Goal: Task Accomplishment & Management: Manage account settings

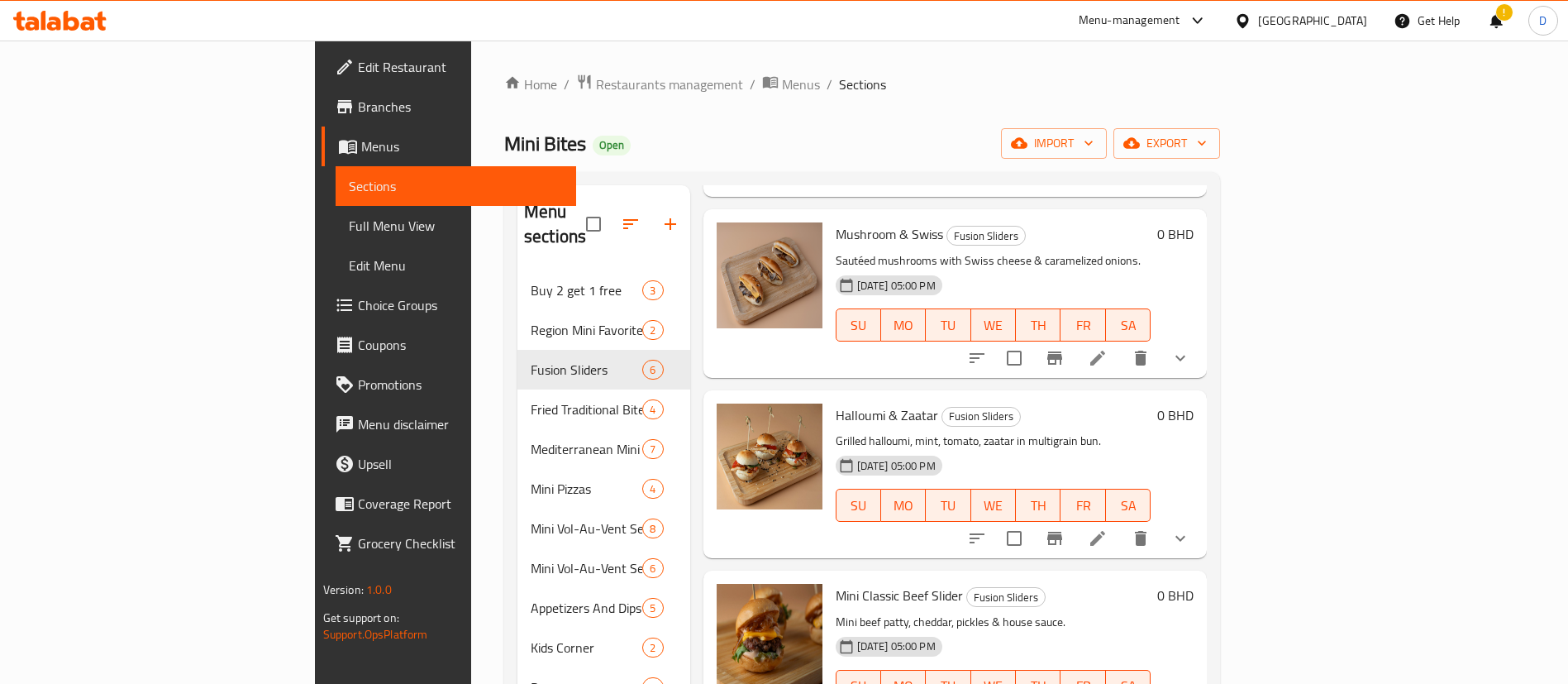
scroll to position [372, 0]
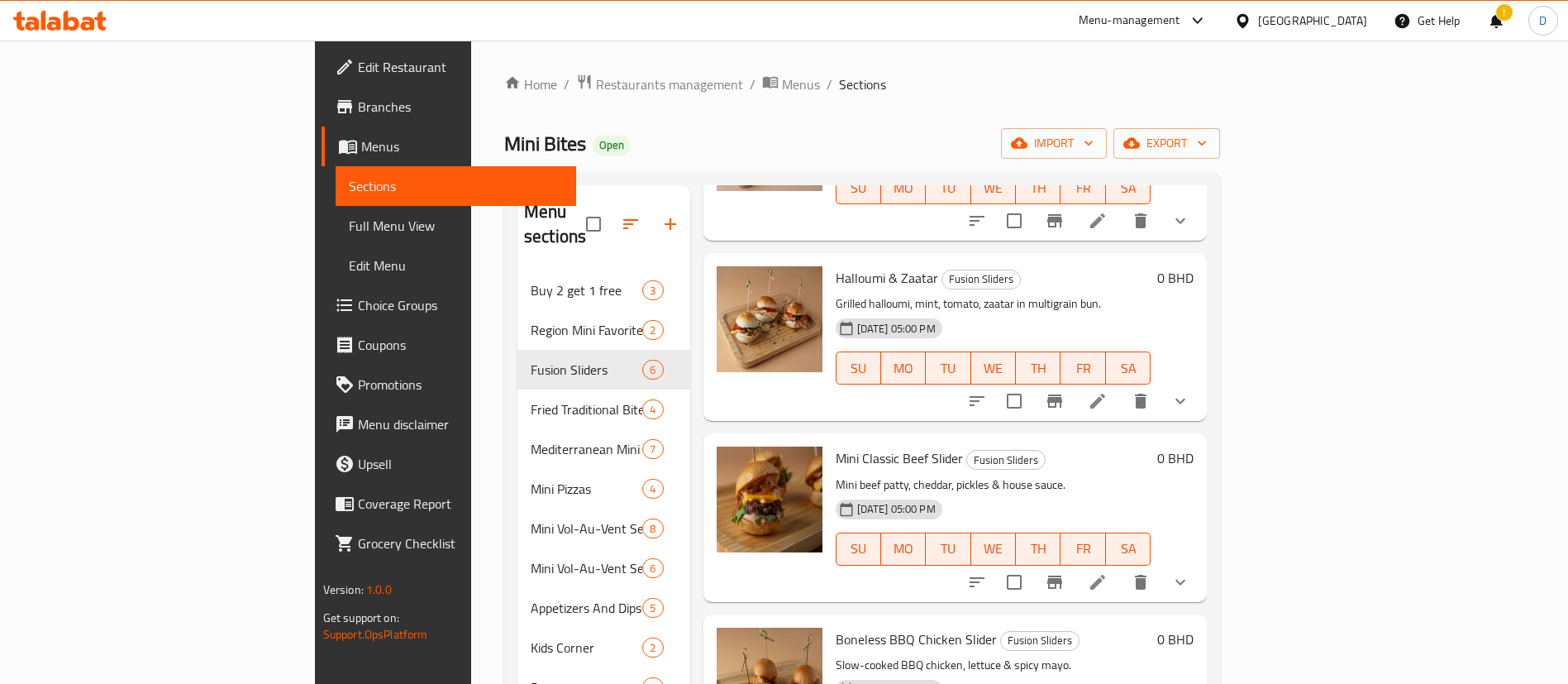
click at [1121, 386] on li at bounding box center [1098, 401] width 46 height 30
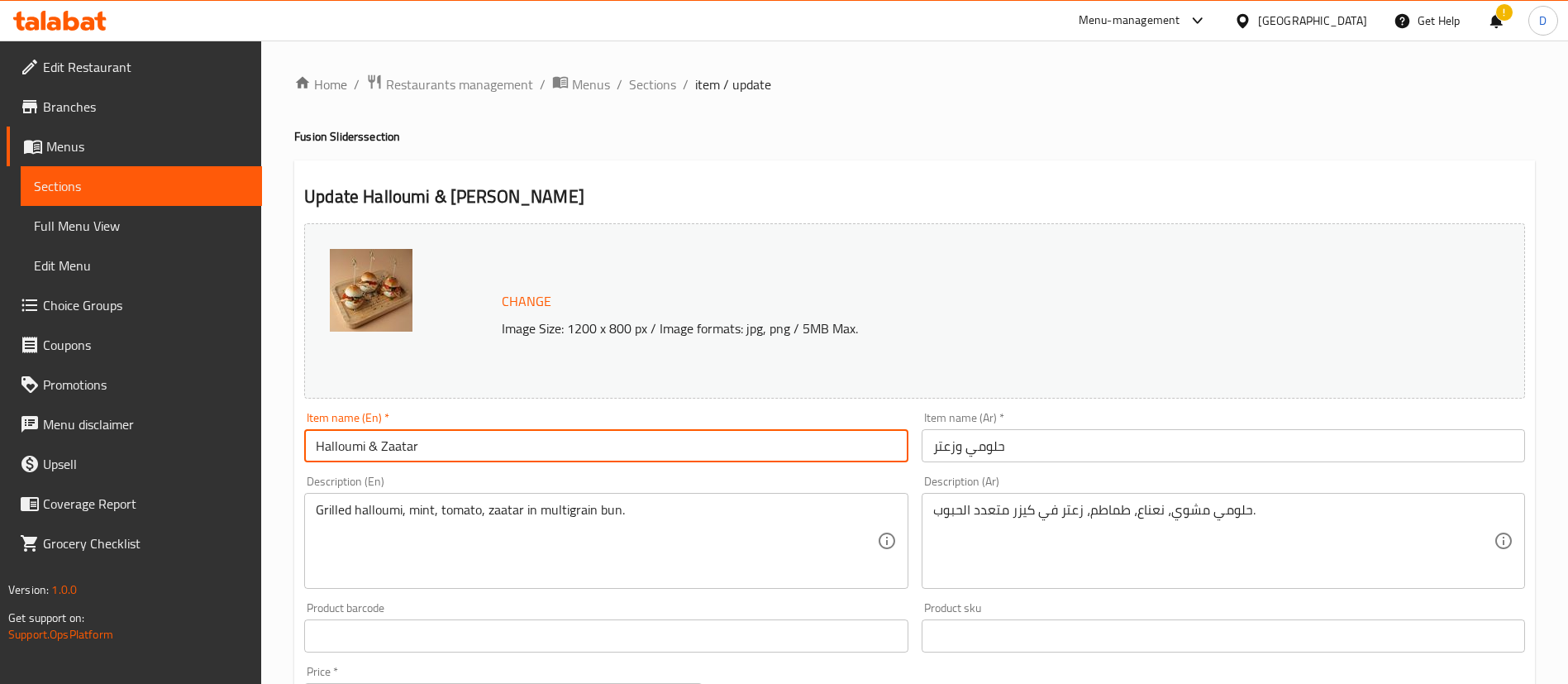
drag, startPoint x: 445, startPoint y: 437, endPoint x: 223, endPoint y: 440, distance: 222.0
click at [234, 441] on div "Edit Restaurant Branches Menus Sections Full Menu View Edit Menu Choice Groups …" at bounding box center [784, 659] width 1568 height 1237
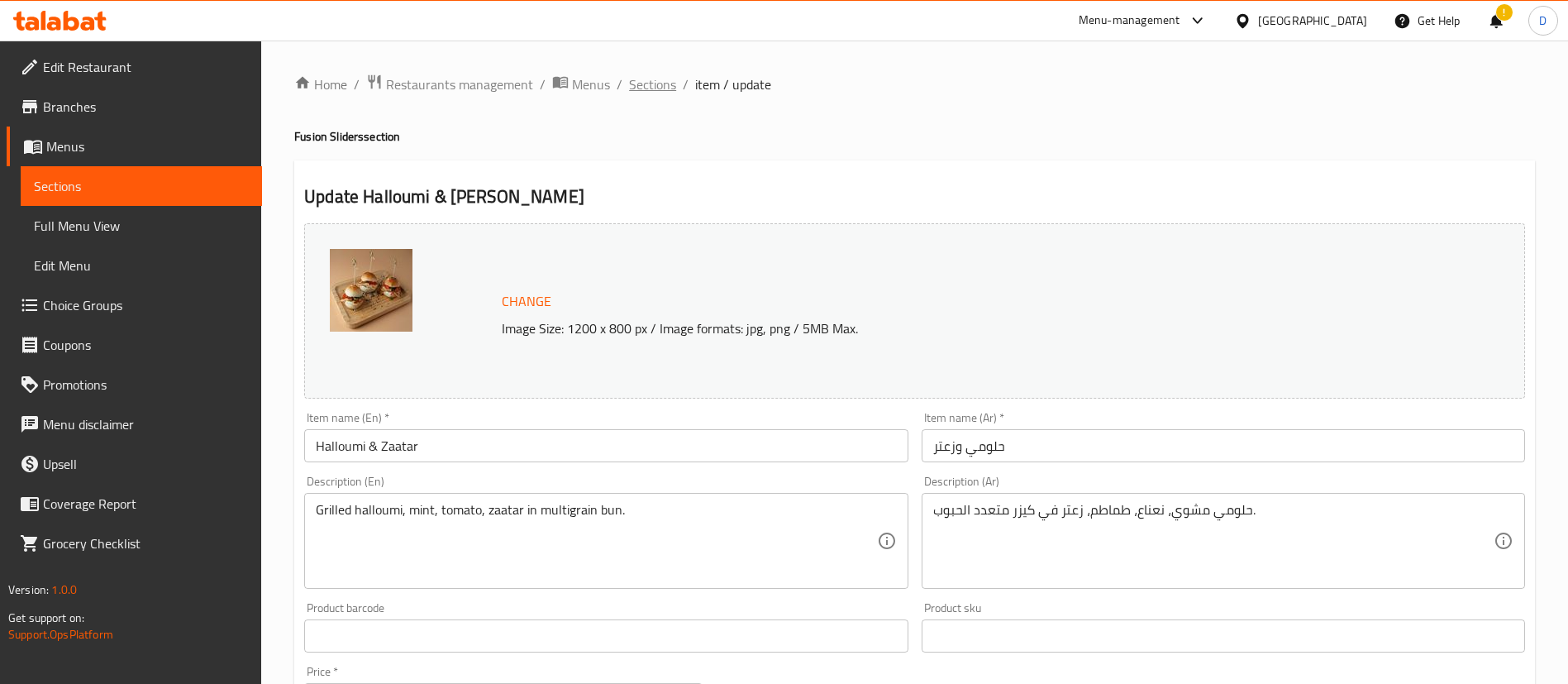
click at [636, 94] on span "Sections" at bounding box center [652, 84] width 47 height 20
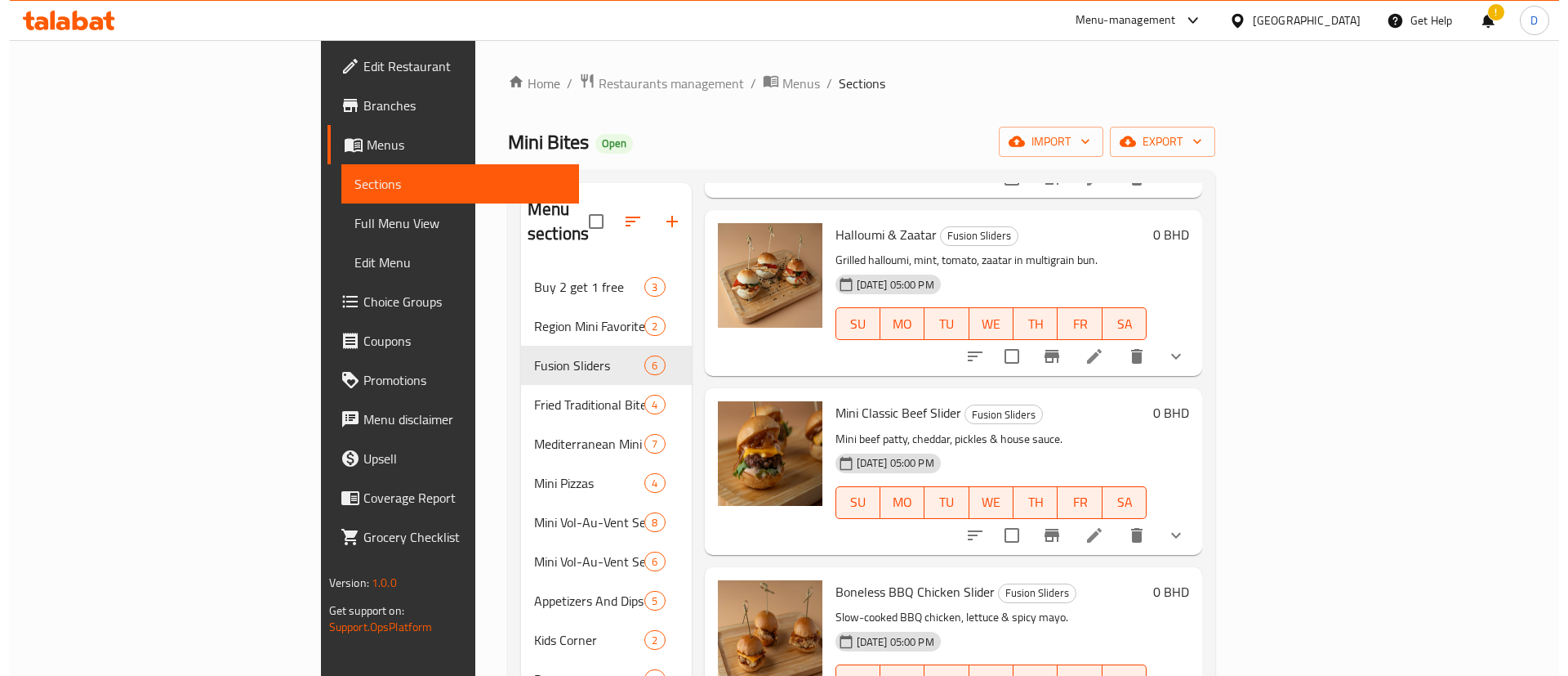
scroll to position [436, 0]
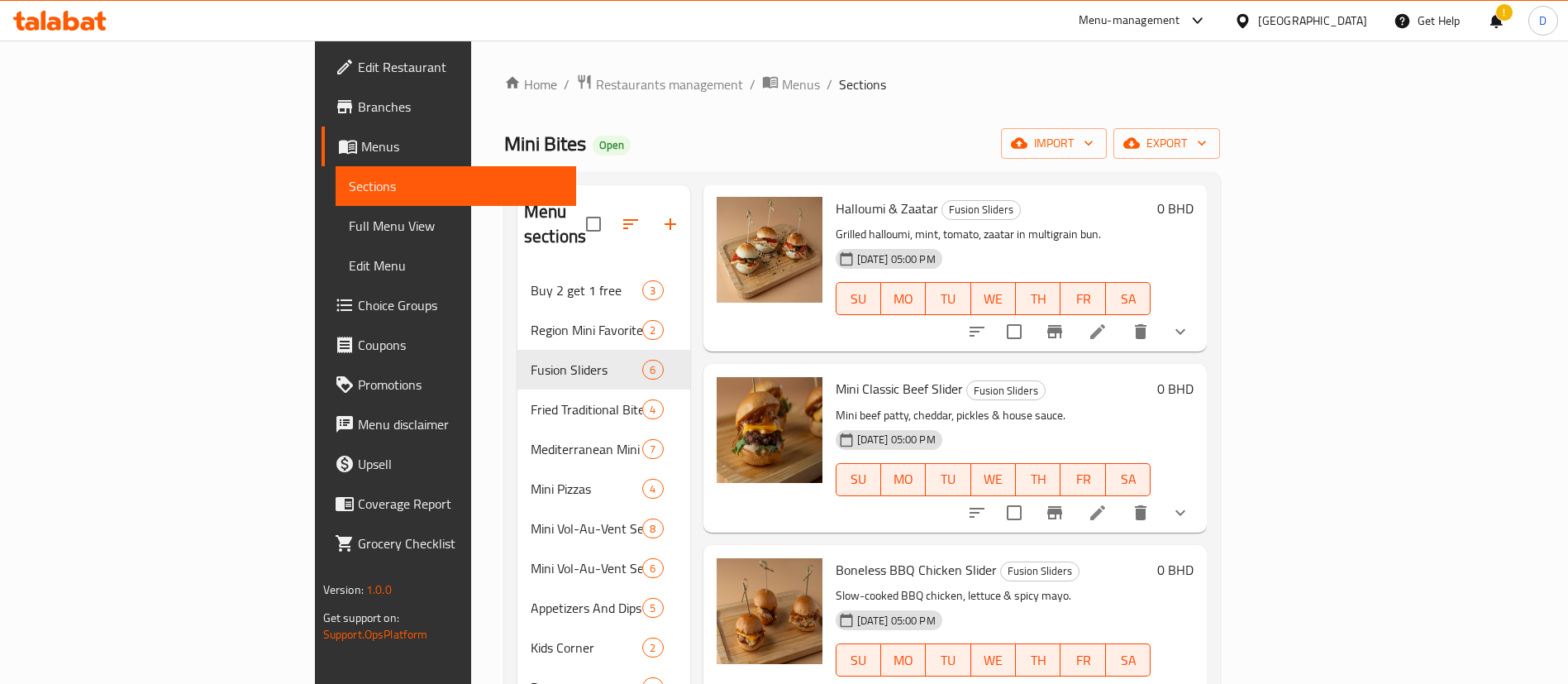
click at [836, 376] on span "Mini Classic Beef Slider" at bounding box center [900, 388] width 127 height 25
copy h6 "Mini Classic Beef Slider"
click at [1121, 498] on li at bounding box center [1098, 513] width 46 height 30
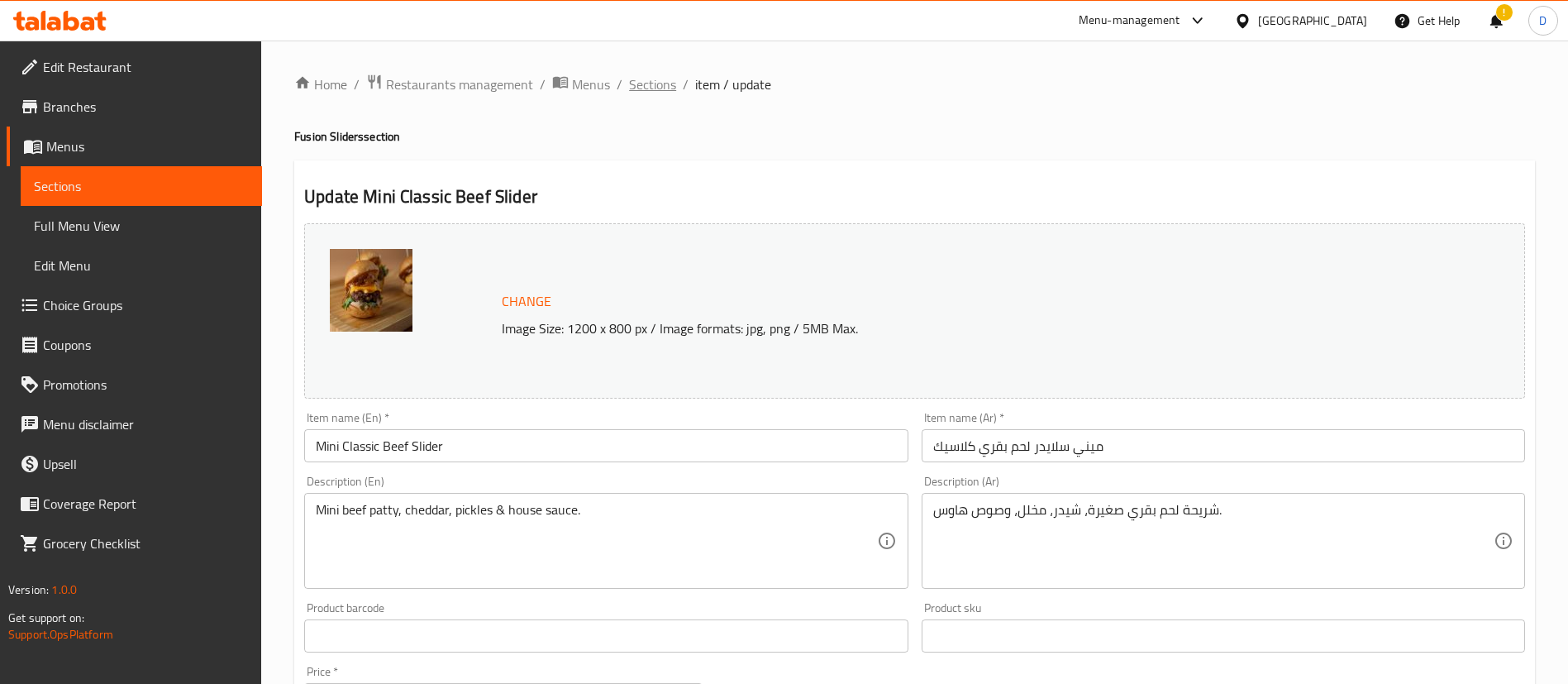
click at [650, 94] on span "Sections" at bounding box center [652, 84] width 47 height 20
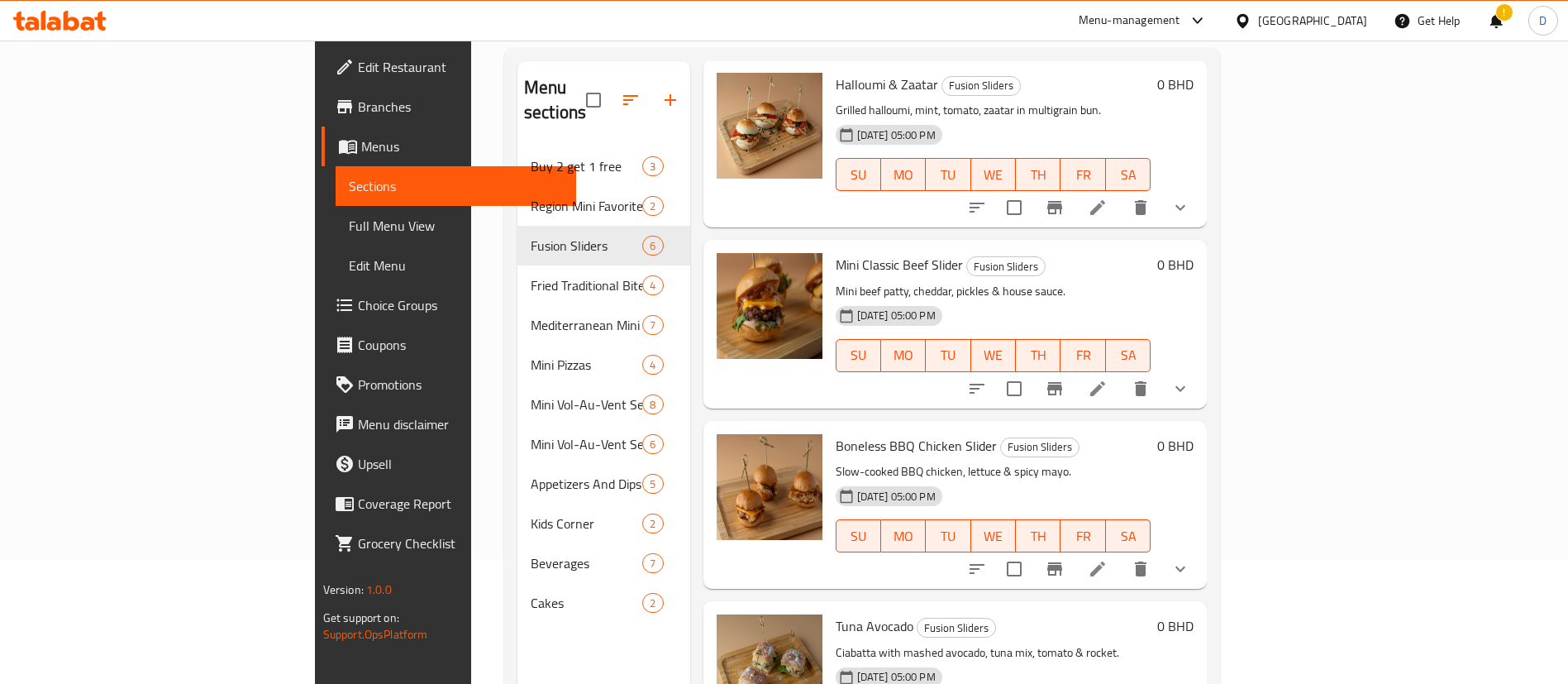
scroll to position [231, 0]
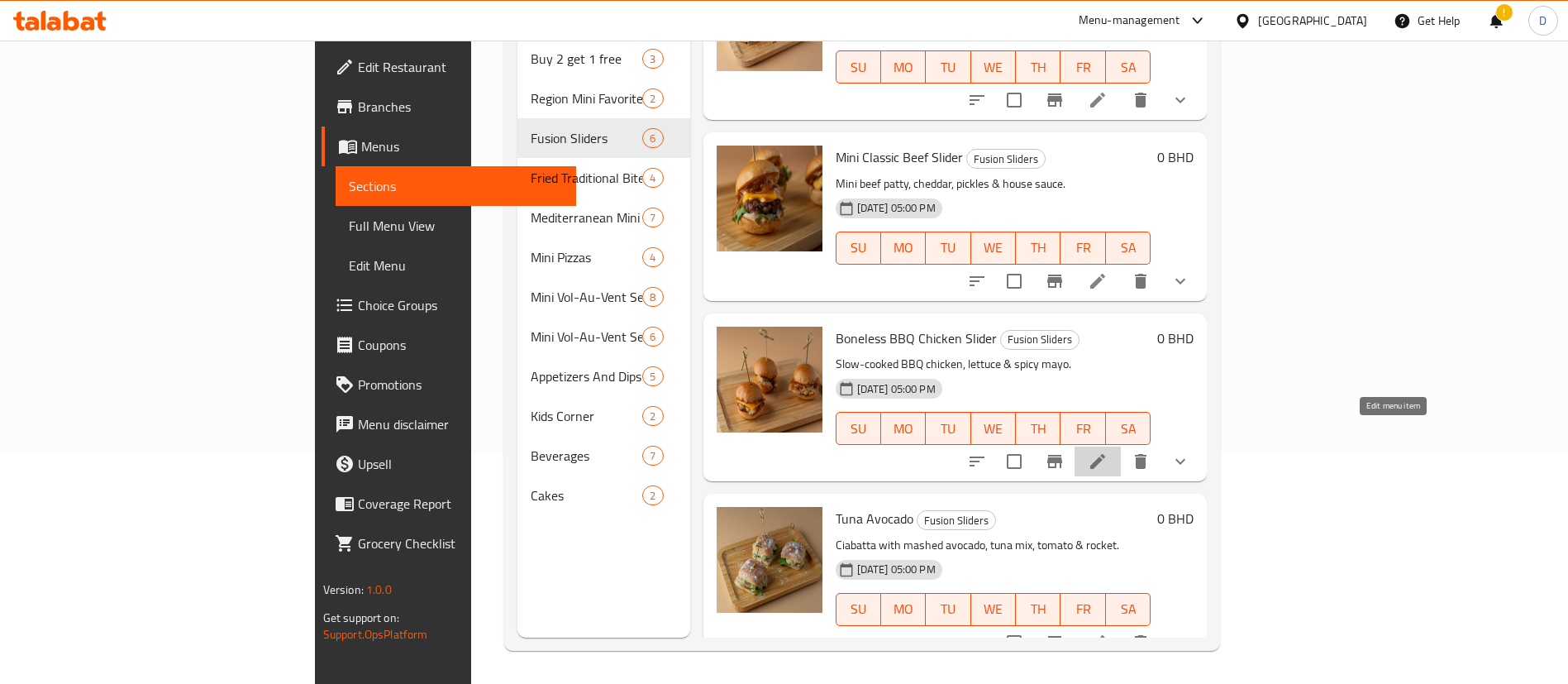
click at [1108, 452] on icon at bounding box center [1097, 461] width 20 height 20
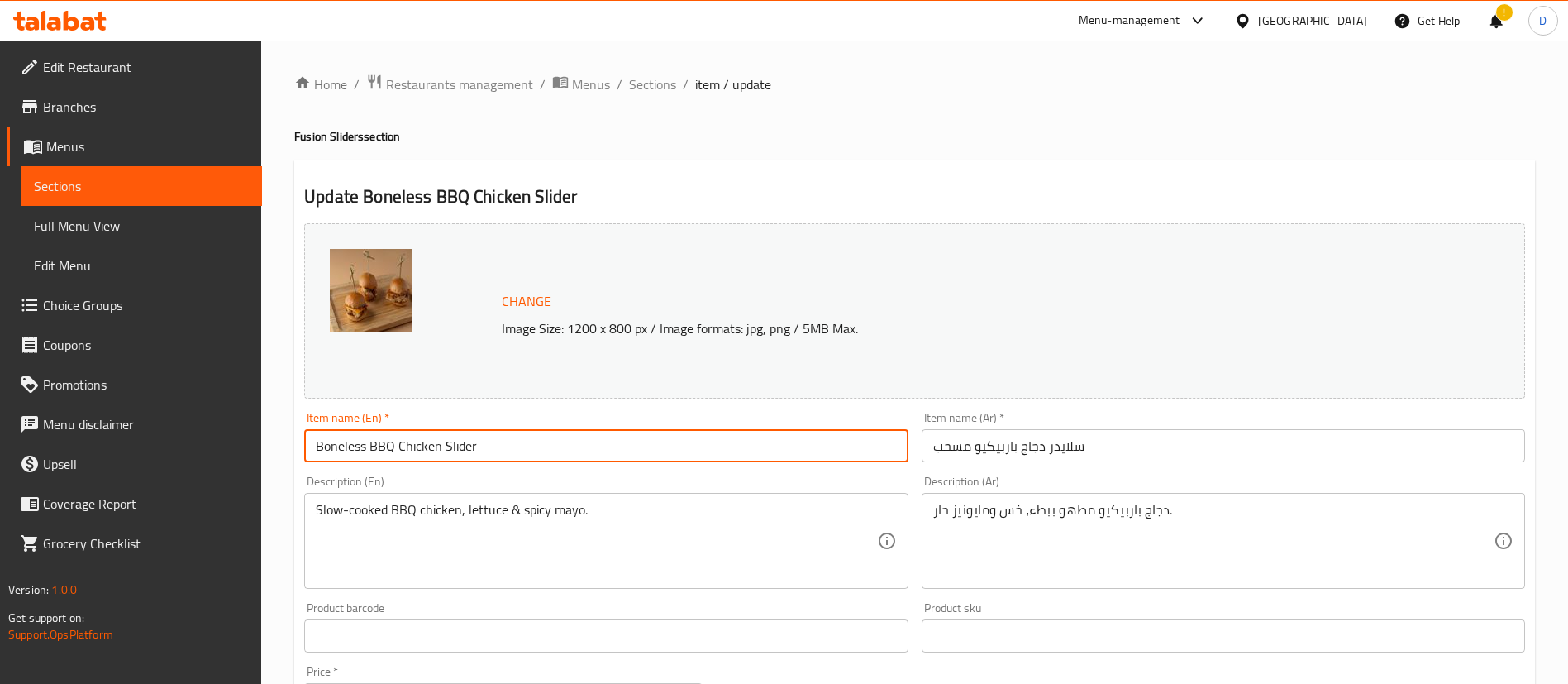
drag, startPoint x: 482, startPoint y: 449, endPoint x: 154, endPoint y: 452, distance: 328.0
click at [159, 453] on div "Edit Restaurant Branches Menus Sections Full Menu View Edit Menu Choice Groups …" at bounding box center [784, 659] width 1568 height 1237
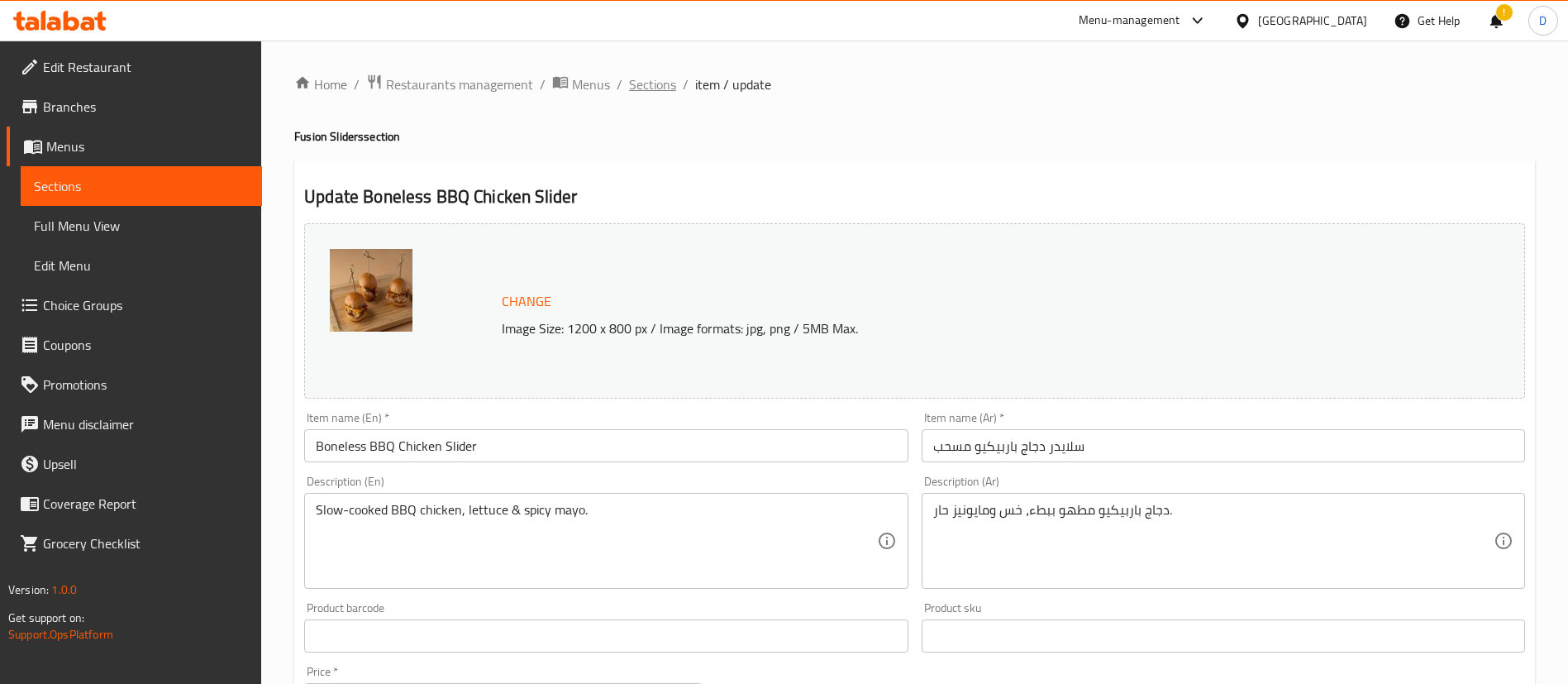
click at [657, 77] on span "Sections" at bounding box center [652, 84] width 47 height 20
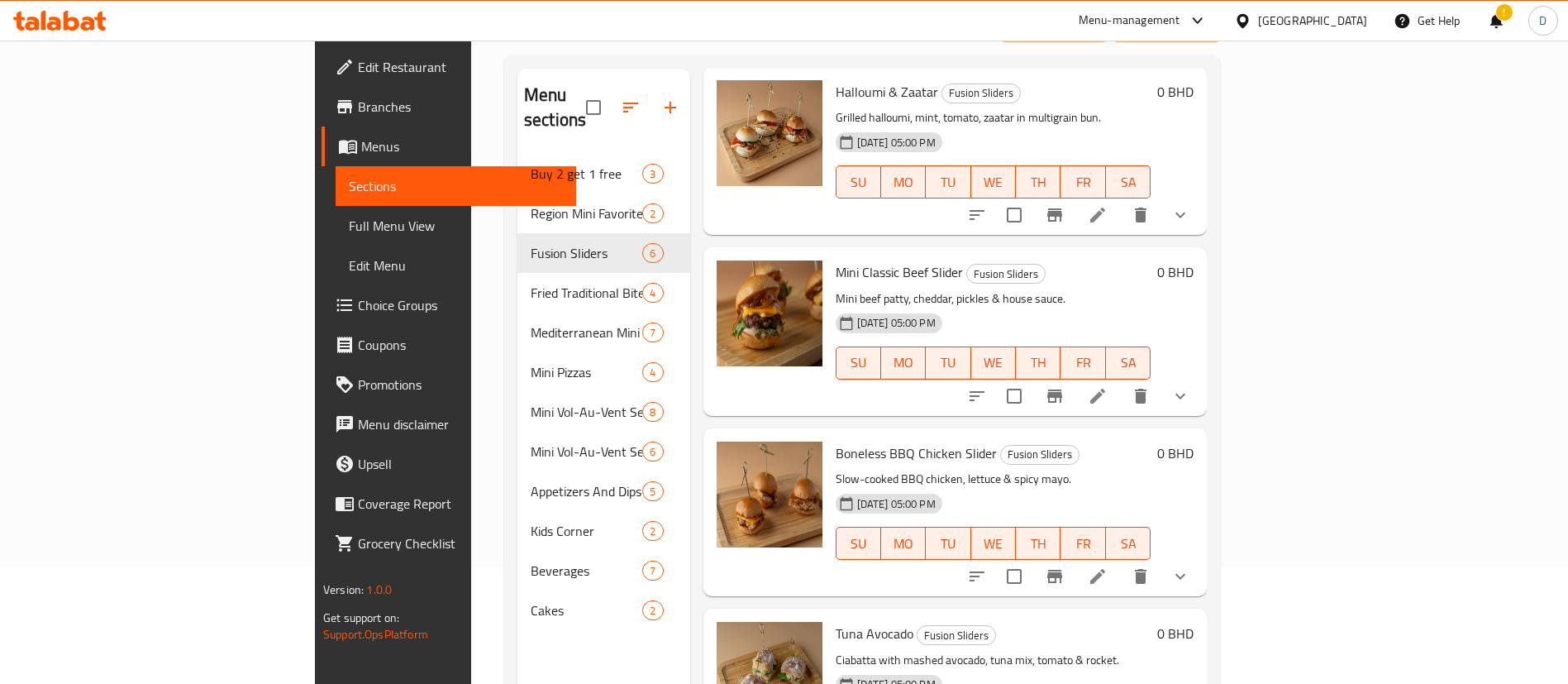
scroll to position [231, 0]
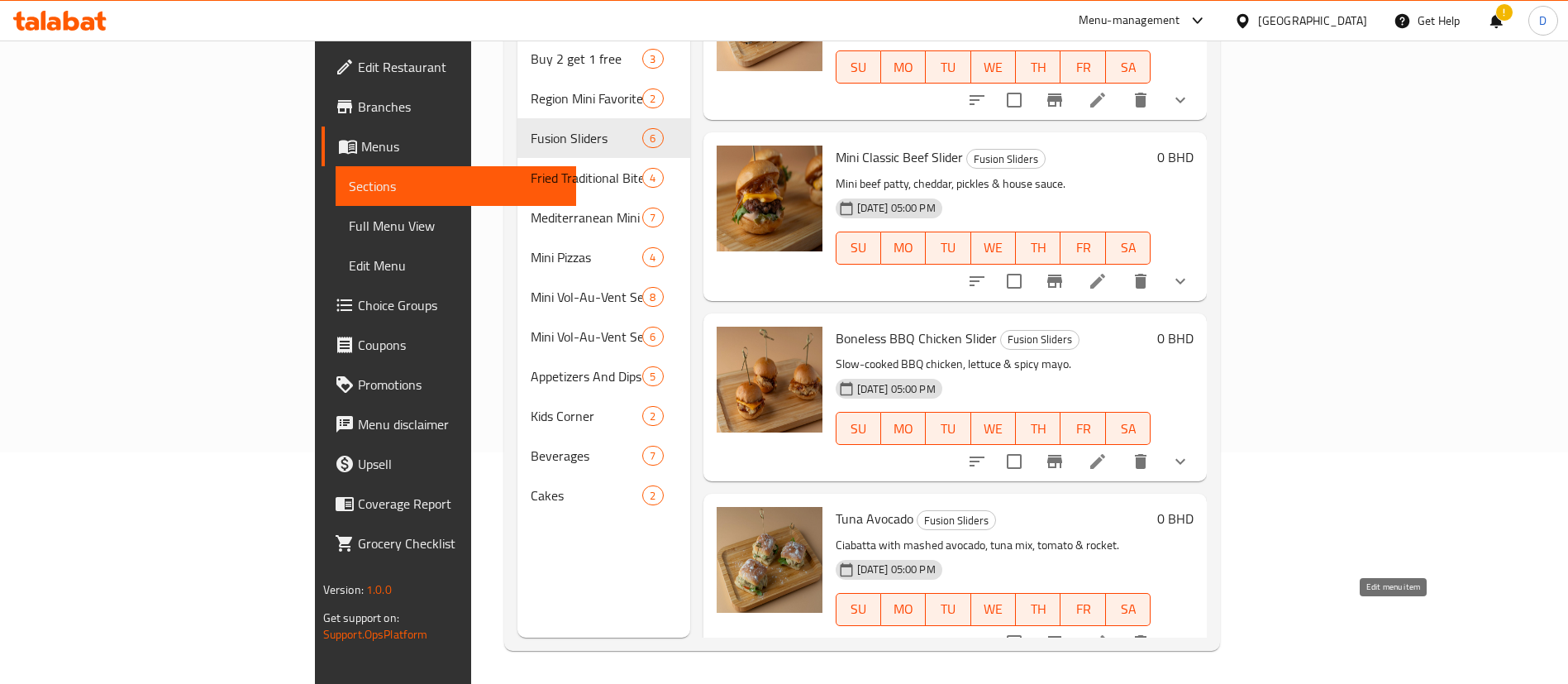
click at [1108, 633] on icon at bounding box center [1097, 643] width 20 height 20
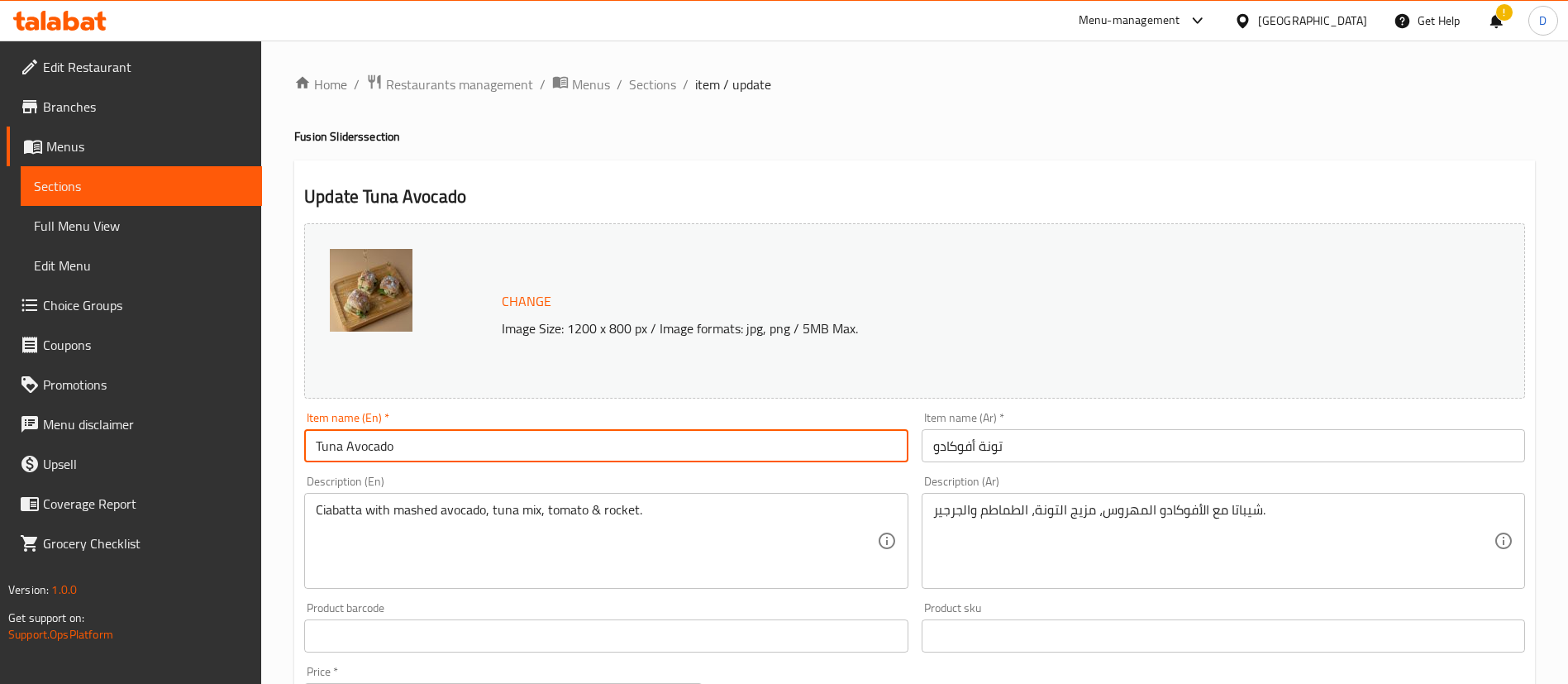
drag, startPoint x: 452, startPoint y: 449, endPoint x: 162, endPoint y: 463, distance: 290.3
click at [120, 459] on div "Edit Restaurant Branches Menus Sections Full Menu View Edit Menu Choice Groups …" at bounding box center [784, 659] width 1568 height 1237
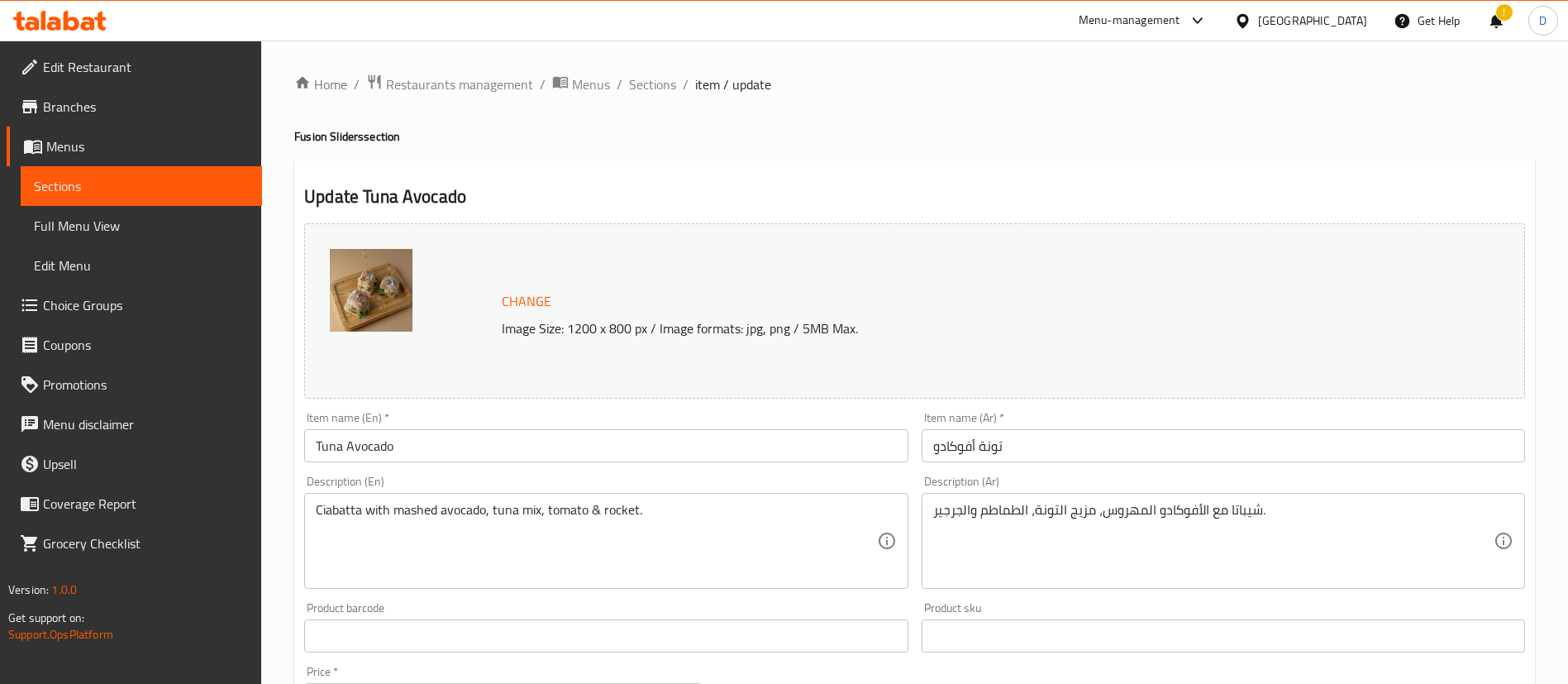
drag, startPoint x: 638, startPoint y: 80, endPoint x: 587, endPoint y: 30, distance: 71.4
click at [639, 80] on span "Sections" at bounding box center [652, 84] width 47 height 20
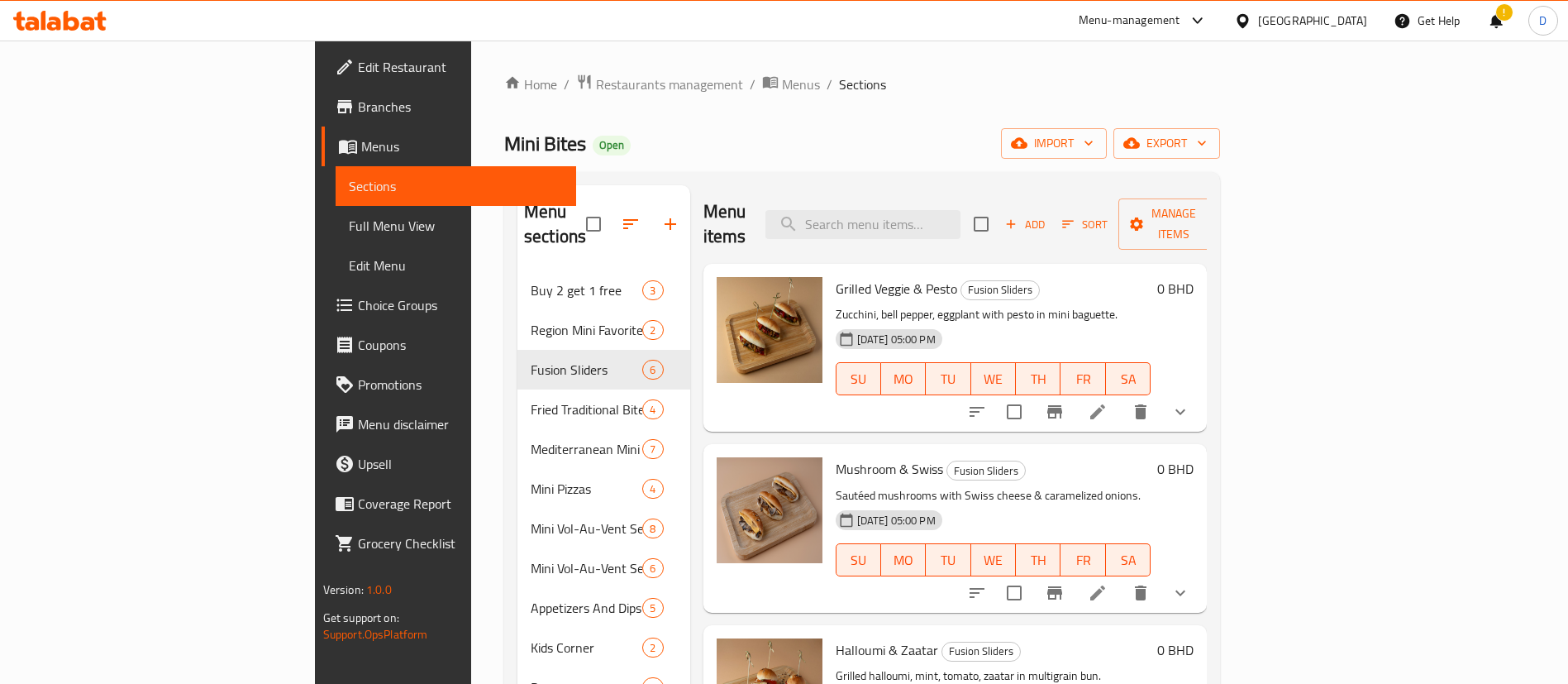
click at [838, 125] on div "Home / Restaurants management / Menus / Sections Mini Bites Open import export …" at bounding box center [862, 477] width 716 height 808
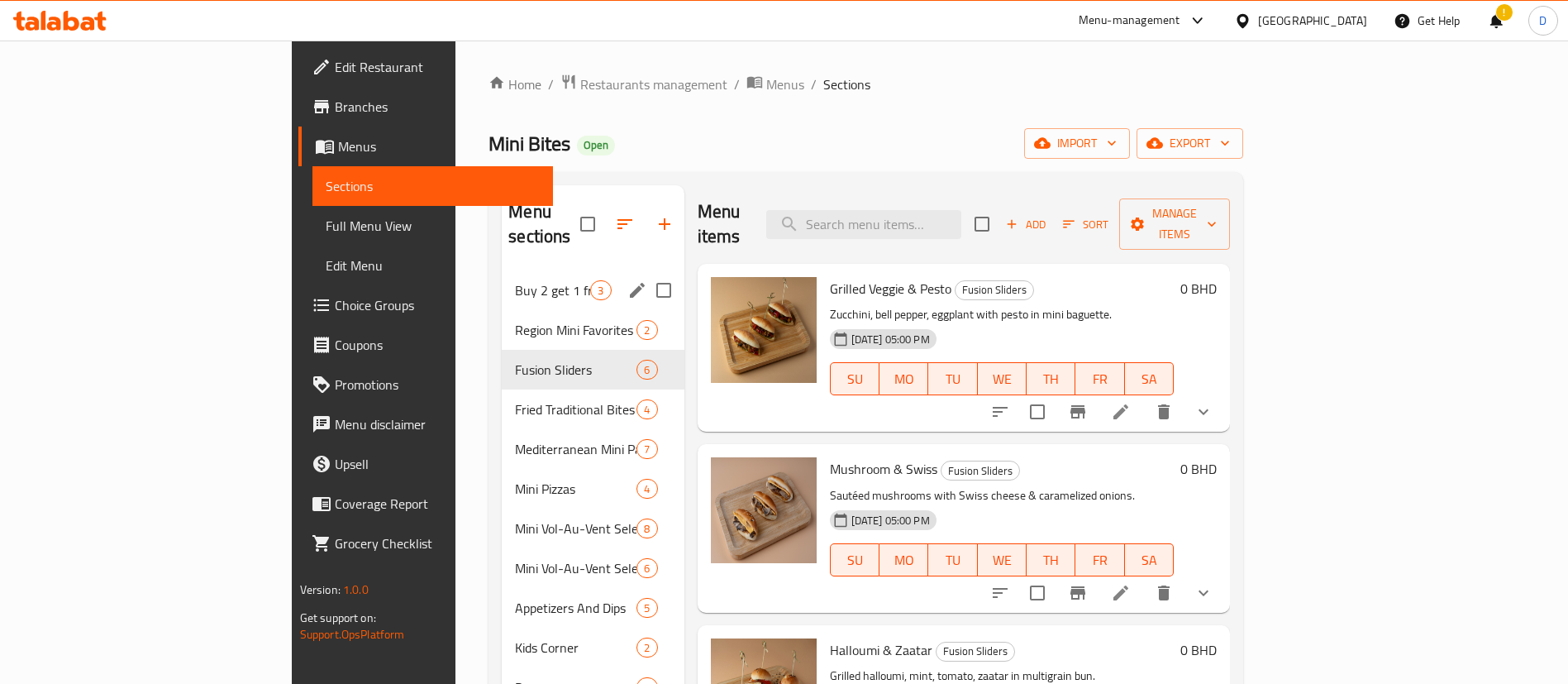
click at [515, 280] on span "Buy 2 get 1 free" at bounding box center [553, 290] width 75 height 20
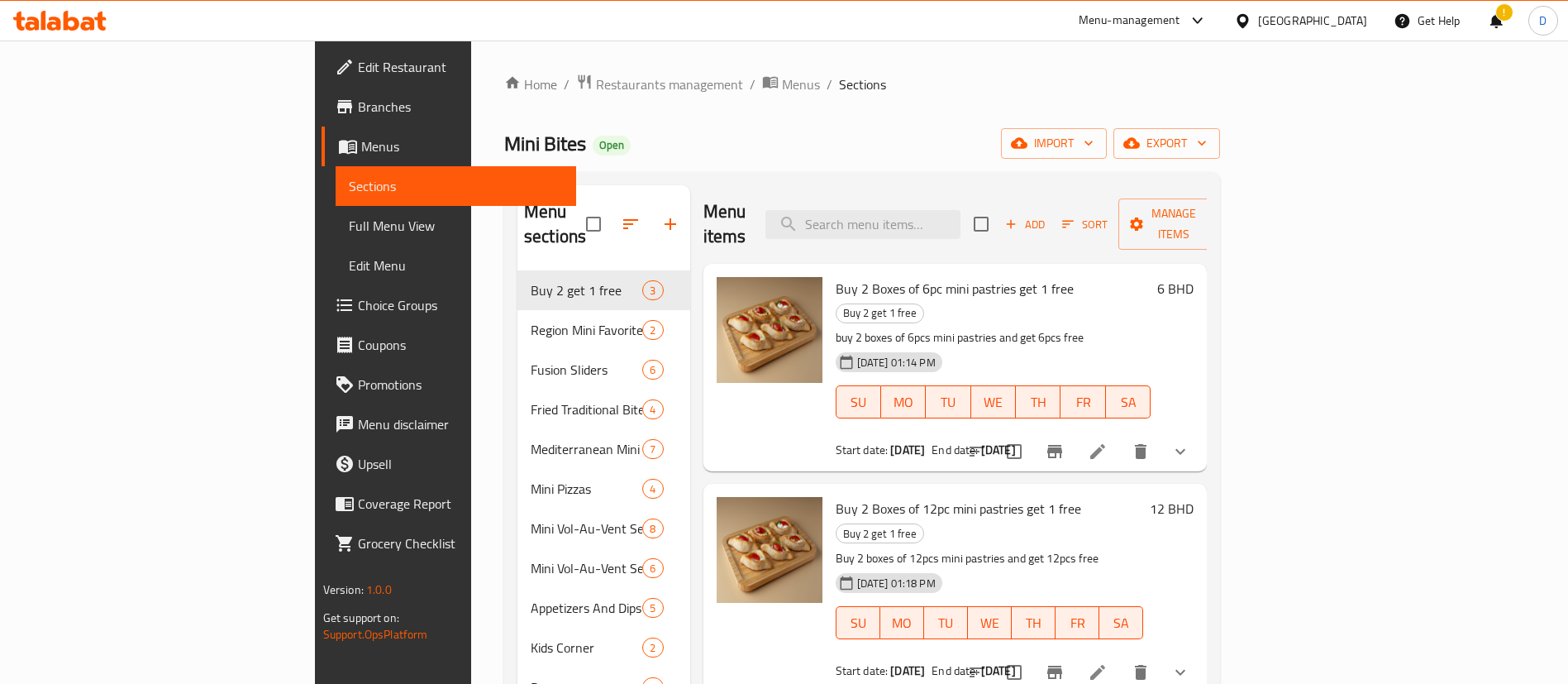
click at [960, 79] on ol "Home / Restaurants management / Menus / Sections" at bounding box center [862, 84] width 716 height 21
click at [935, 85] on ol "Home / Restaurants management / Menus / Sections" at bounding box center [862, 84] width 716 height 21
click at [852, 135] on div "Mini Bites Open import export" at bounding box center [862, 144] width 716 height 31
click at [914, 73] on ol "Home / Restaurants management / Menus / Sections" at bounding box center [862, 84] width 716 height 21
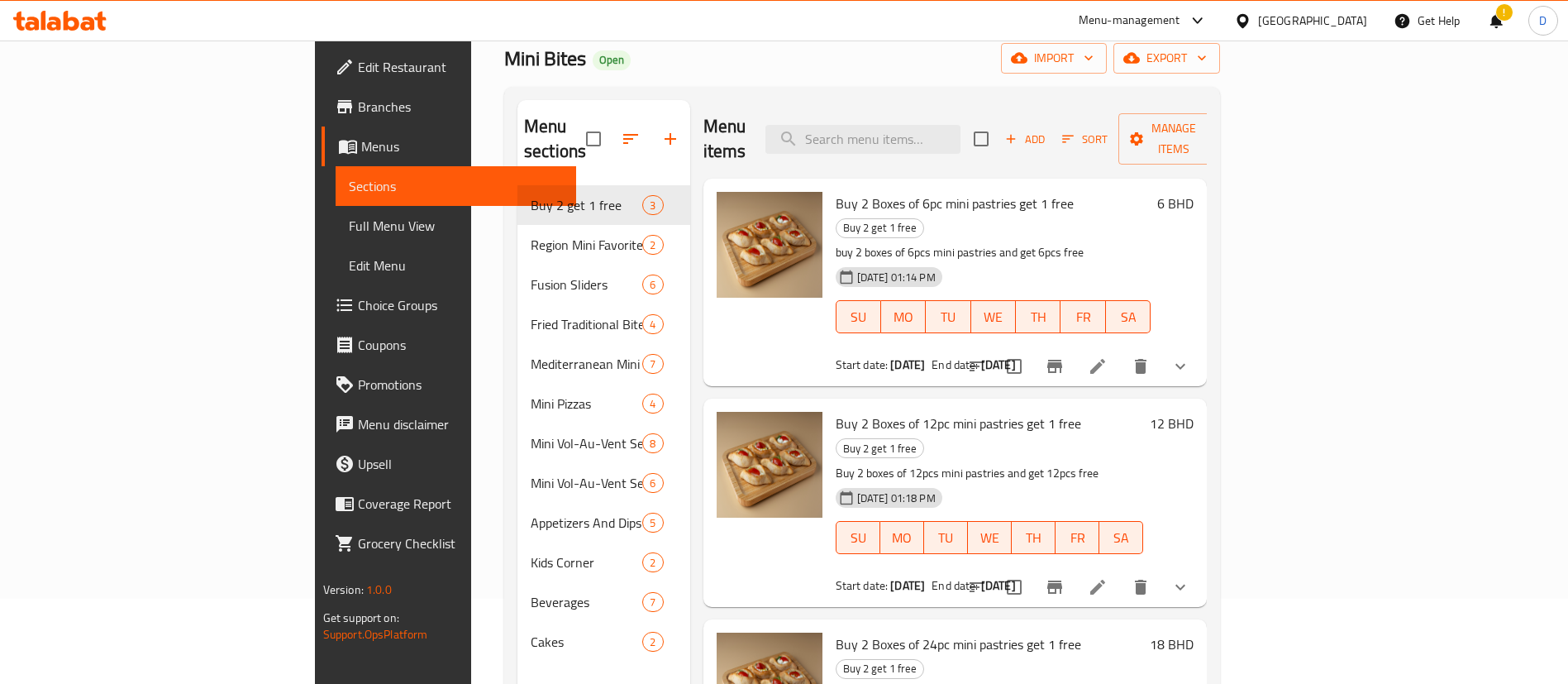
scroll to position [124, 0]
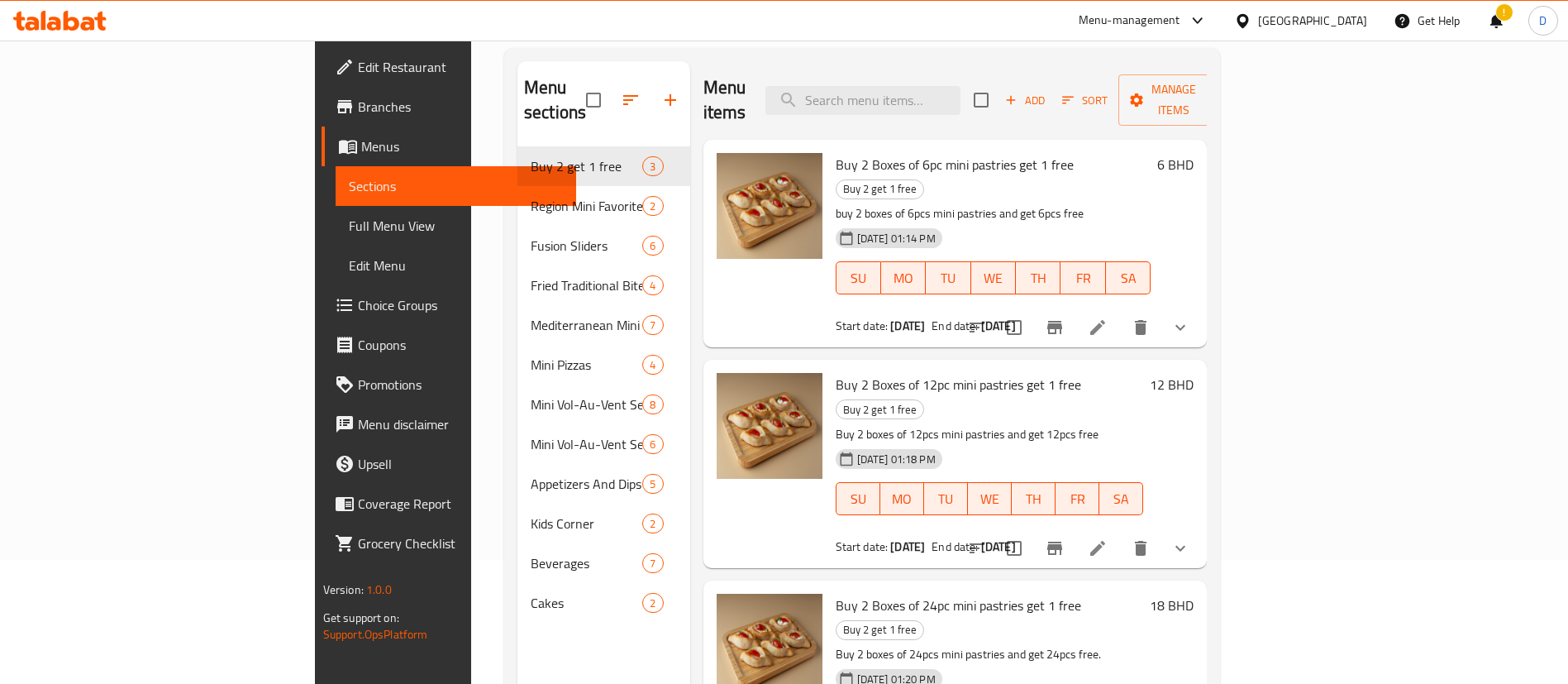
click at [358, 310] on span "Choice Groups" at bounding box center [461, 304] width 206 height 20
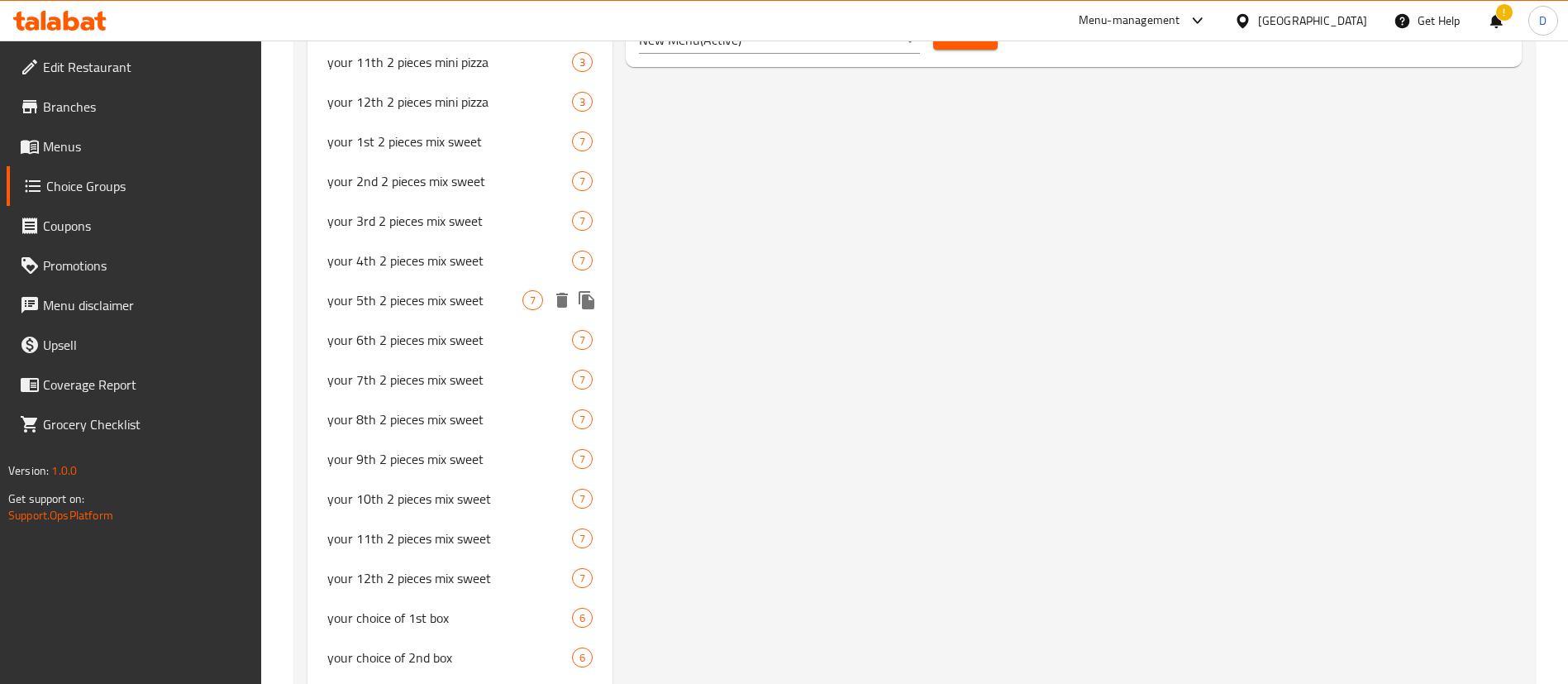
scroll to position [1327, 0]
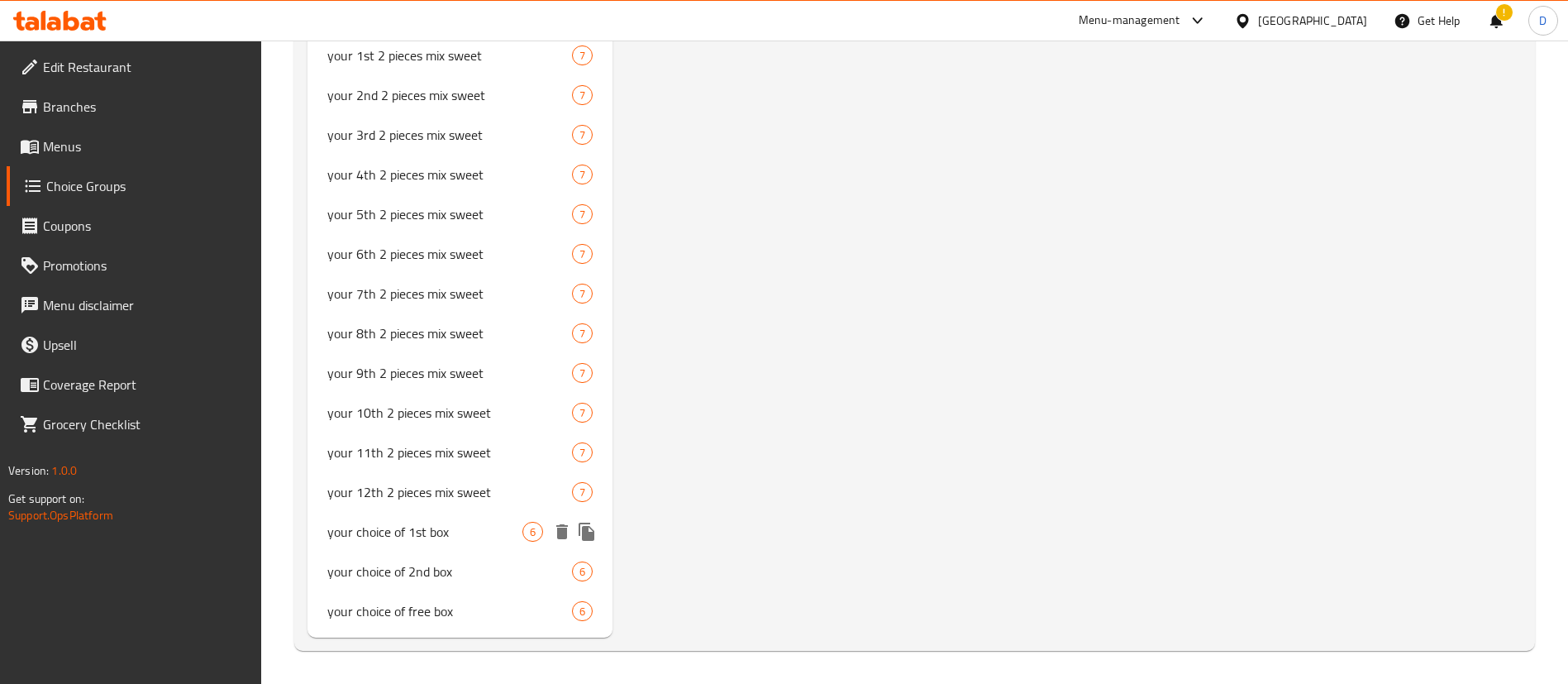
click at [431, 533] on span "your choice of 1st box" at bounding box center [425, 532] width 196 height 20
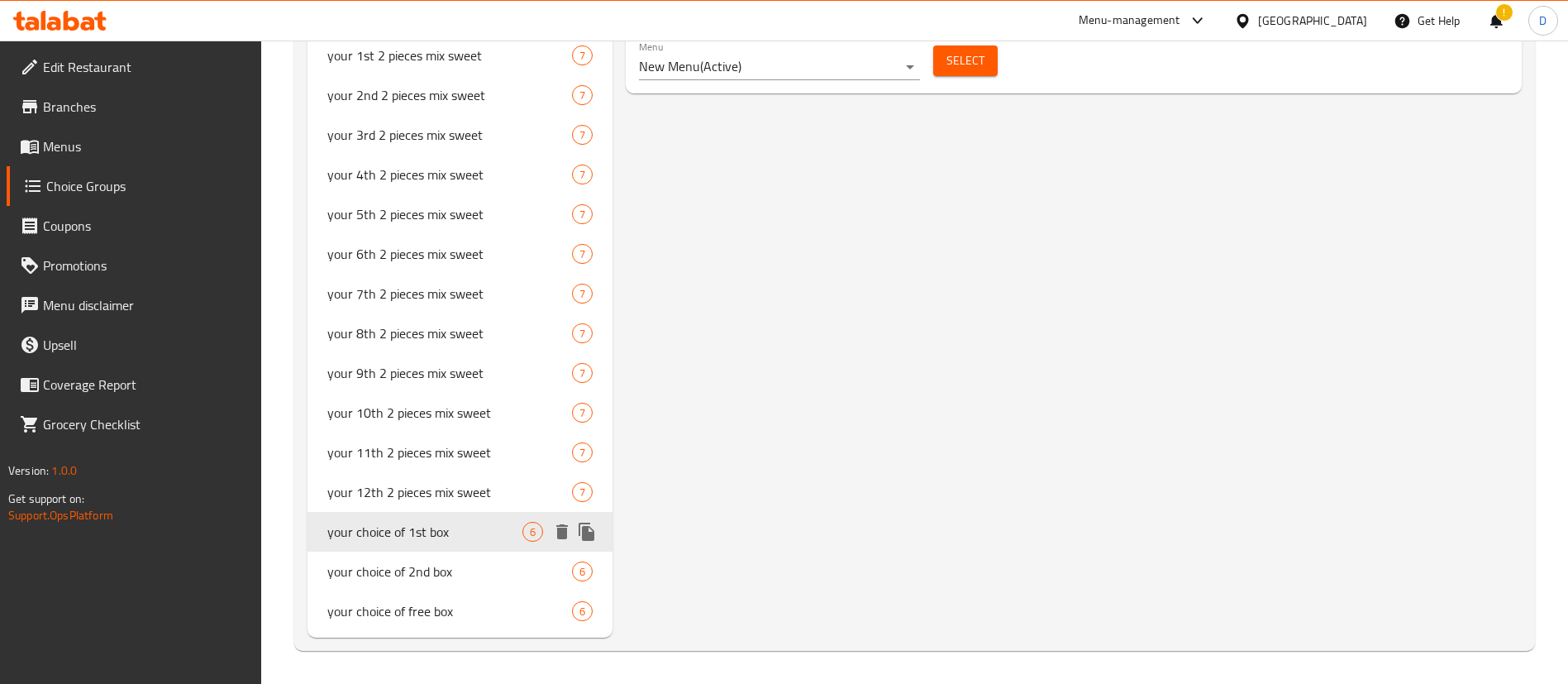
type input "your choice of 1st box"
click at [588, 534] on icon "duplicate" at bounding box center [587, 531] width 15 height 18
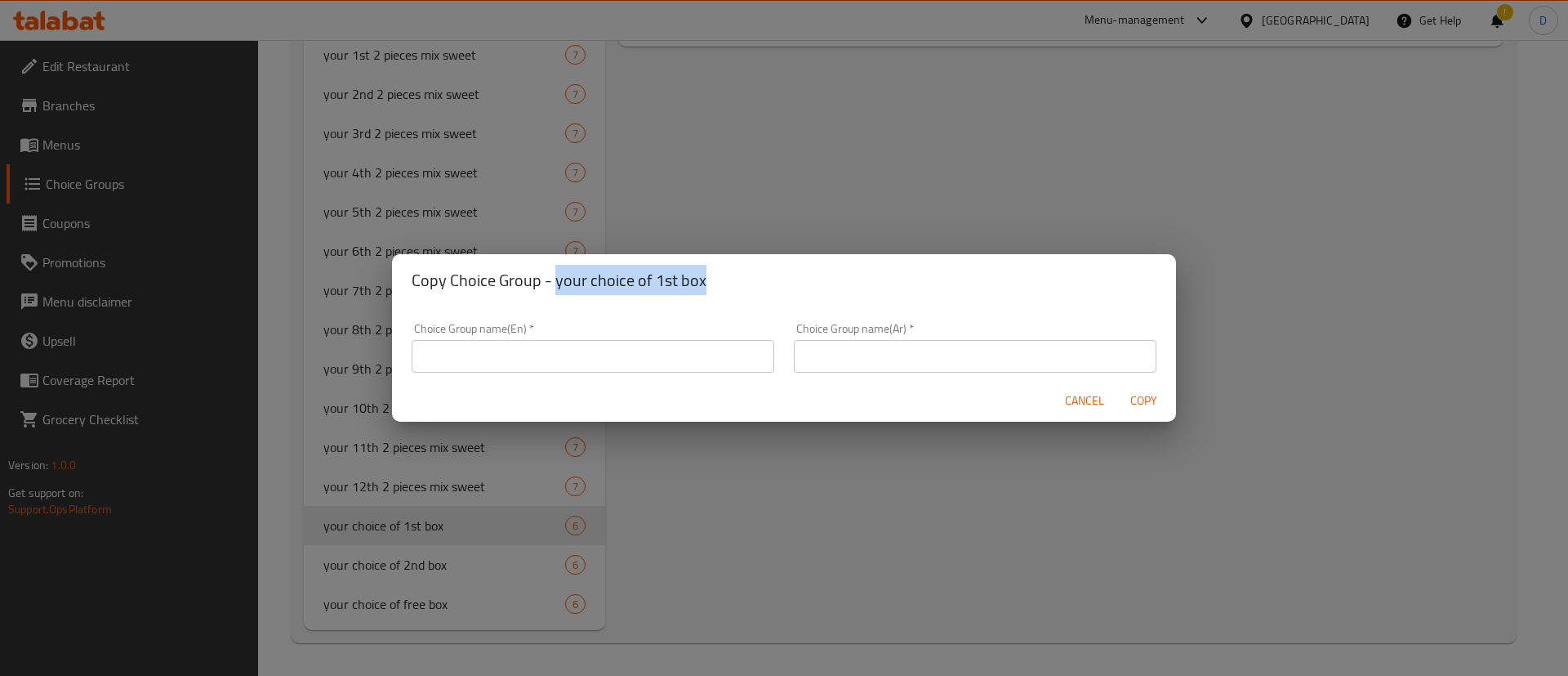
drag, startPoint x: 708, startPoint y: 284, endPoint x: 567, endPoint y: 291, distance: 141.2
click at [555, 280] on h2 "Copy Choice Group - your choice of 1st box" at bounding box center [784, 280] width 745 height 26
copy h2 "your choice of 1st box"
click at [578, 352] on input "text" at bounding box center [593, 356] width 363 height 32
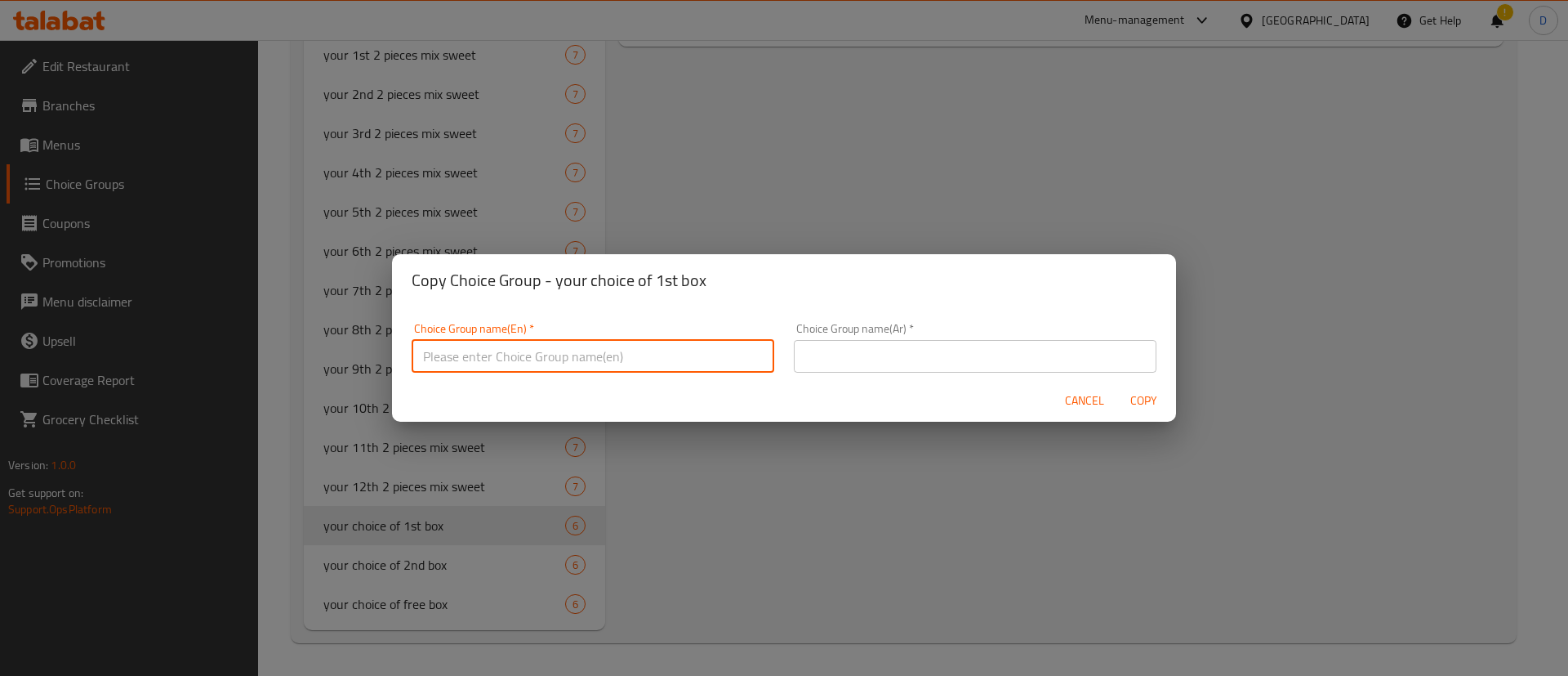
paste input "your choice of 1st box"
click at [524, 347] on input "your choice of 1st box" at bounding box center [593, 356] width 363 height 32
click at [558, 351] on input "your choice of 1st sliders box" at bounding box center [593, 356] width 363 height 32
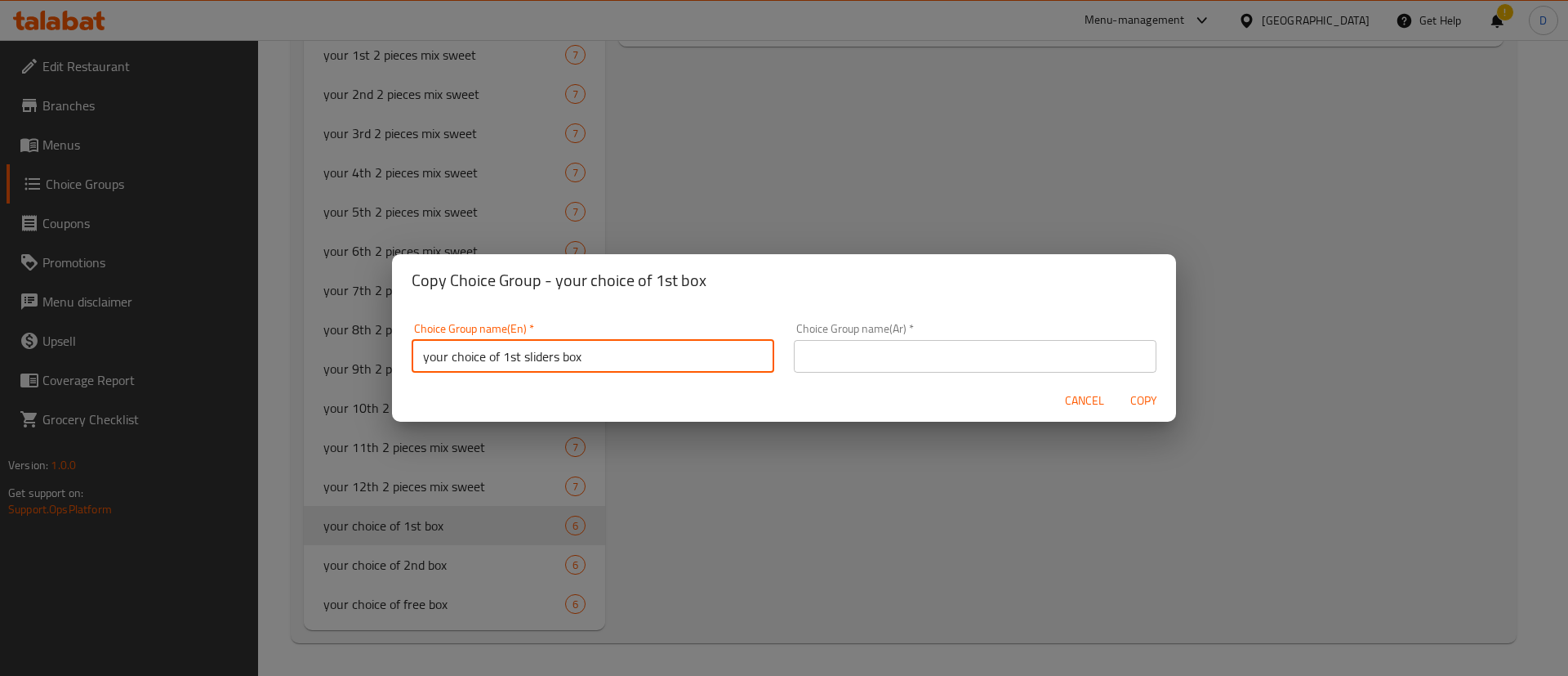
type input "your choice of 1st sliders box"
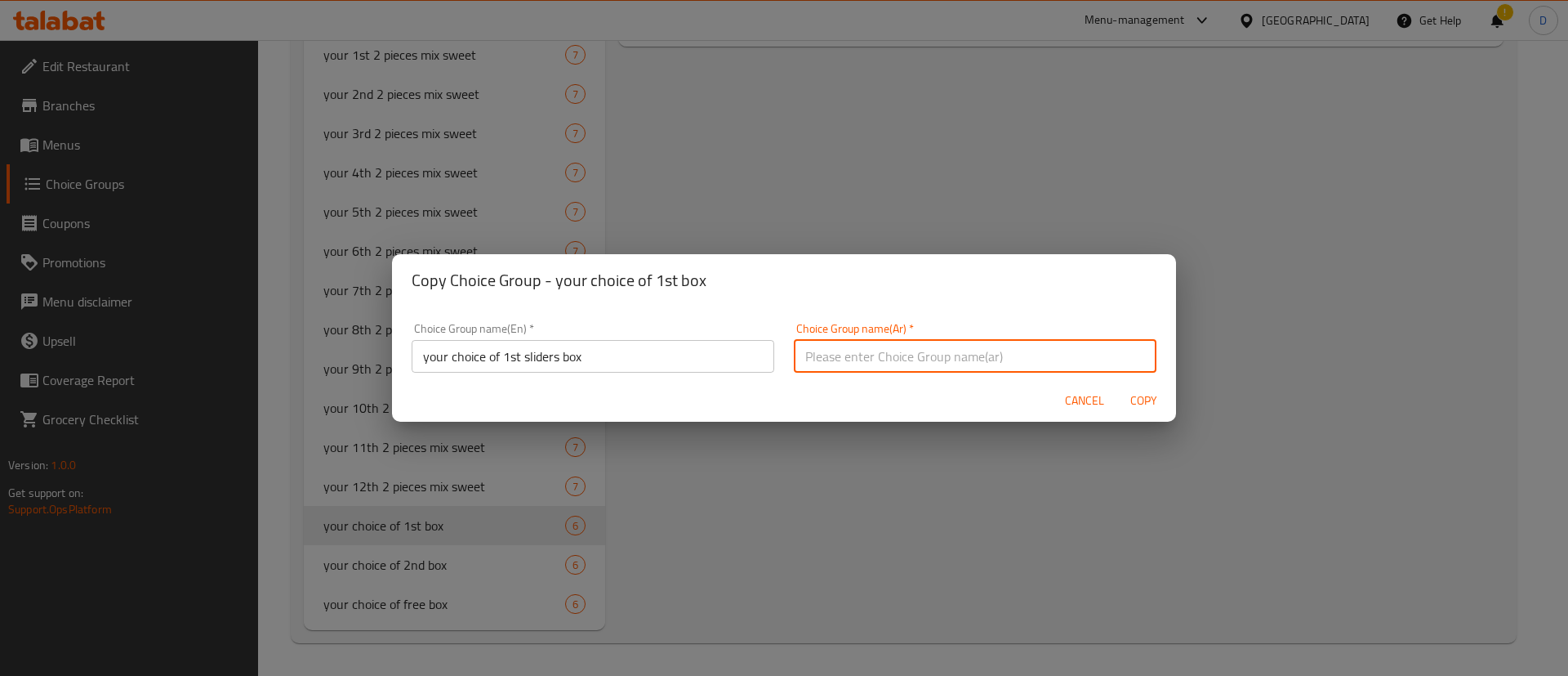
click at [844, 364] on input "text" at bounding box center [974, 356] width 363 height 32
paste input "اختيارك من صندوق الساندويتشات الأول"
type input "اختيارك من صندوق الساندويتشات الأول"
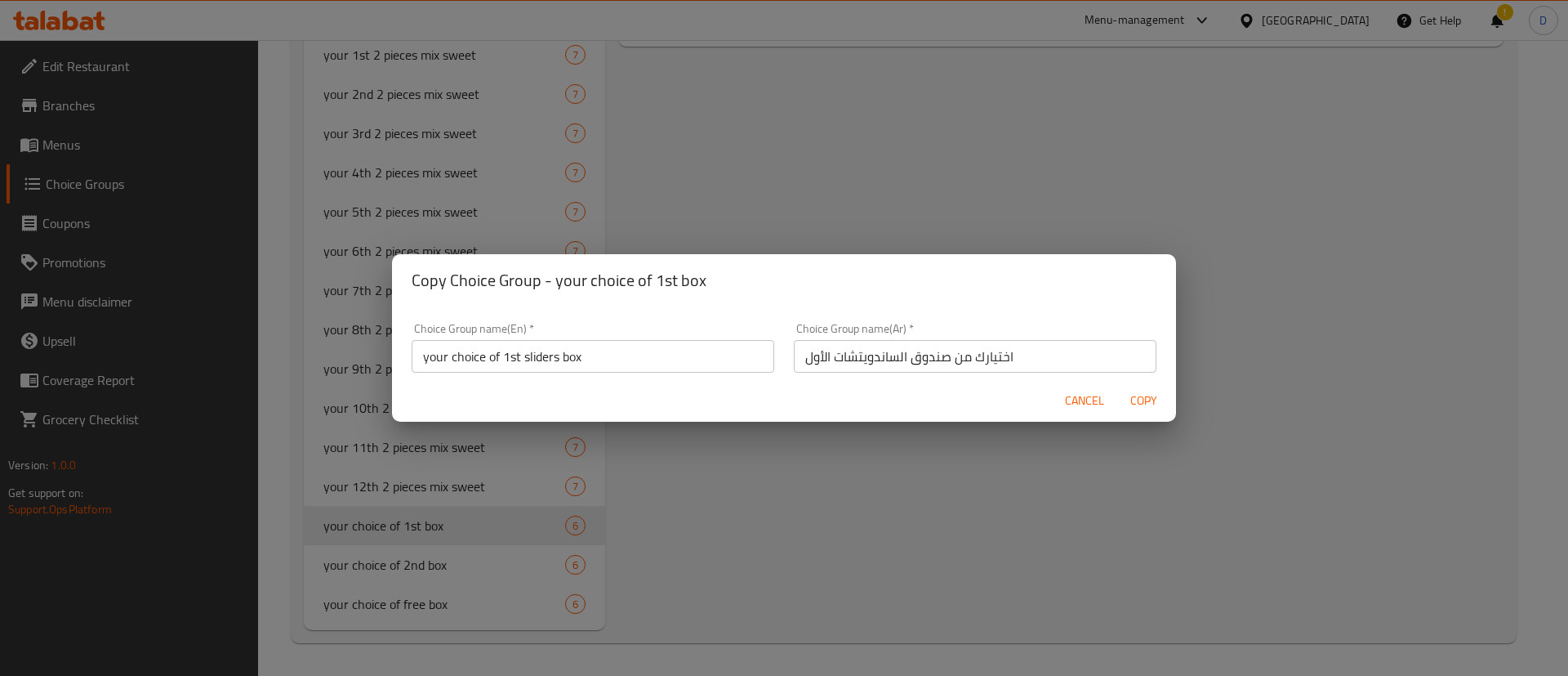
click at [695, 314] on div "Choice Group name(En)   * your choice of 1st sliders box Choice Group name(En) *" at bounding box center [593, 348] width 382 height 70
click at [1130, 395] on span "Copy" at bounding box center [1143, 400] width 39 height 20
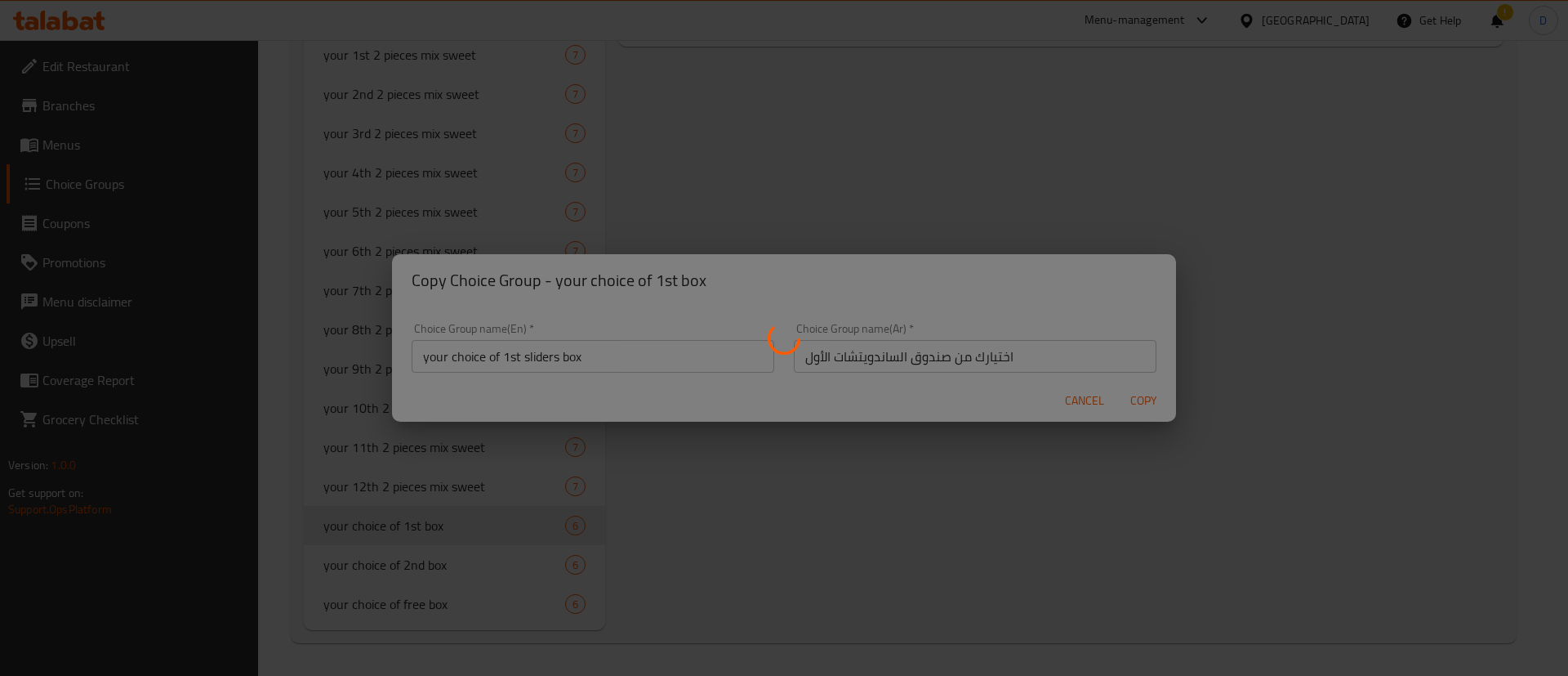
type input "your choice of 1st sliders box"
type input "اختيارك من صندوق الساندويتشات الأول"
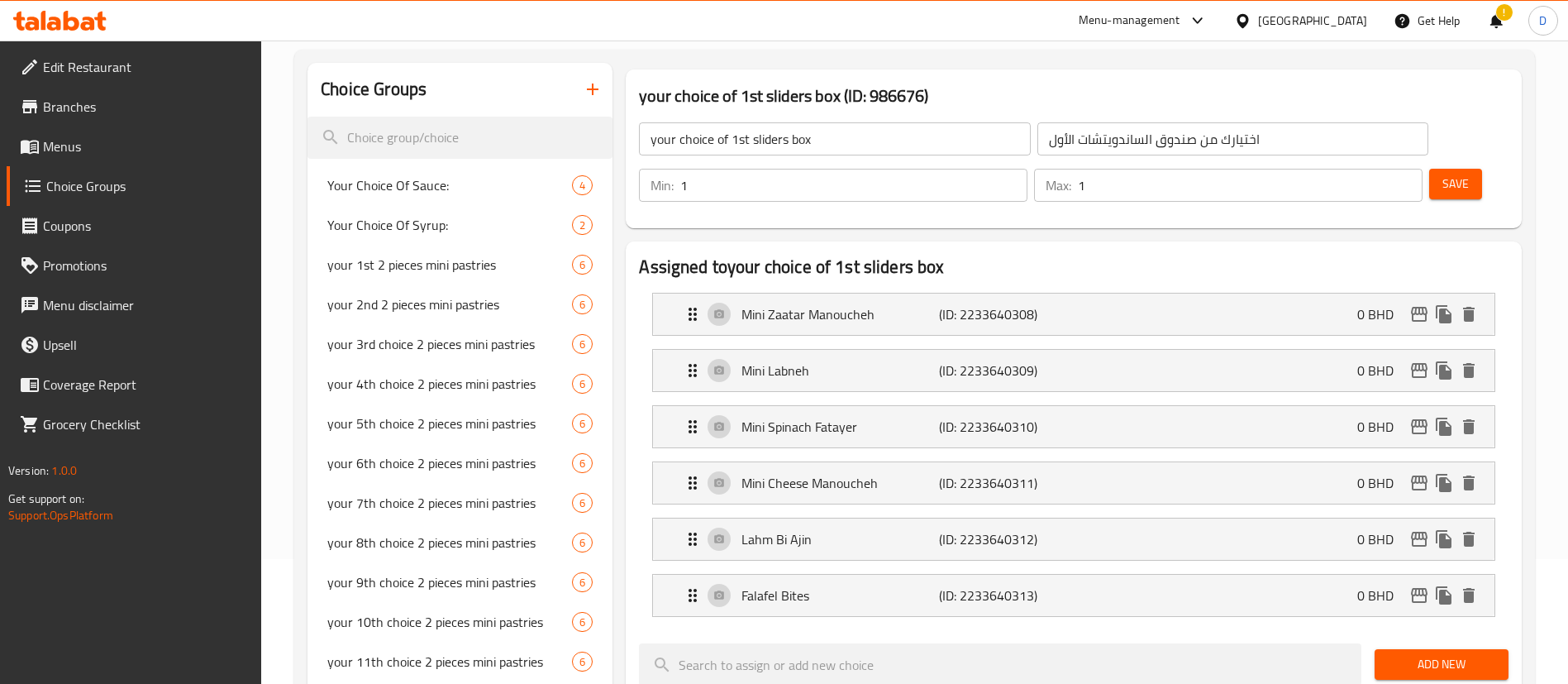
scroll to position [124, 0]
click at [796, 119] on div "your choice of 1st sliders box ​" at bounding box center [834, 139] width 398 height 39
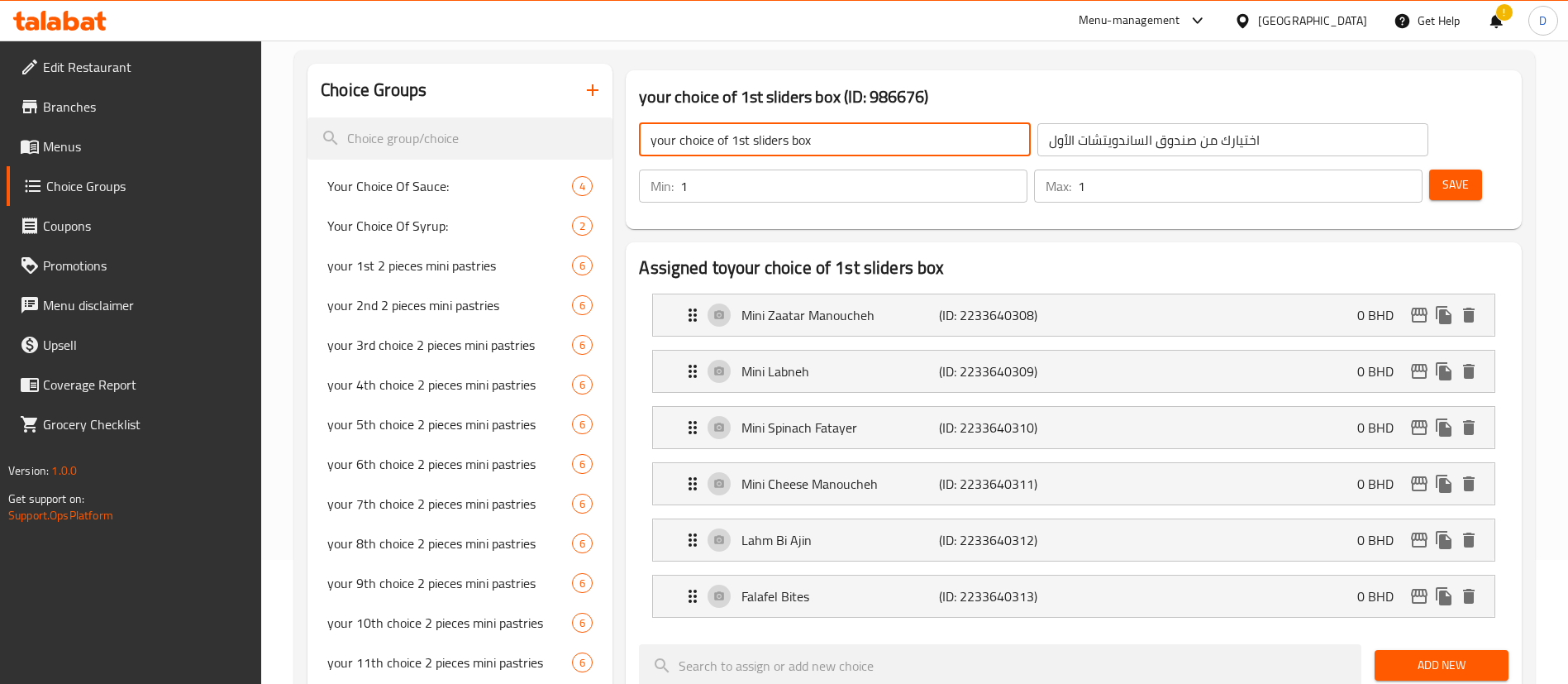
click at [809, 137] on input "your choice of 1st sliders box" at bounding box center [834, 140] width 391 height 33
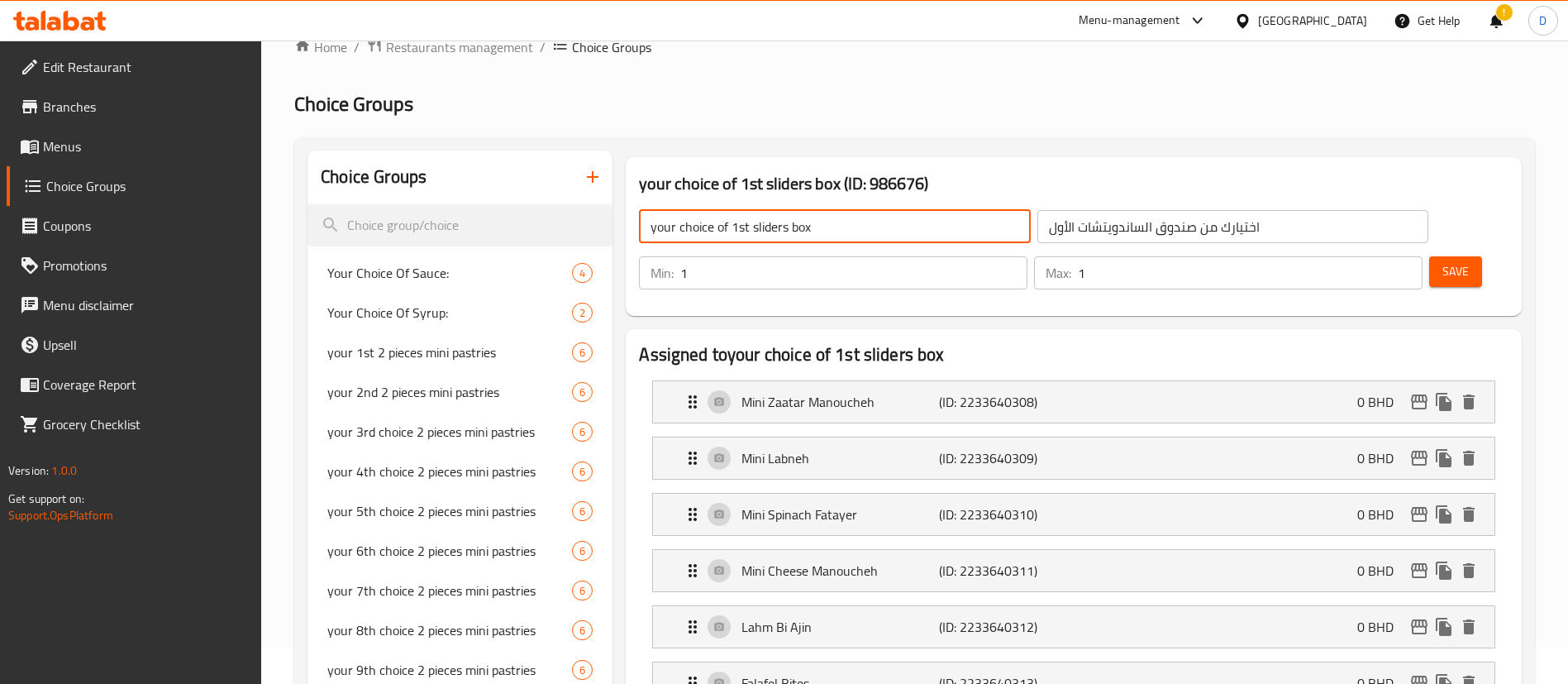
scroll to position [0, 0]
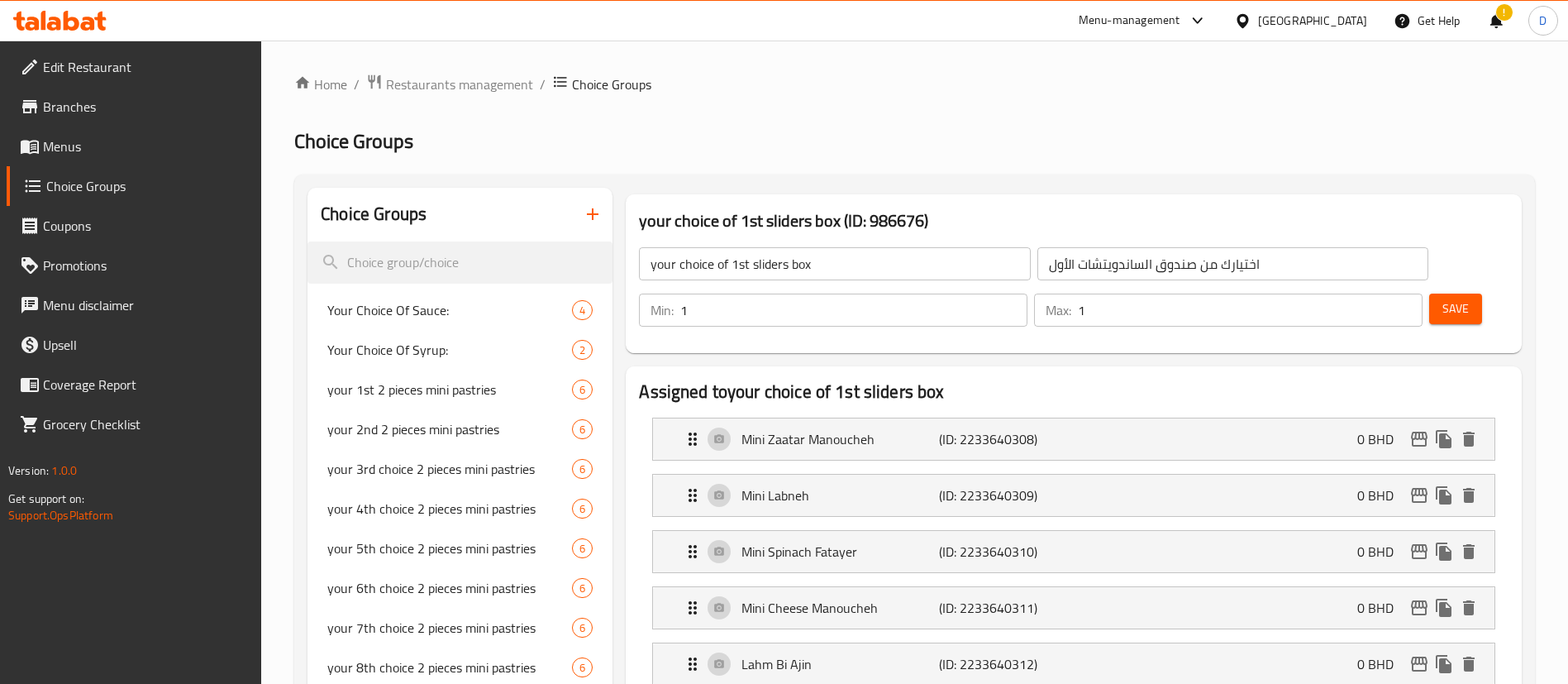
click at [662, 148] on h2 "Choice Groups" at bounding box center [915, 141] width 1241 height 26
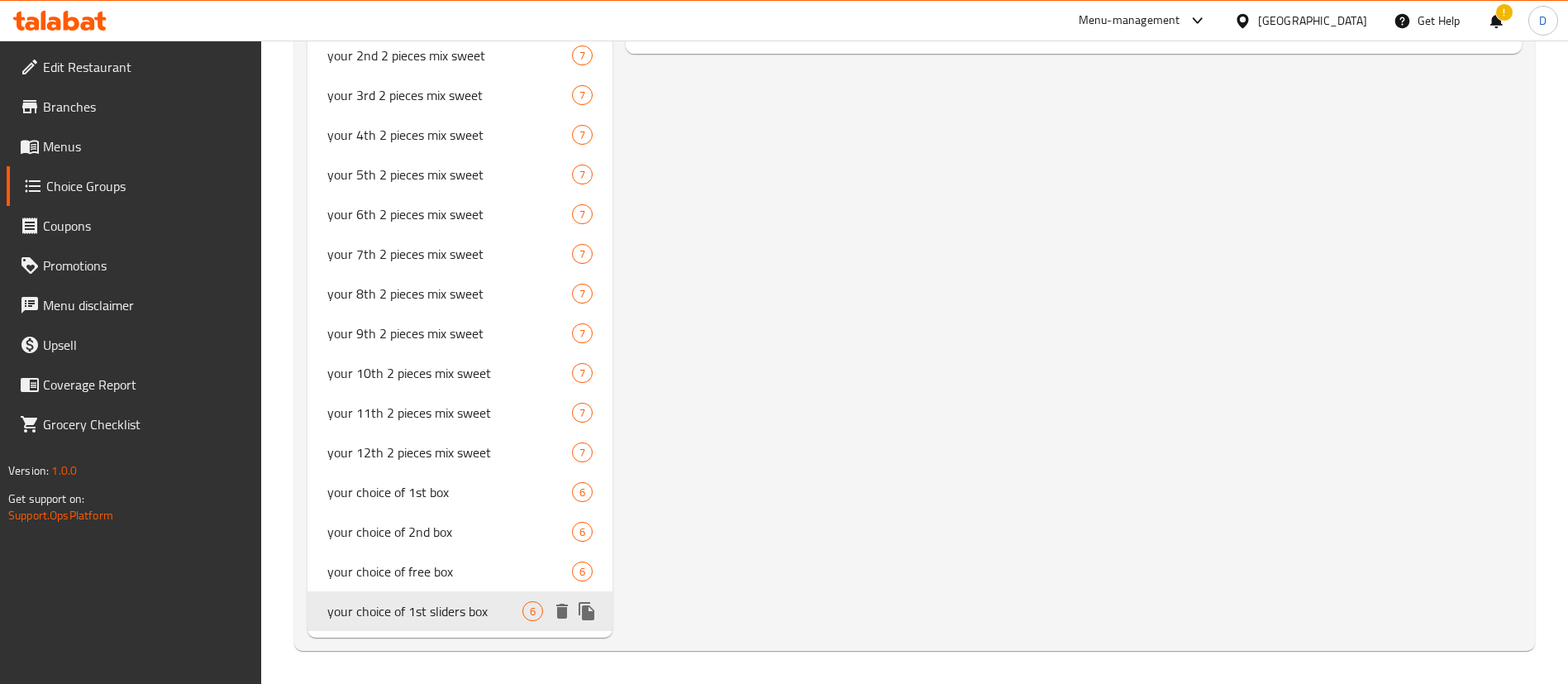
click at [438, 603] on span "your choice of 1st sliders box" at bounding box center [425, 611] width 196 height 20
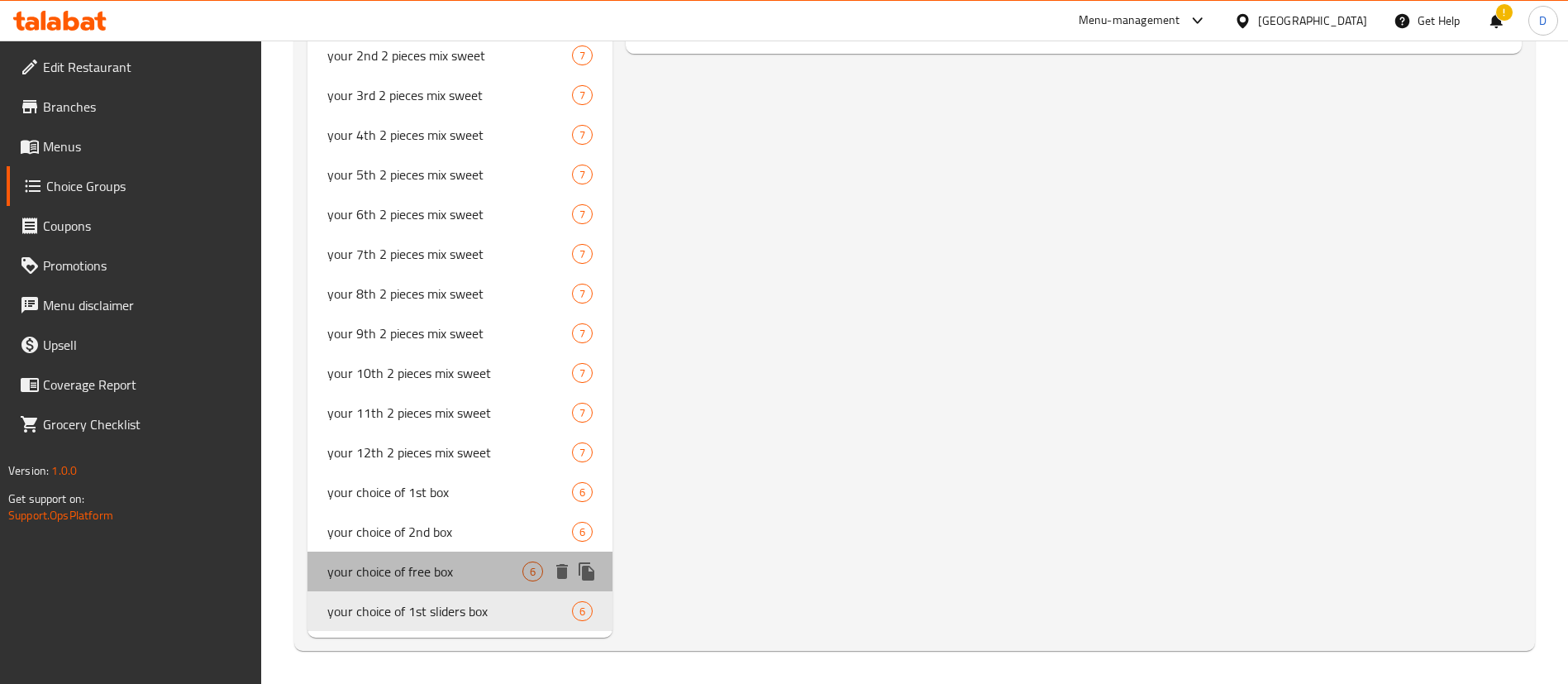
click at [430, 578] on span "your choice of free box" at bounding box center [425, 571] width 196 height 20
type input "your choice of free box"
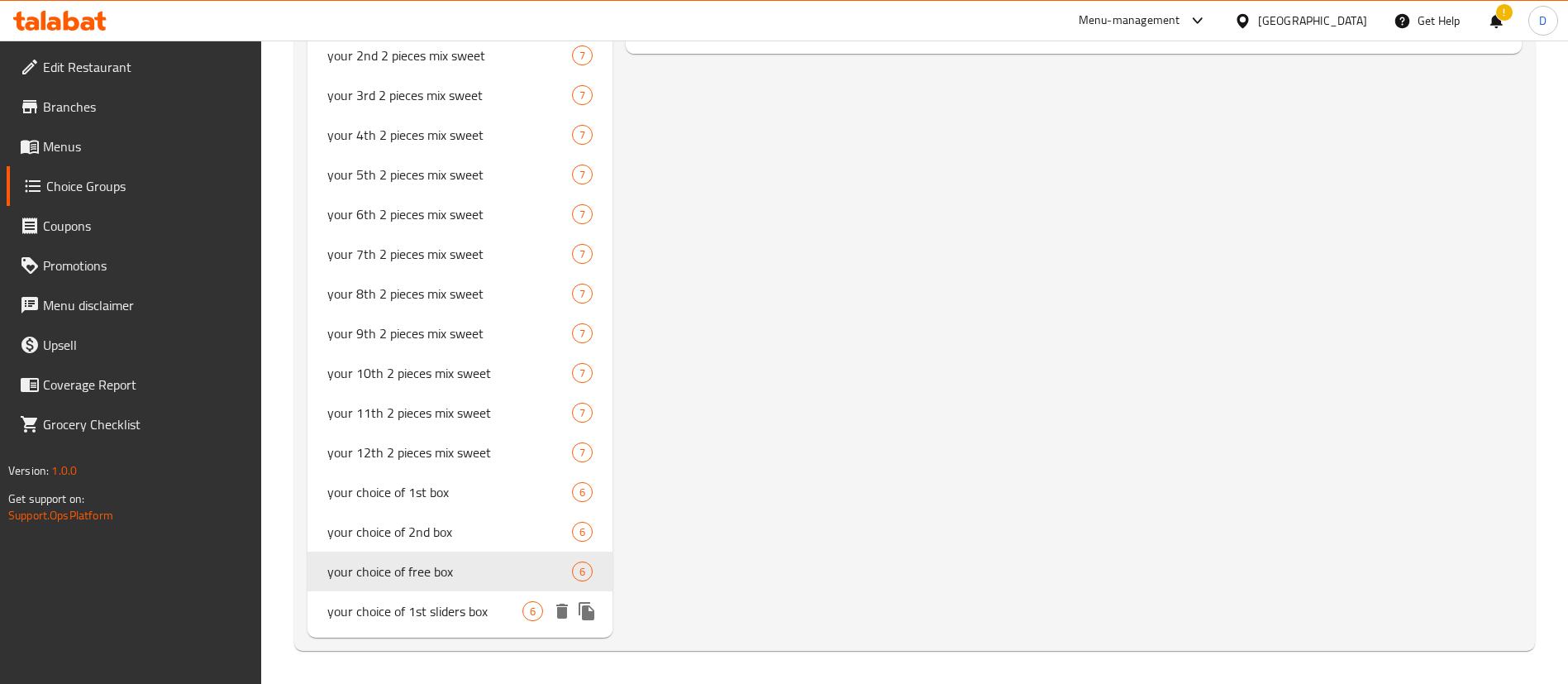
click at [433, 602] on span "your choice of 1st sliders box" at bounding box center [425, 611] width 196 height 20
type input "your choice of 1st sliders box"
type input "اختيارك من صندوق الساندويتشات الأول"
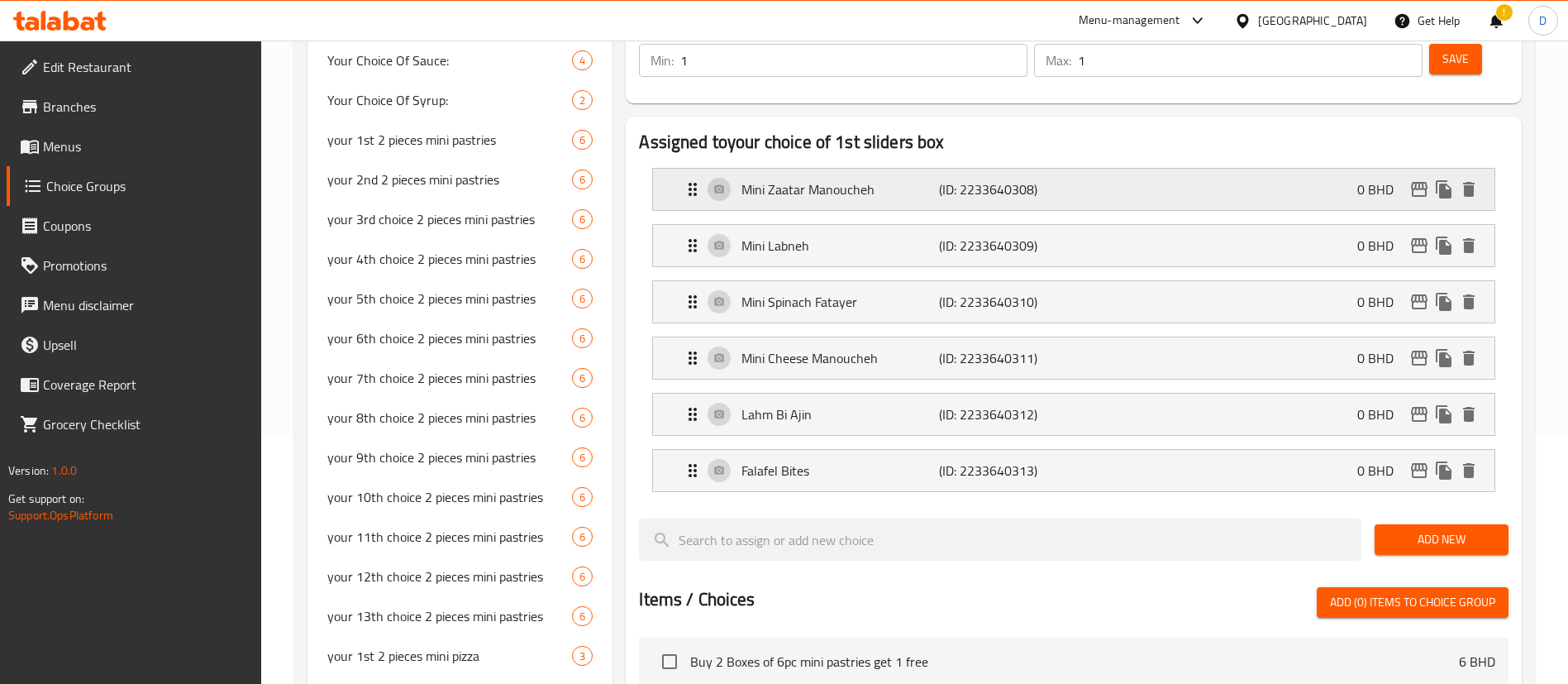
scroll to position [125, 0]
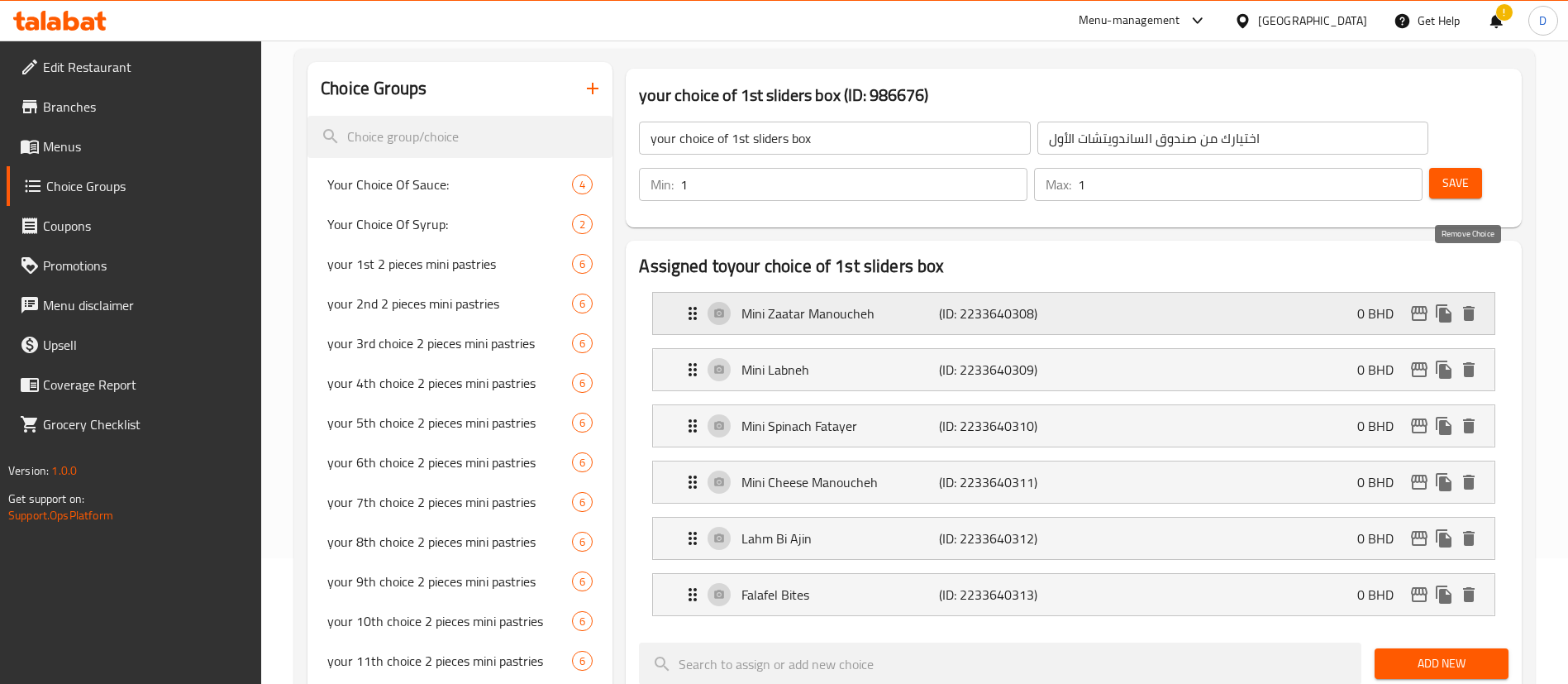
click at [1470, 306] on icon "delete" at bounding box center [1469, 313] width 12 height 14
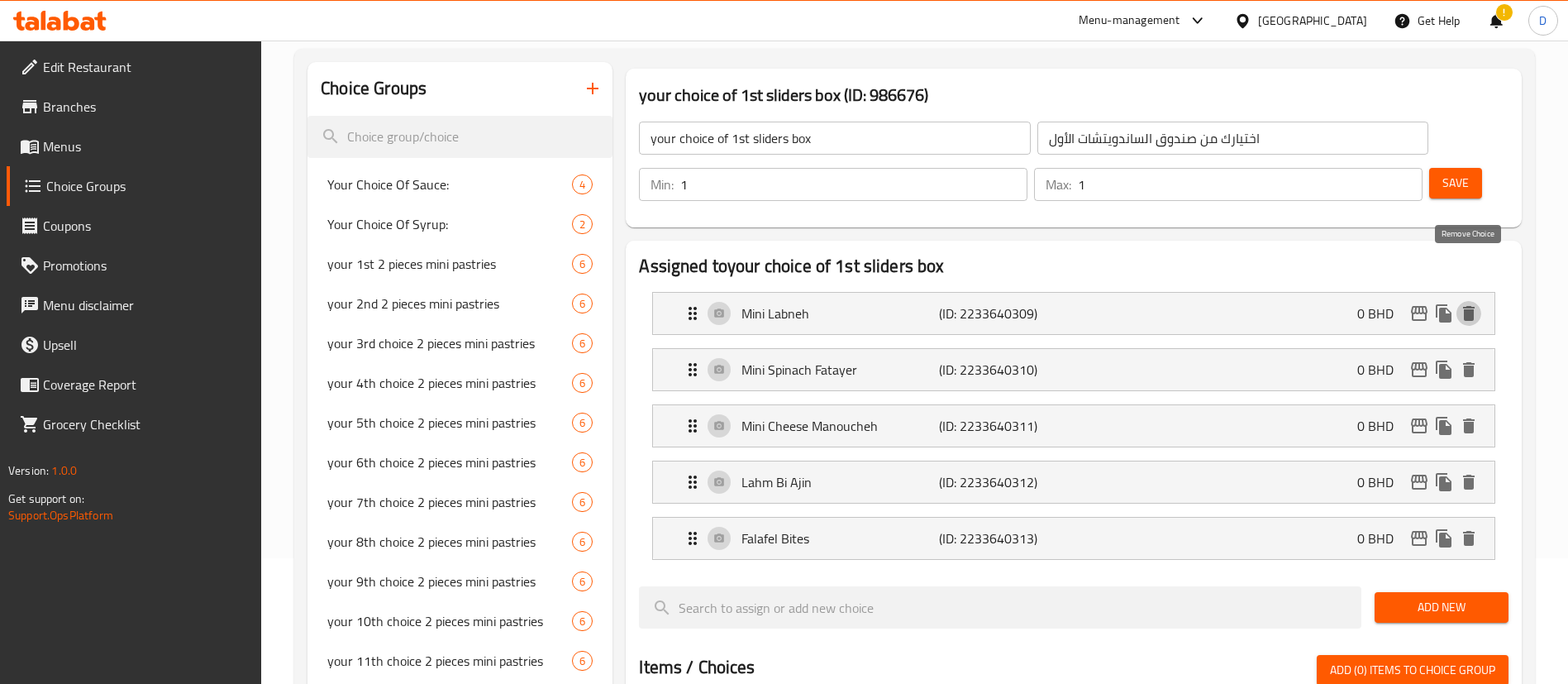
click at [1470, 306] on icon "delete" at bounding box center [1469, 313] width 12 height 14
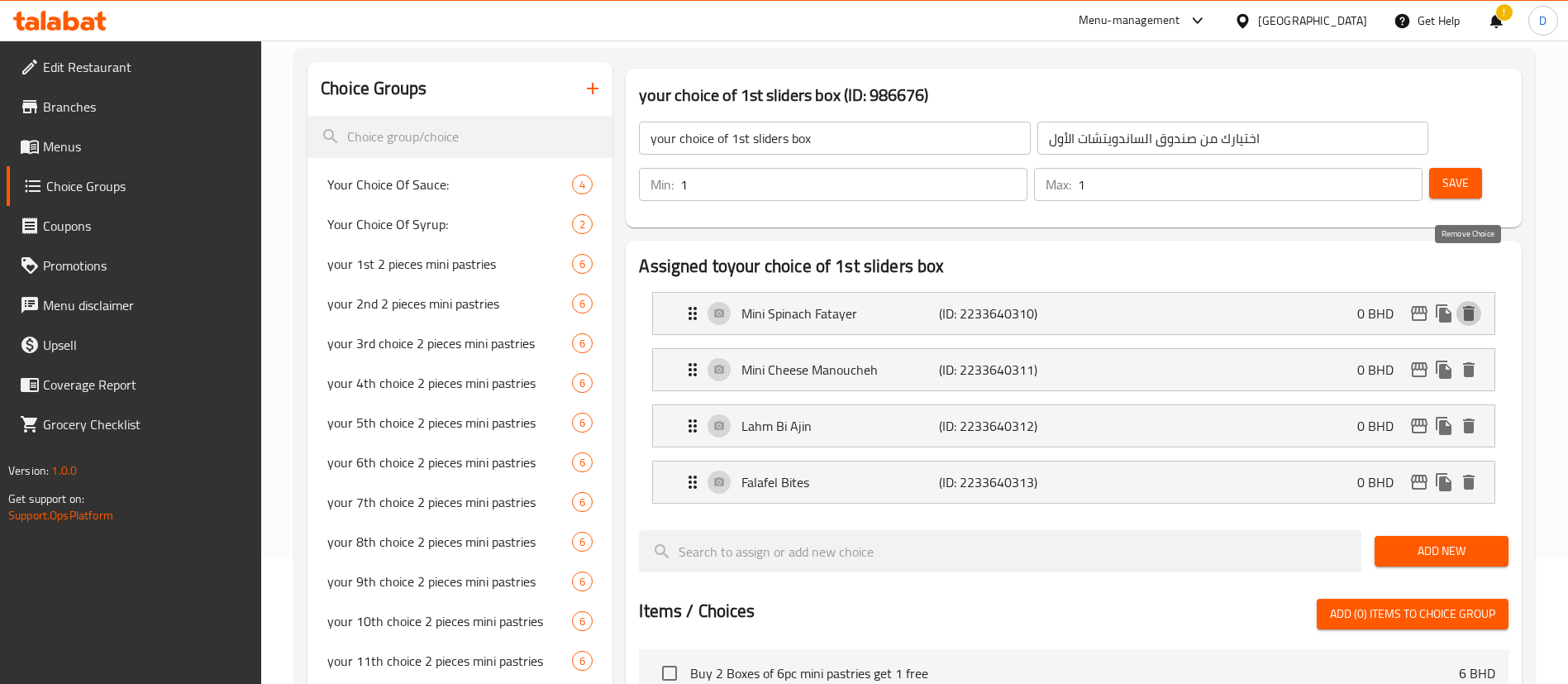
click at [1470, 306] on icon "delete" at bounding box center [1469, 313] width 12 height 14
click at [1470, 362] on icon "delete" at bounding box center [1469, 369] width 12 height 14
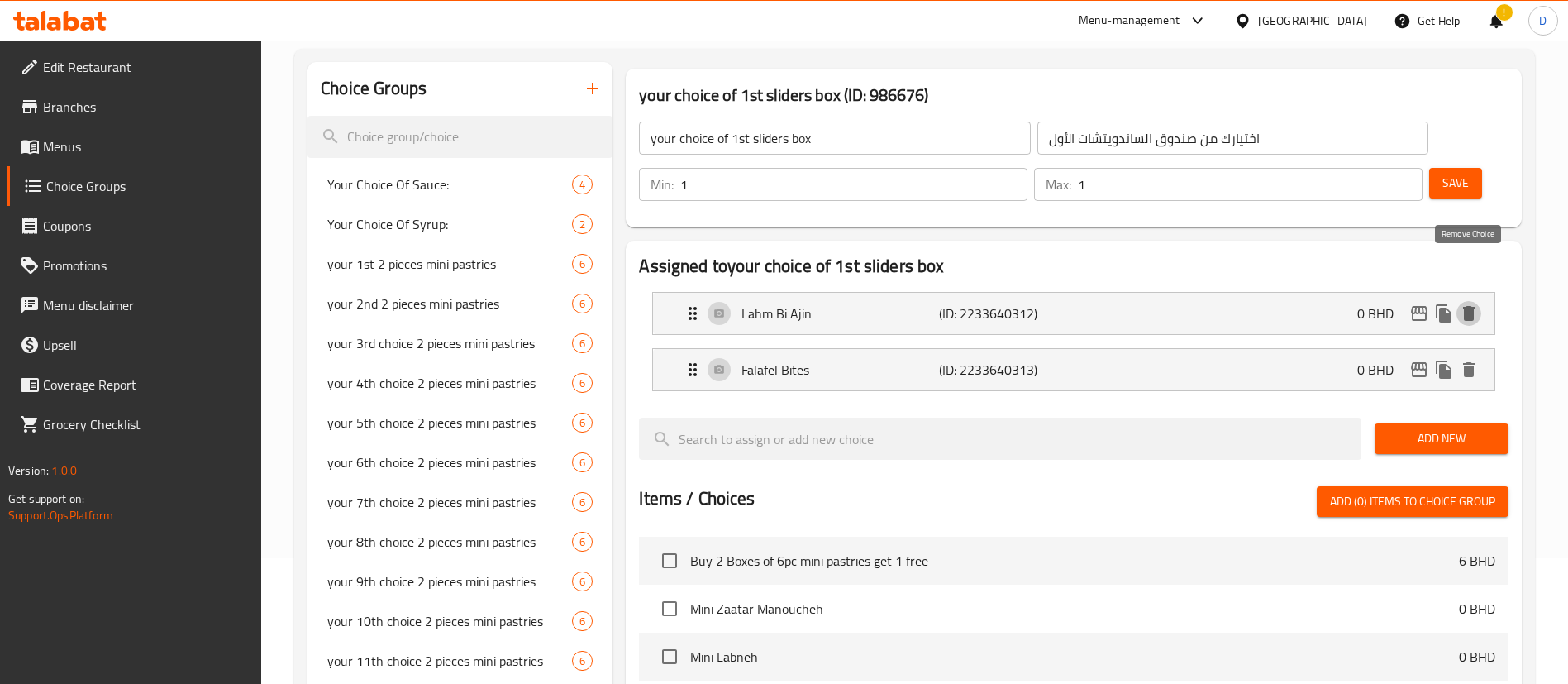
click at [1470, 306] on icon "delete" at bounding box center [1469, 313] width 12 height 14
click at [1470, 362] on icon "delete" at bounding box center [1469, 369] width 12 height 14
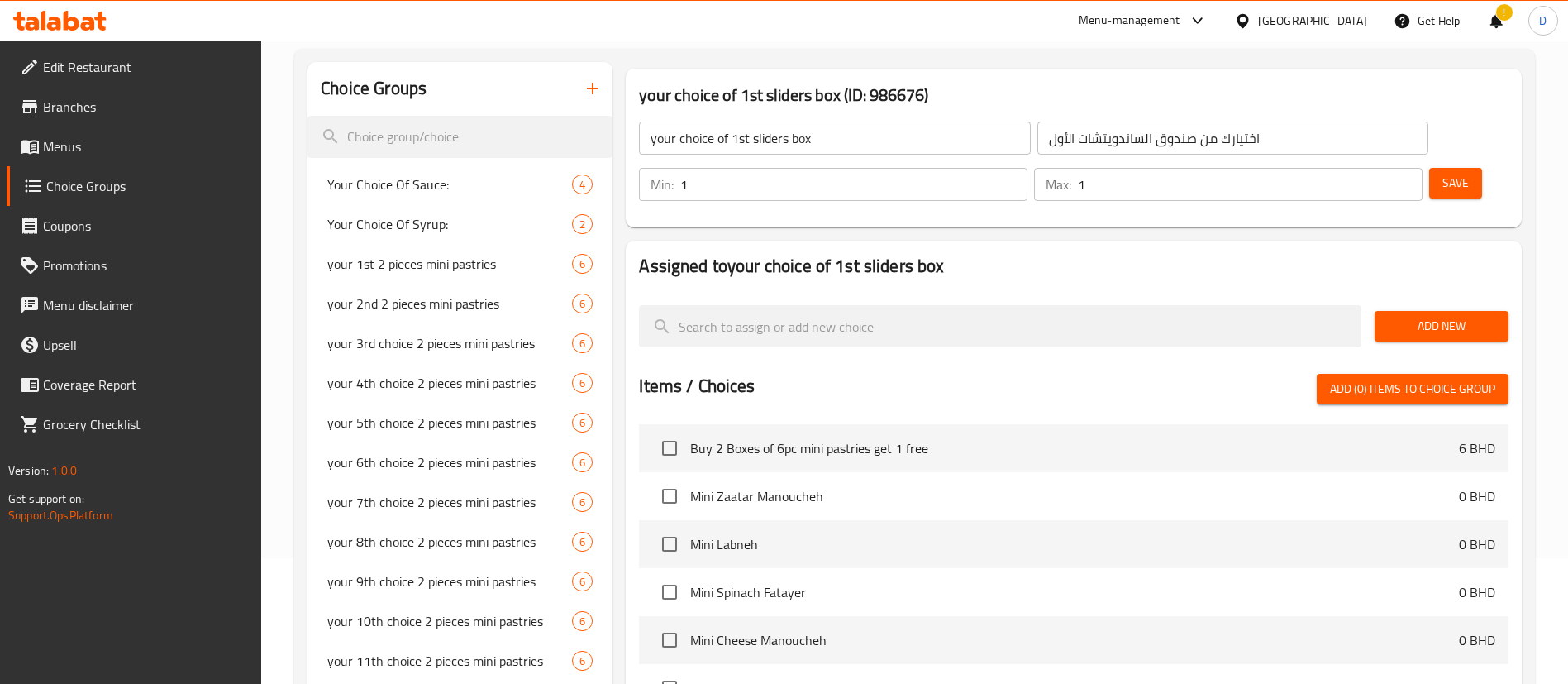
click at [1466, 311] on button "Add New" at bounding box center [1441, 327] width 134 height 31
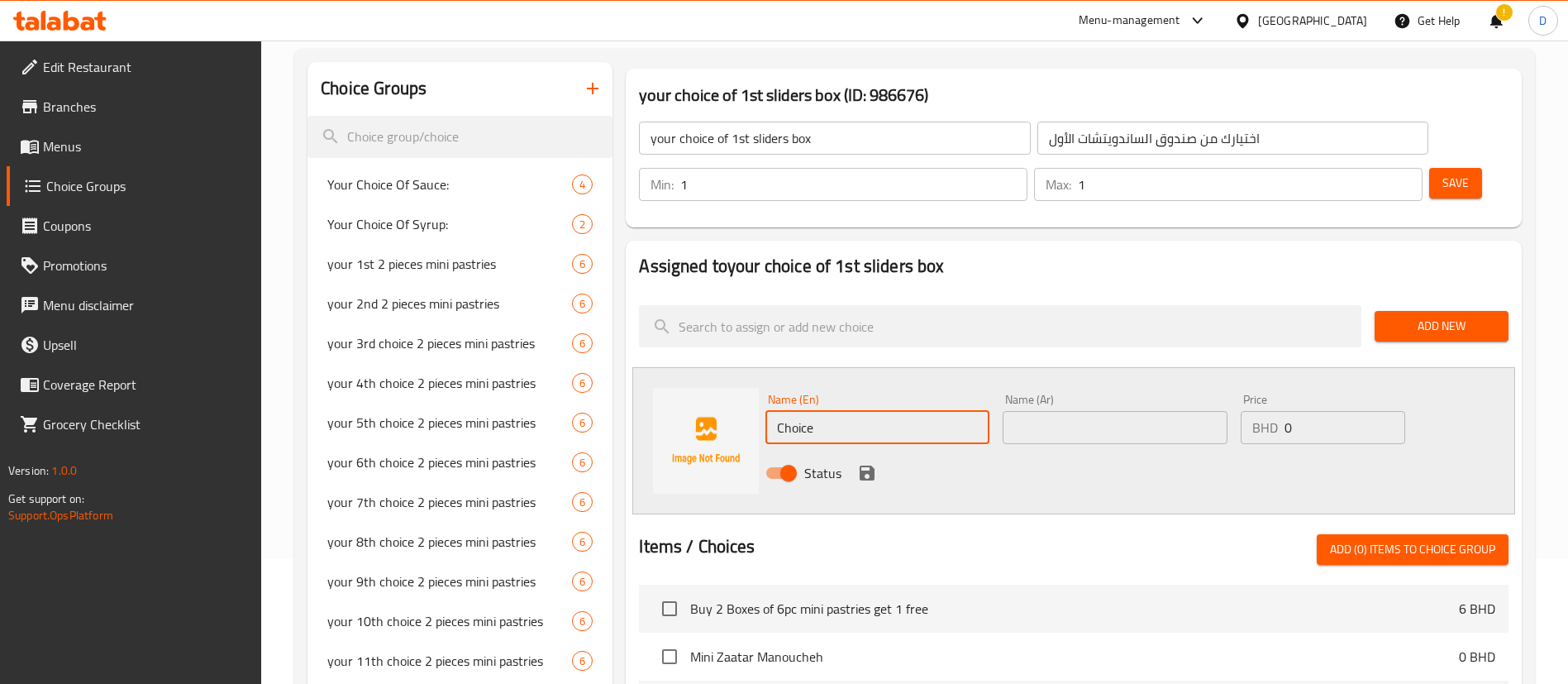
drag, startPoint x: 838, startPoint y: 382, endPoint x: 705, endPoint y: 376, distance: 133.1
click at [702, 376] on div "Name (En) Choice Name (En) Name (Ar) Name (Ar) Price BHD 0 Price Status" at bounding box center [1074, 440] width 883 height 147
paste input "Grilled Veggie & Pesto"
type input "Grilled Veggie & Pesto"
click at [1048, 411] on input "text" at bounding box center [1114, 428] width 224 height 33
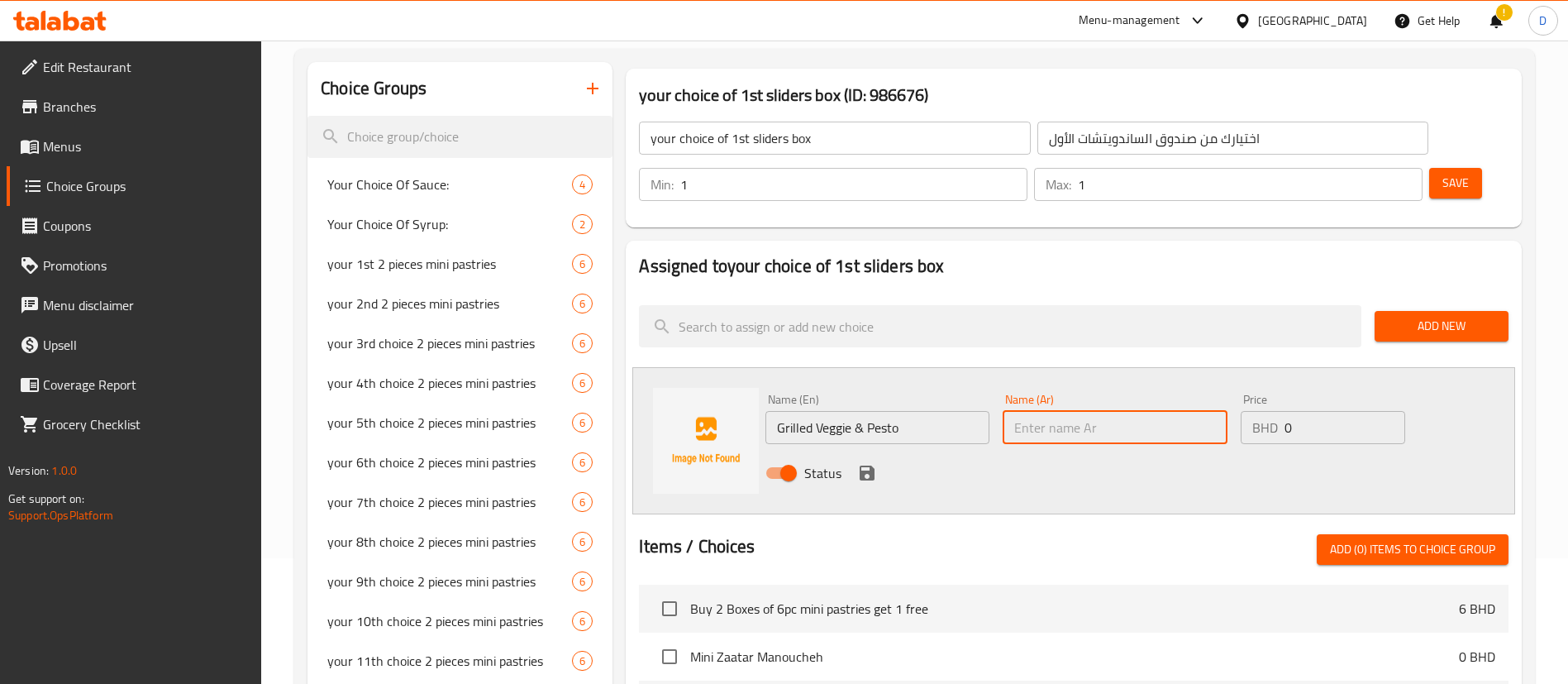
paste input "Grilled Veggie & Pesto"
type input "Grilled Veggie & Pesto"
click at [866, 463] on icon "save" at bounding box center [867, 473] width 20 height 20
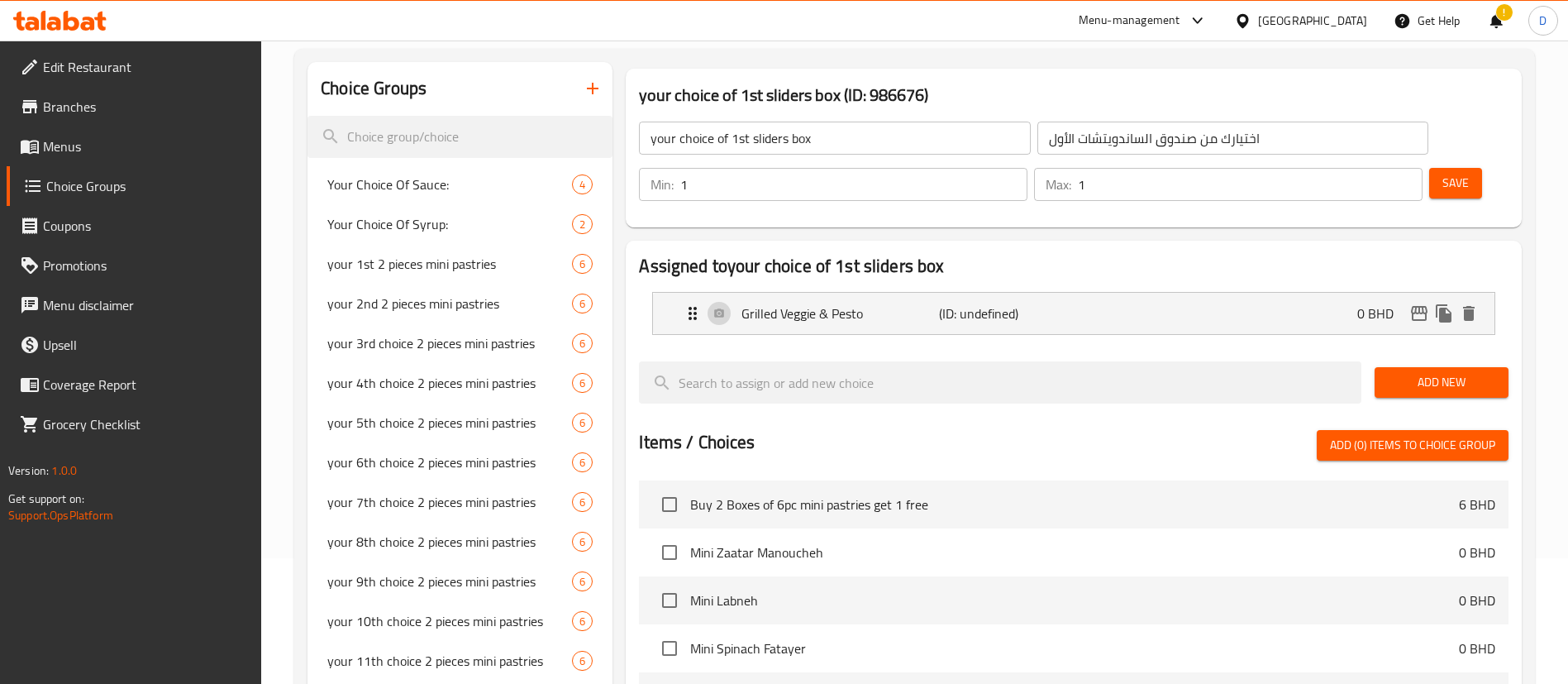
click at [1425, 355] on div "Add New" at bounding box center [1441, 382] width 147 height 56
click at [1434, 372] on span "Add New" at bounding box center [1442, 381] width 108 height 20
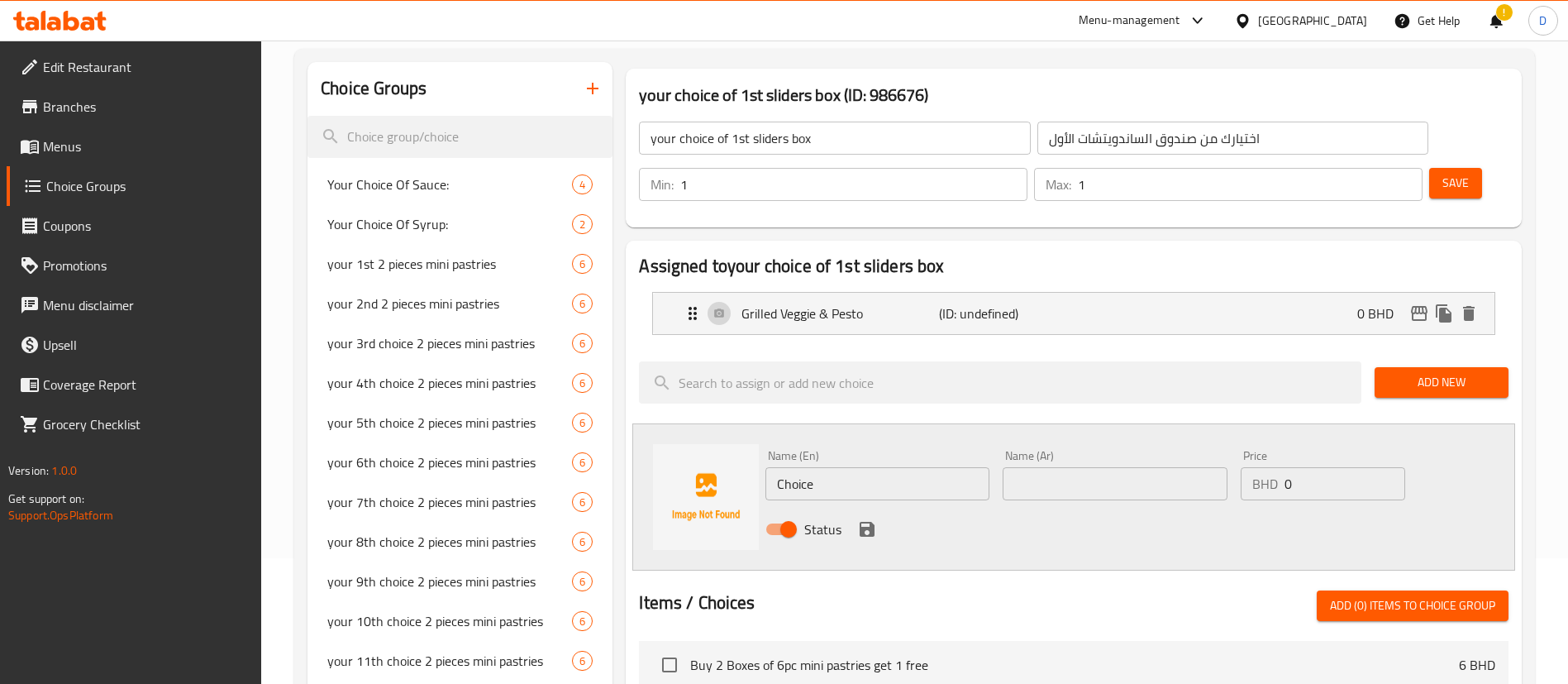
click at [852, 467] on input "Choice" at bounding box center [877, 484] width 224 height 33
paste input "Mushroom & Swiss"
click at [876, 467] on input "ChoiceMushroom & Swiss" at bounding box center [877, 484] width 224 height 33
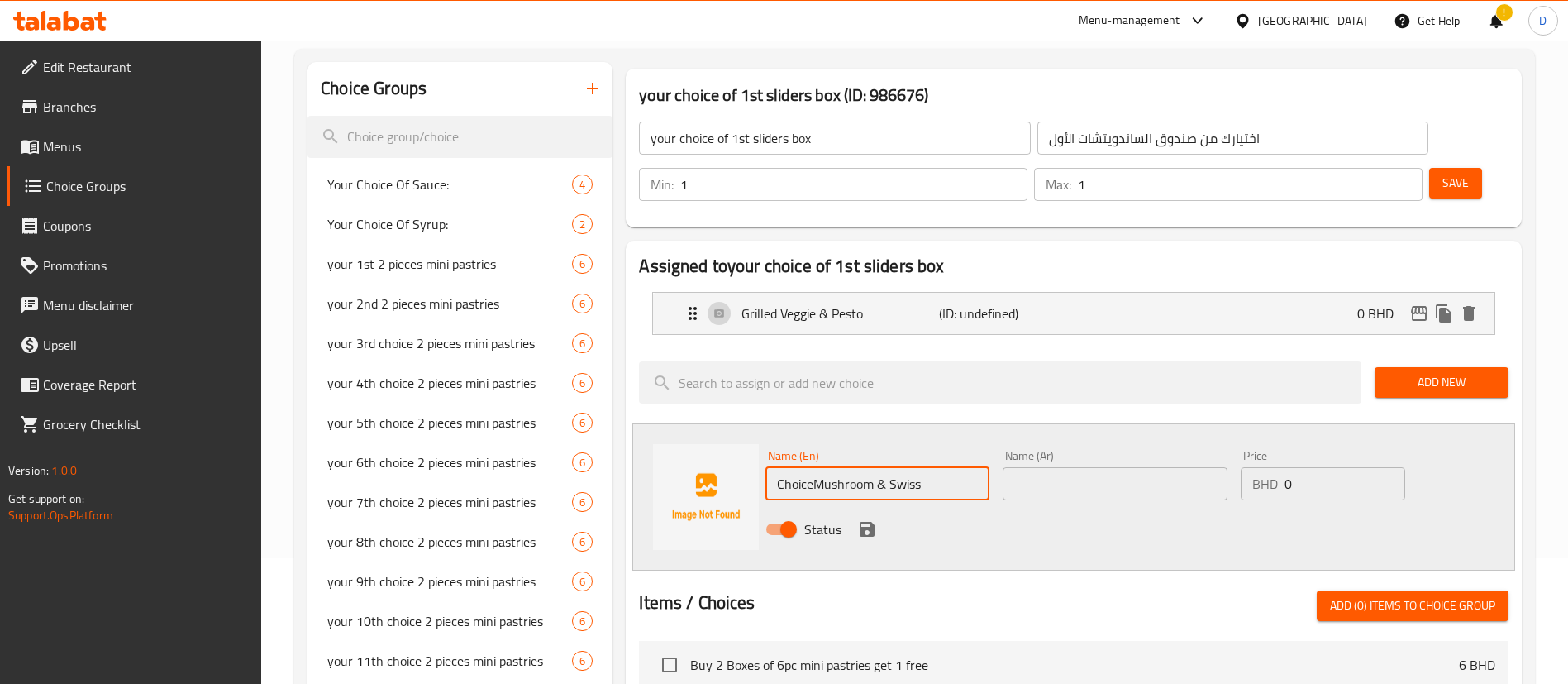
paste input "text"
type input "Mushroom & Swiss"
click at [1058, 467] on input "text" at bounding box center [1114, 484] width 224 height 33
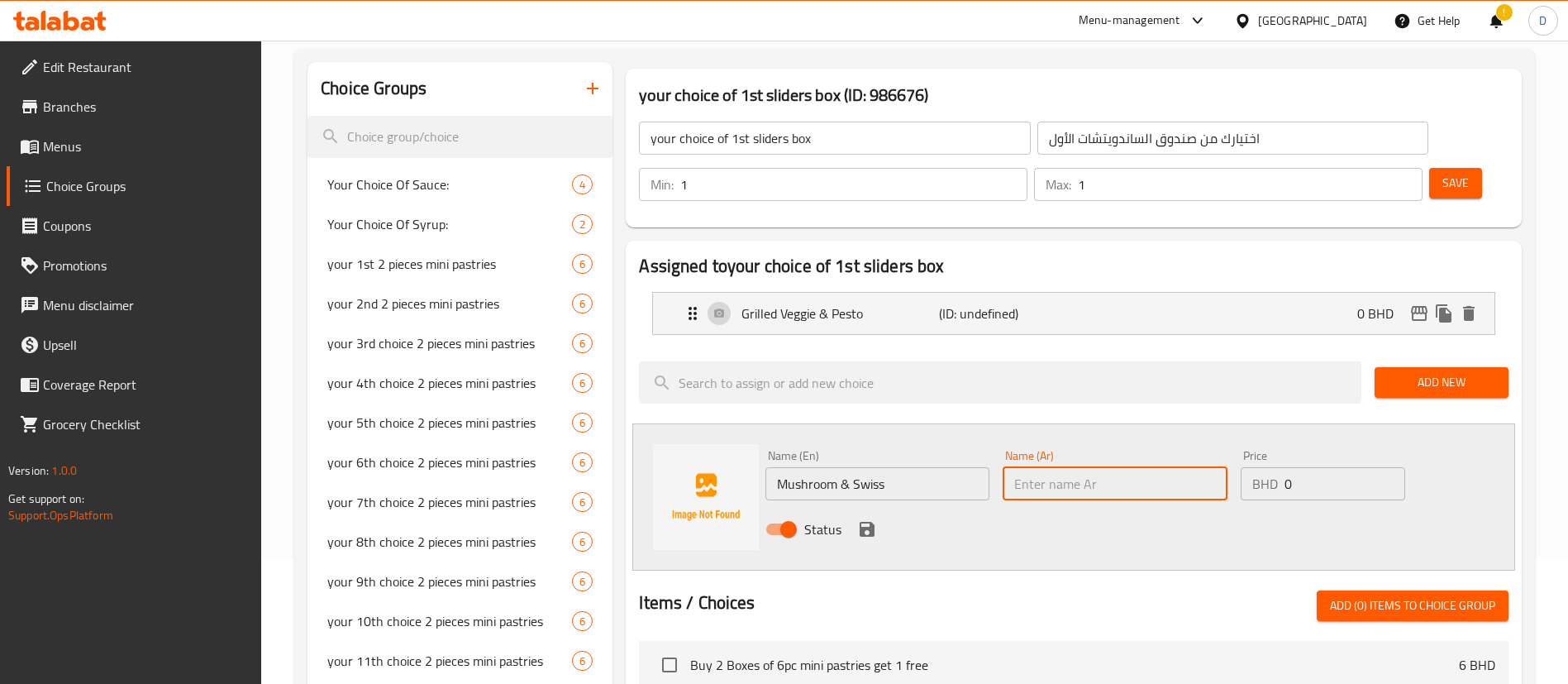
paste input "Mushroom & Swiss"
type input "Mushroom & Swiss"
click at [854, 516] on button "save" at bounding box center [867, 529] width 25 height 25
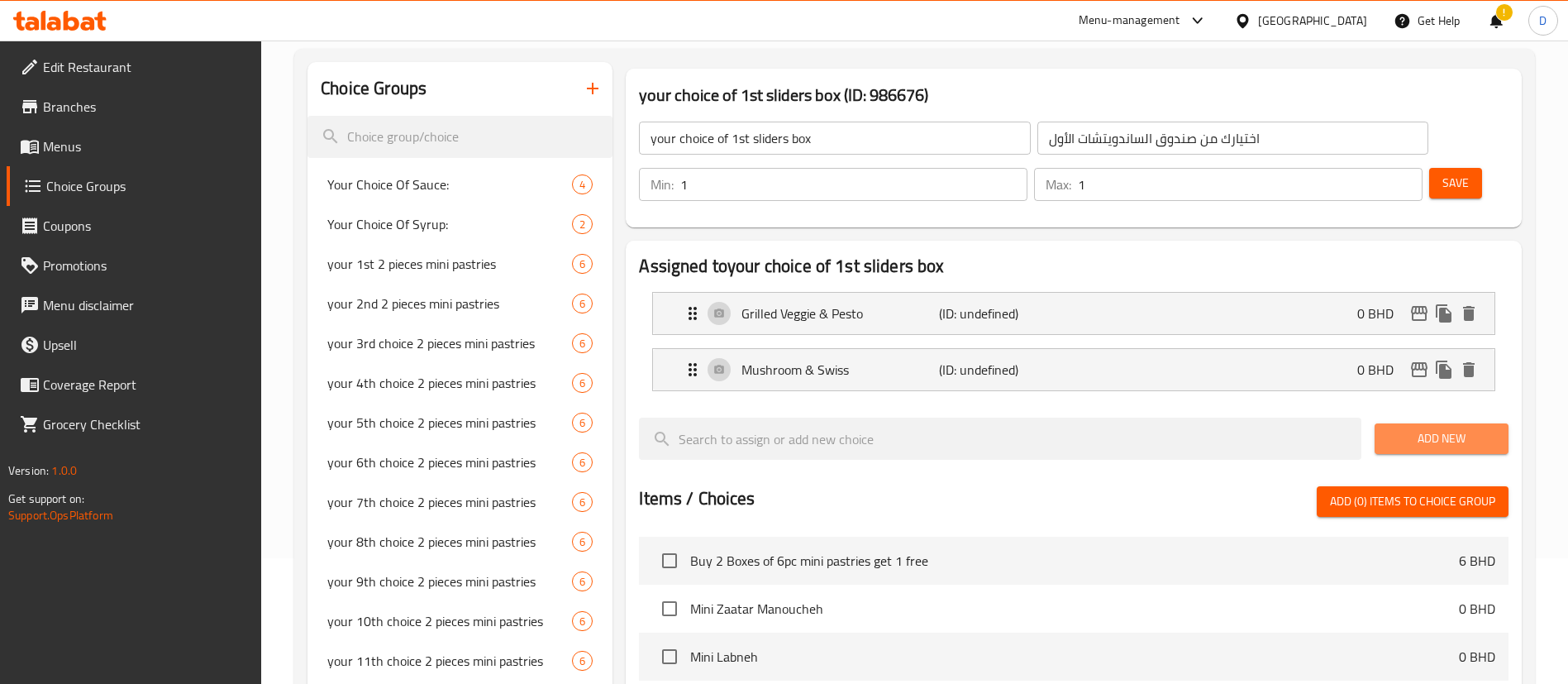
click at [1431, 429] on span "Add New" at bounding box center [1442, 438] width 108 height 20
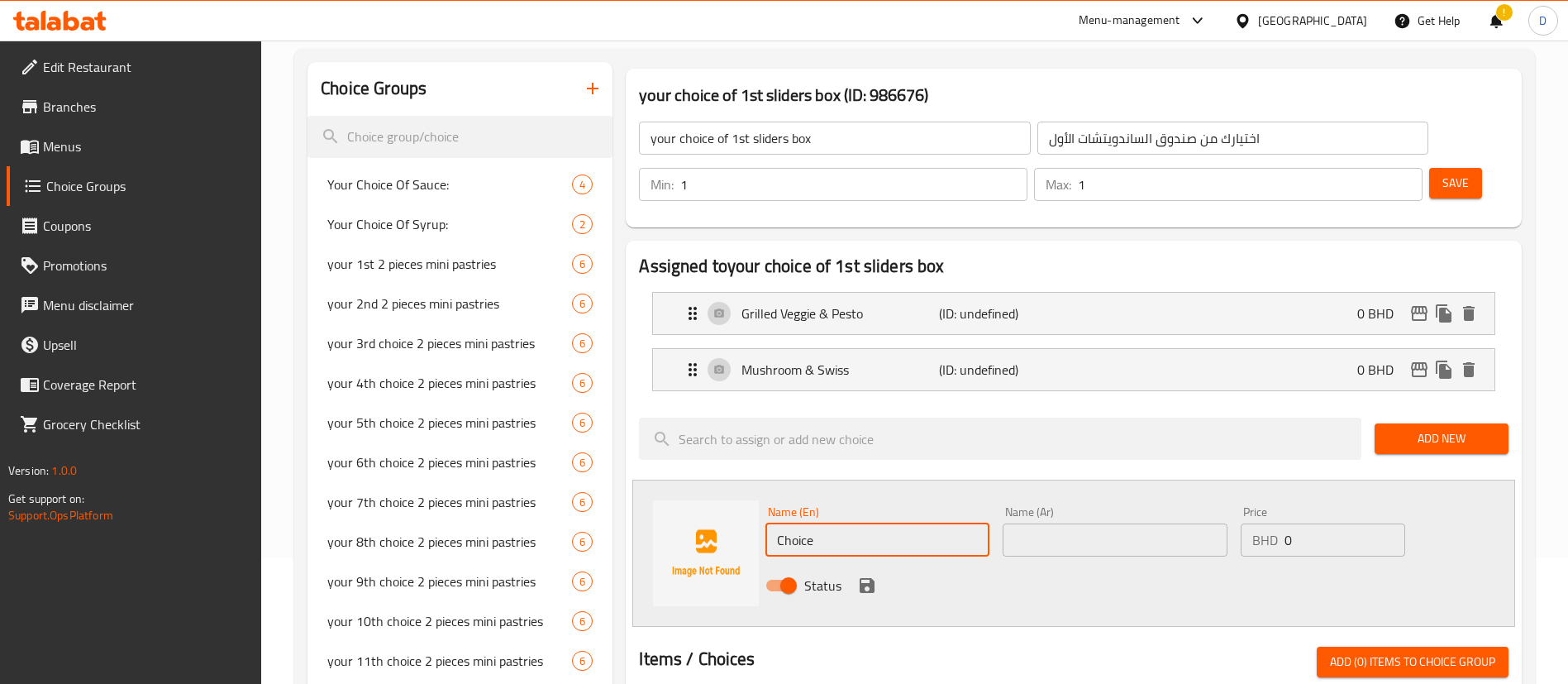
drag, startPoint x: 821, startPoint y: 480, endPoint x: 726, endPoint y: 490, distance: 95.5
click at [726, 490] on div "Name (En) Choice Name (En) Name (Ar) Name (Ar) Price BHD 0 Price Status" at bounding box center [1074, 553] width 883 height 147
paste input "Halloumi & Zaatar"
type input "Halloumi & Zaatar"
click at [1055, 523] on input "text" at bounding box center [1114, 539] width 224 height 33
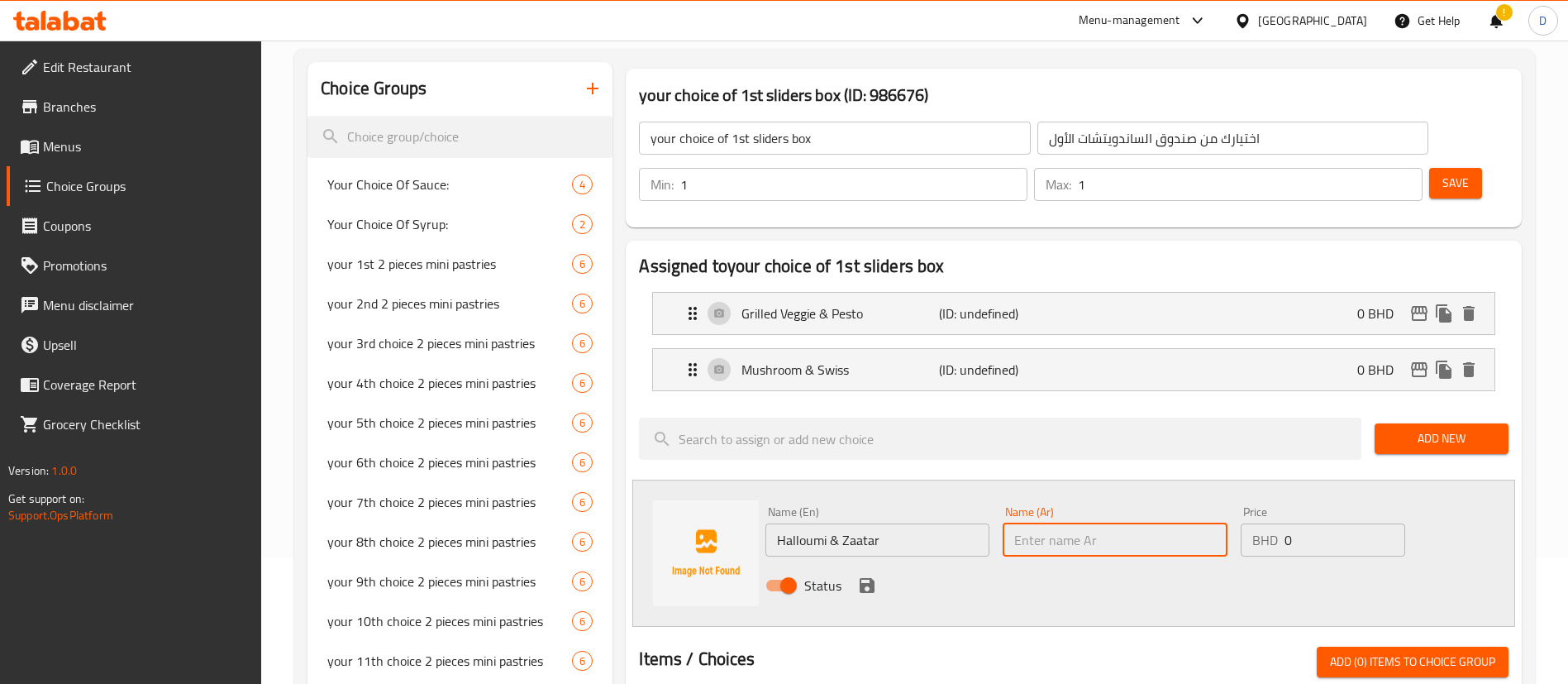
paste input "Halloumi & Zaatar"
type input "Halloumi & Zaatar"
click at [873, 575] on icon "save" at bounding box center [867, 585] width 20 height 20
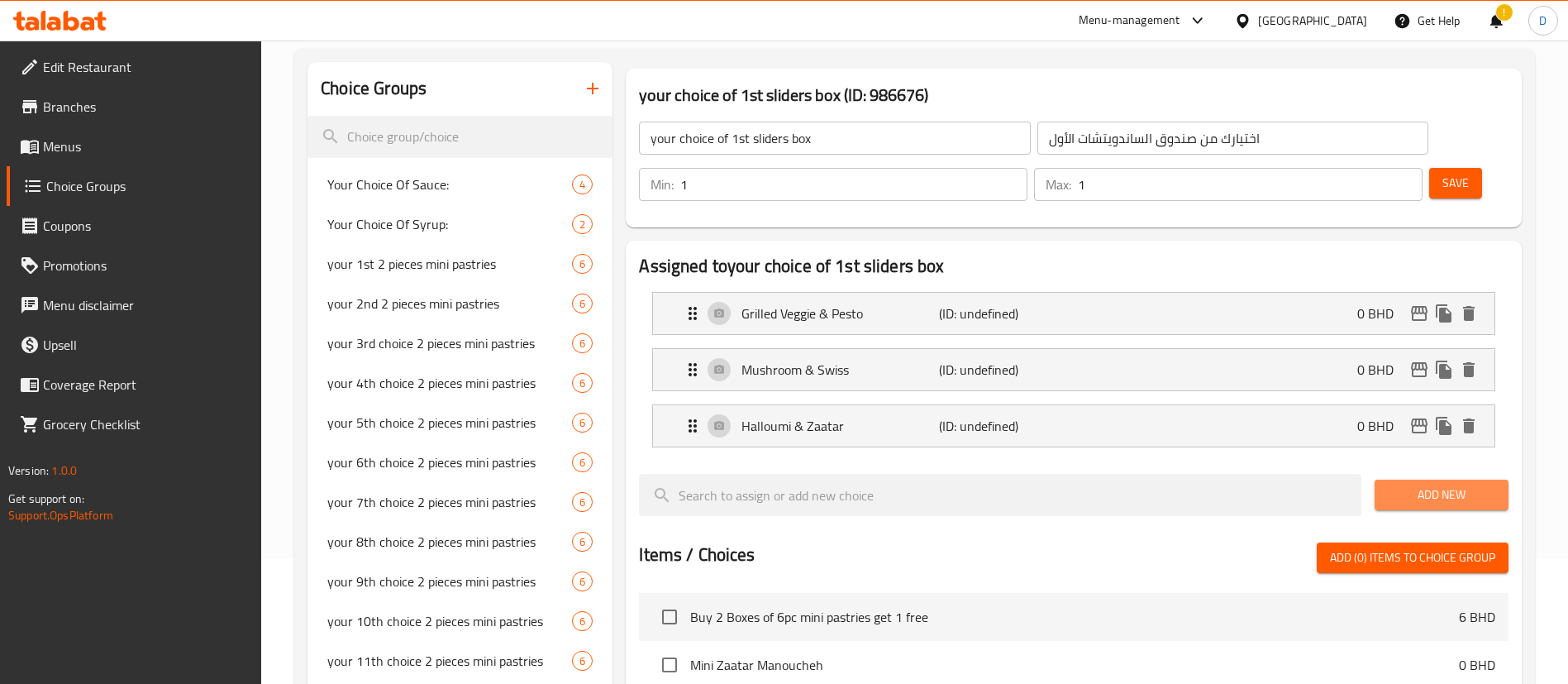
click at [1386, 480] on button "Add New" at bounding box center [1441, 495] width 134 height 31
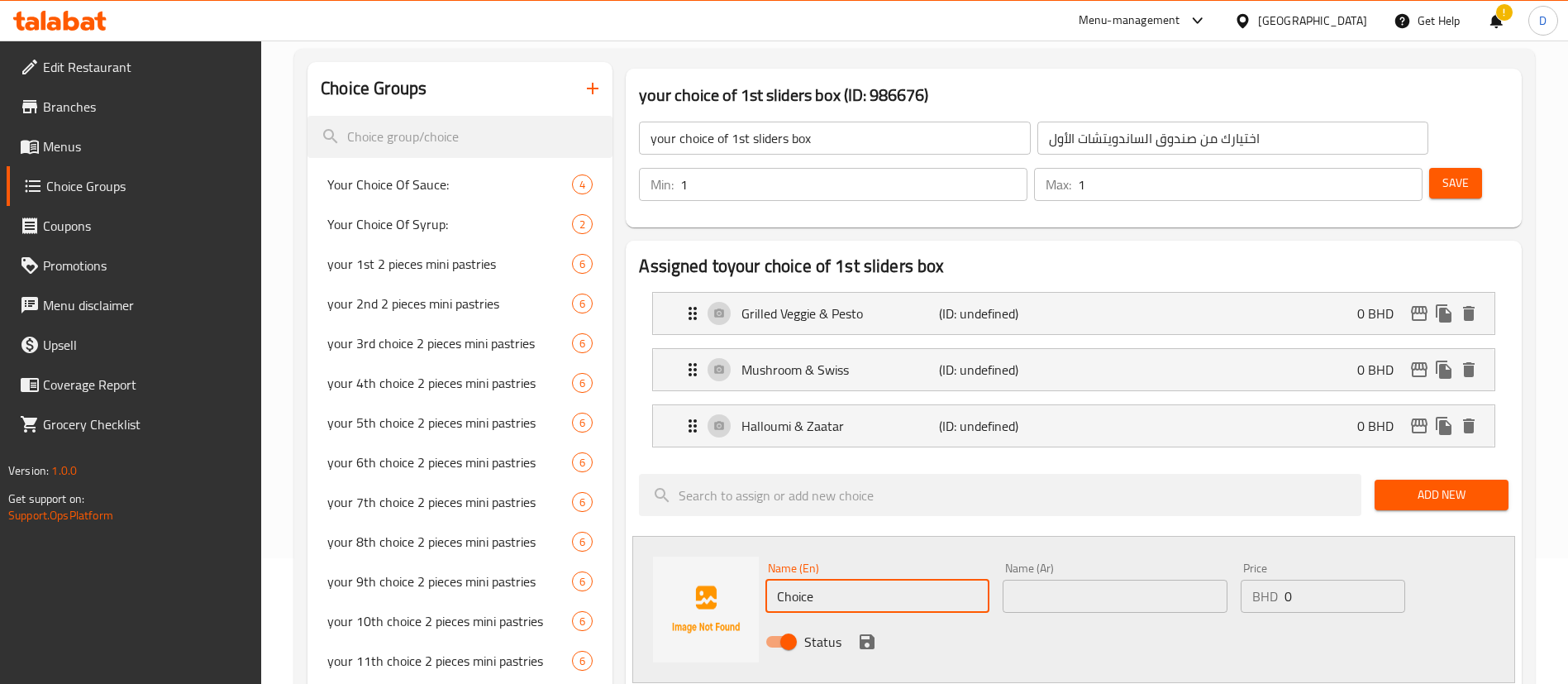
drag, startPoint x: 850, startPoint y: 565, endPoint x: 745, endPoint y: 551, distance: 105.9
click at [746, 551] on div "Name (En) Choice Name (En) Name (Ar) Name (Ar) Price BHD 0 Price Status" at bounding box center [1074, 609] width 883 height 147
paste input "Mini Classic Beef Slider"
type input "Mini Classic Beef Slider"
drag, startPoint x: 1156, startPoint y: 523, endPoint x: 1170, endPoint y: 548, distance: 28.7
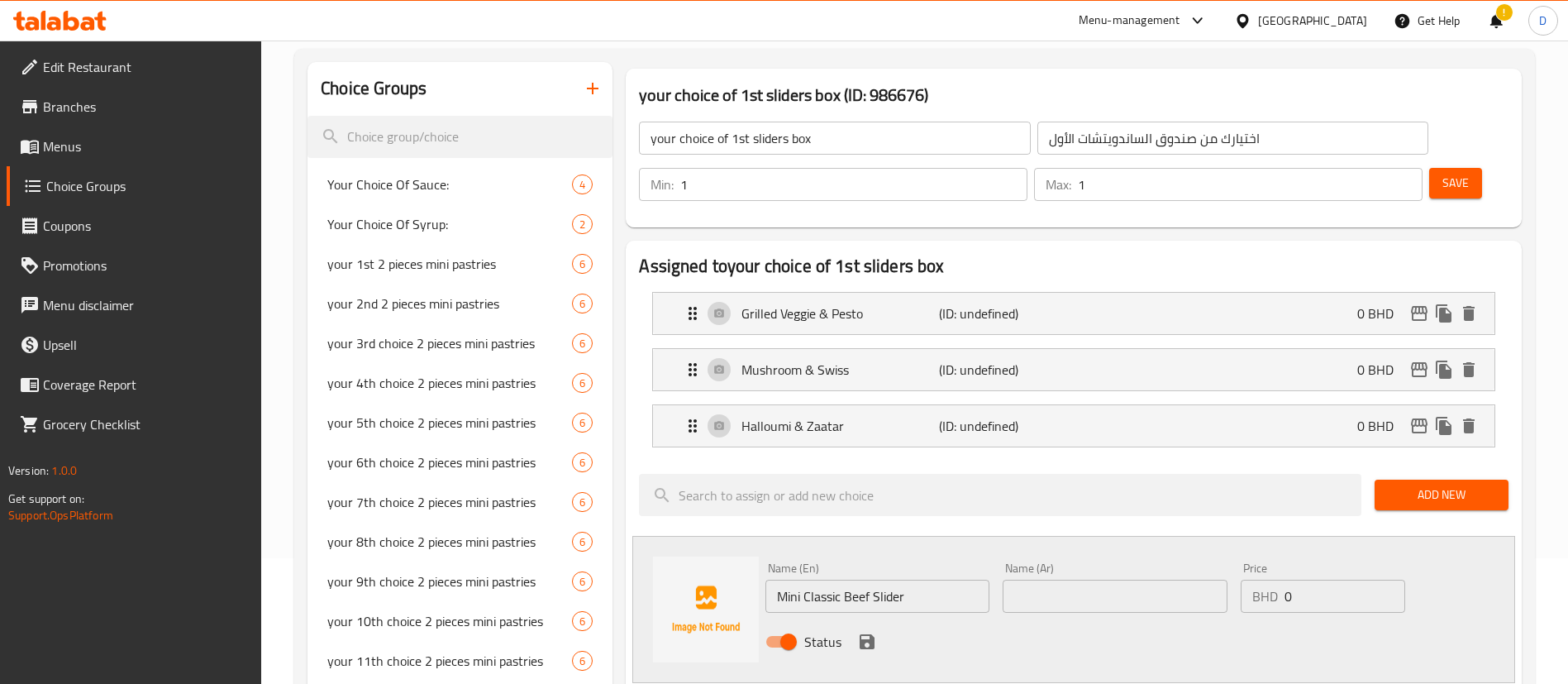
click at [1162, 563] on div "Name (Ar) Name (Ar)" at bounding box center [1114, 588] width 224 height 50
drag, startPoint x: 1170, startPoint y: 548, endPoint x: 1104, endPoint y: 562, distance: 67.5
click at [1170, 580] on input "text" at bounding box center [1114, 596] width 224 height 33
paste input "Mini Classic Beef Slider"
type input "Mini Classic Beef Slider"
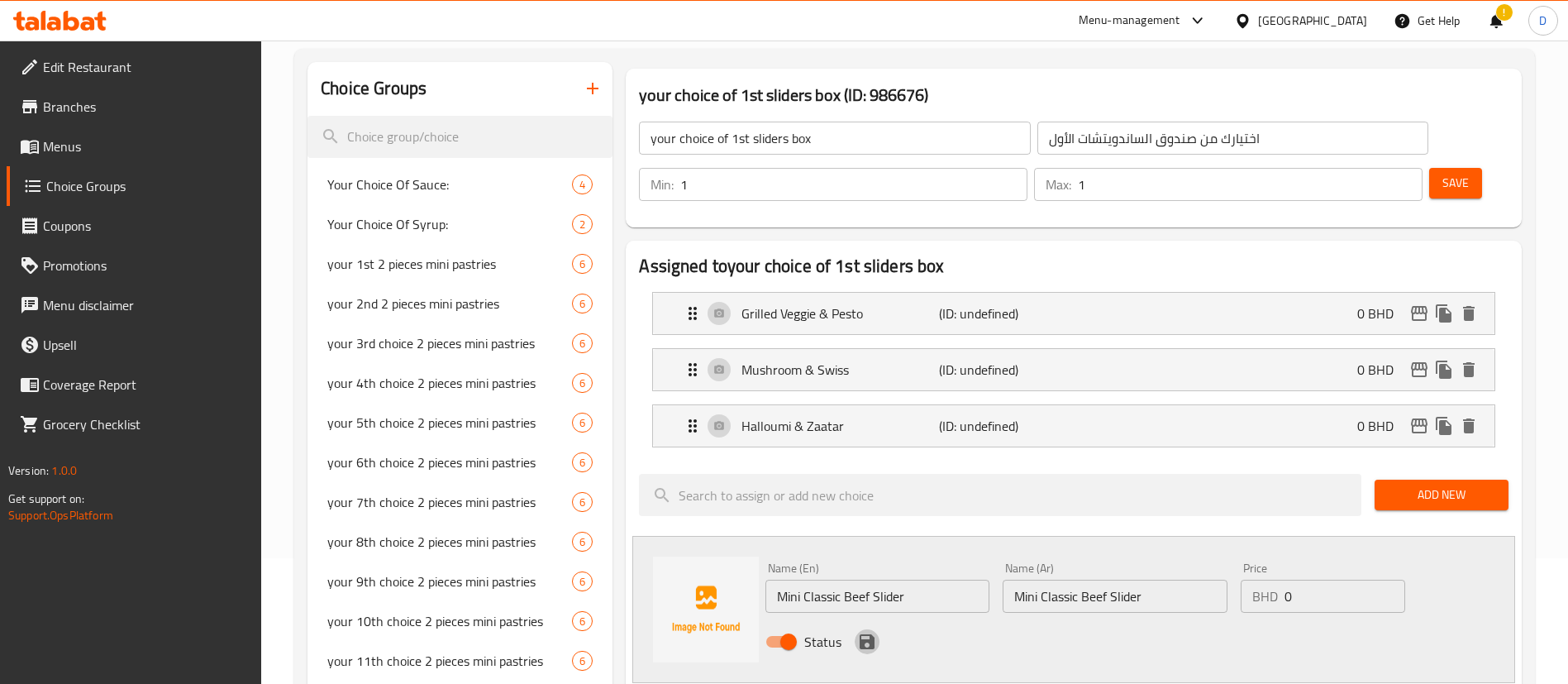
click at [870, 634] on icon "save" at bounding box center [867, 641] width 14 height 14
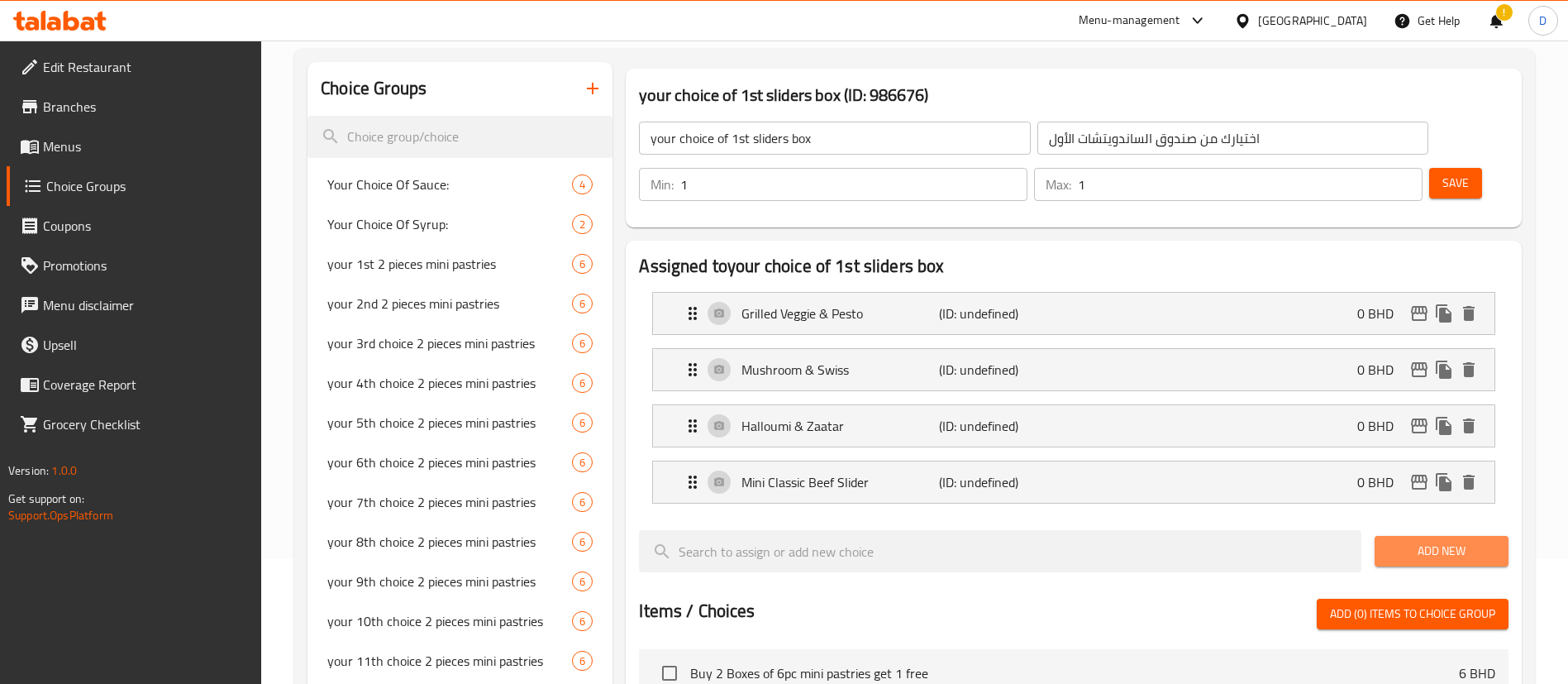
click at [1404, 540] on span "Add New" at bounding box center [1442, 550] width 108 height 20
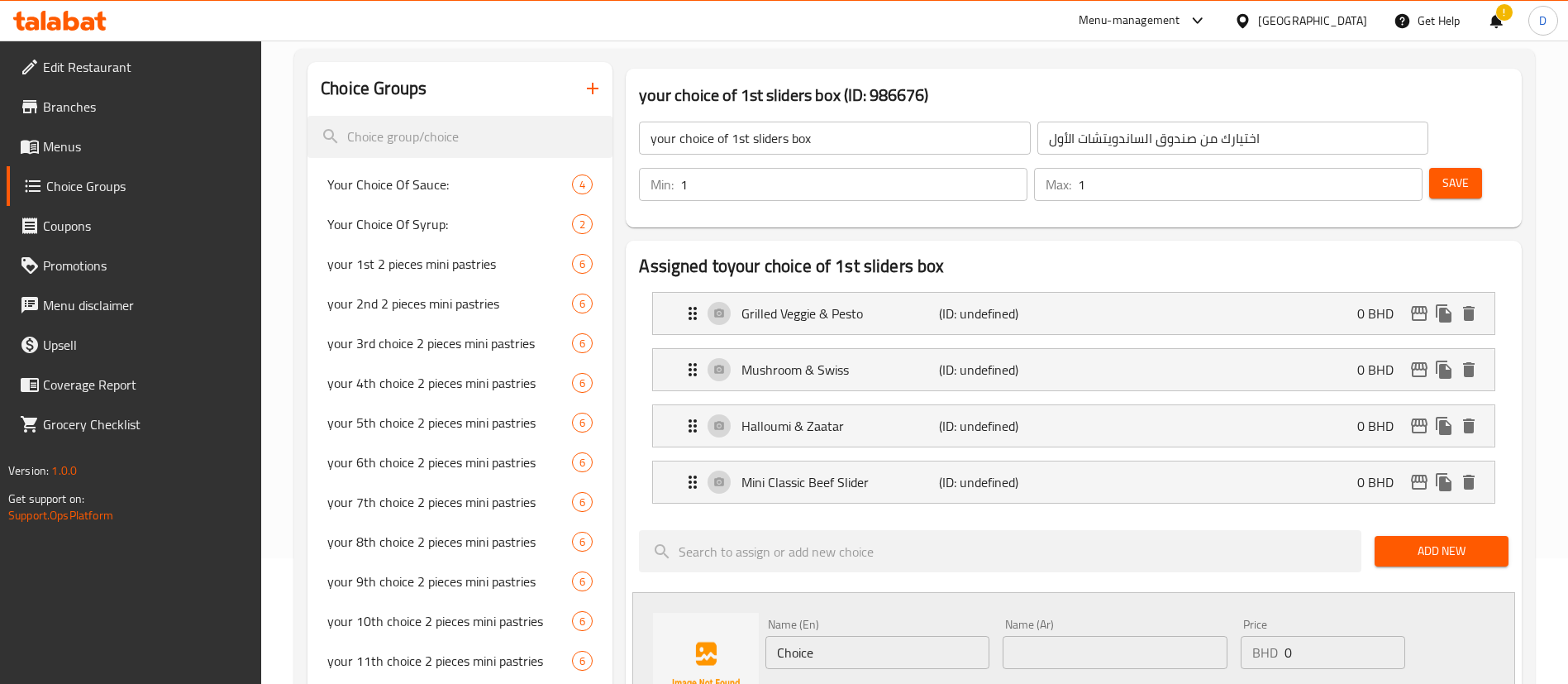
drag, startPoint x: 832, startPoint y: 622, endPoint x: 824, endPoint y: 621, distance: 8.1
click at [824, 621] on div "Name (En) Choice Name (En)" at bounding box center [877, 644] width 237 height 64
drag, startPoint x: 824, startPoint y: 613, endPoint x: 732, endPoint y: 609, distance: 92.1
click at [732, 609] on div "Name (En) Choice Name (En) Name (Ar) Name (Ar) Price BHD 0 Price Status" at bounding box center [1074, 665] width 883 height 147
paste input "Boneless BBQ Chicken Slider"
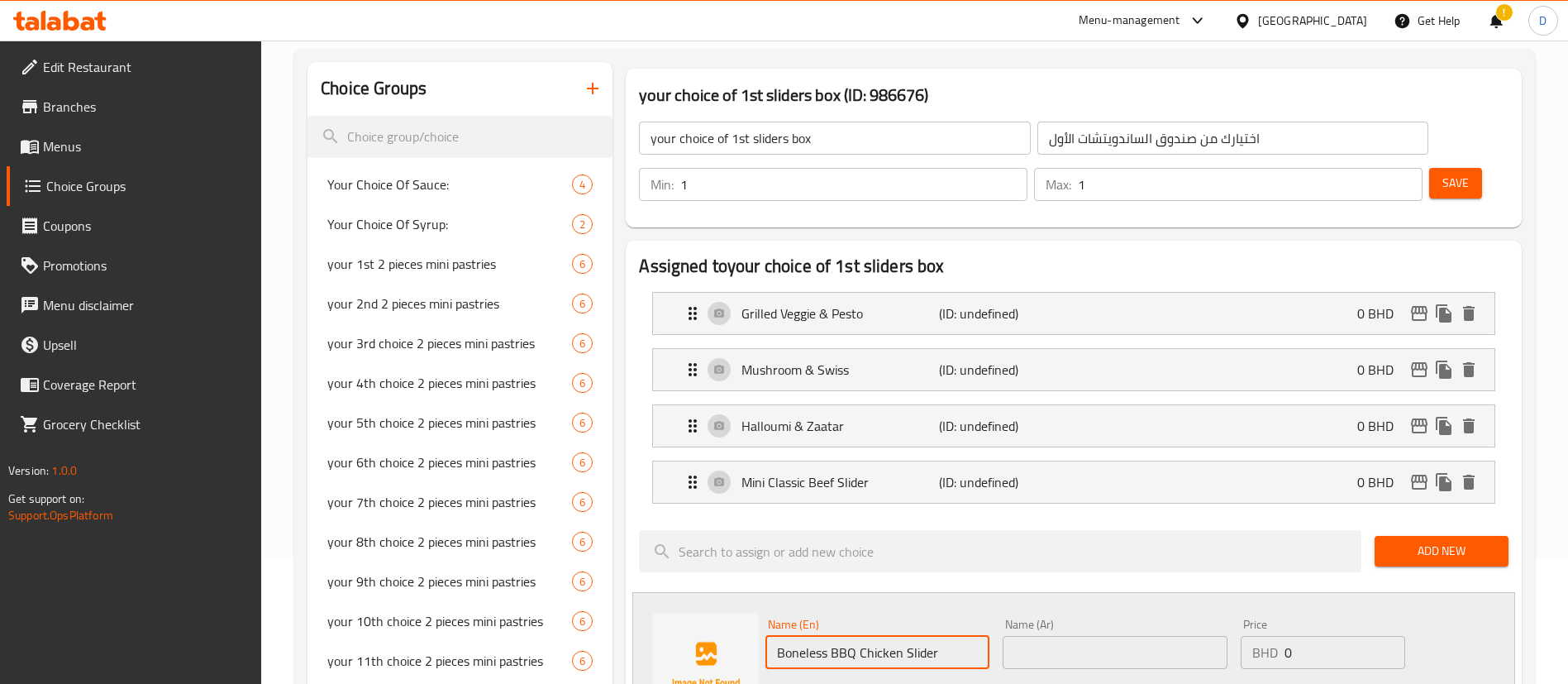
type input "Boneless BBQ Chicken Slider"
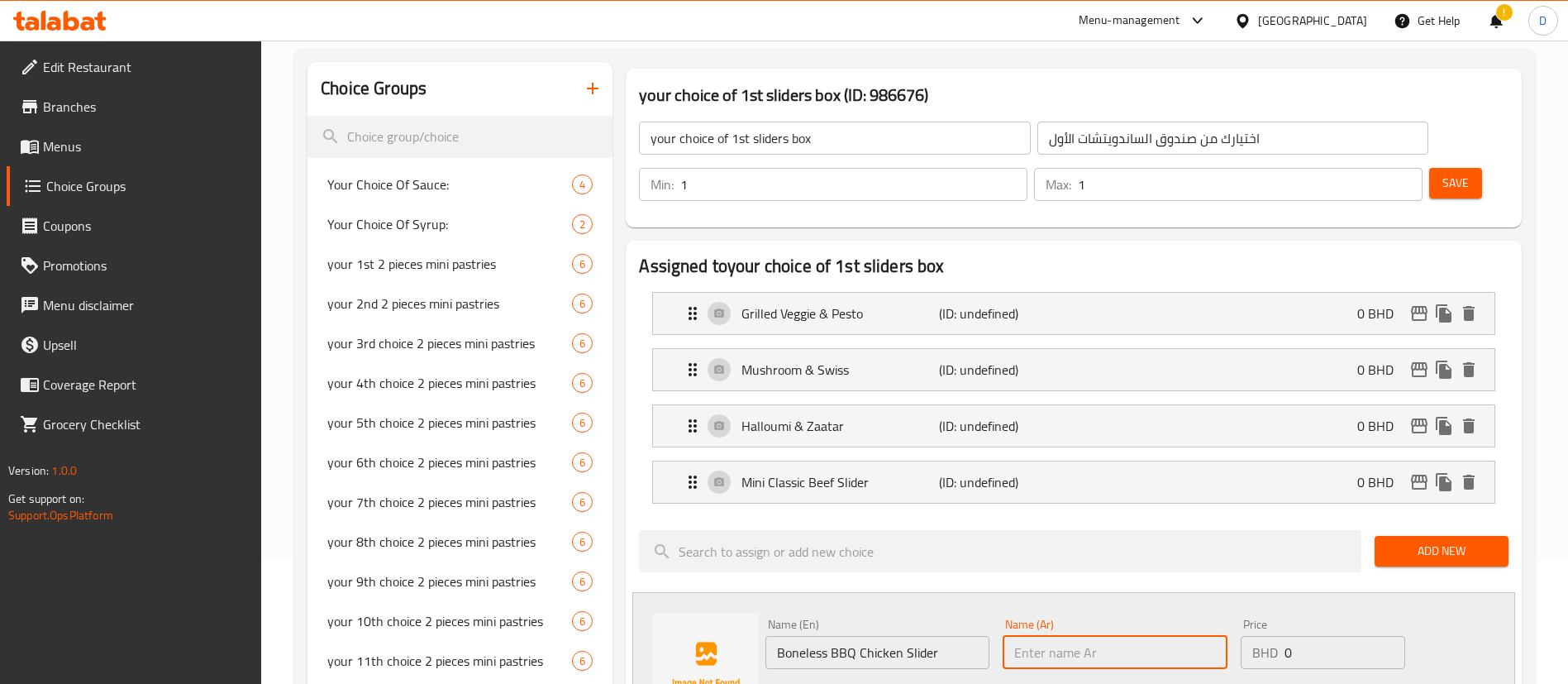
click at [1147, 636] on input "text" at bounding box center [1114, 652] width 224 height 33
paste input "Boneless BBQ Chicken Slider"
type input "Boneless BBQ Chicken Slider"
drag, startPoint x: 1444, startPoint y: 509, endPoint x: 1426, endPoint y: 570, distance: 63.6
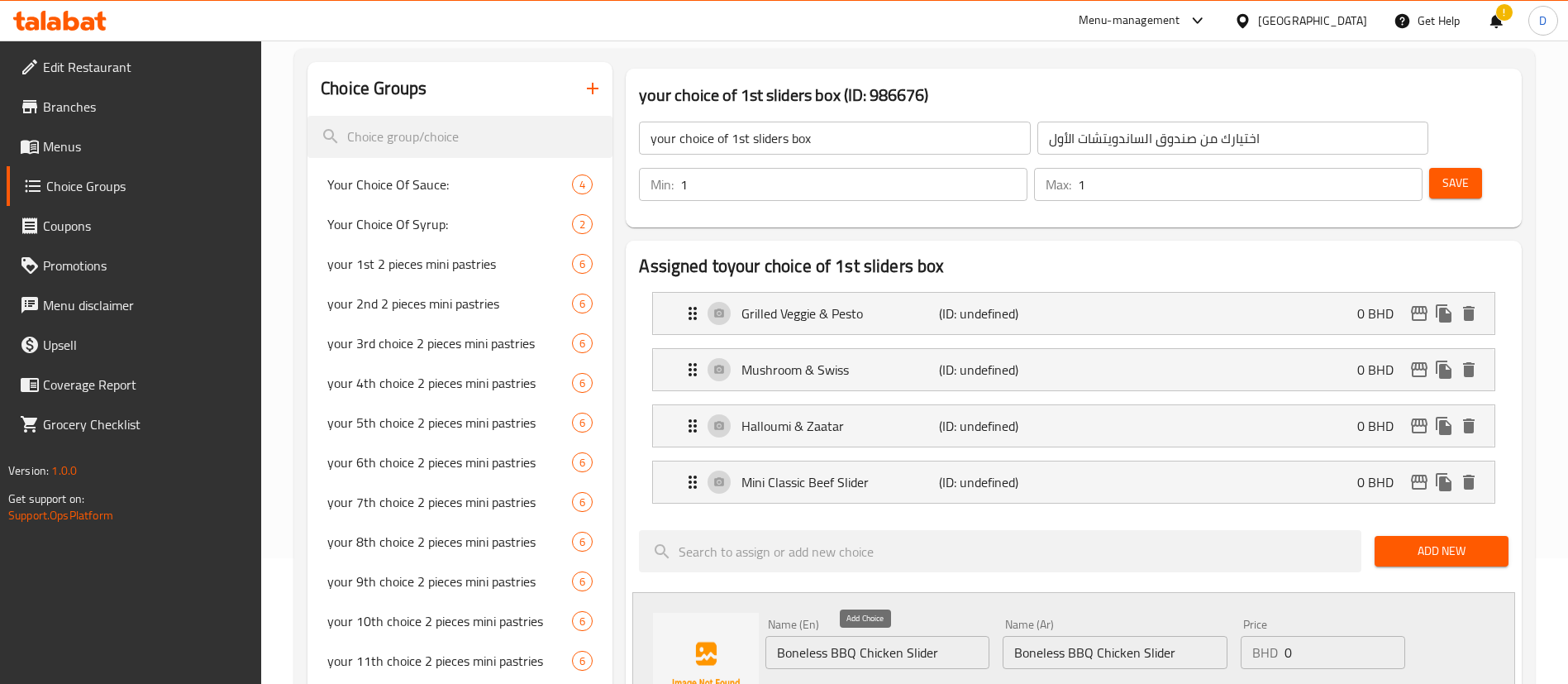
click at [871, 683] on icon "save" at bounding box center [867, 697] width 14 height 14
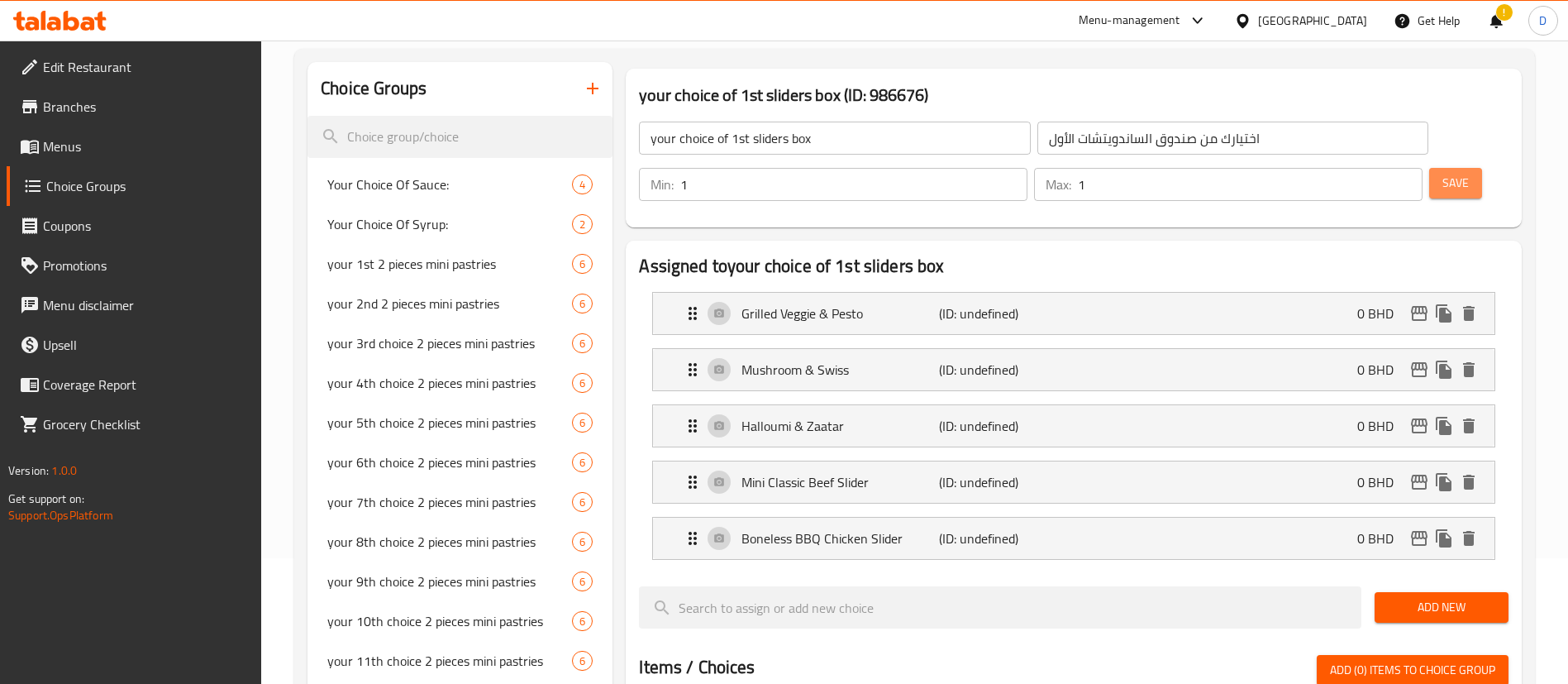
drag, startPoint x: 1426, startPoint y: 138, endPoint x: 1394, endPoint y: 146, distance: 33.0
click at [1443, 172] on span "Save" at bounding box center [1455, 182] width 26 height 20
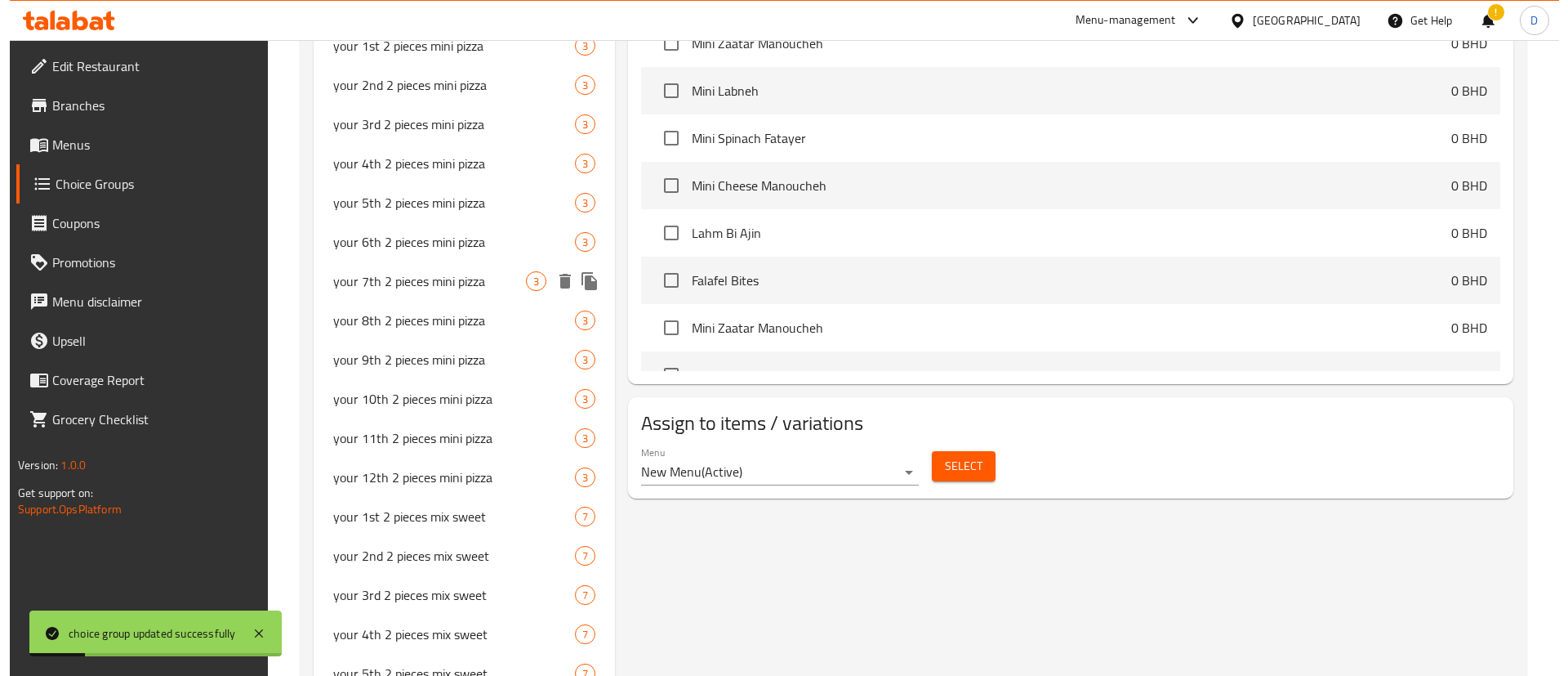
scroll to position [1350, 0]
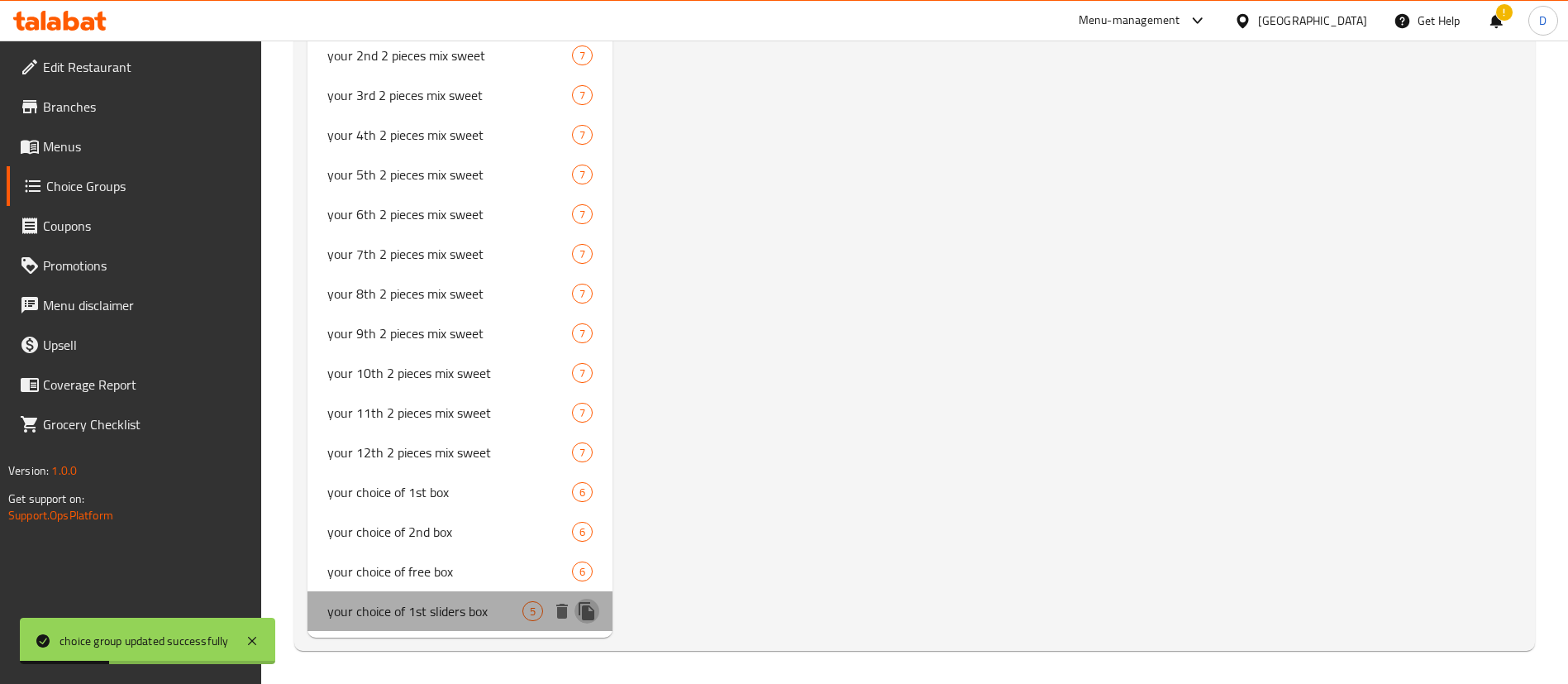
click at [584, 611] on icon "duplicate" at bounding box center [587, 611] width 15 height 18
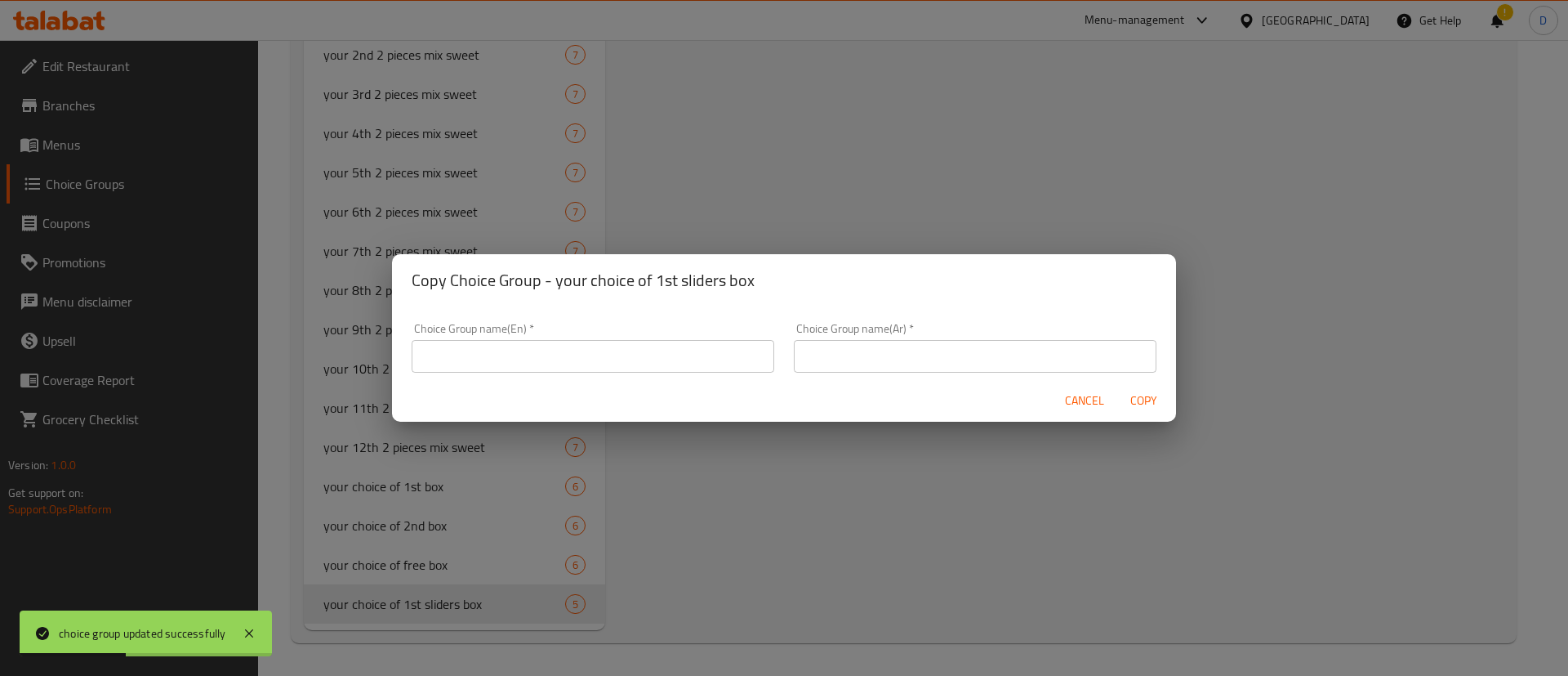
click at [599, 287] on h2 "Copy Choice Group - your choice of 1st sliders box" at bounding box center [784, 280] width 745 height 26
drag, startPoint x: 555, startPoint y: 283, endPoint x: 762, endPoint y: 286, distance: 207.0
click at [780, 278] on h2 "Copy Choice Group - your choice of 1st sliders box" at bounding box center [784, 280] width 745 height 26
copy h2 "your choice of 1st sliders box"
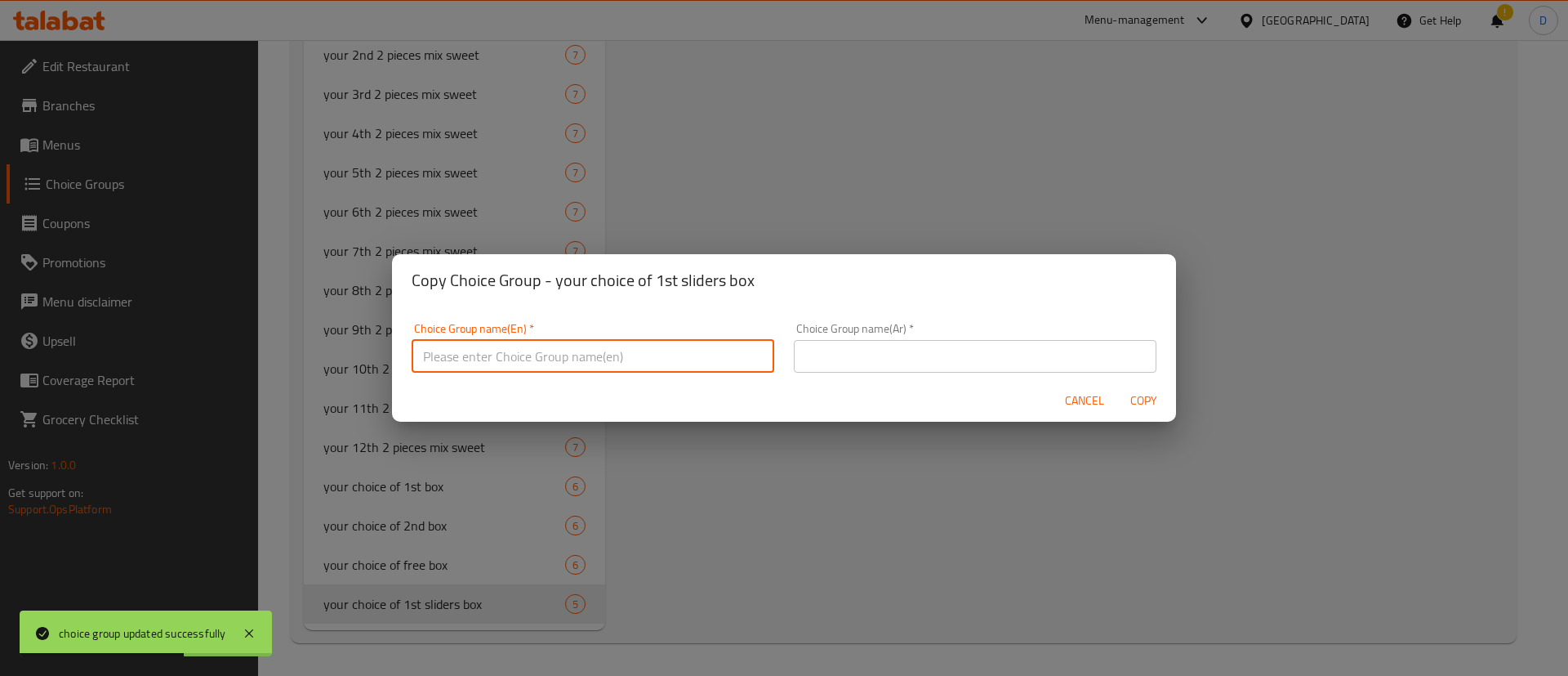
click at [654, 352] on input "text" at bounding box center [593, 356] width 363 height 32
paste input "your choice of 1st sliders box"
drag, startPoint x: 506, startPoint y: 352, endPoint x: 519, endPoint y: 351, distance: 13.0
click at [519, 351] on input "your choice of 1st sliders box" at bounding box center [593, 356] width 363 height 32
click at [511, 352] on input "your choice of 1st sliders box" at bounding box center [593, 356] width 363 height 32
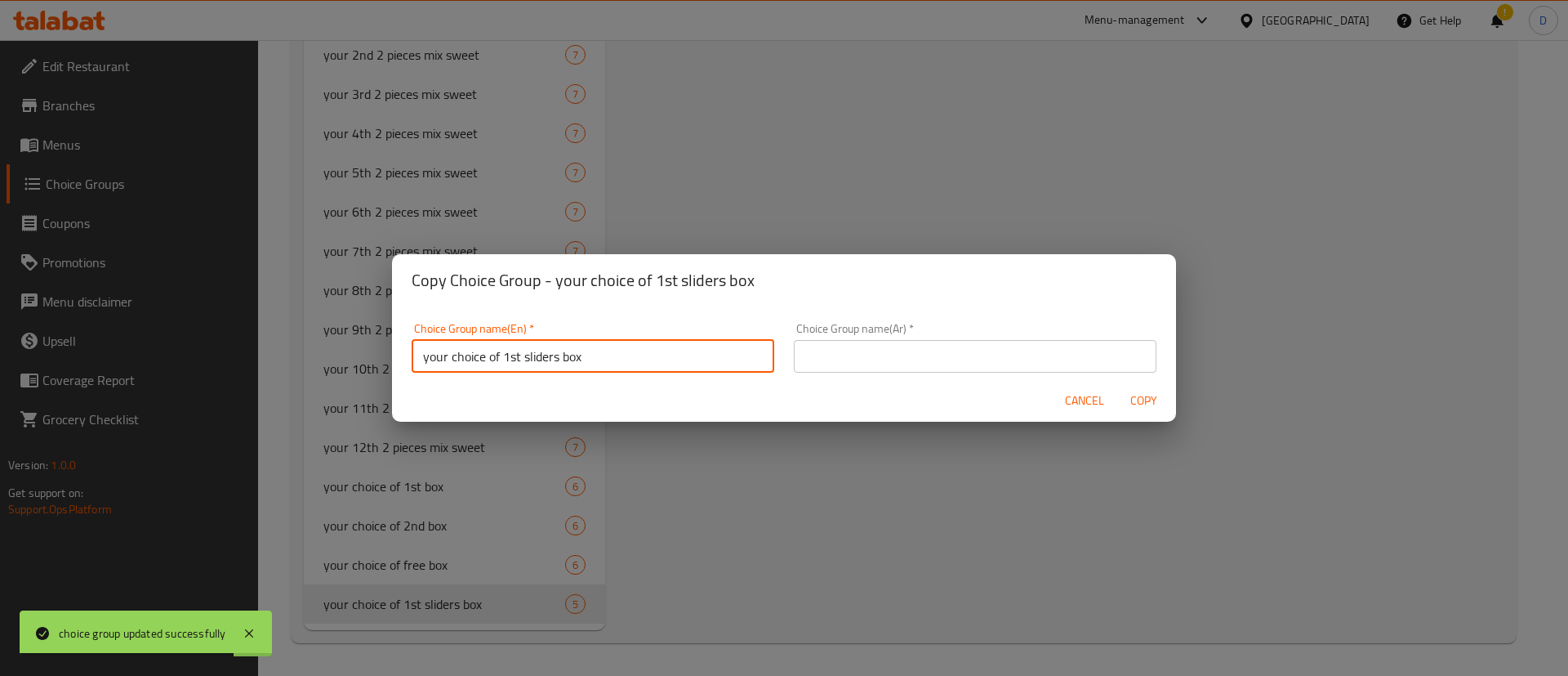
click at [511, 352] on input "your choice of 1st sliders box" at bounding box center [593, 356] width 363 height 32
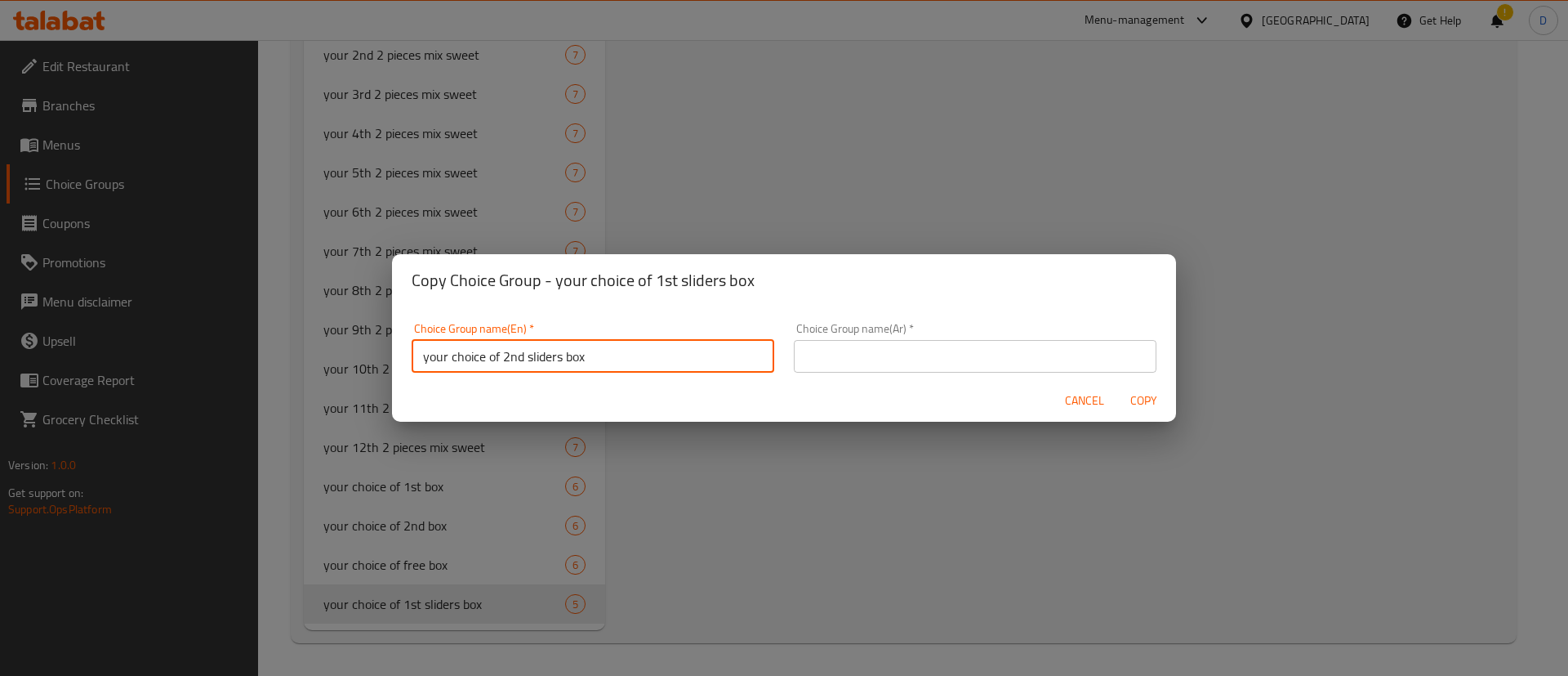
click at [615, 363] on input "your choice of 2nd sliders box" at bounding box center [593, 356] width 363 height 32
drag, startPoint x: 607, startPoint y: 358, endPoint x: 316, endPoint y: 365, distance: 291.1
click at [320, 366] on div "Copy Choice Group - your choice of 1st sliders box Choice Group name(En)   * yo…" at bounding box center [784, 338] width 1568 height 676
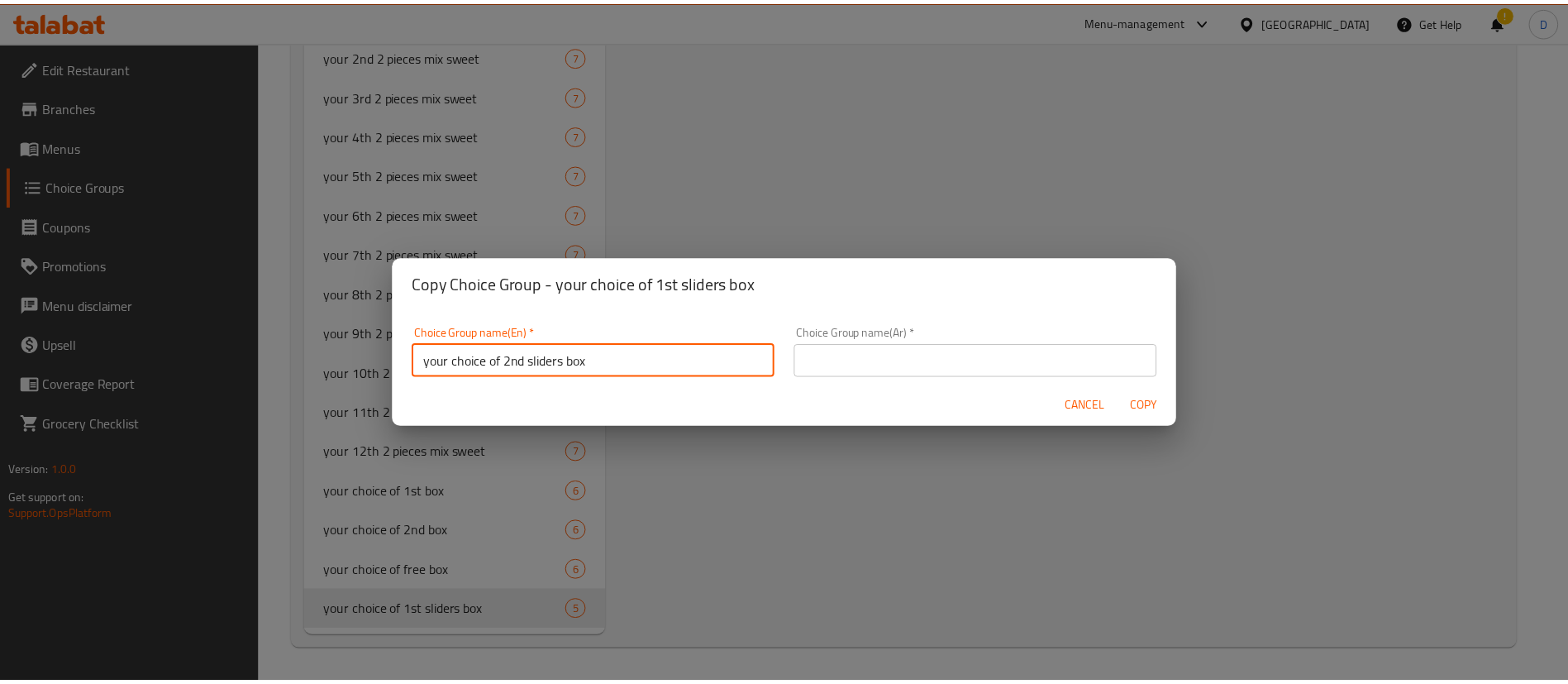
scroll to position [5, 0]
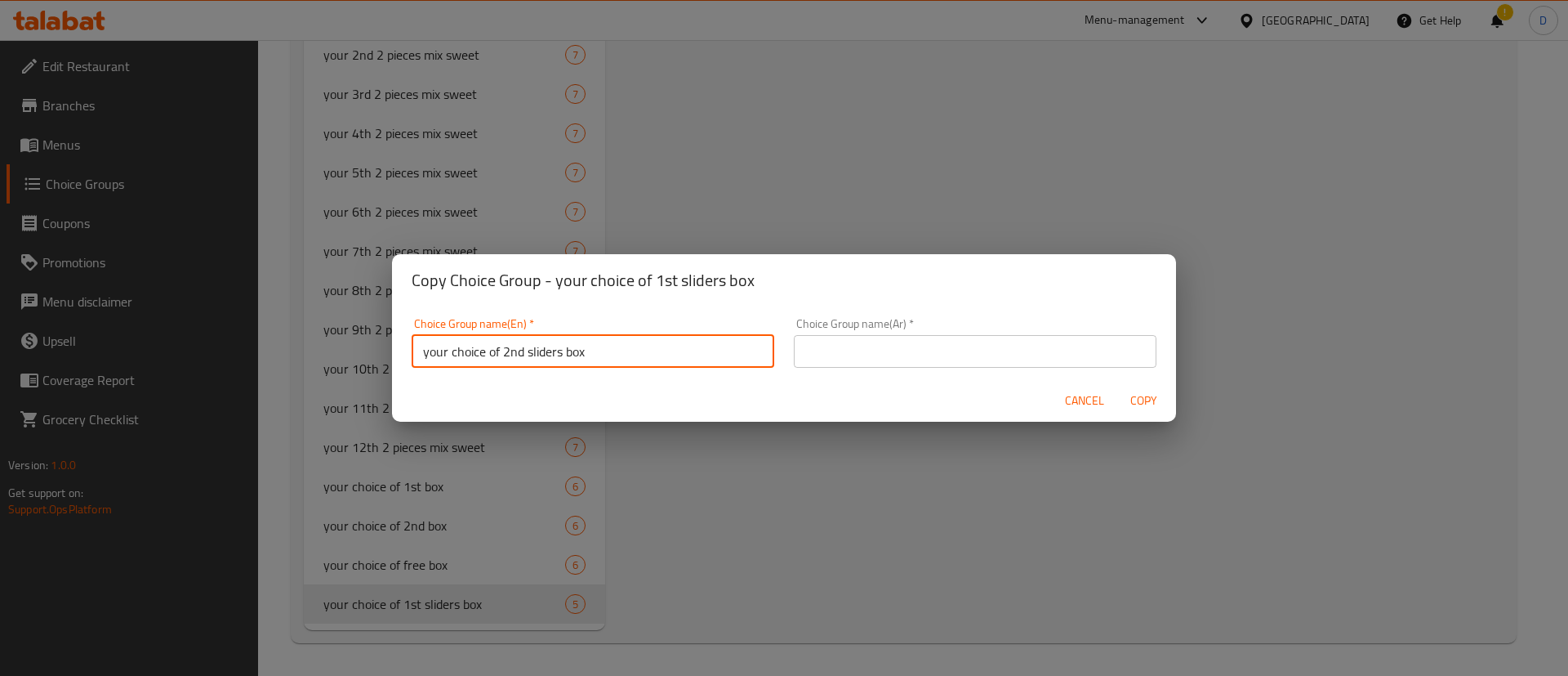
type input "your choice of 2nd sliders box"
drag, startPoint x: 942, startPoint y: 320, endPoint x: 945, endPoint y: 341, distance: 21.2
click at [943, 322] on div "Choice Group name(Ar)   * Choice Group name(Ar) *" at bounding box center [974, 343] width 363 height 50
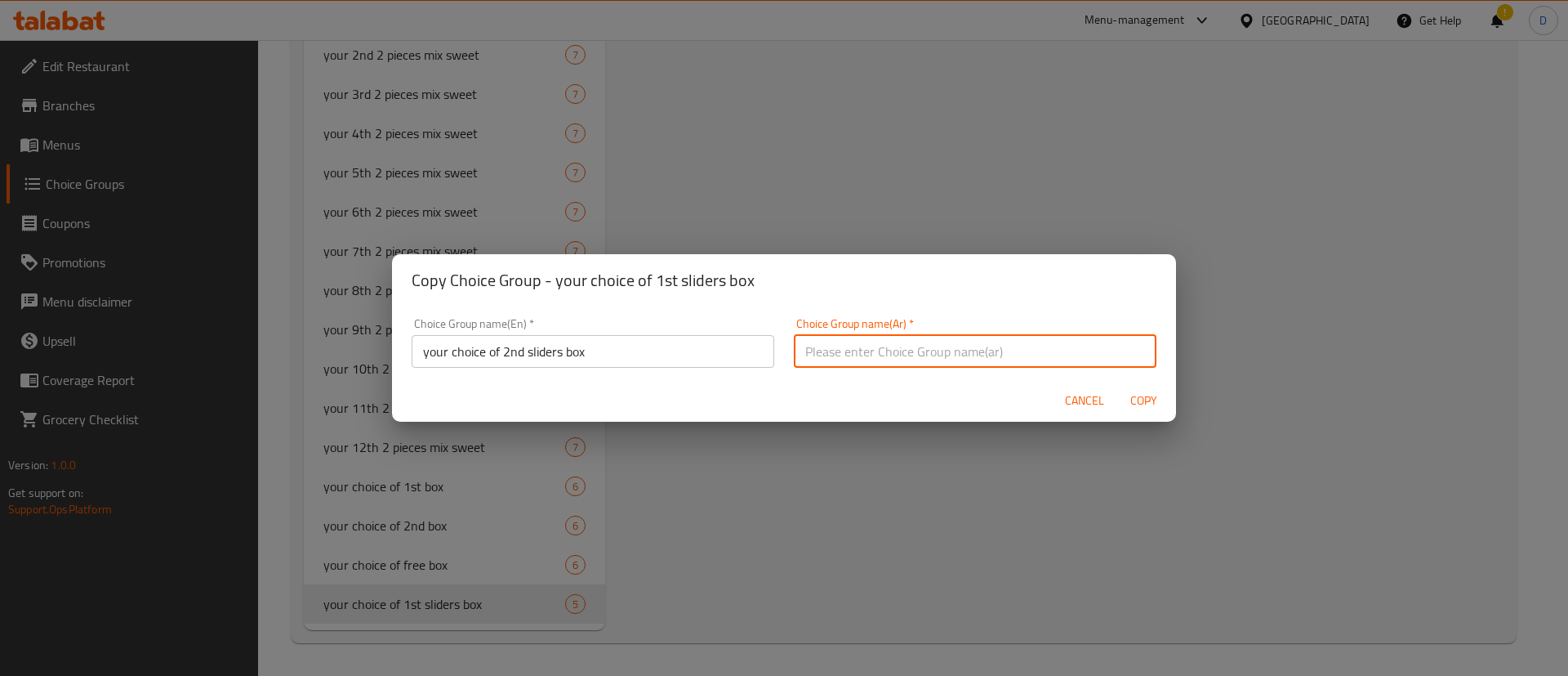
drag, startPoint x: 945, startPoint y: 341, endPoint x: 946, endPoint y: 348, distance: 7.1
click at [945, 342] on input "text" at bounding box center [974, 351] width 363 height 32
paste input "صندوق الساندويتشات الثاني من اختيارك"
type input "صندوق الساندويتشات الثاني من اختيارك"
click at [850, 299] on div "Copy Choice Group - your choice of 1st sliders box" at bounding box center [784, 280] width 784 height 52
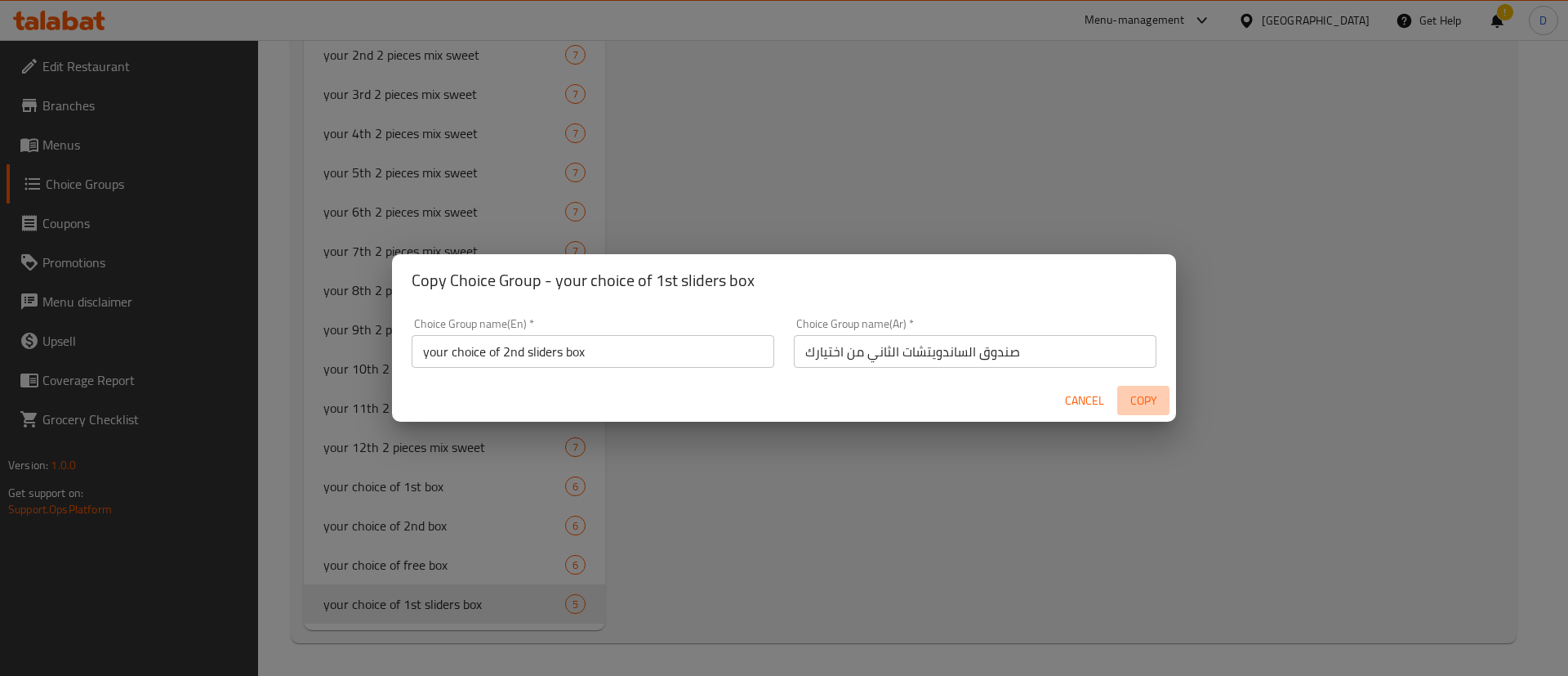
click at [1147, 404] on span "Copy" at bounding box center [1143, 400] width 39 height 20
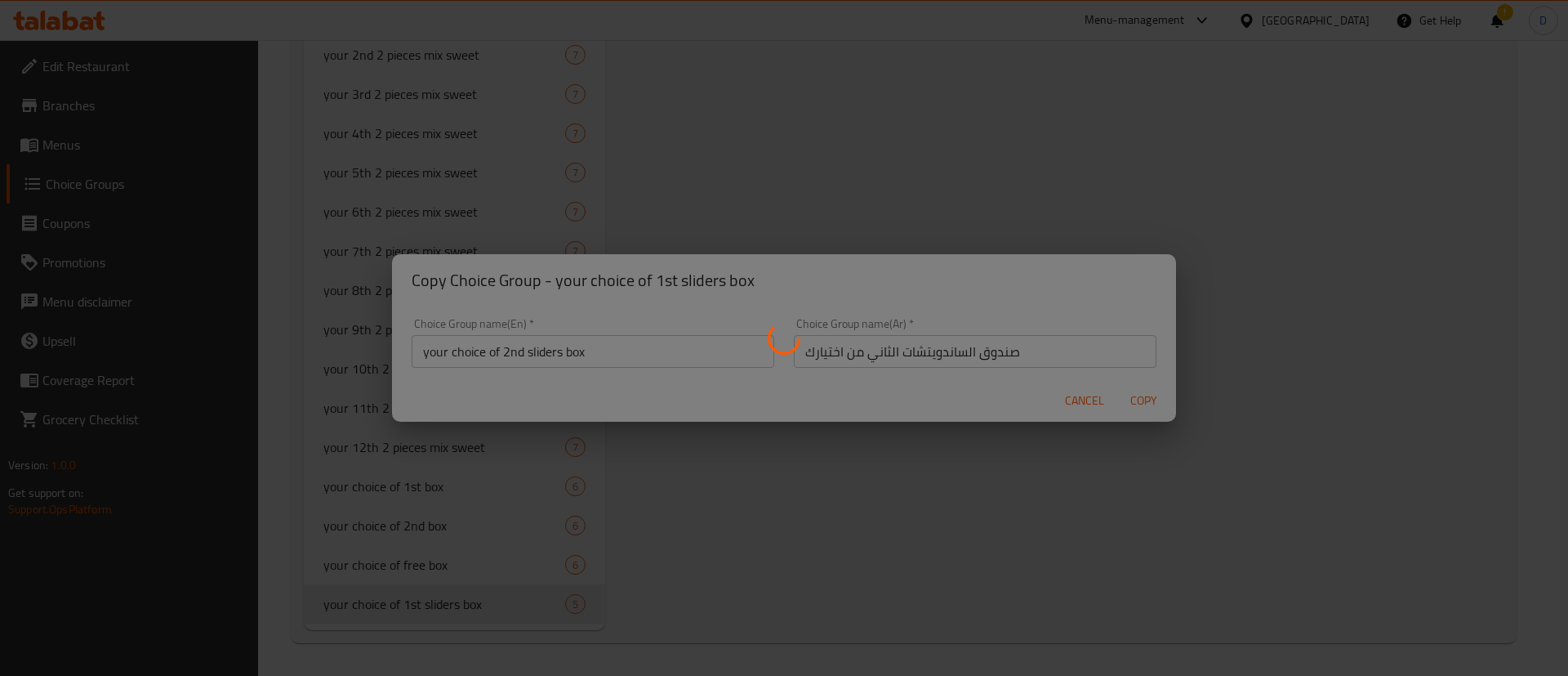
type input "your choice of 2nd sliders box"
type input "صندوق الساندويتشات الثاني من اختيارك"
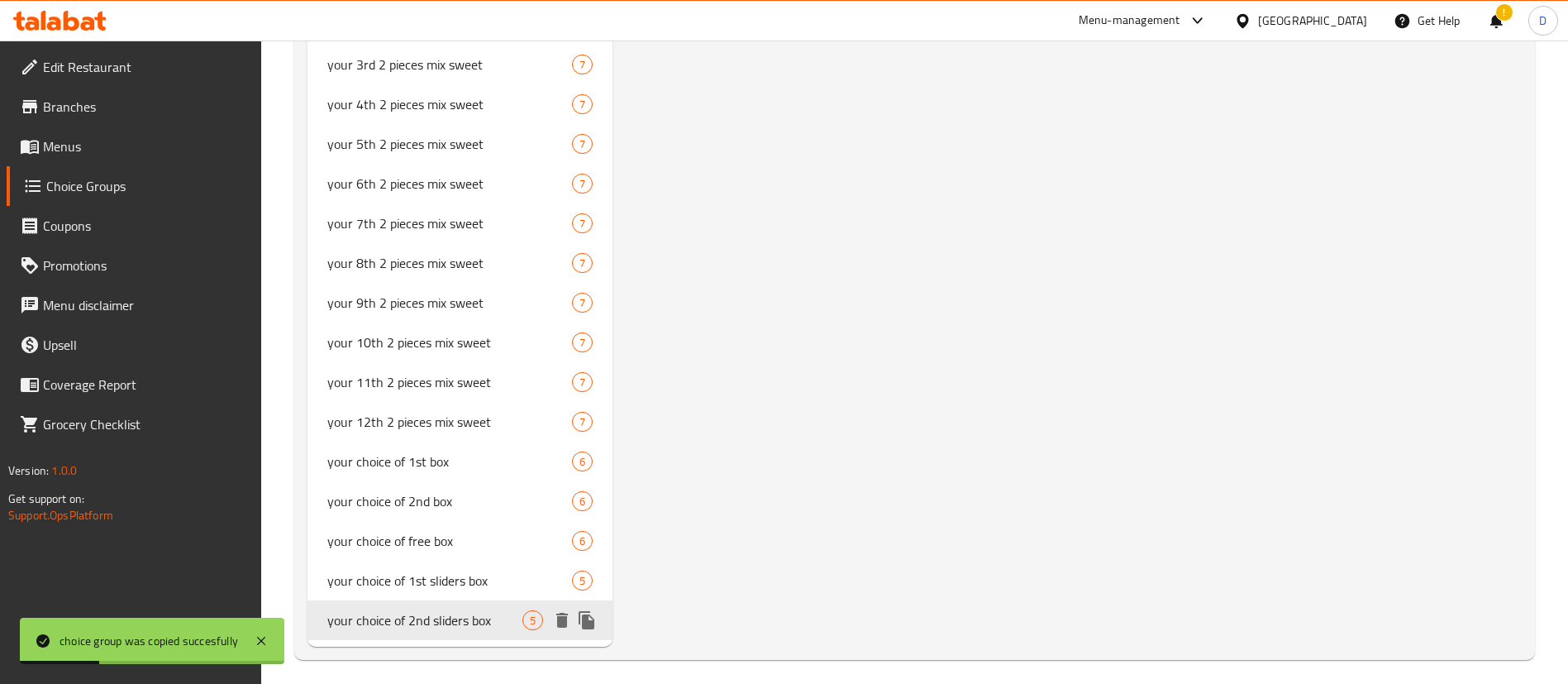
scroll to position [1406, 0]
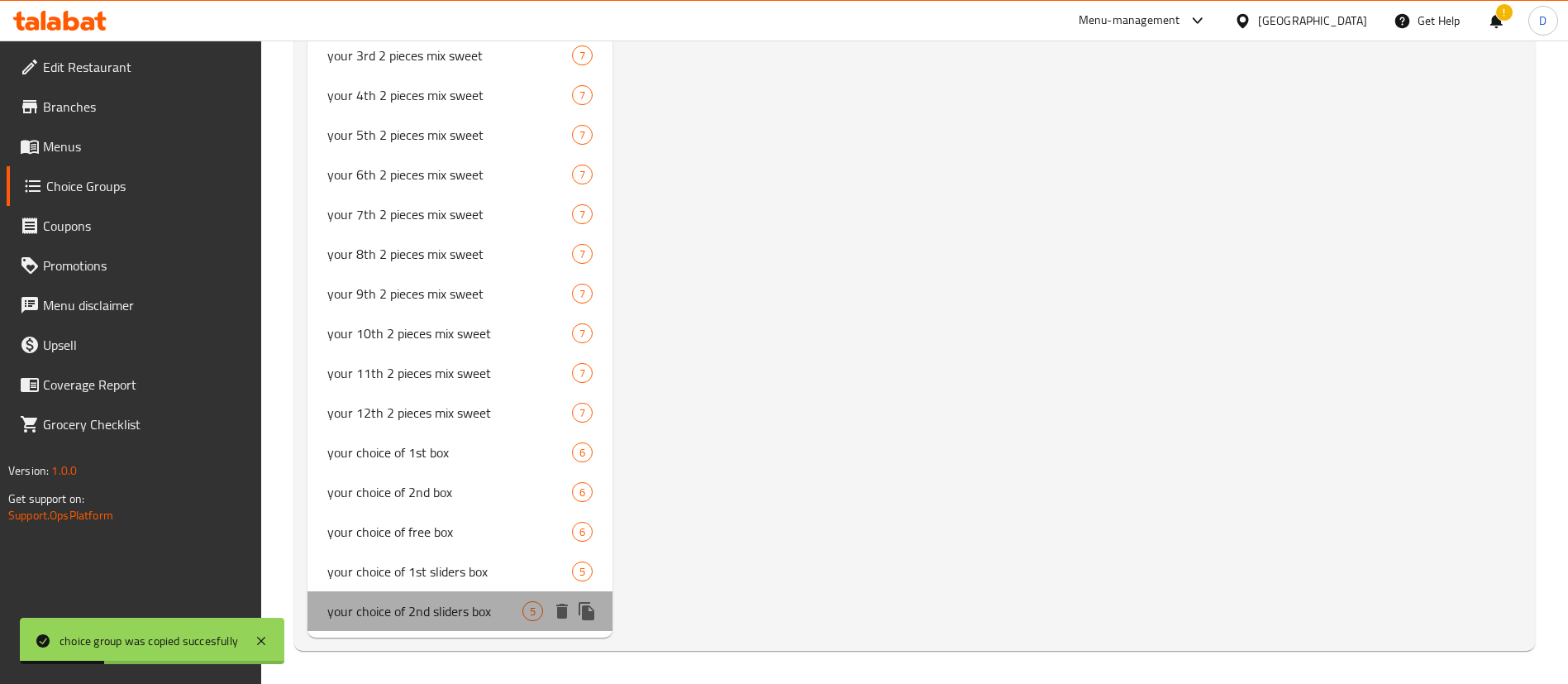
click at [417, 618] on span "your choice of 2nd sliders box" at bounding box center [425, 611] width 196 height 20
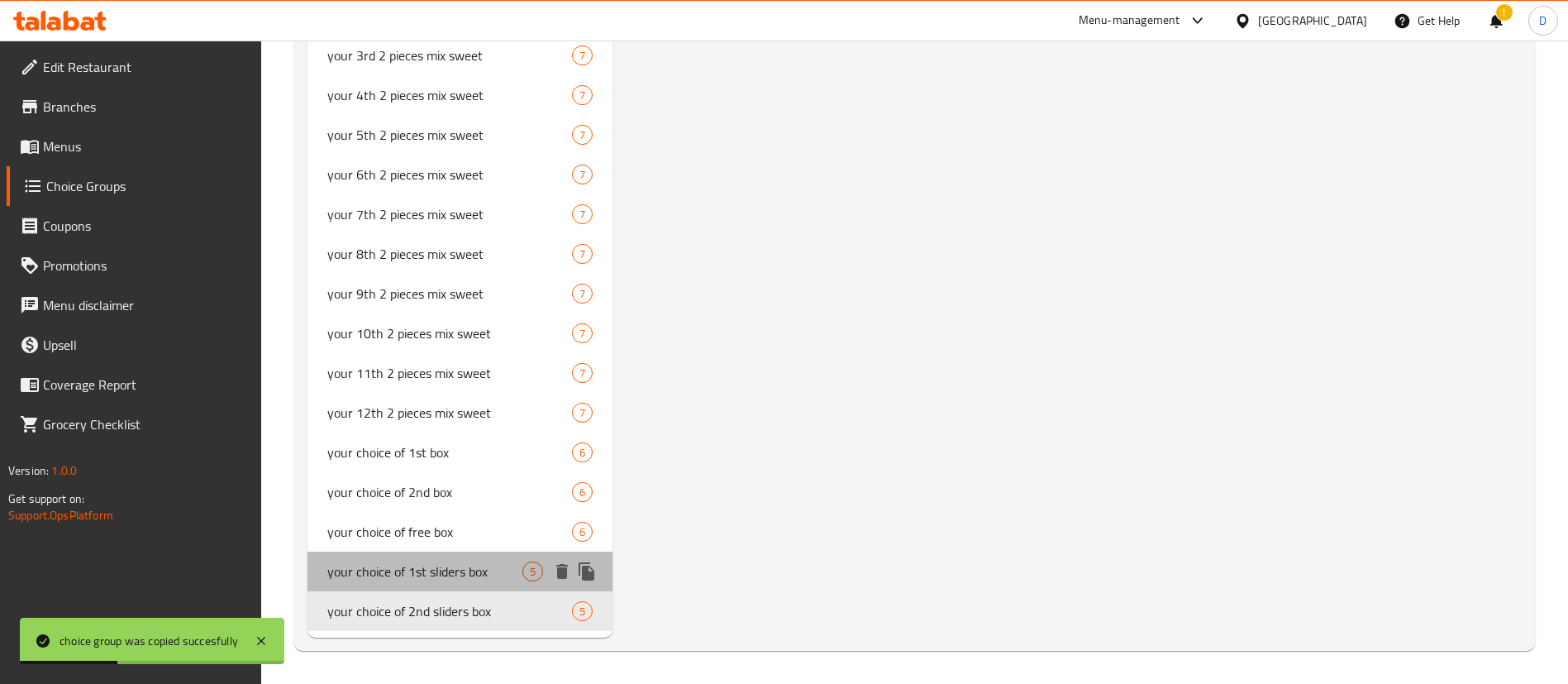
click at [411, 574] on span "your choice of 1st sliders box" at bounding box center [425, 571] width 196 height 20
type input "your choice of 1st sliders box"
type input "اختيارك من صندوق الساندويتشات الأول"
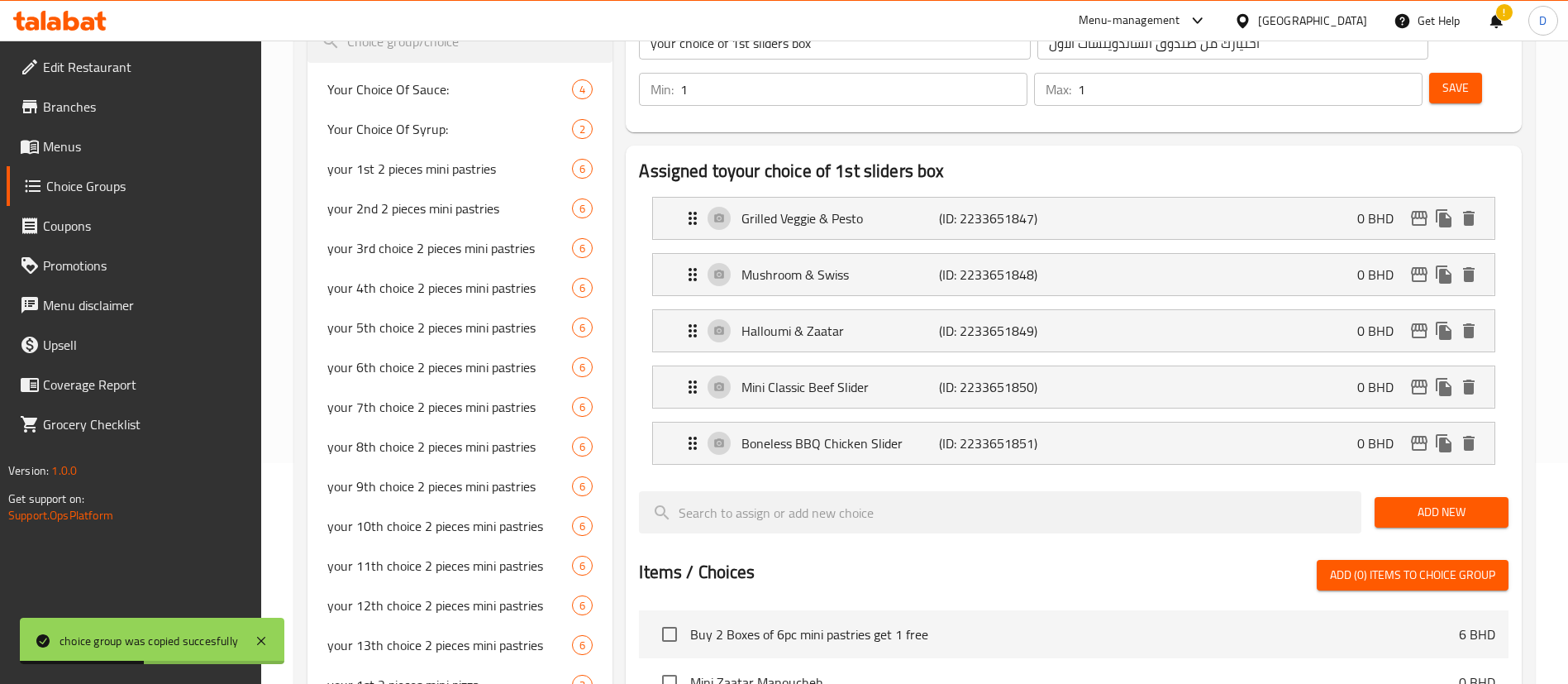
scroll to position [0, 0]
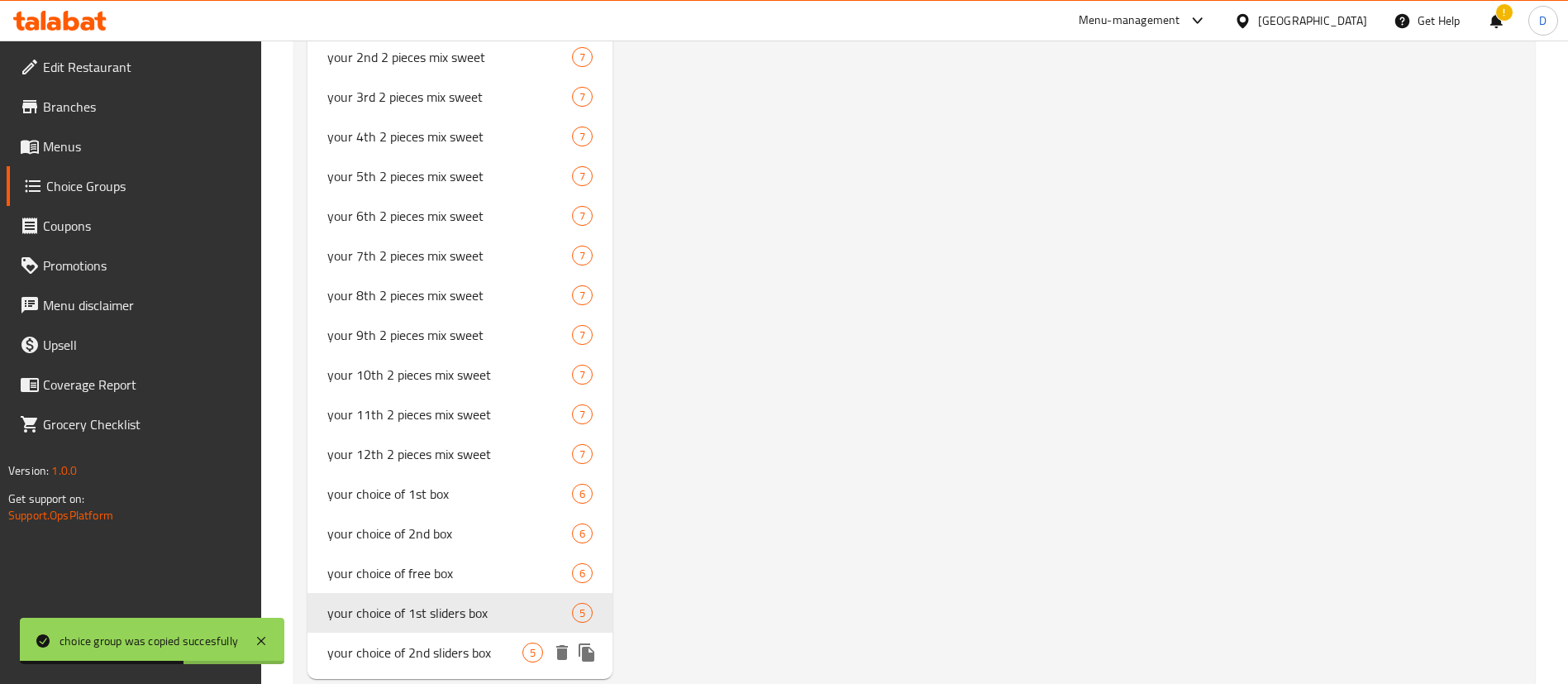
click at [404, 654] on span "your choice of 2nd sliders box" at bounding box center [425, 652] width 196 height 20
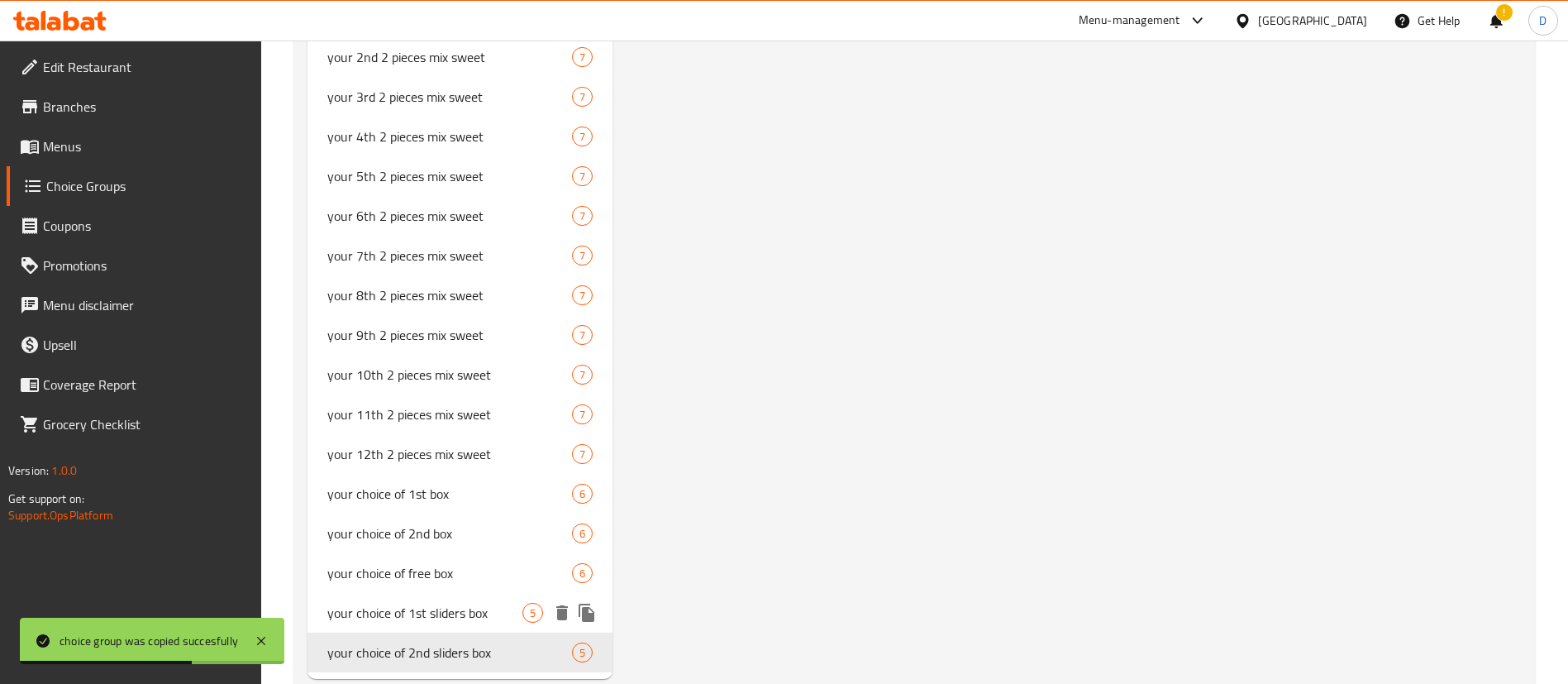
type input "your choice of 2nd sliders box"
type input "صندوق الساندويتشات الثاني من اختيارك"
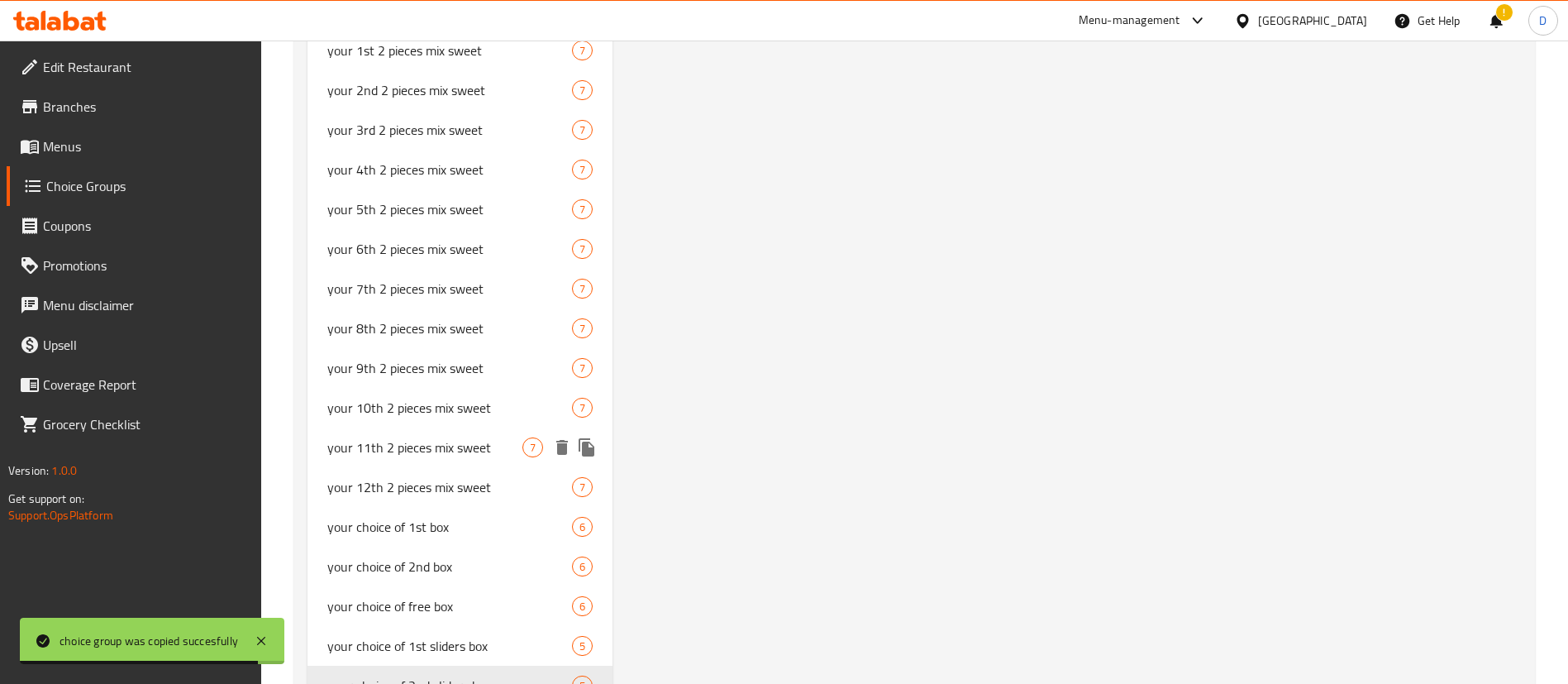
scroll to position [1406, 0]
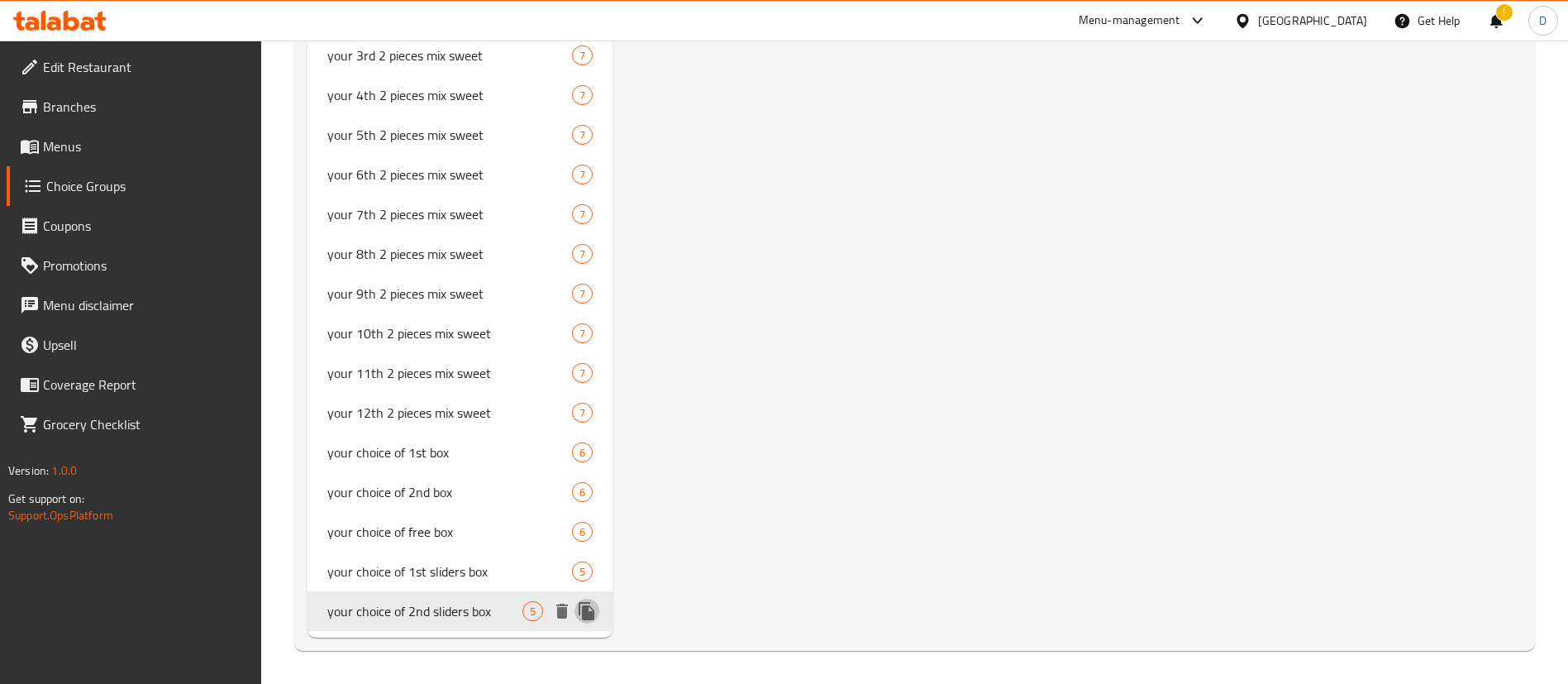
click at [589, 617] on icon "duplicate" at bounding box center [587, 611] width 15 height 18
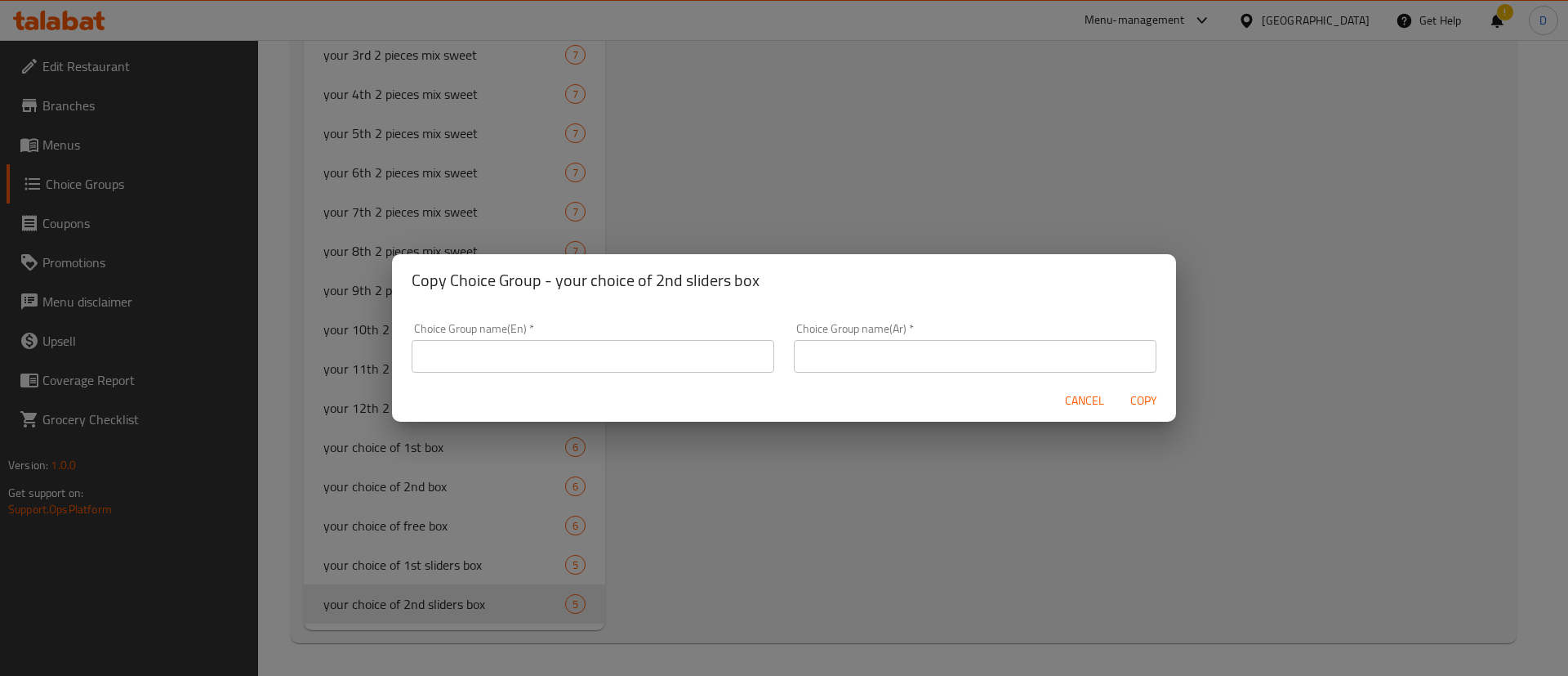
click at [702, 355] on input "text" at bounding box center [593, 356] width 363 height 32
paste input "صندوق الساندويتشات الثاني من اختيارك"
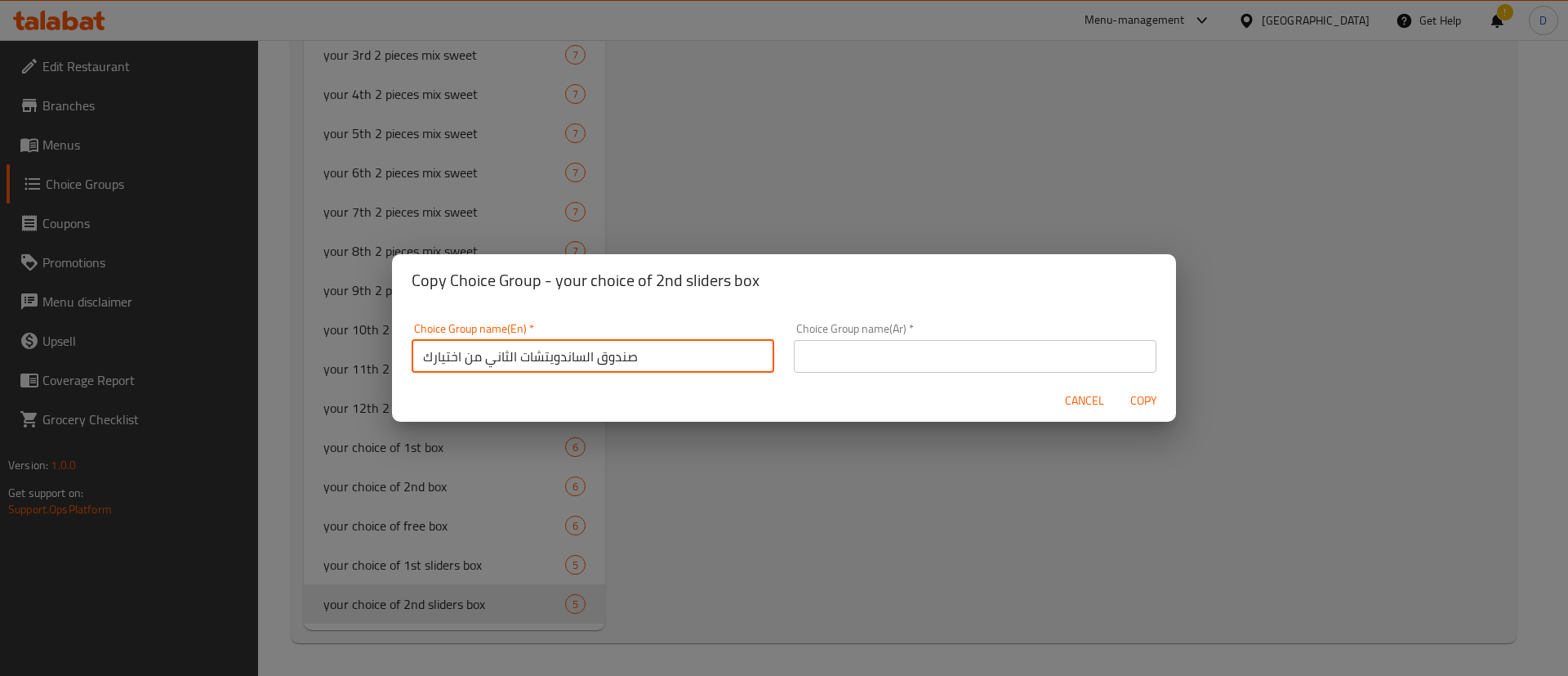
type input "صندوق الساندويتشات الثاني من اختيارك"
click at [856, 344] on input "text" at bounding box center [974, 356] width 363 height 32
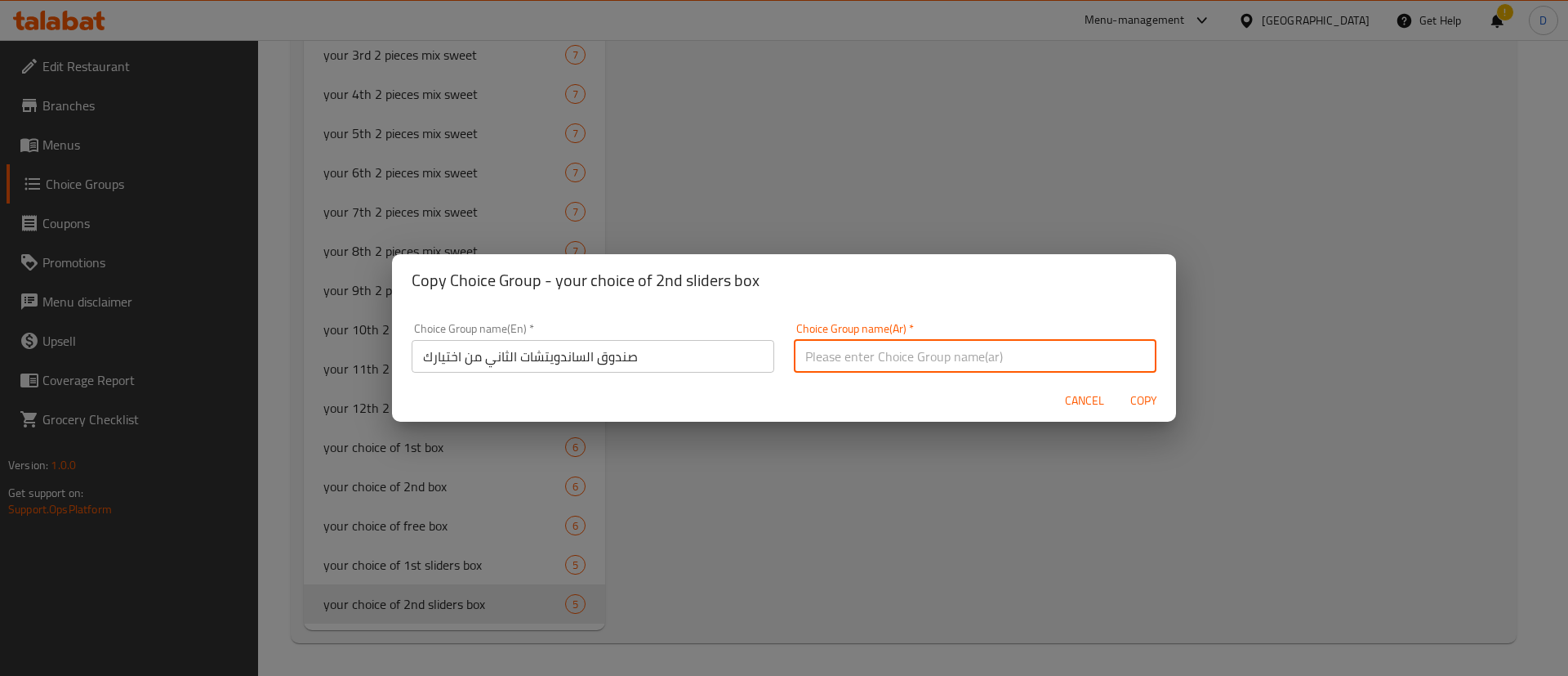
paste input "صندوق الساندويتشات الثاني من اختيارك"
click at [818, 351] on input "صندوق الساندويتشات الثاني من اختيارك" at bounding box center [974, 356] width 363 height 32
paste input "ث"
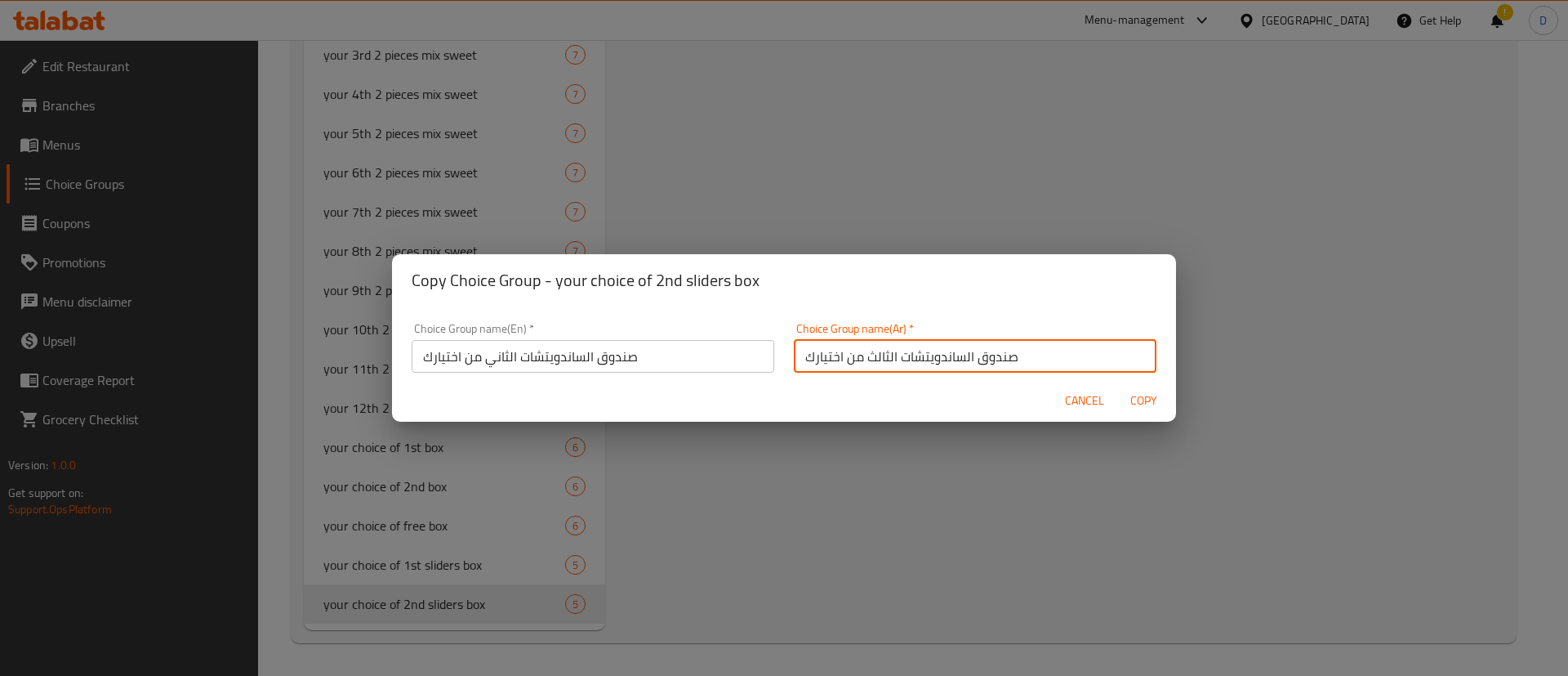
type input "صندوق الساندويتشات الثالث من اختيارك"
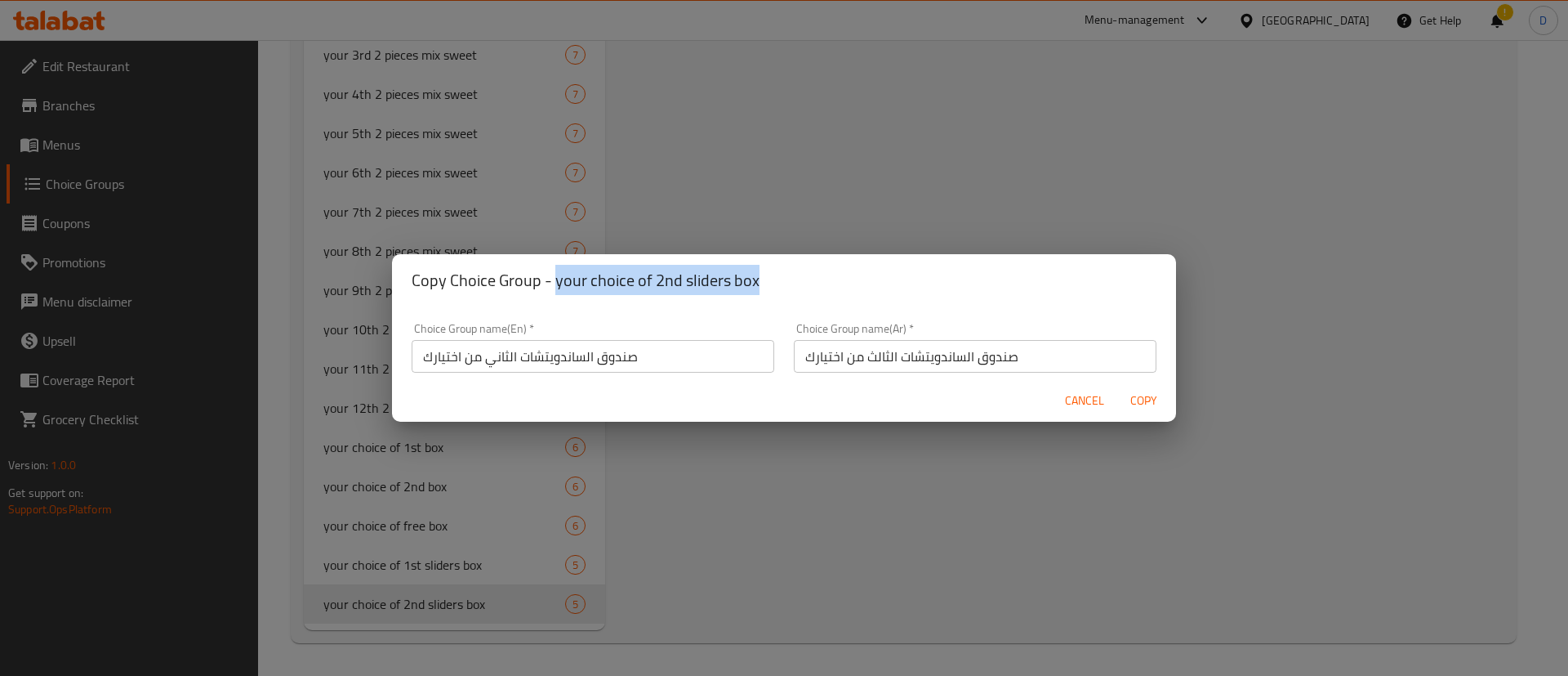
drag, startPoint x: 556, startPoint y: 283, endPoint x: 790, endPoint y: 285, distance: 234.0
click at [790, 285] on h2 "Copy Choice Group - your choice of 2nd sliders box" at bounding box center [784, 280] width 745 height 26
copy h2 "your choice of 2nd sliders box"
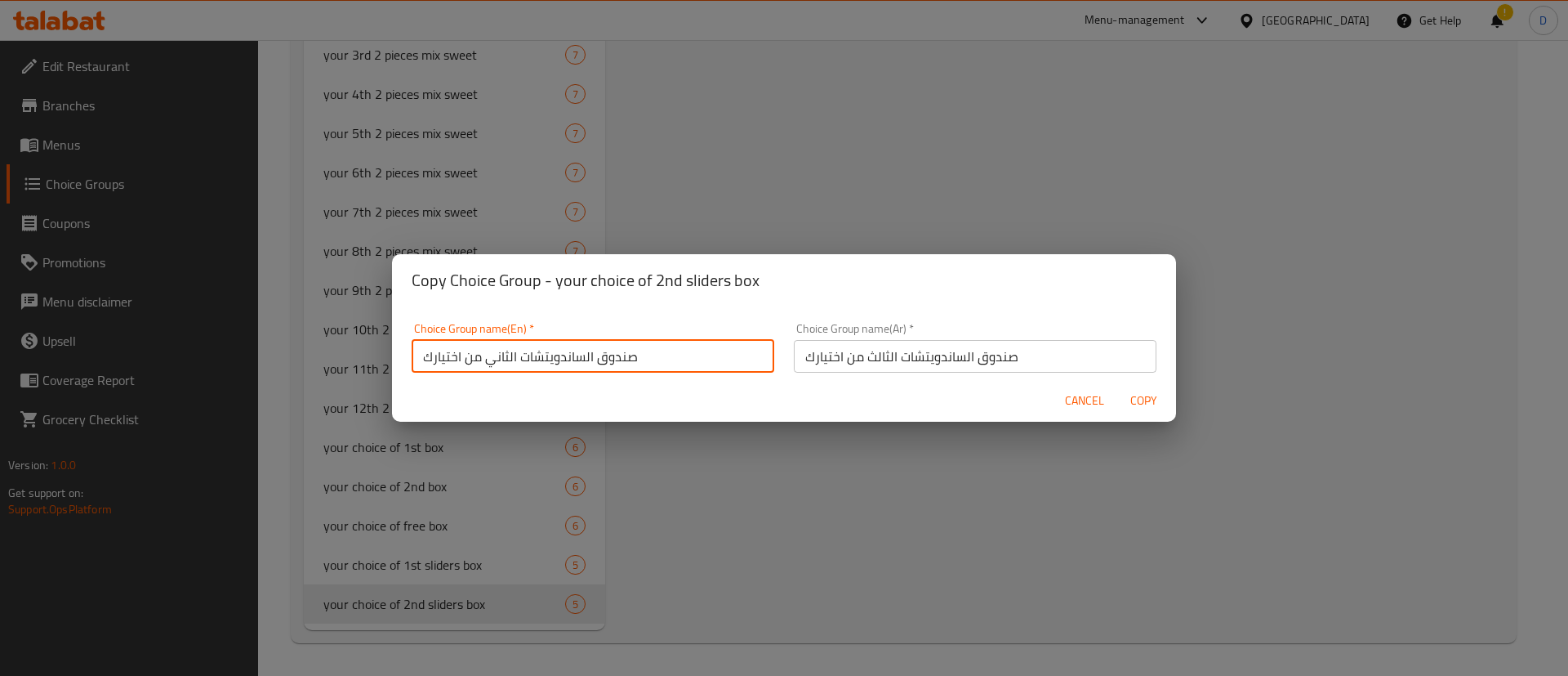
drag, startPoint x: 673, startPoint y: 353, endPoint x: 314, endPoint y: 345, distance: 359.1
click at [314, 345] on div "Copy Choice Group - your choice of 2nd sliders box Choice Group name(En)   * صن…" at bounding box center [784, 338] width 1568 height 676
paste input "your choice of 2nd sliders box"
drag, startPoint x: 503, startPoint y: 356, endPoint x: 527, endPoint y: 349, distance: 25.0
click at [527, 349] on input "your choice of 2nd sliders box" at bounding box center [593, 356] width 363 height 32
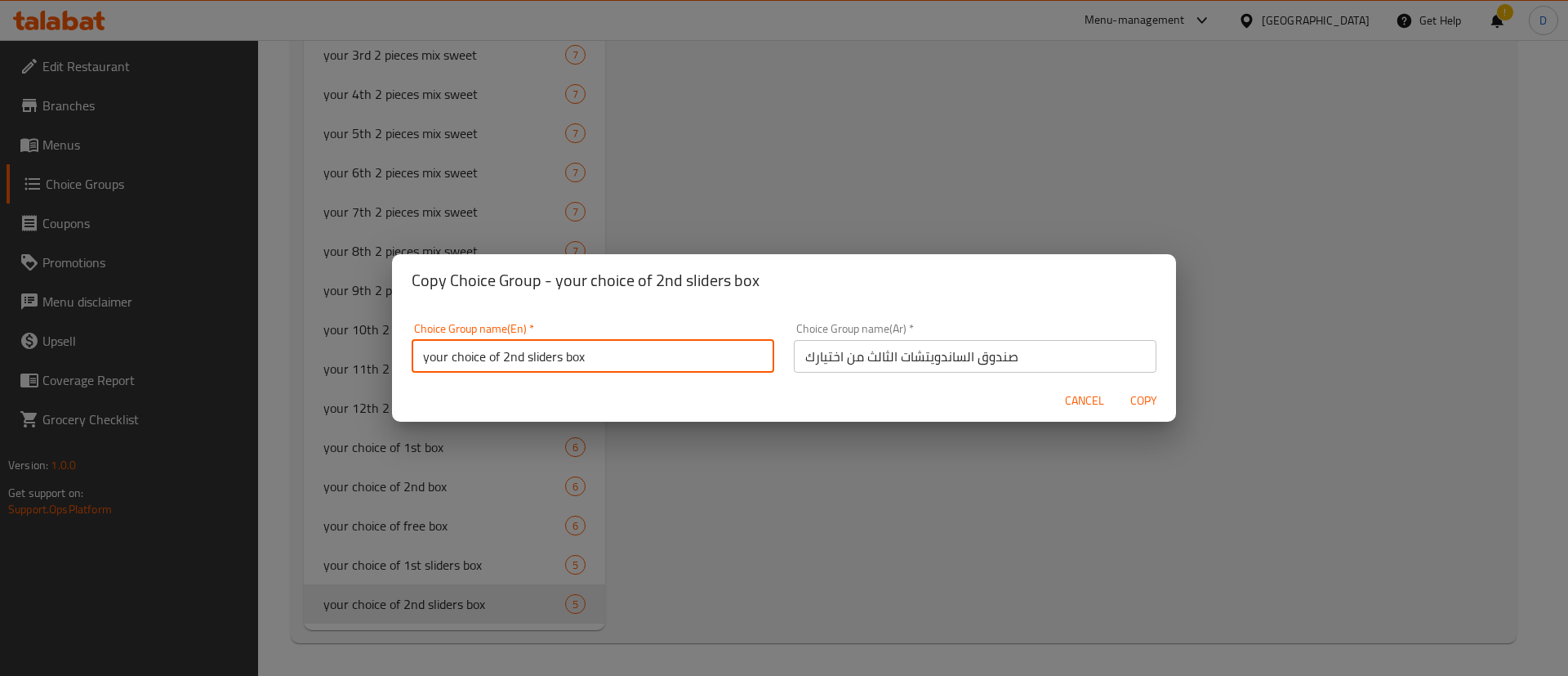
click at [527, 349] on input "your choice of 2nd sliders box" at bounding box center [593, 356] width 363 height 32
click at [511, 352] on input "your choice of 2nd sliders box" at bounding box center [593, 356] width 363 height 32
click at [539, 360] on input "your choice of free sliders box" at bounding box center [593, 356] width 363 height 32
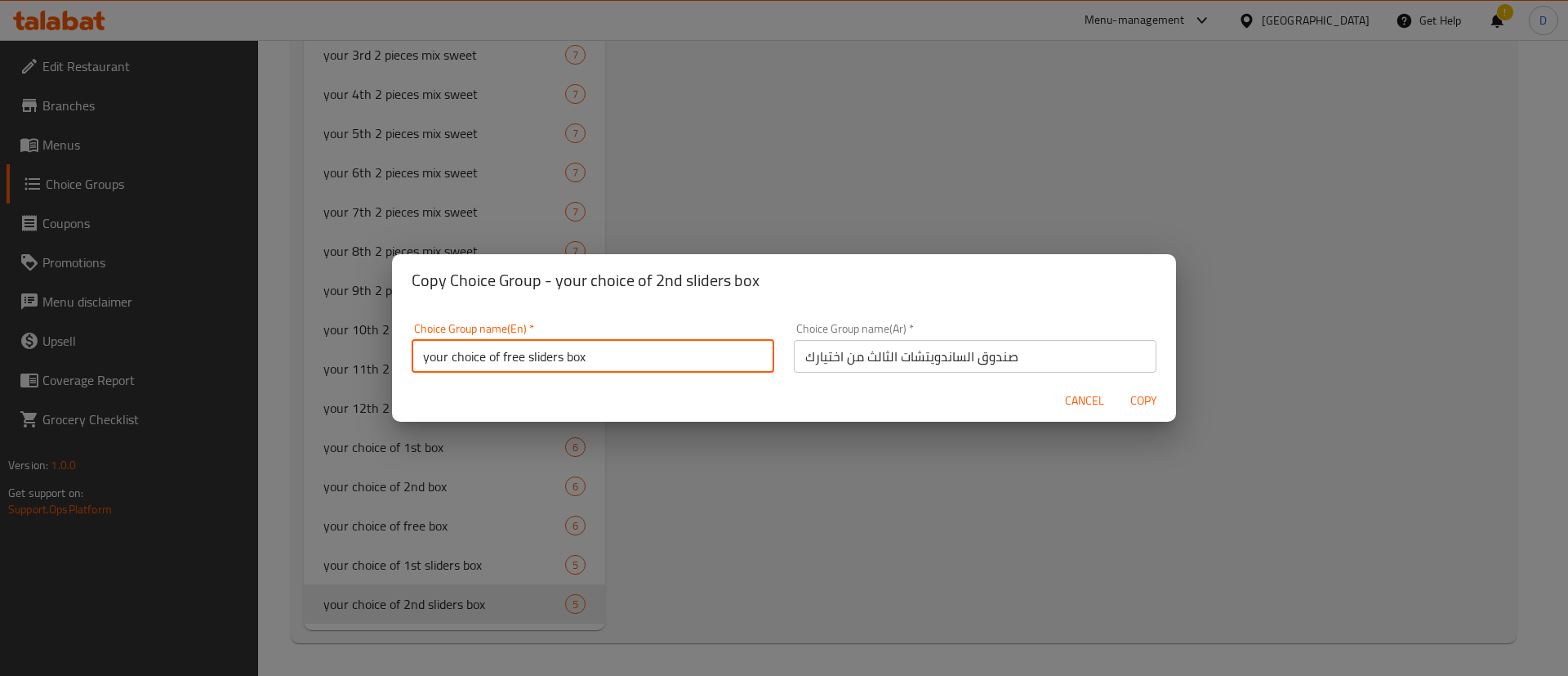
click at [539, 360] on input "your choice of free sliders box" at bounding box center [593, 356] width 363 height 32
type input "your choice of free sliders box"
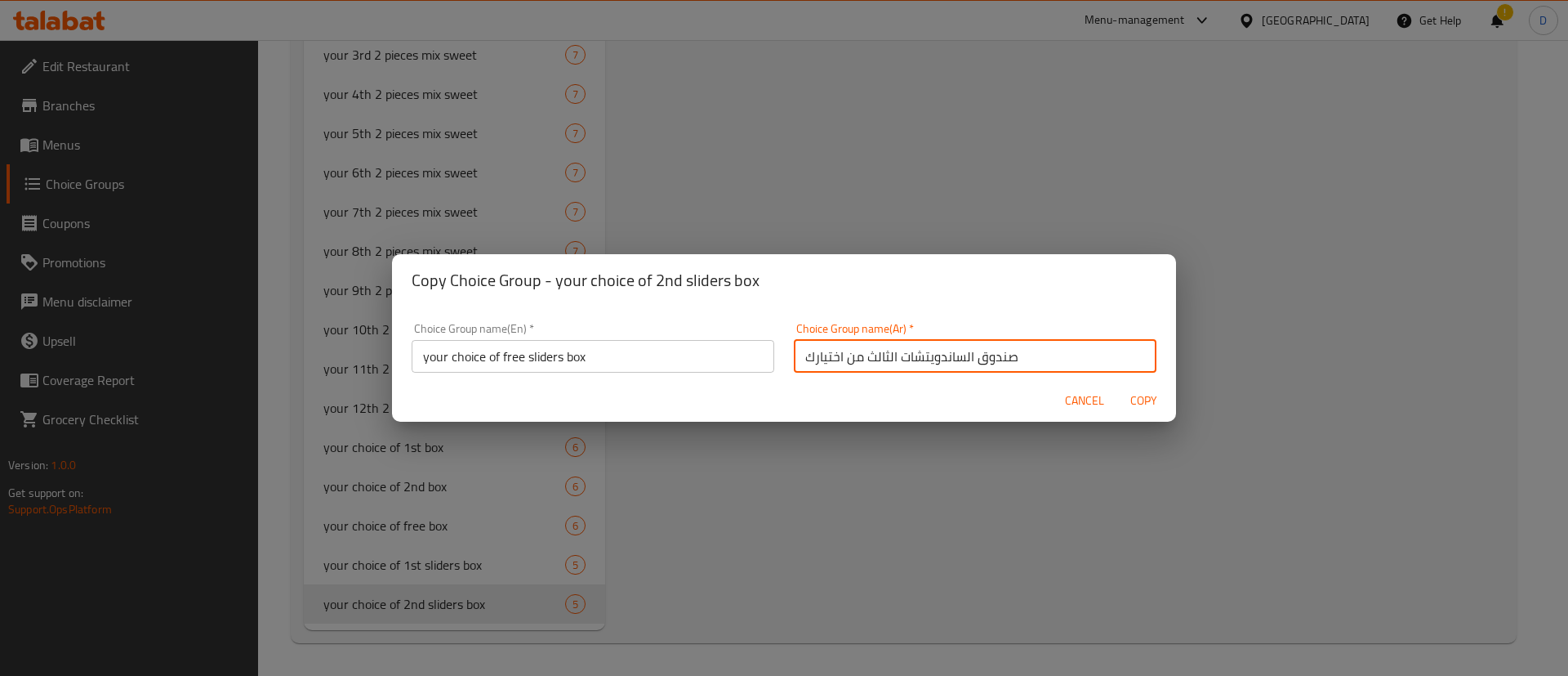
click at [884, 348] on input "صندوق الساندويتشات الثالث من اختيارك" at bounding box center [974, 356] width 363 height 32
paste input "اندويتشات السلايدر المجاني حسب"
click at [893, 354] on input "صندوق ساندويتشات السلايدر المجاني حسب اختيارك" at bounding box center [974, 356] width 363 height 32
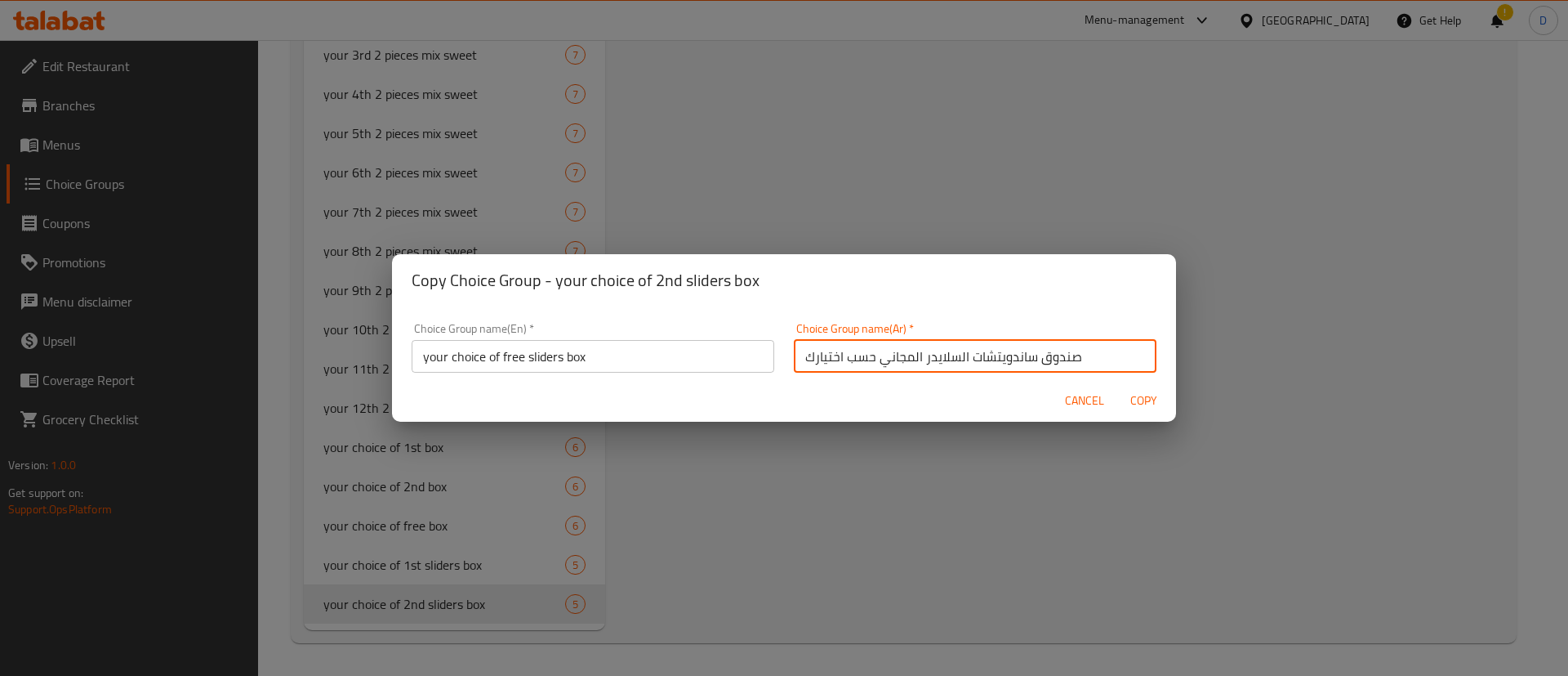
click at [892, 354] on input "صندوق ساندويتشات السلايدر المجاني حسب اختيارك" at bounding box center [974, 356] width 363 height 32
click at [913, 357] on input "صندوق ساندويتشات السلايدر المجاني حسب اختيارك" at bounding box center [974, 356] width 363 height 32
click at [938, 354] on input "صندوق ساندويتشات السلايدر المجاني حسب اختيارك" at bounding box center [974, 356] width 363 height 32
drag, startPoint x: 866, startPoint y: 358, endPoint x: 767, endPoint y: 354, distance: 99.1
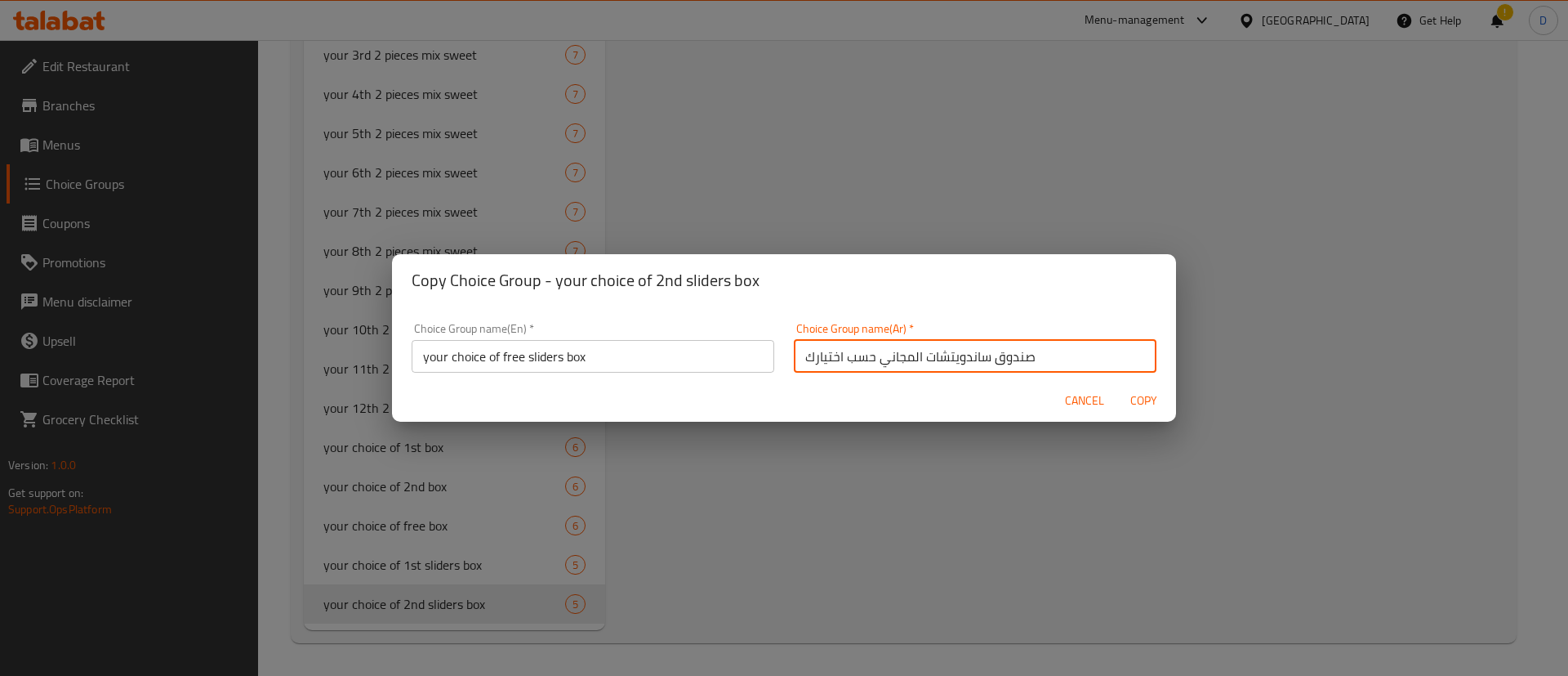
click at [767, 354] on div "Choice Group name(En)   * your choice of free sliders box Choice Group name(En)…" at bounding box center [783, 348] width 764 height 70
type input "صندوق ساندويتشات المجاني"
click at [741, 284] on h2 "Copy Choice Group - your choice of 2nd sliders box" at bounding box center [784, 280] width 745 height 26
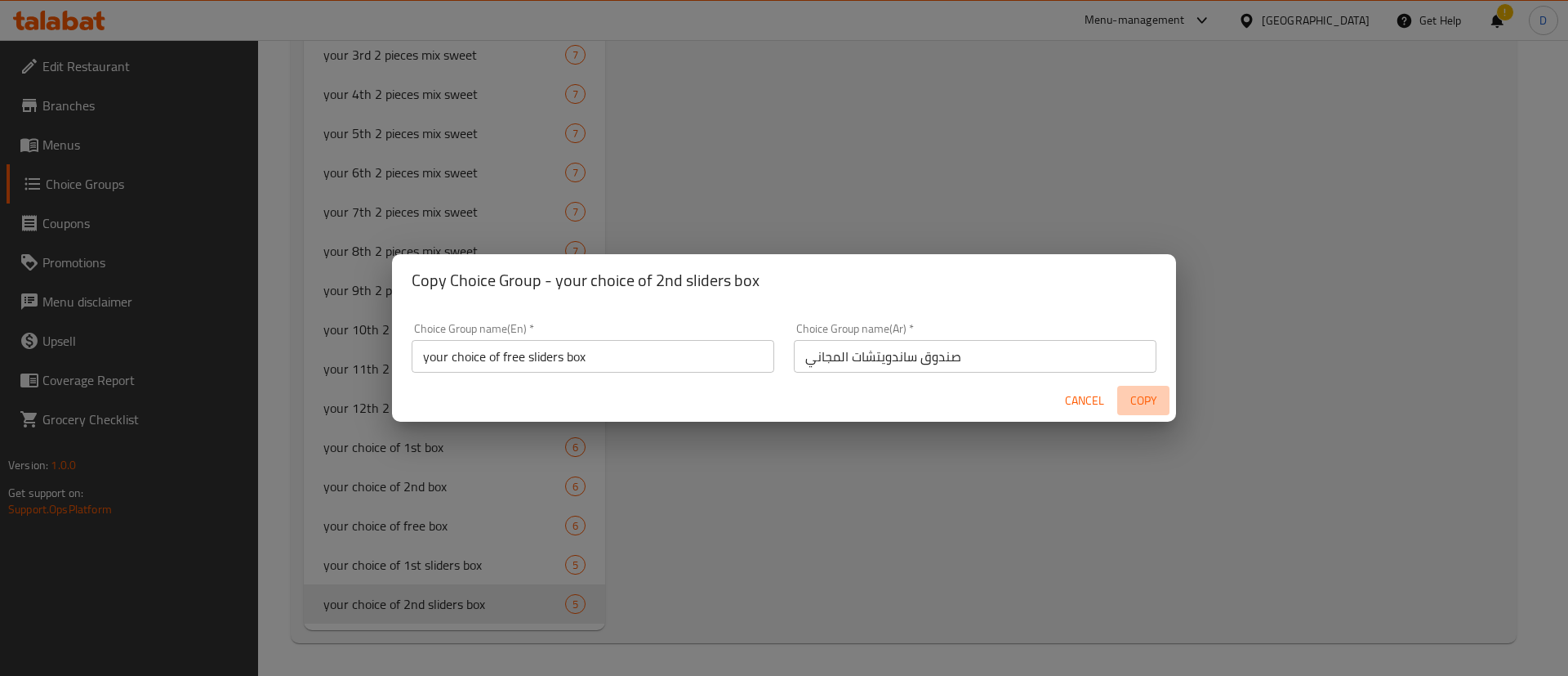
click at [1165, 404] on button "Copy" at bounding box center [1143, 401] width 52 height 30
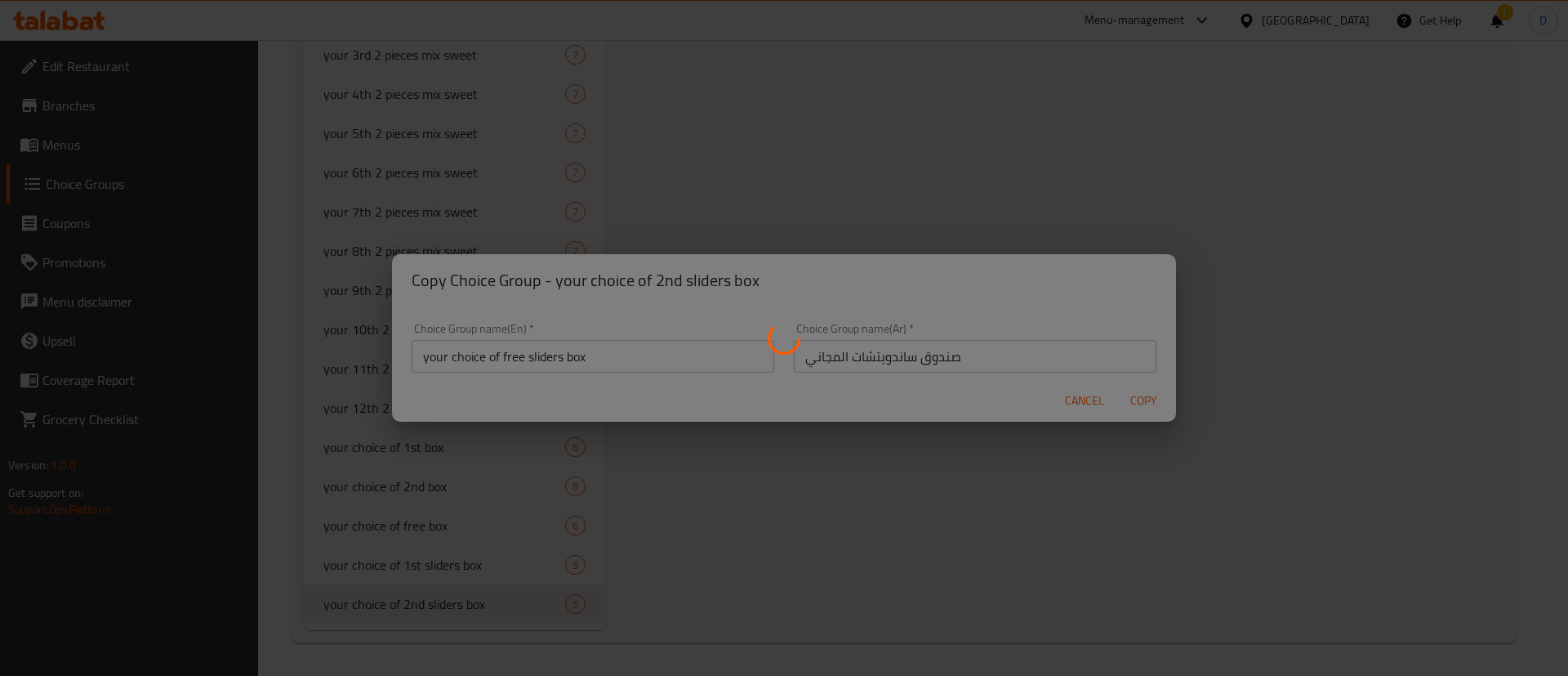
type input "your choice of free sliders box"
type input "صندوق ساندويتشات المجاني"
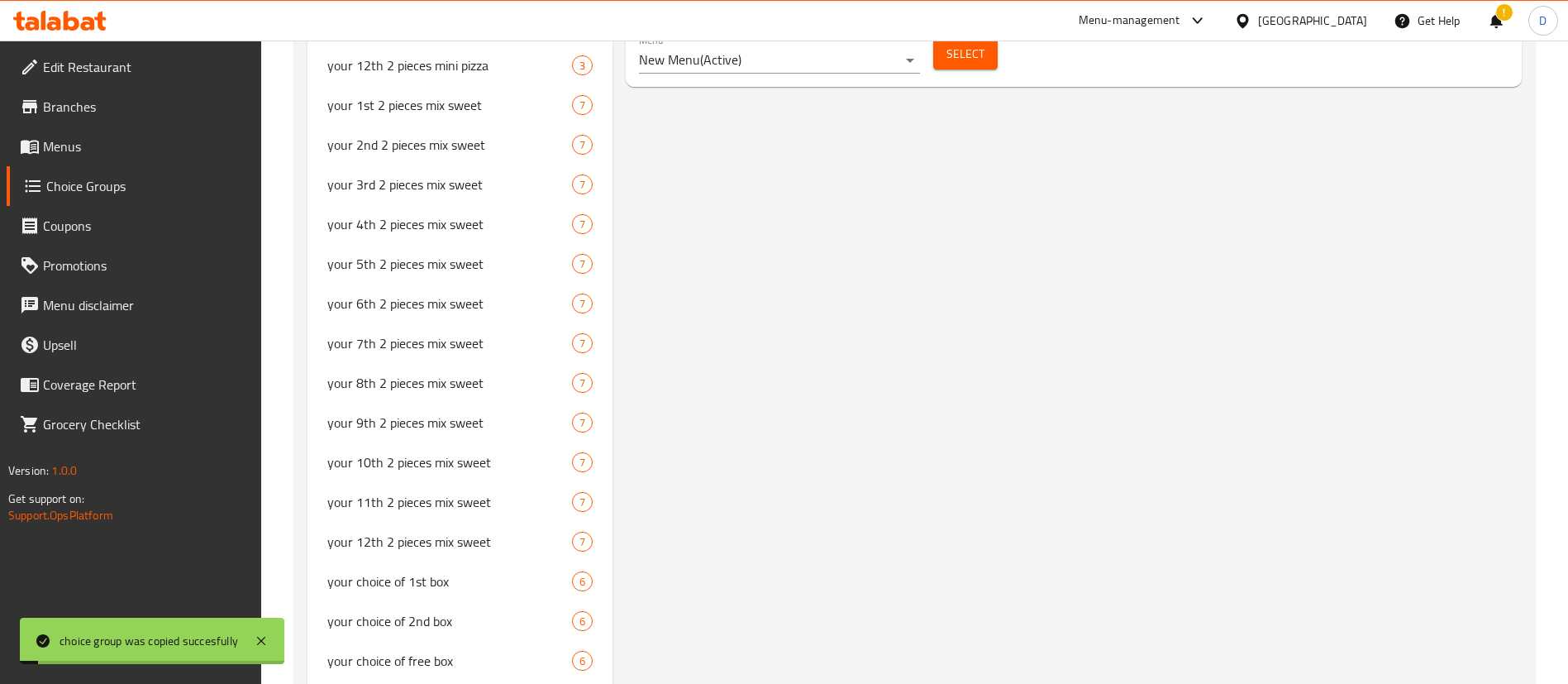
scroll to position [1158, 0]
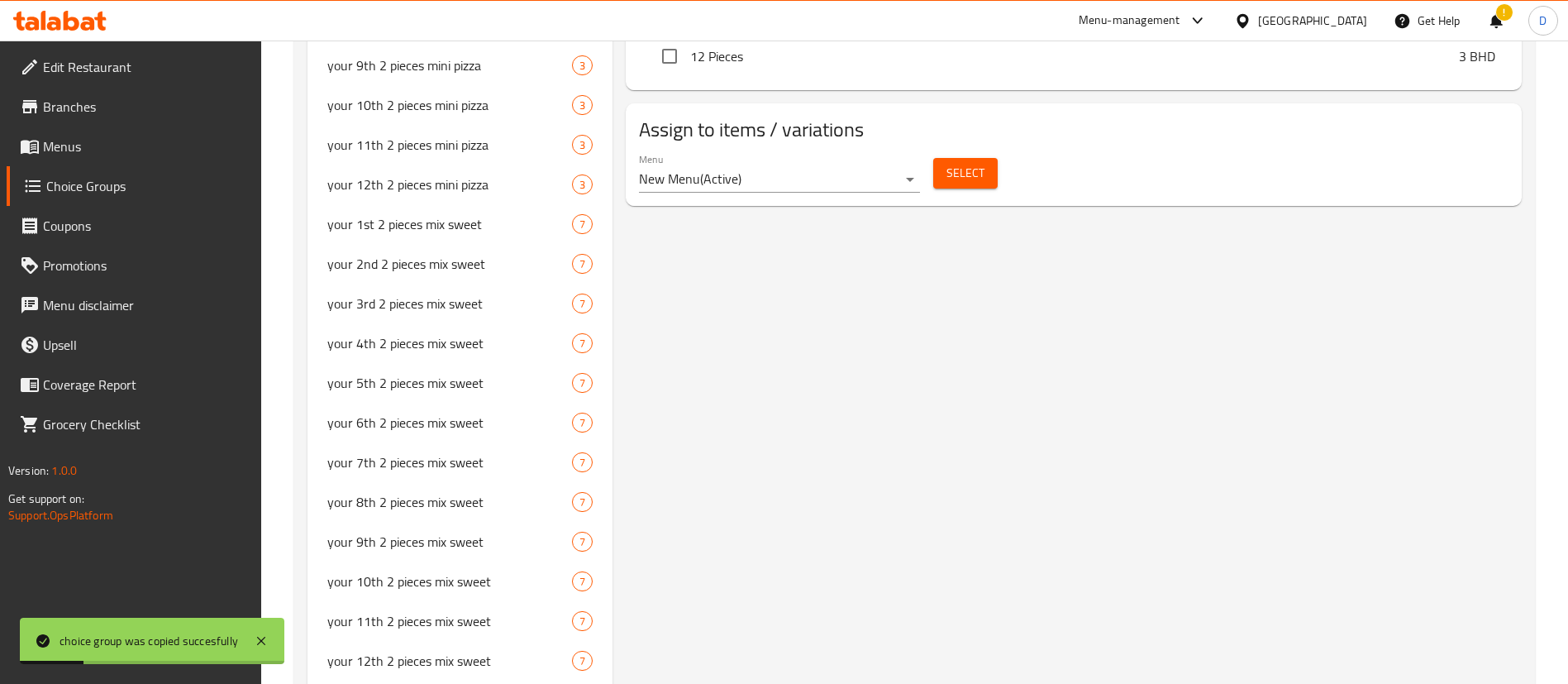
click at [91, 146] on span "Menus" at bounding box center [146, 146] width 206 height 20
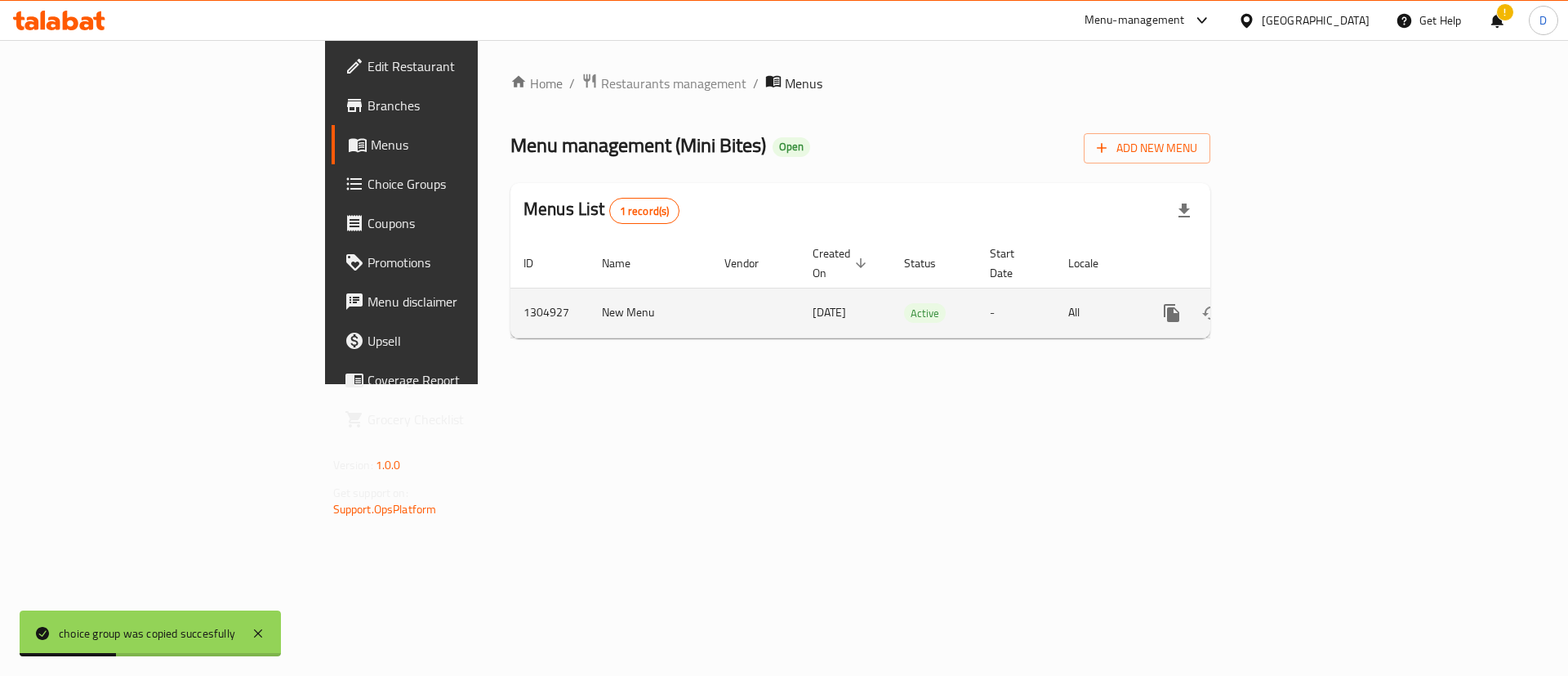
click at [1299, 303] on icon "enhanced table" at bounding box center [1289, 312] width 20 height 20
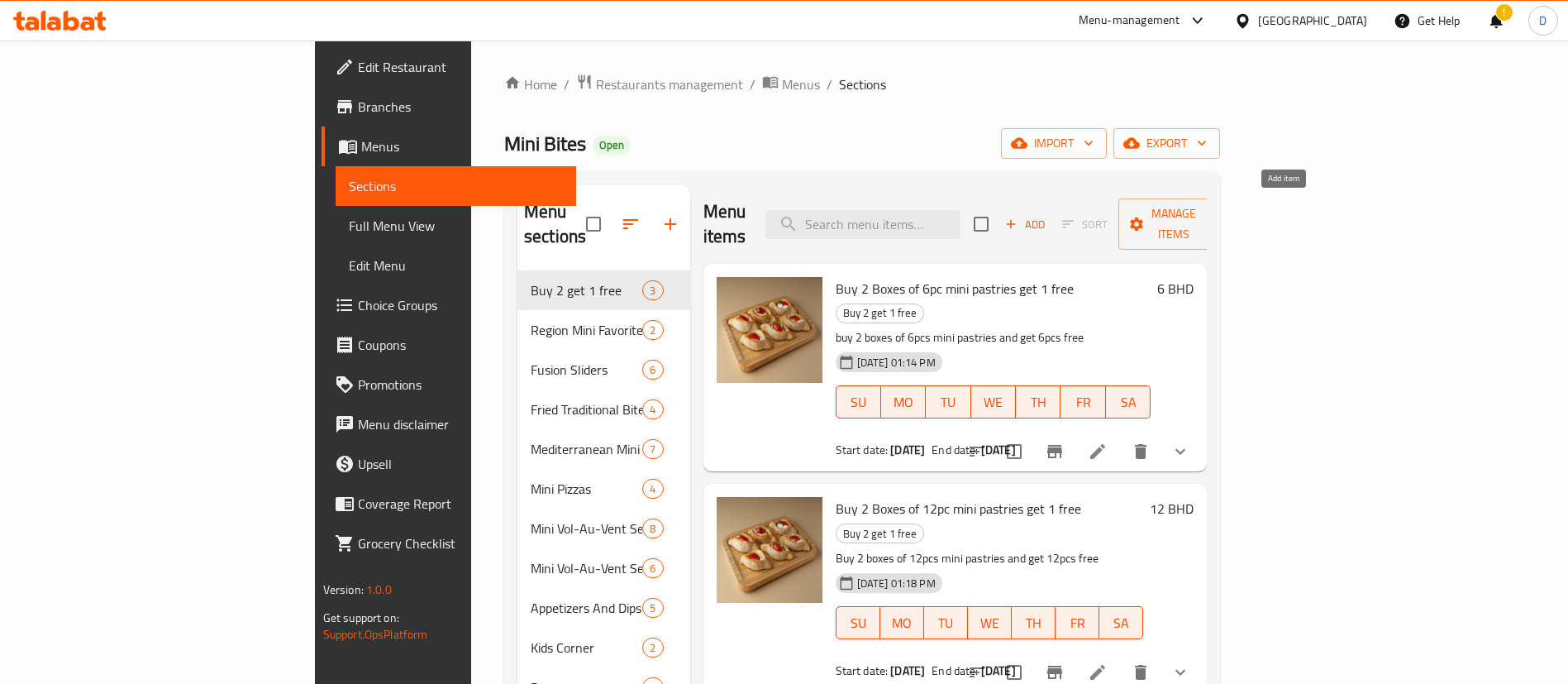
click at [1018, 217] on icon "button" at bounding box center [1010, 224] width 14 height 14
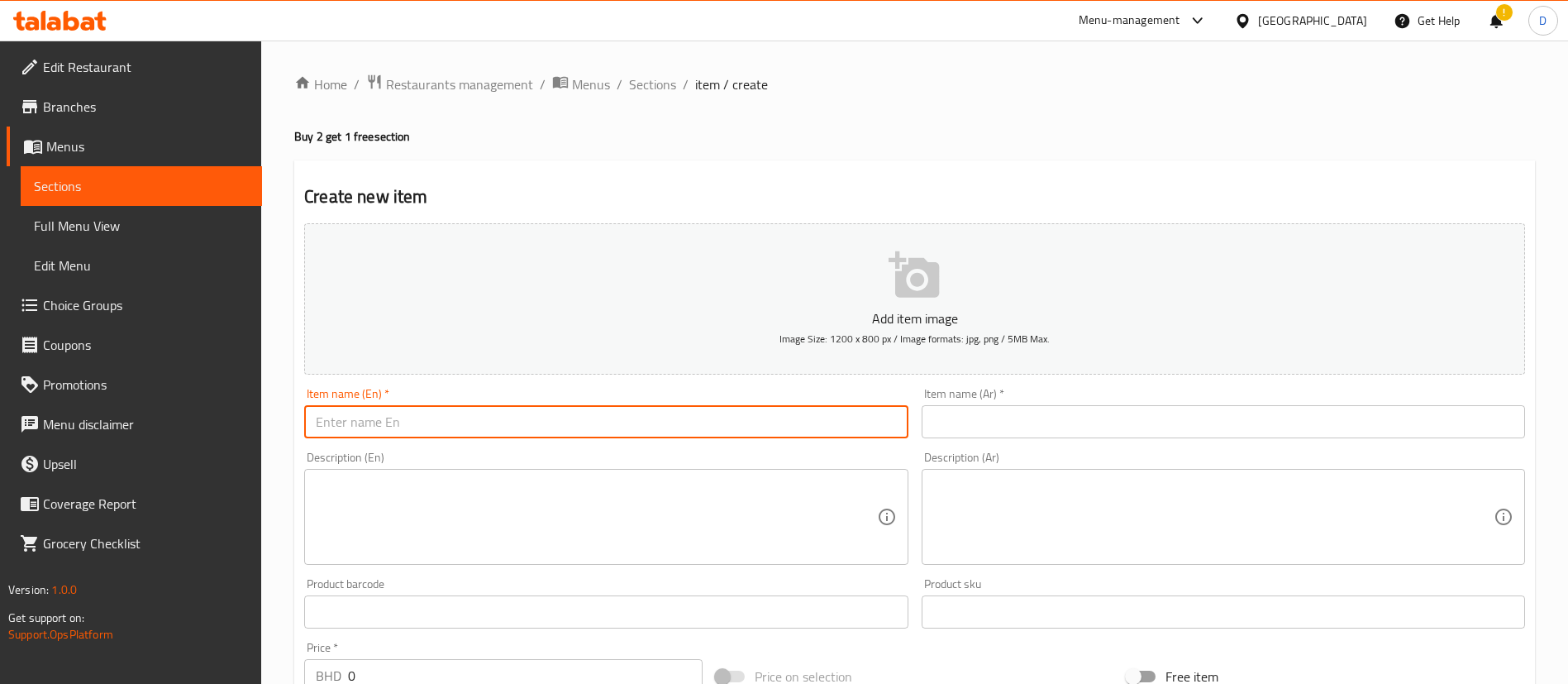
click at [415, 431] on input "text" at bounding box center [606, 422] width 604 height 33
click at [416, 426] on input "Buy 2 6pcs sliders box and get 1 free" at bounding box center [606, 422] width 604 height 33
type input "Buy 2 6pcs sliders box and get 1 free"
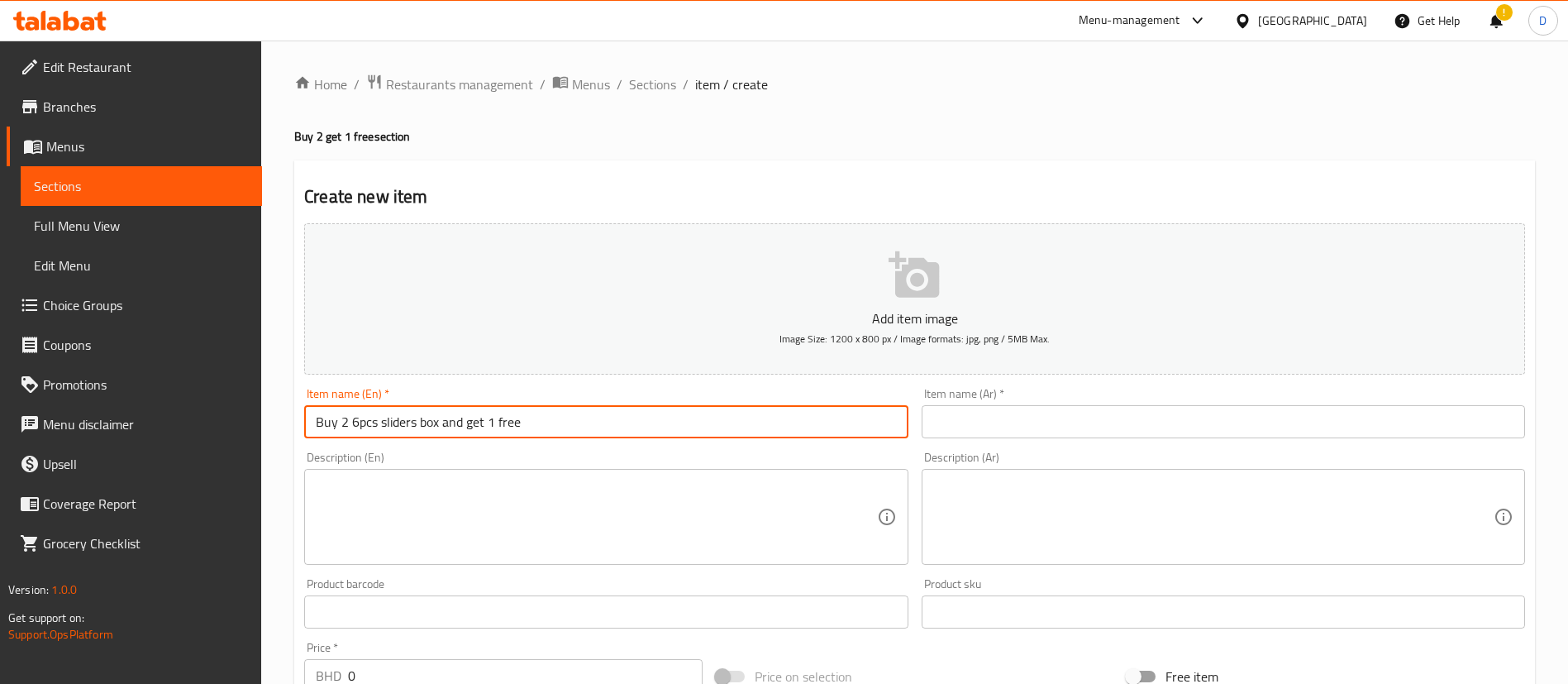
click at [981, 414] on input "text" at bounding box center [1223, 422] width 604 height 33
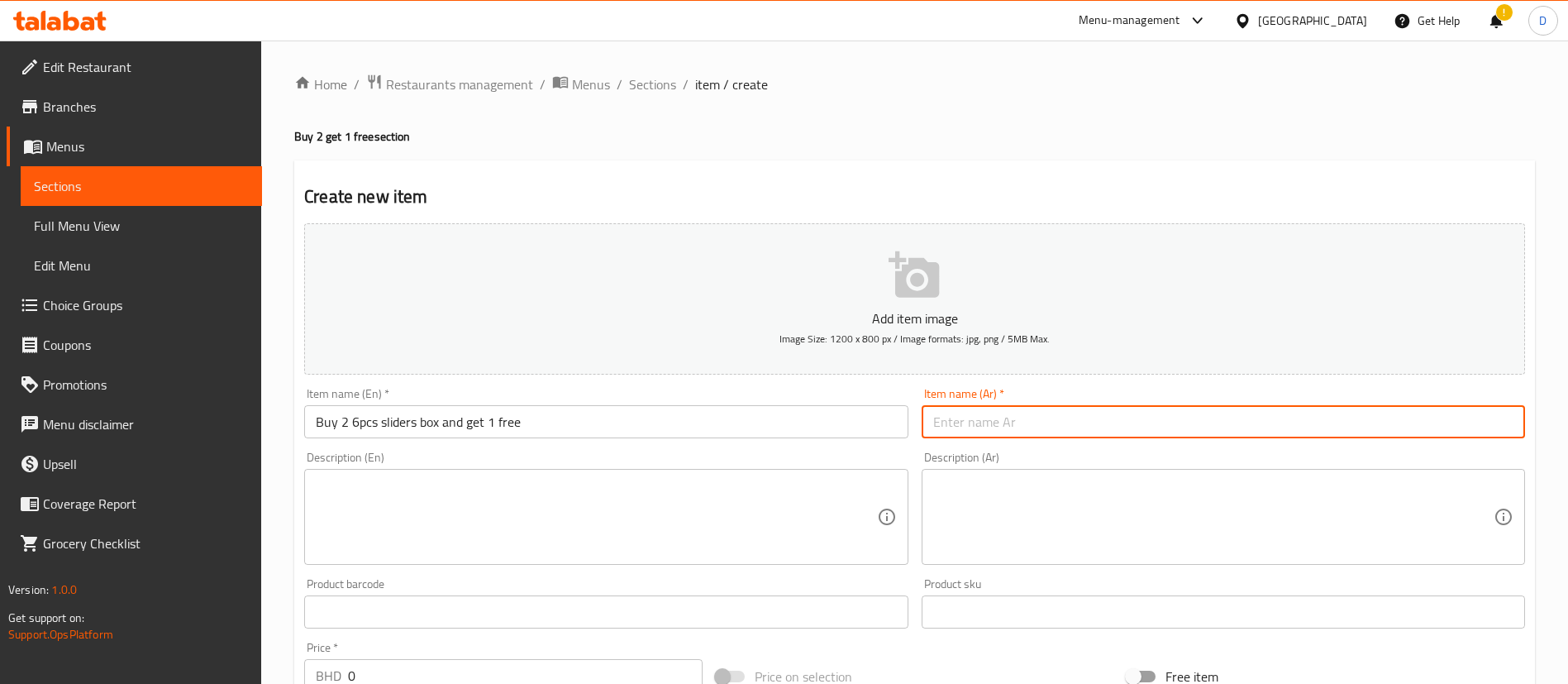
paste input "اشتري 2 صندوق سلايدرز مكون من 6 قطع واحصل على صندوق مجاني"
type input "اشتري 2 صندوق سلايدرز مكون من 6 قطع واحصل على صندوق مجاني"
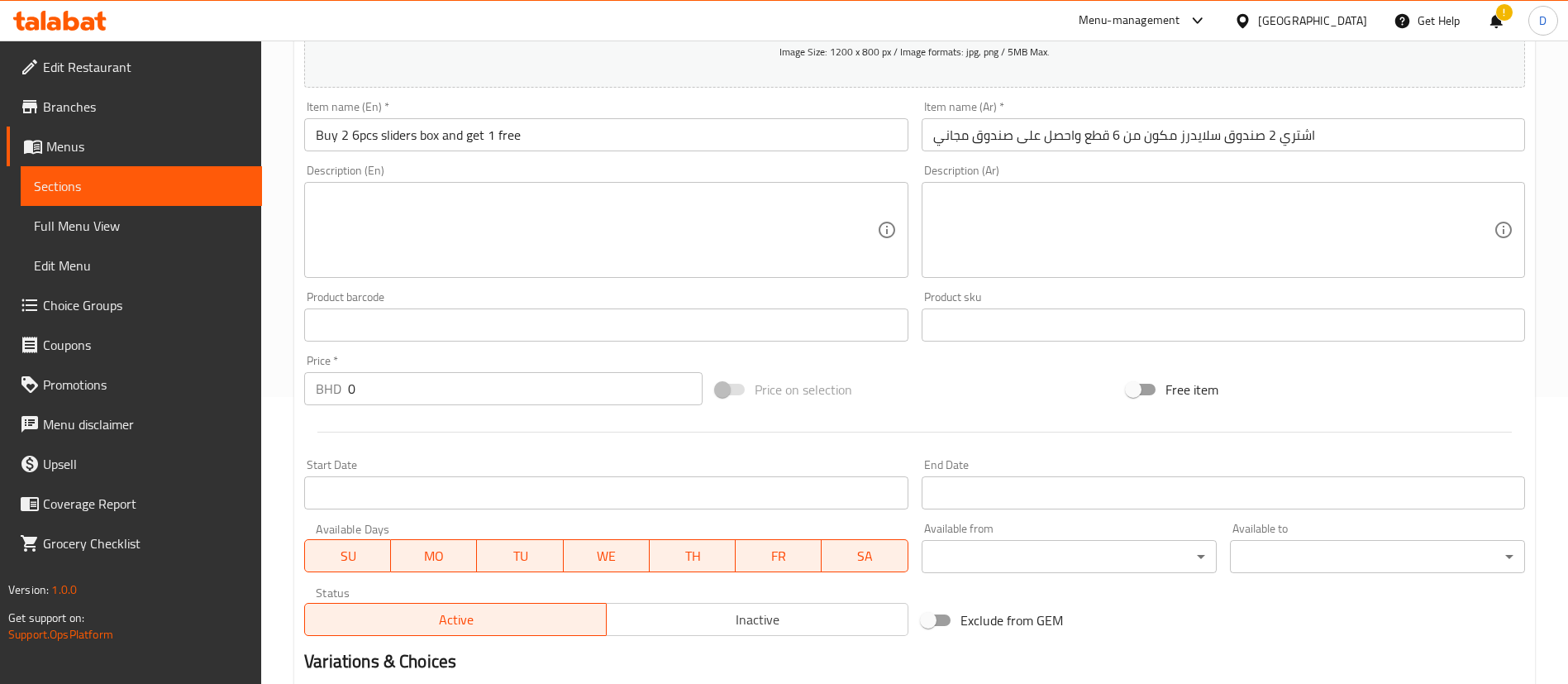
scroll to position [248, 0]
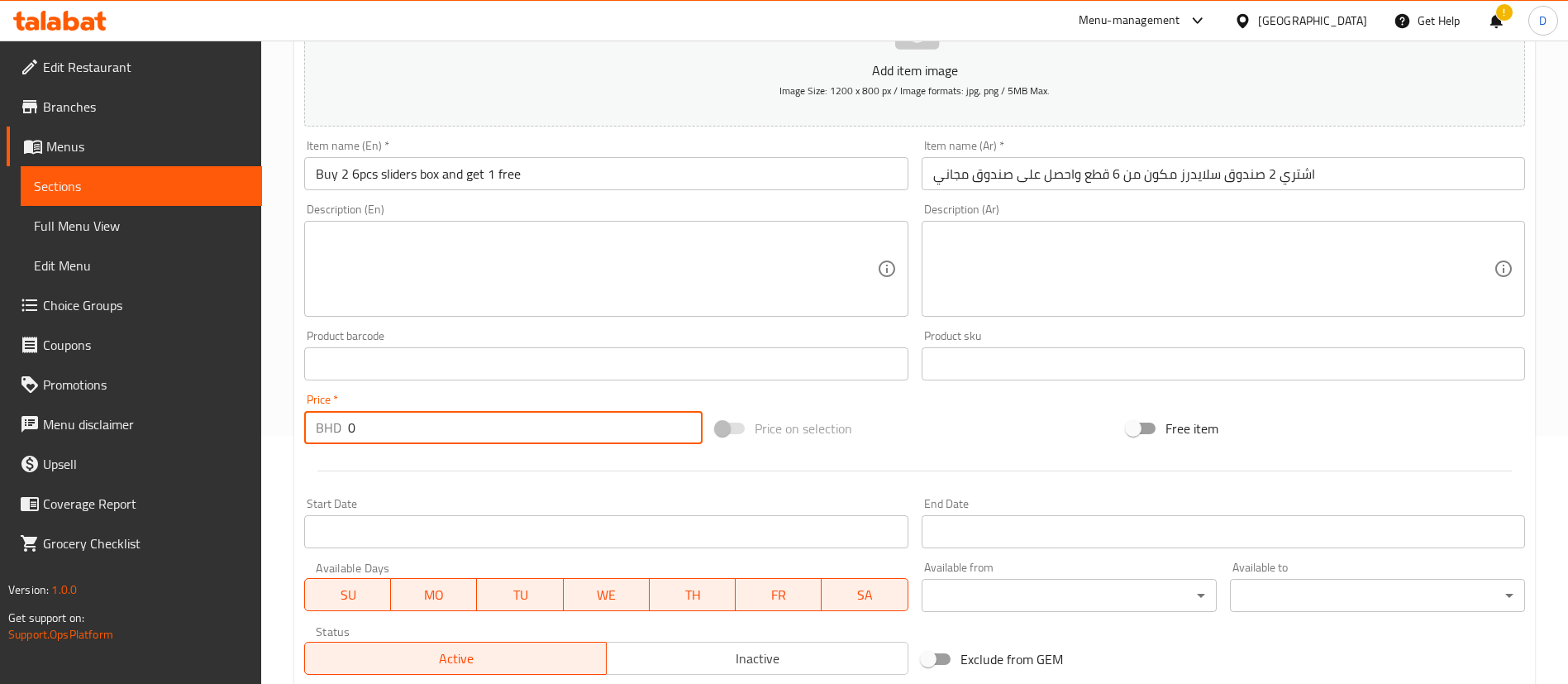
drag, startPoint x: 387, startPoint y: 433, endPoint x: 334, endPoint y: 429, distance: 53.2
click at [334, 429] on div "BHD 0 Price *" at bounding box center [504, 428] width 399 height 33
click at [394, 428] on input "0" at bounding box center [525, 428] width 354 height 33
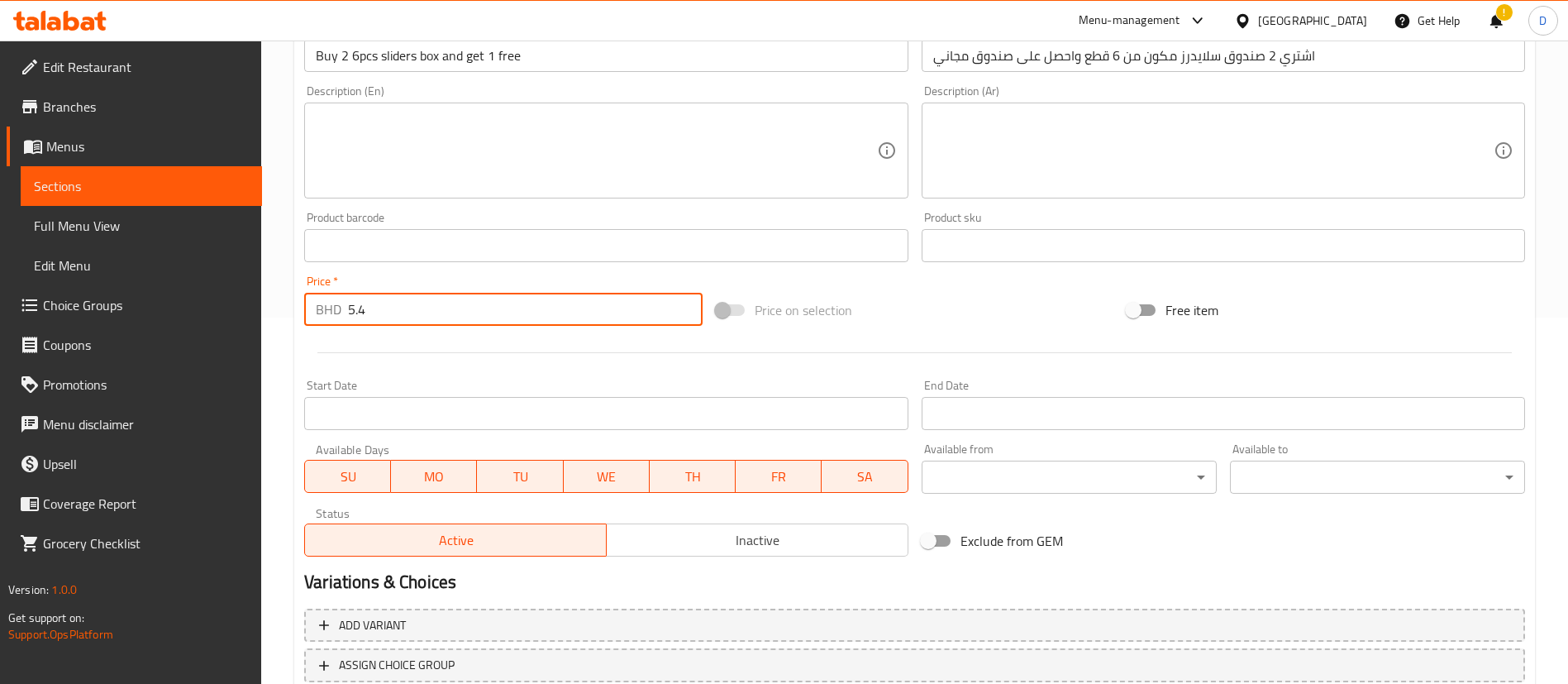
scroll to position [485, 0]
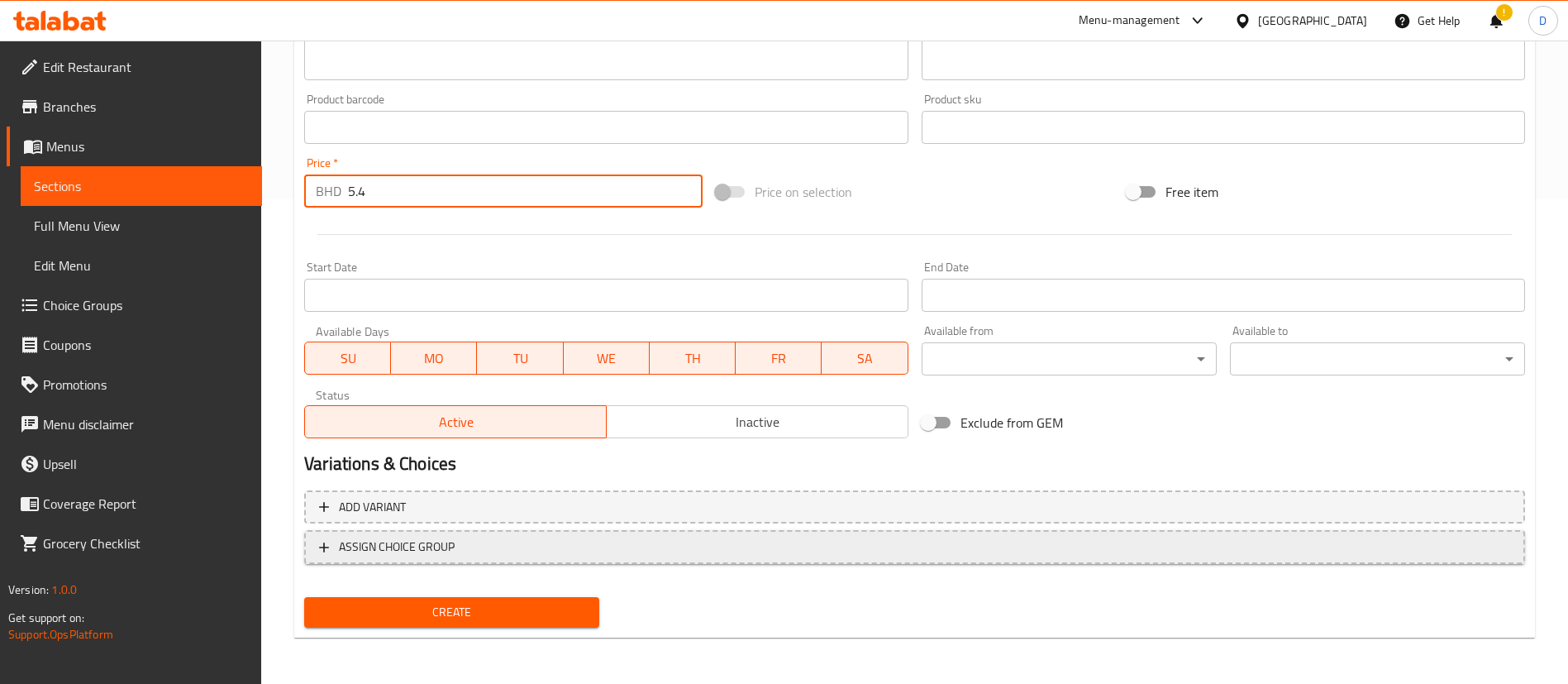
type input "5.4"
click at [490, 551] on span "ASSIGN CHOICE GROUP" at bounding box center [914, 546] width 1191 height 20
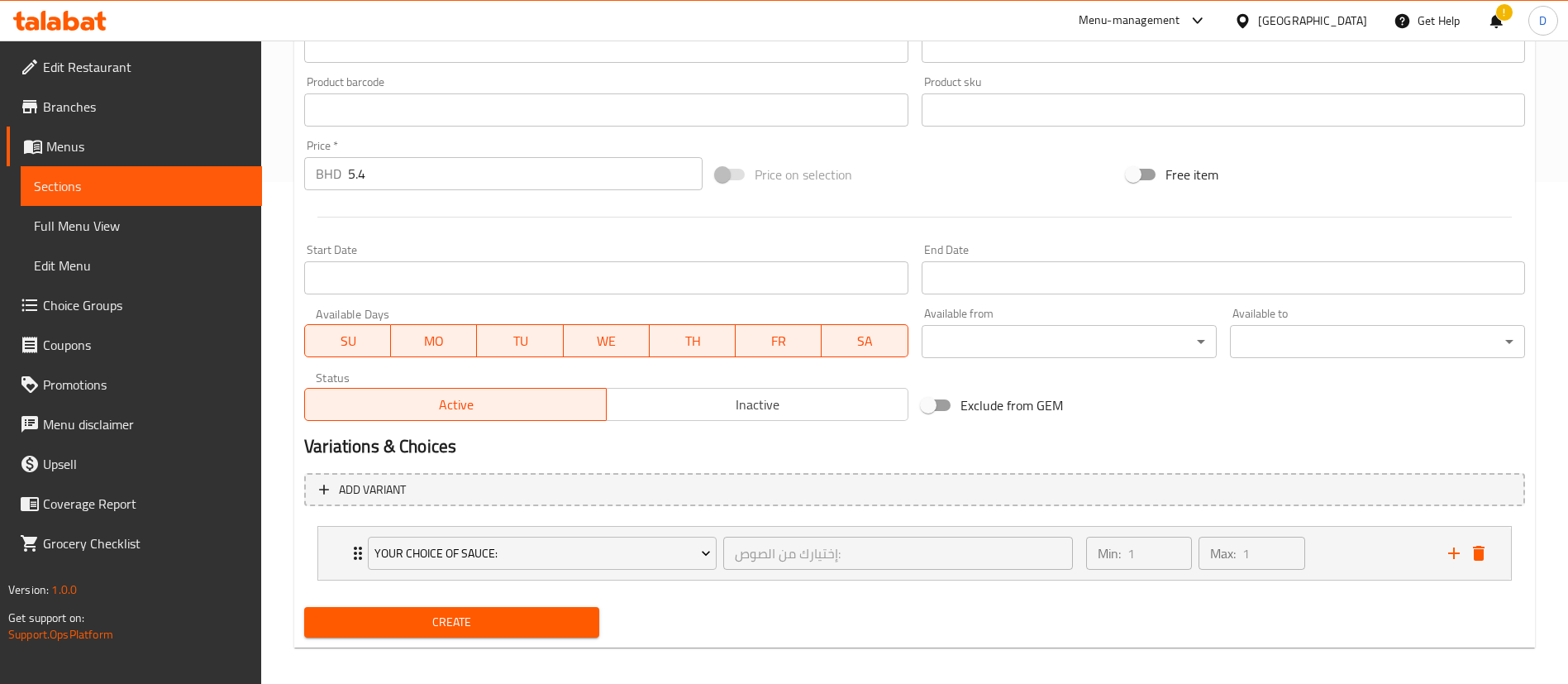
scroll to position [512, 0]
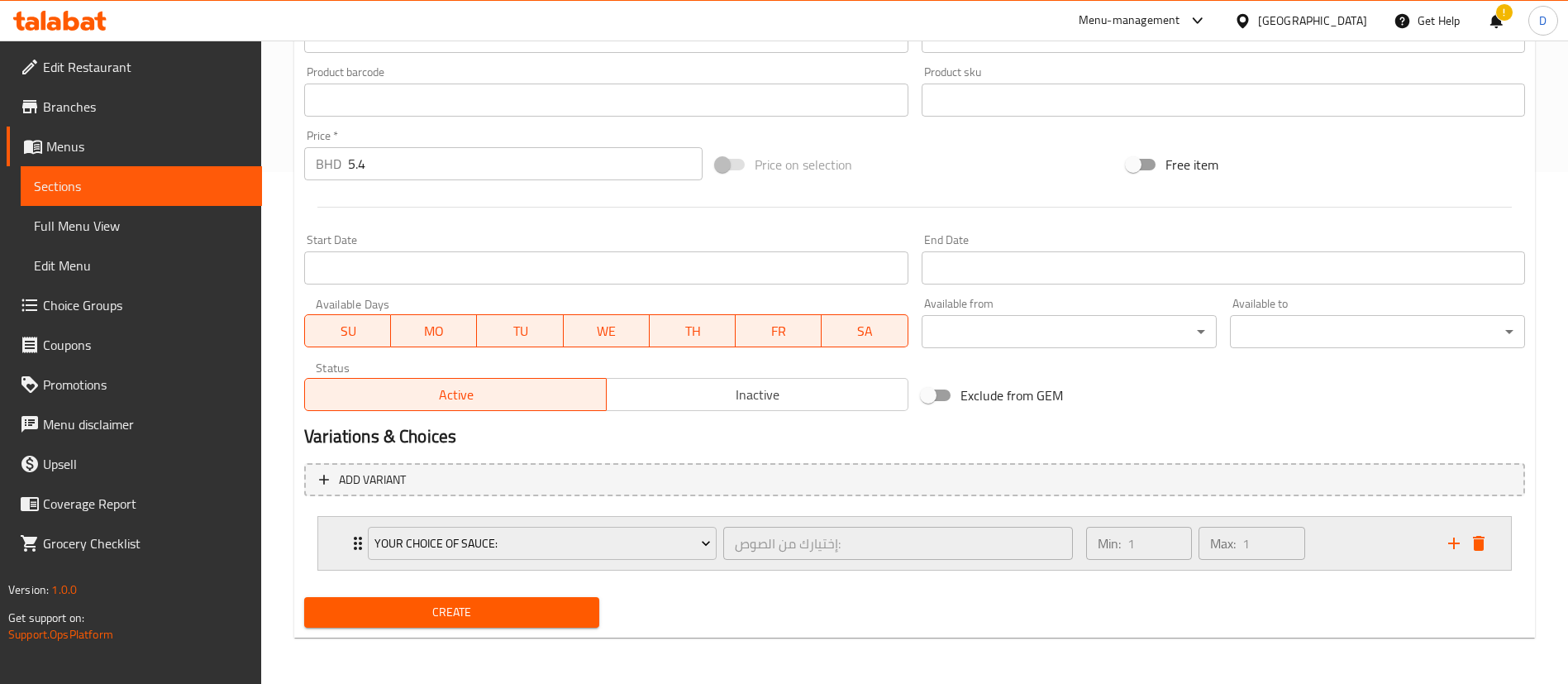
click at [1427, 540] on div "Min: 1 ​ Max: 1 ​" at bounding box center [1257, 542] width 362 height 53
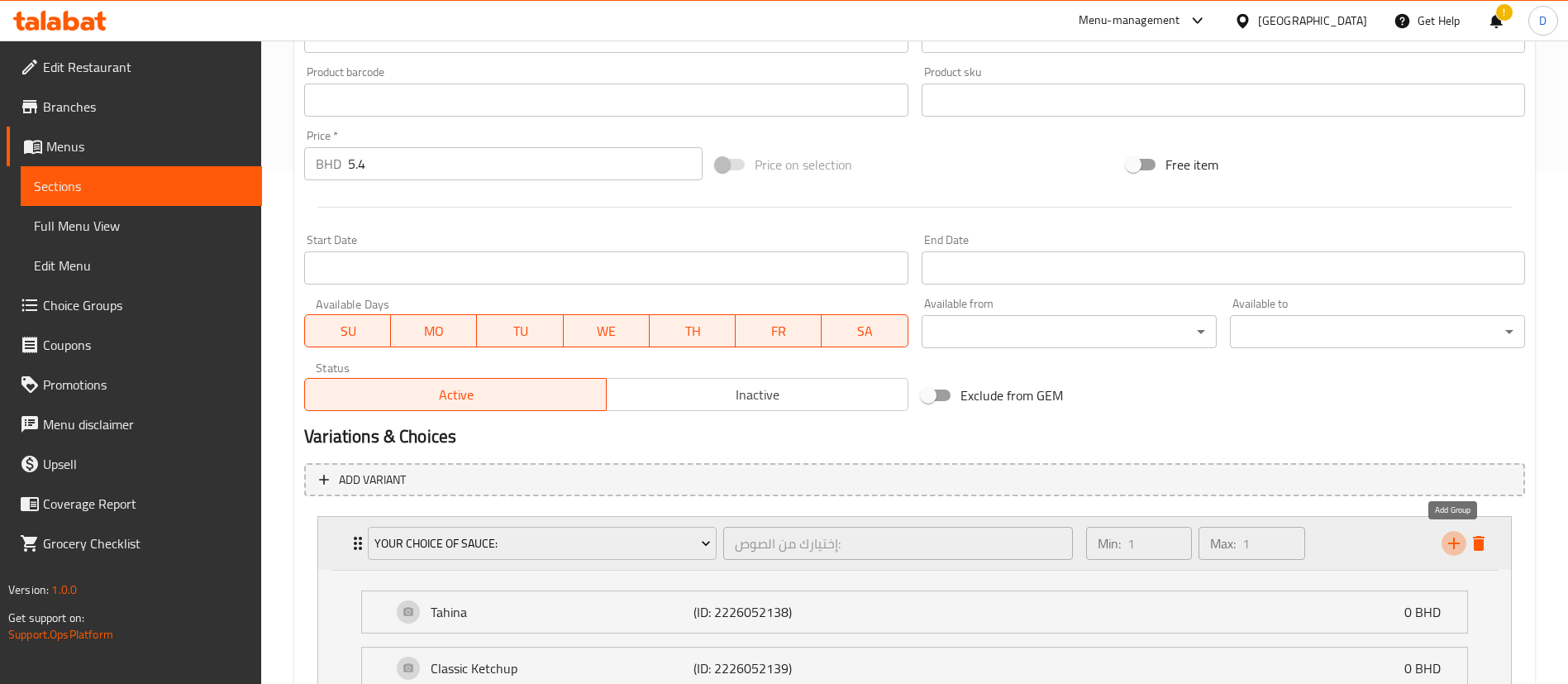
click at [1449, 543] on icon "add" at bounding box center [1454, 543] width 12 height 12
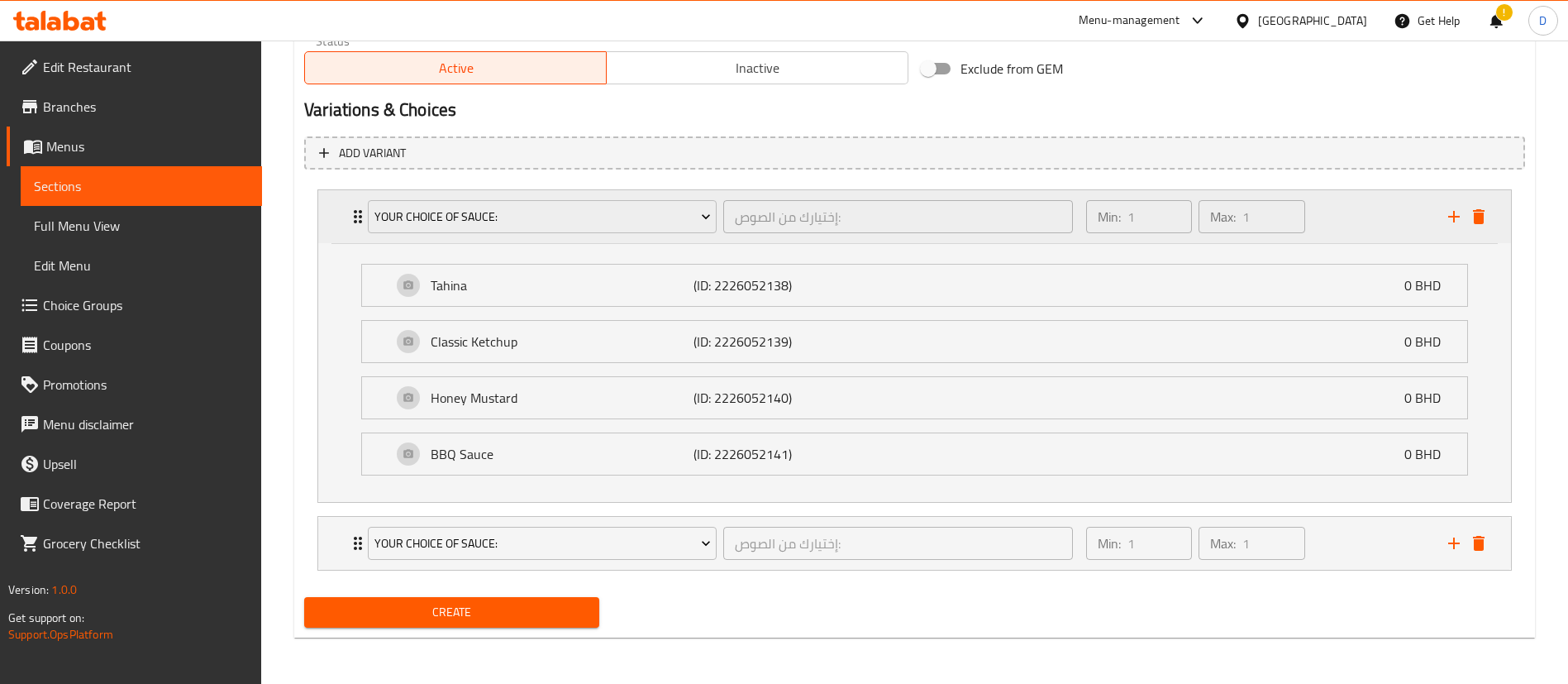
click at [1375, 209] on div "Min: 1 ​ Max: 1 ​" at bounding box center [1257, 216] width 362 height 53
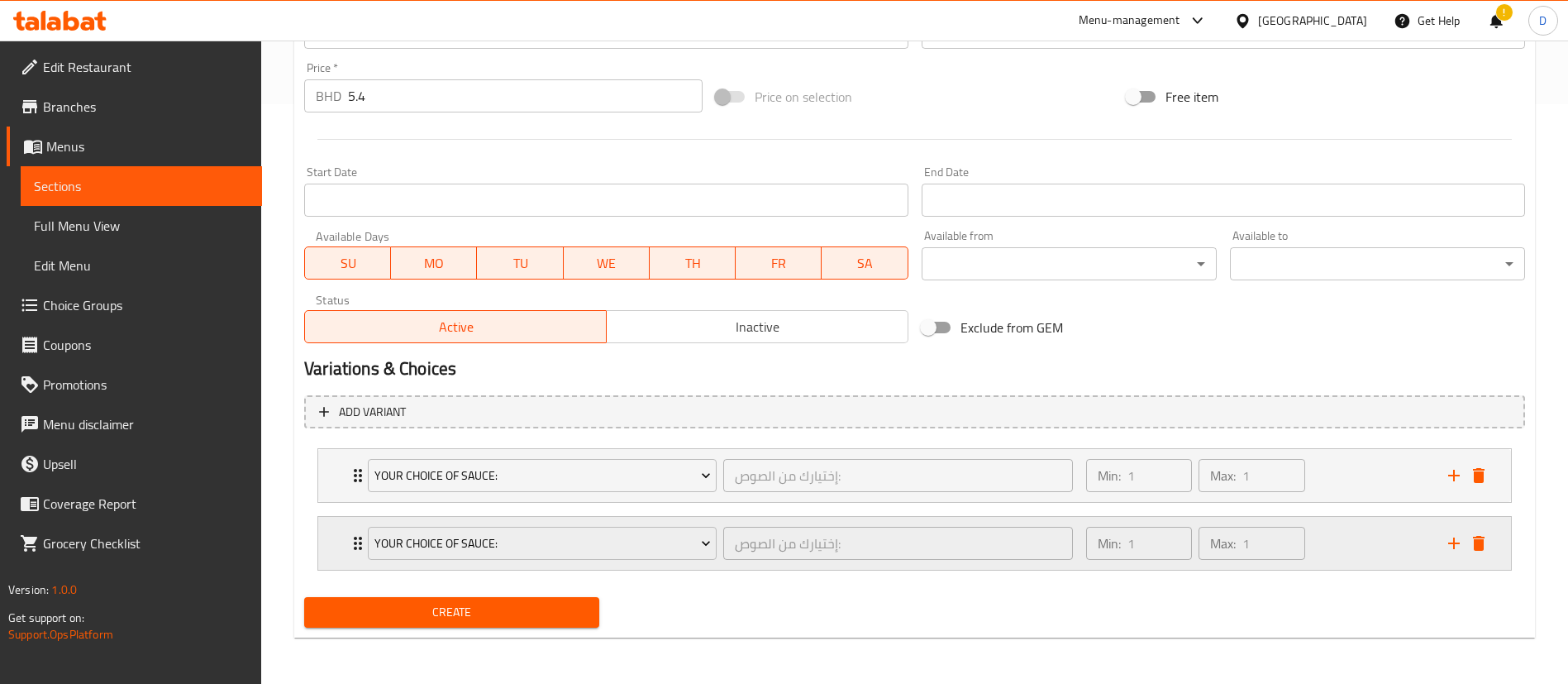
click at [1460, 548] on icon "add" at bounding box center [1453, 543] width 20 height 20
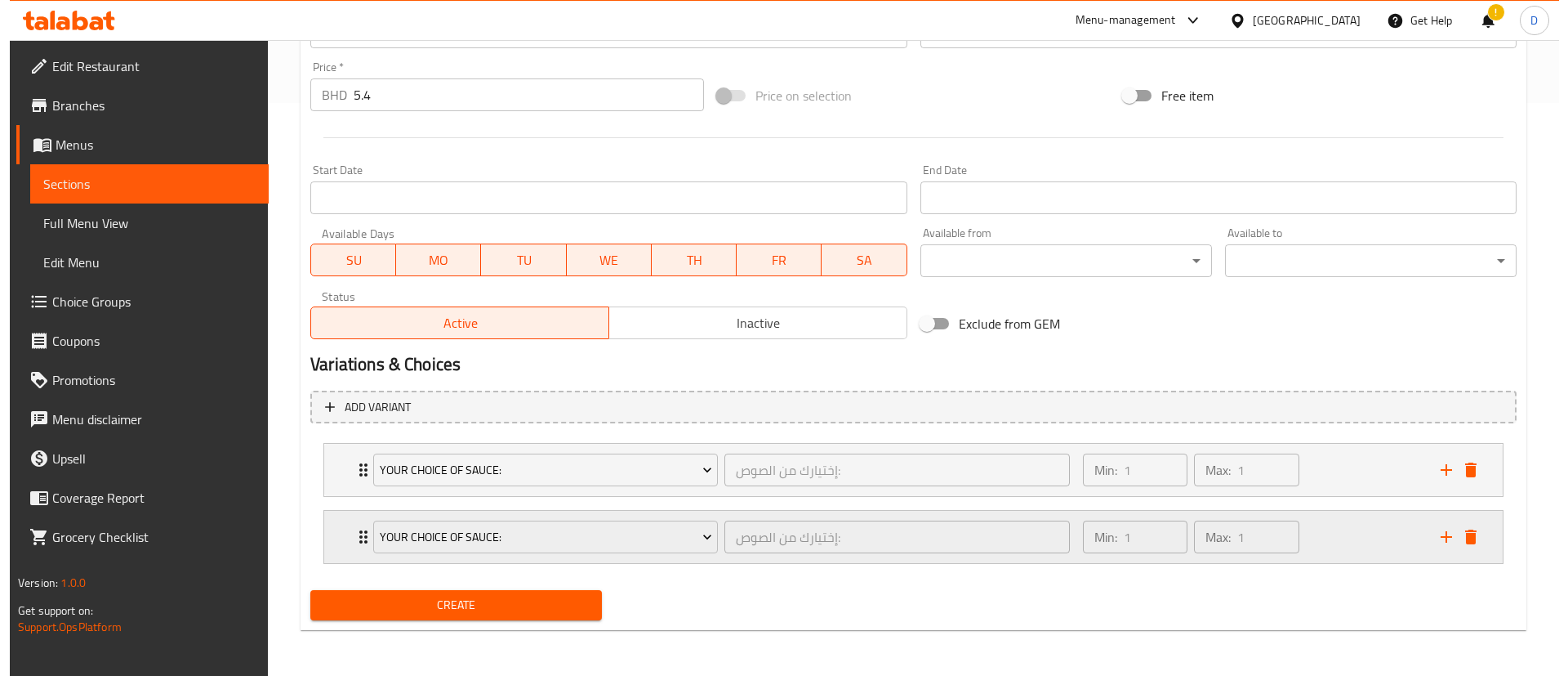
scroll to position [640, 0]
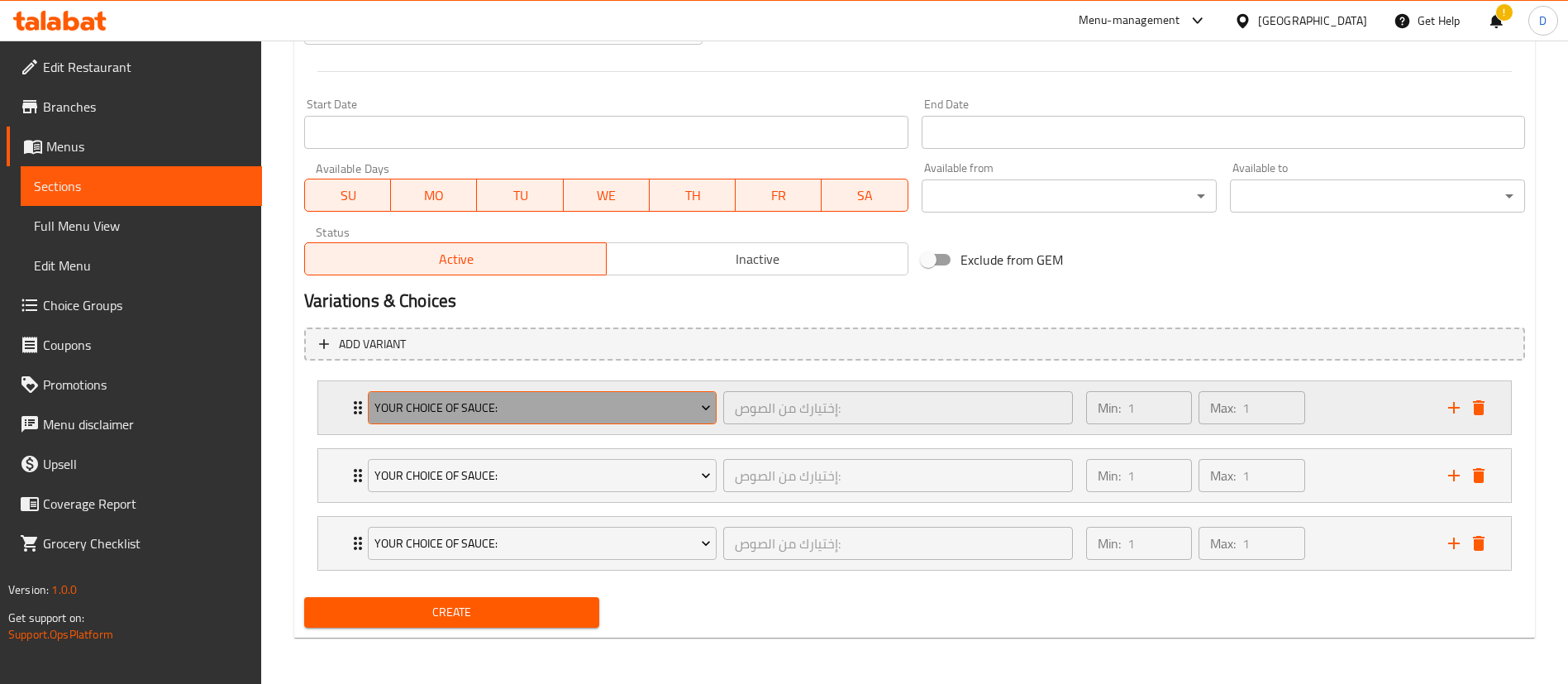
click at [680, 408] on span "Your Choice Of Sauce:" at bounding box center [542, 408] width 336 height 20
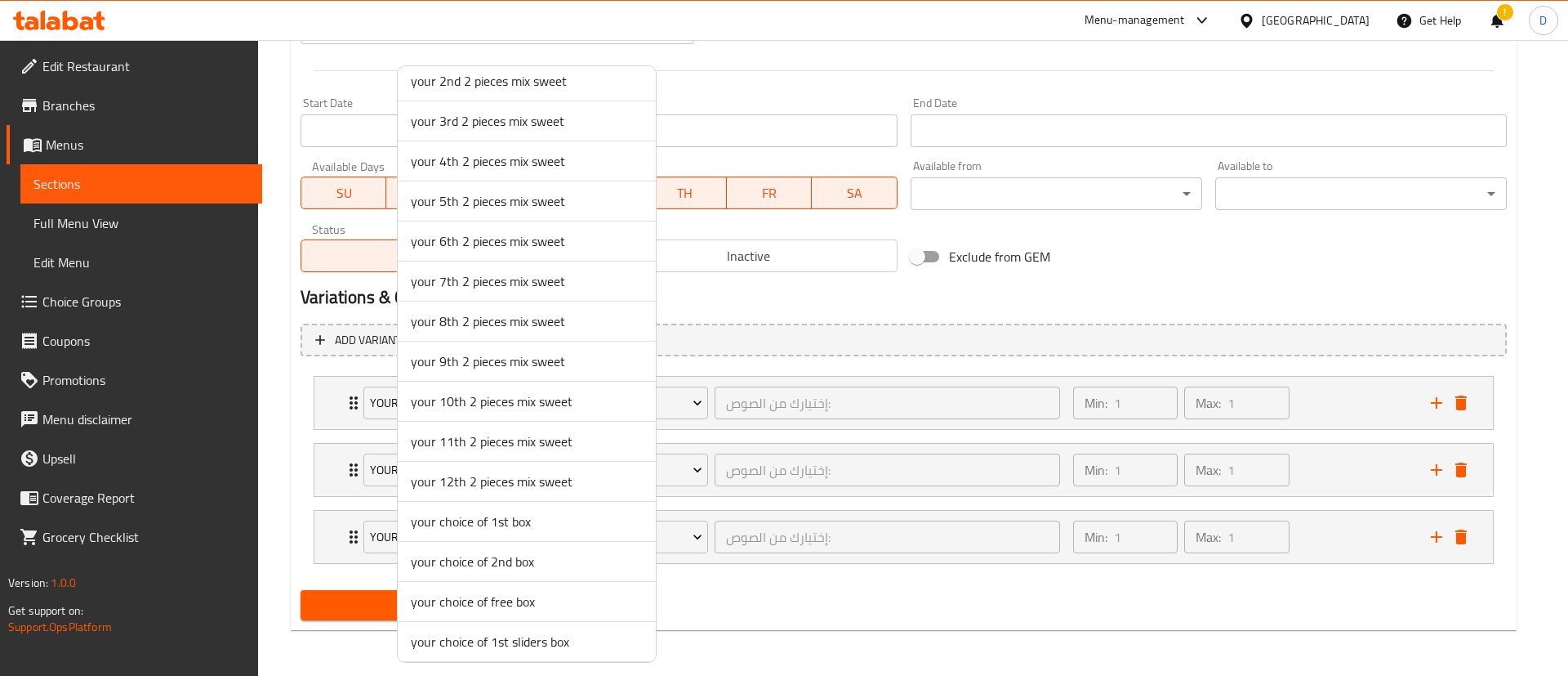
scroll to position [1219, 0]
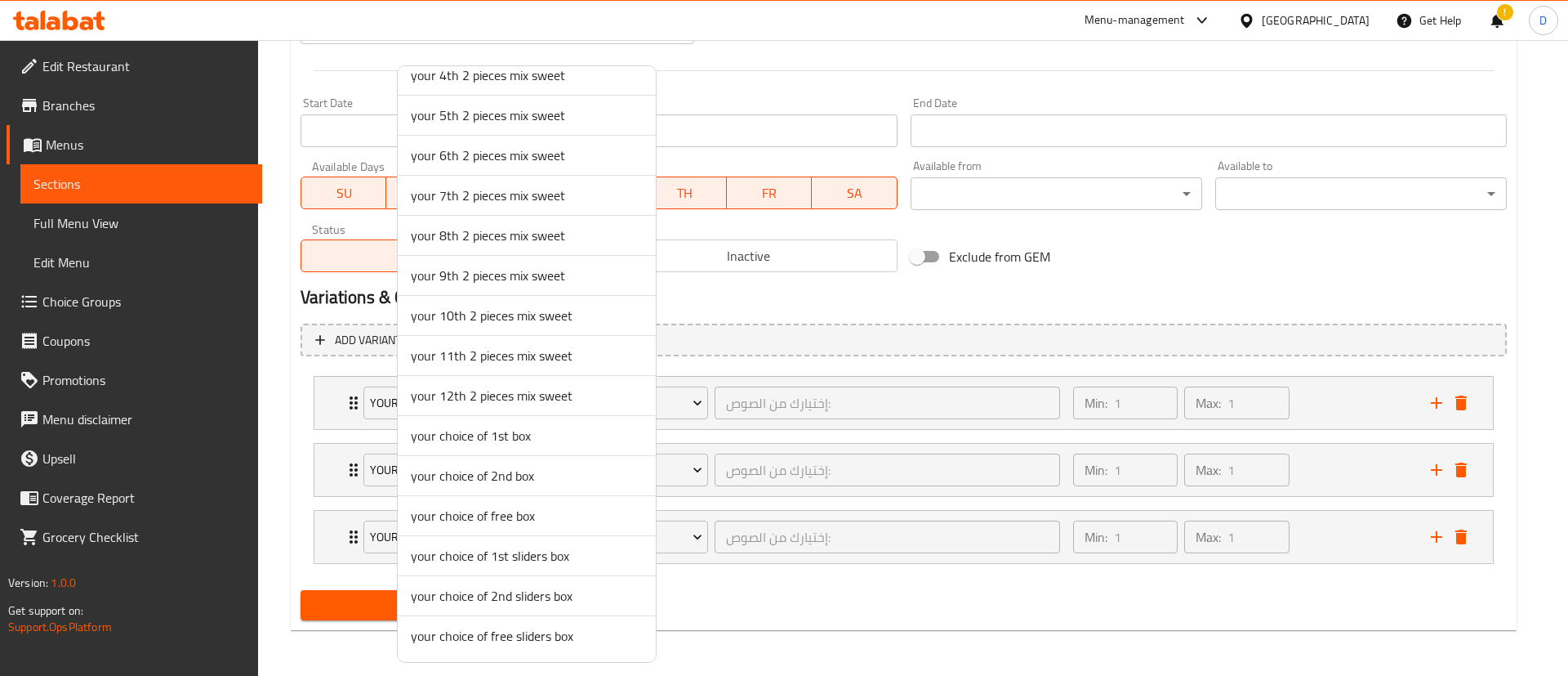
click at [504, 554] on span "your choice of 1st sliders box" at bounding box center [527, 555] width 232 height 20
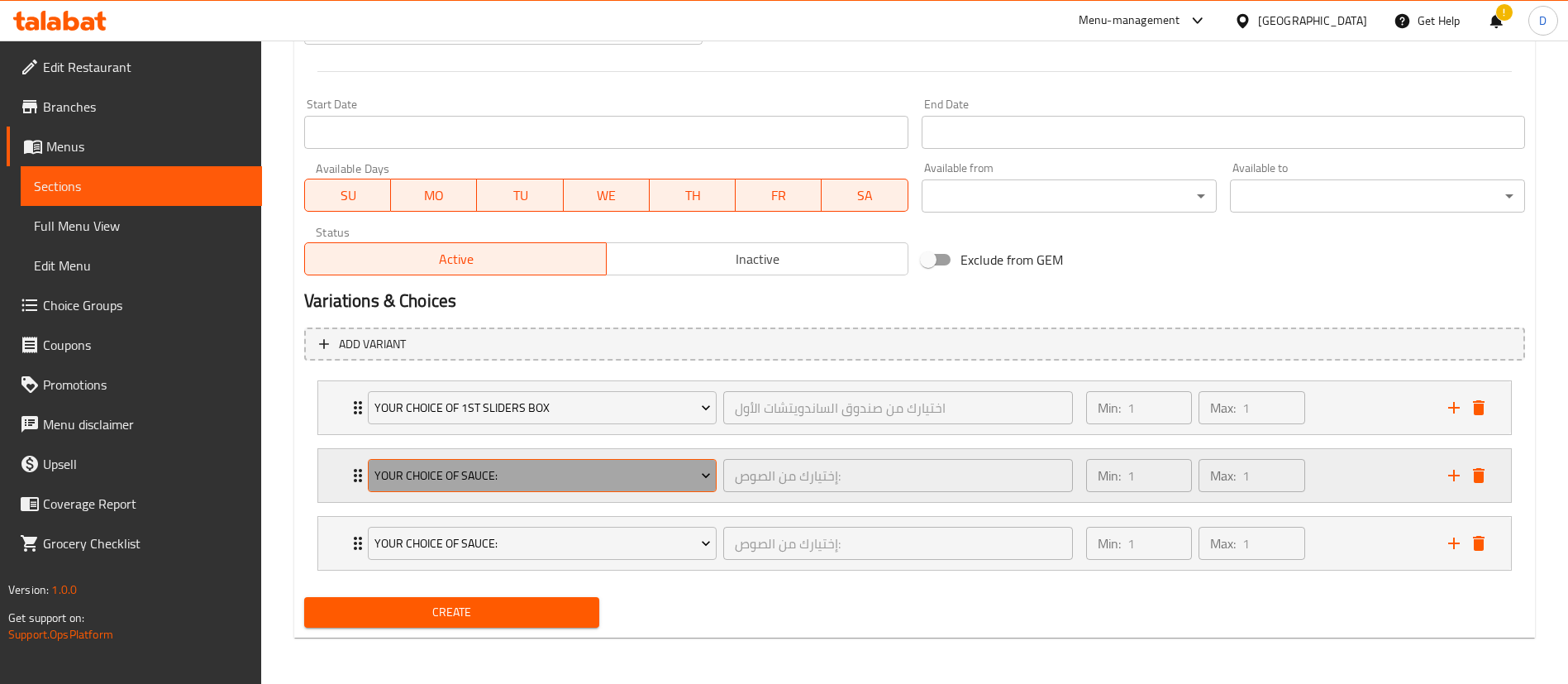
click at [562, 476] on span "Your Choice Of Sauce:" at bounding box center [542, 475] width 336 height 20
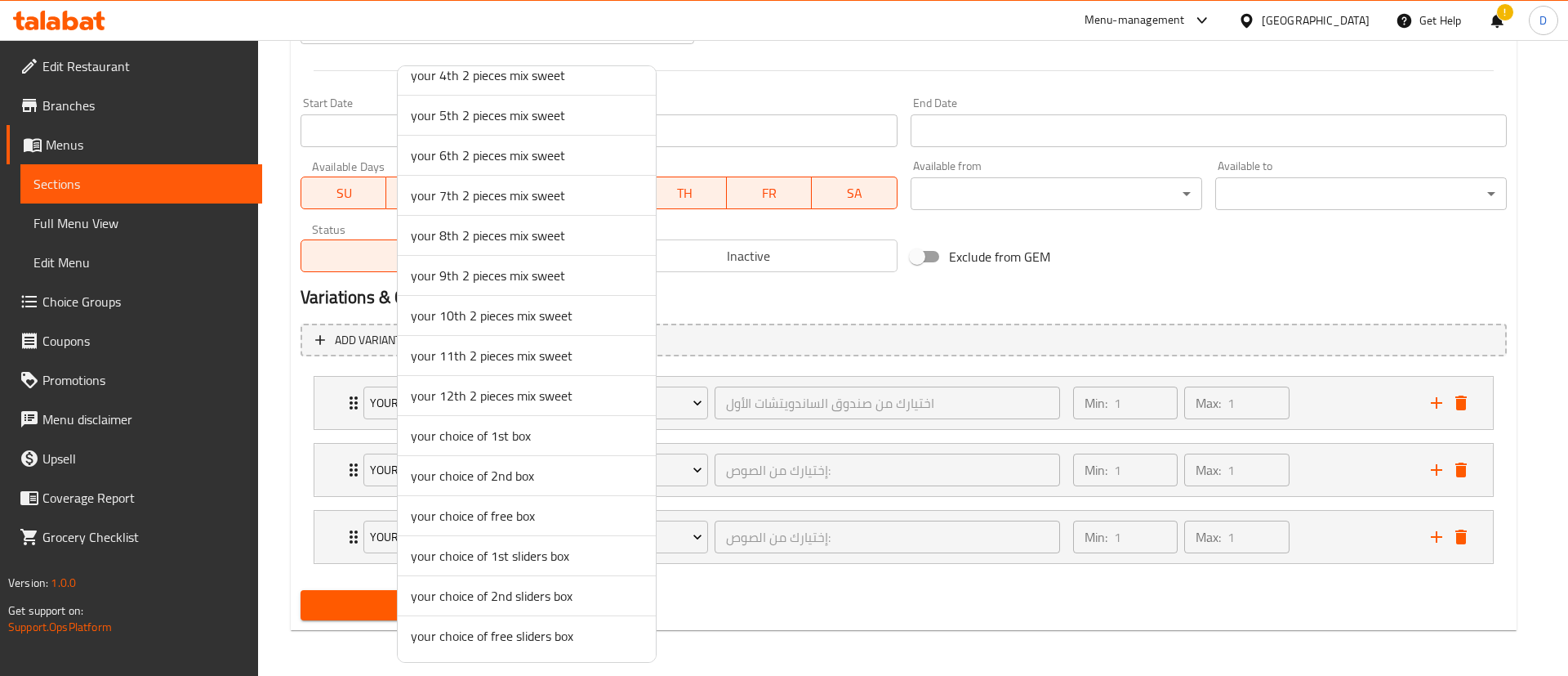
click at [583, 597] on span "your choice of 2nd sliders box" at bounding box center [527, 595] width 232 height 20
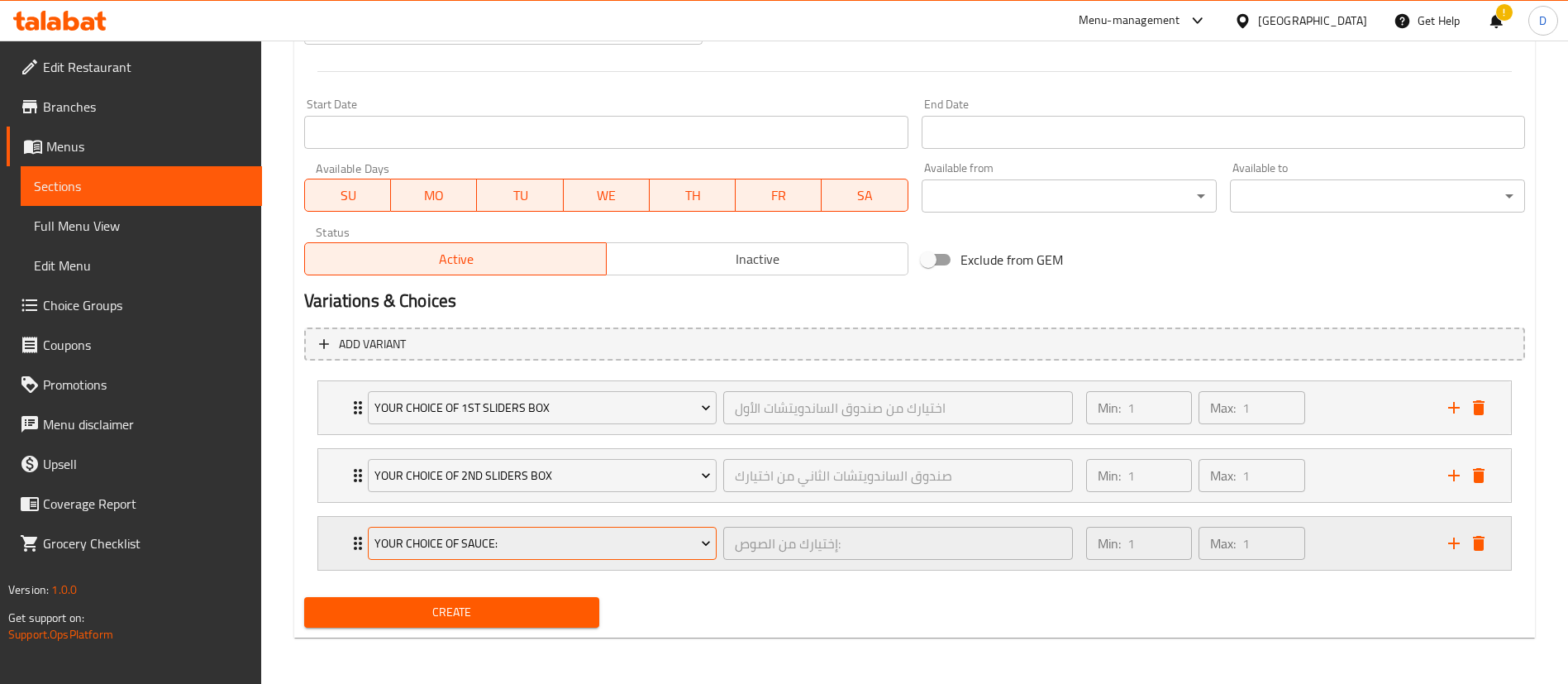
click at [613, 547] on span "Your Choice Of Sauce:" at bounding box center [542, 543] width 336 height 20
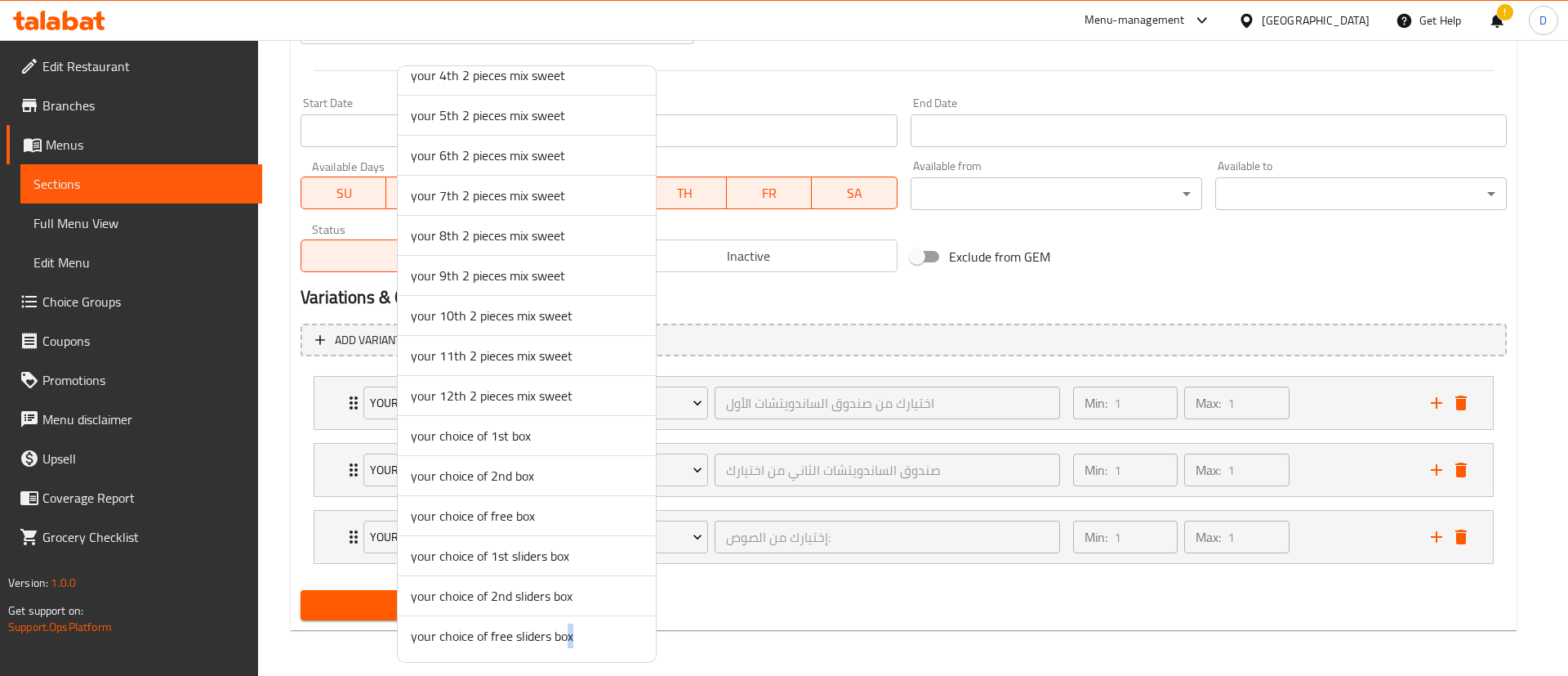
click at [571, 631] on span "your choice of free sliders box" at bounding box center [527, 635] width 232 height 20
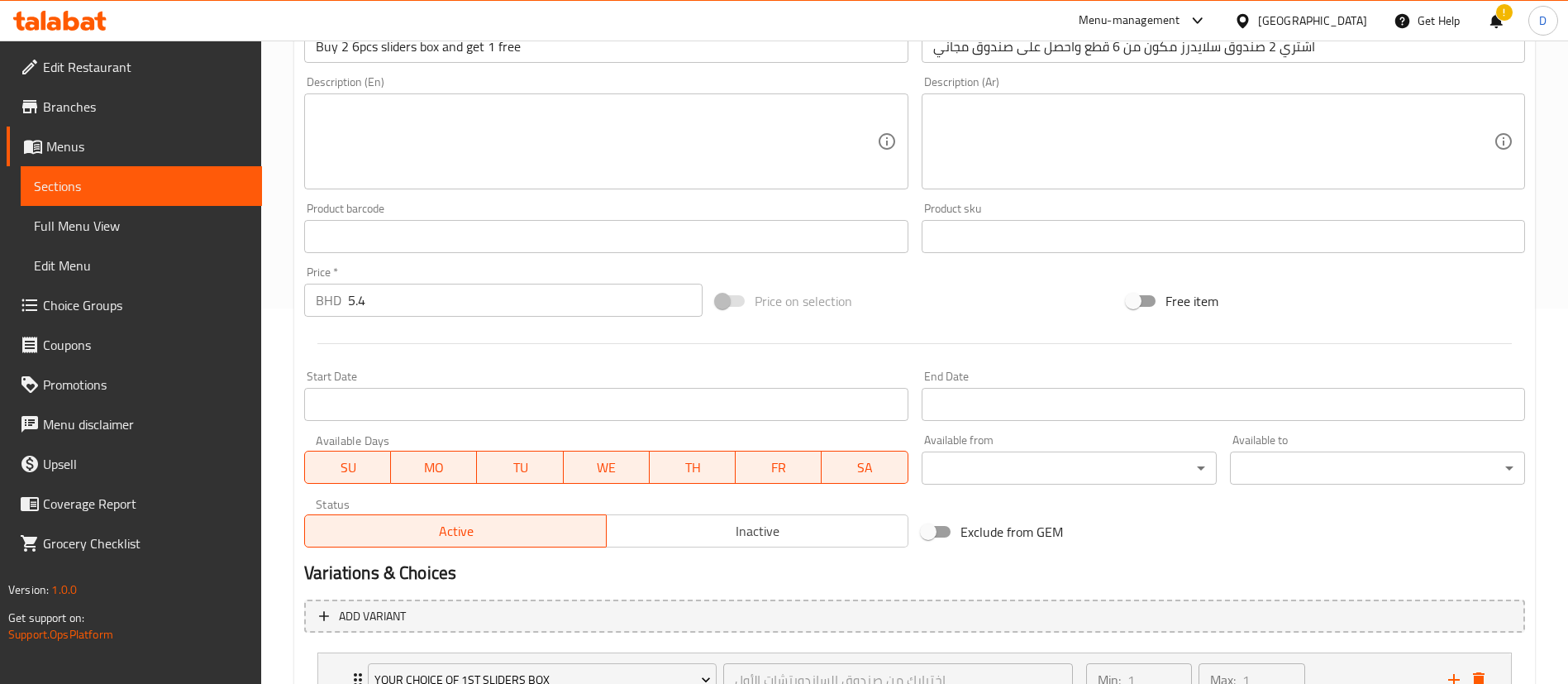
scroll to position [647, 0]
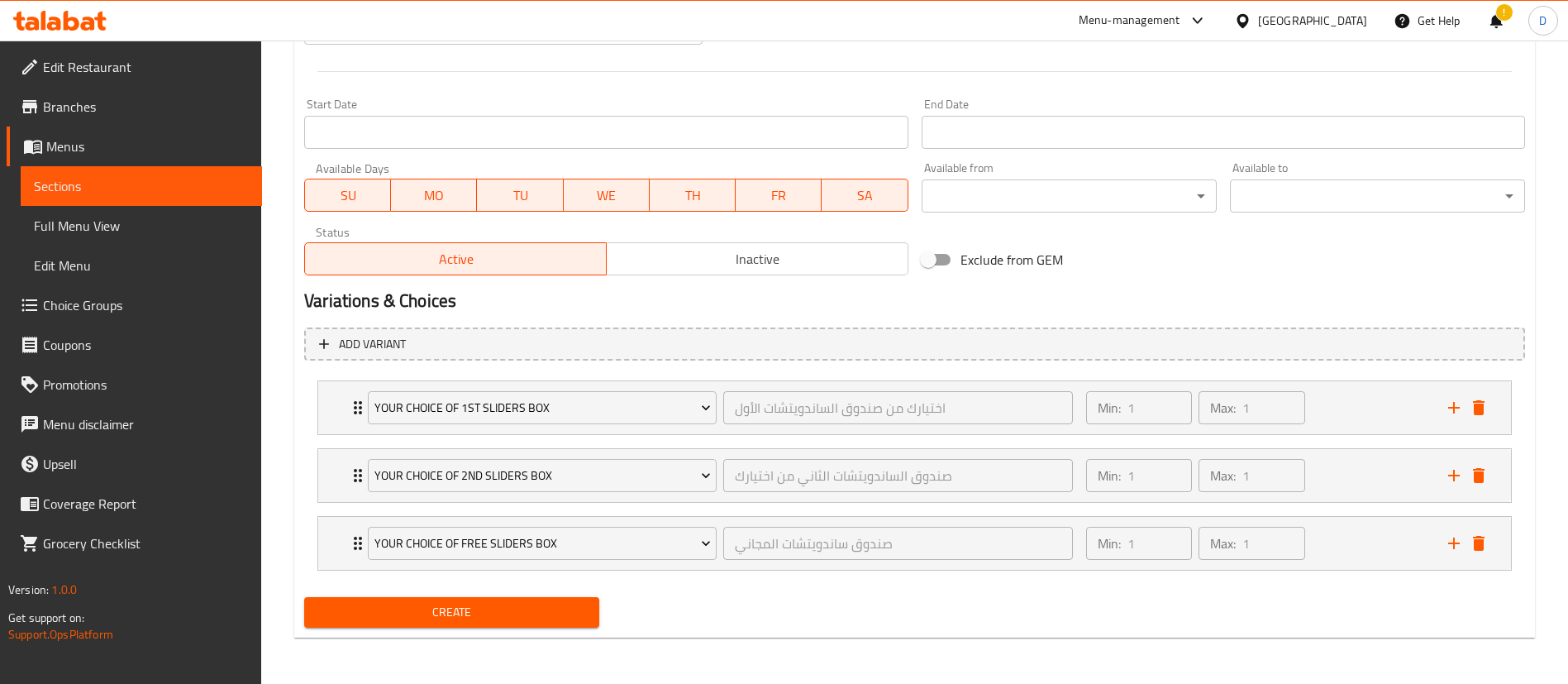
click at [506, 608] on span "Create" at bounding box center [452, 612] width 269 height 20
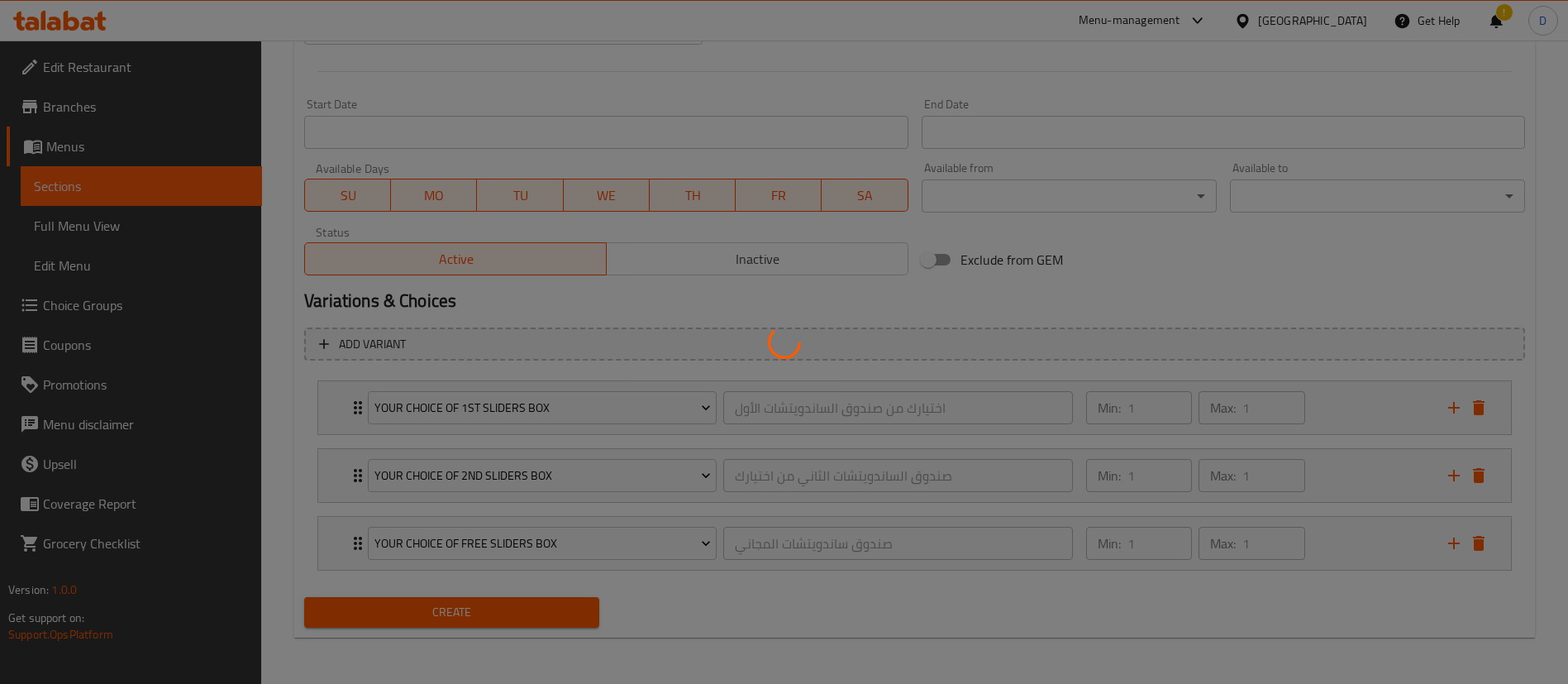
type input "0"
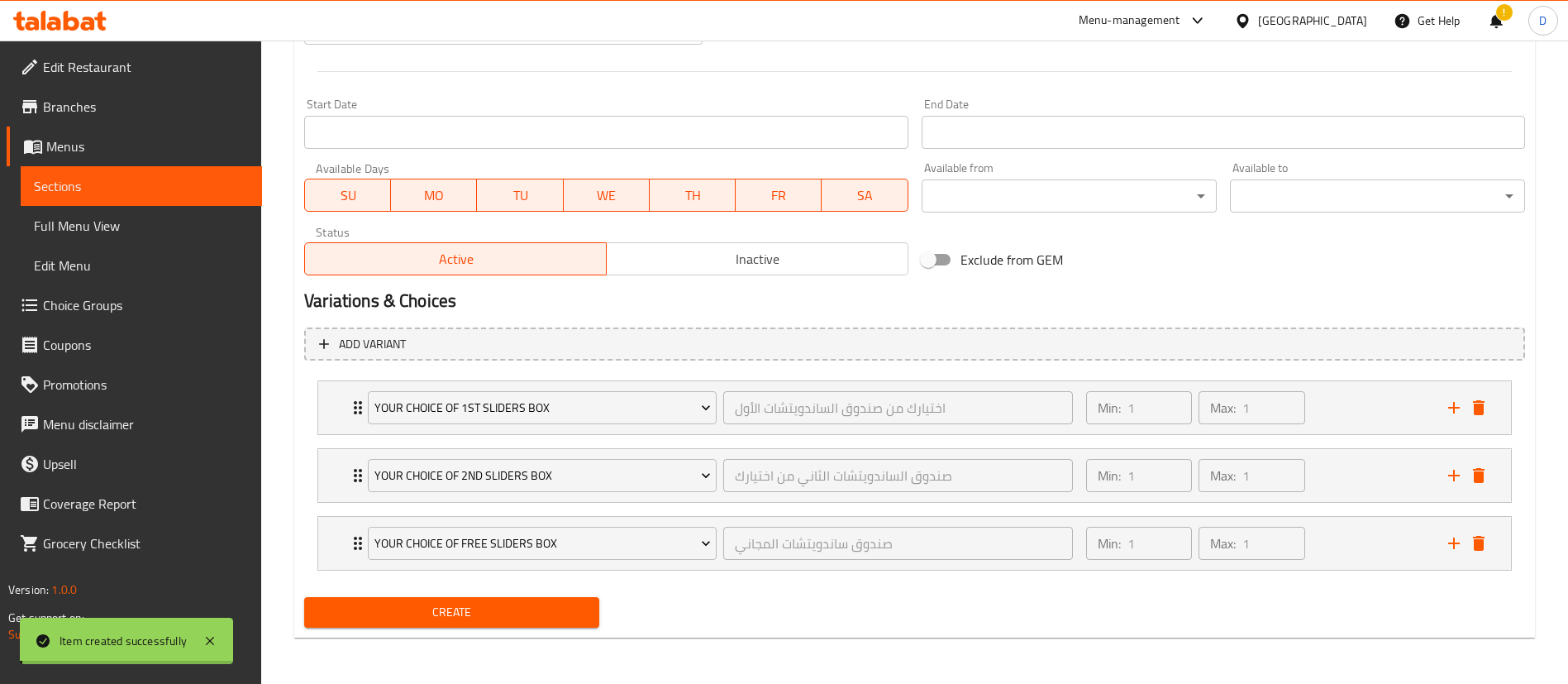
scroll to position [0, 0]
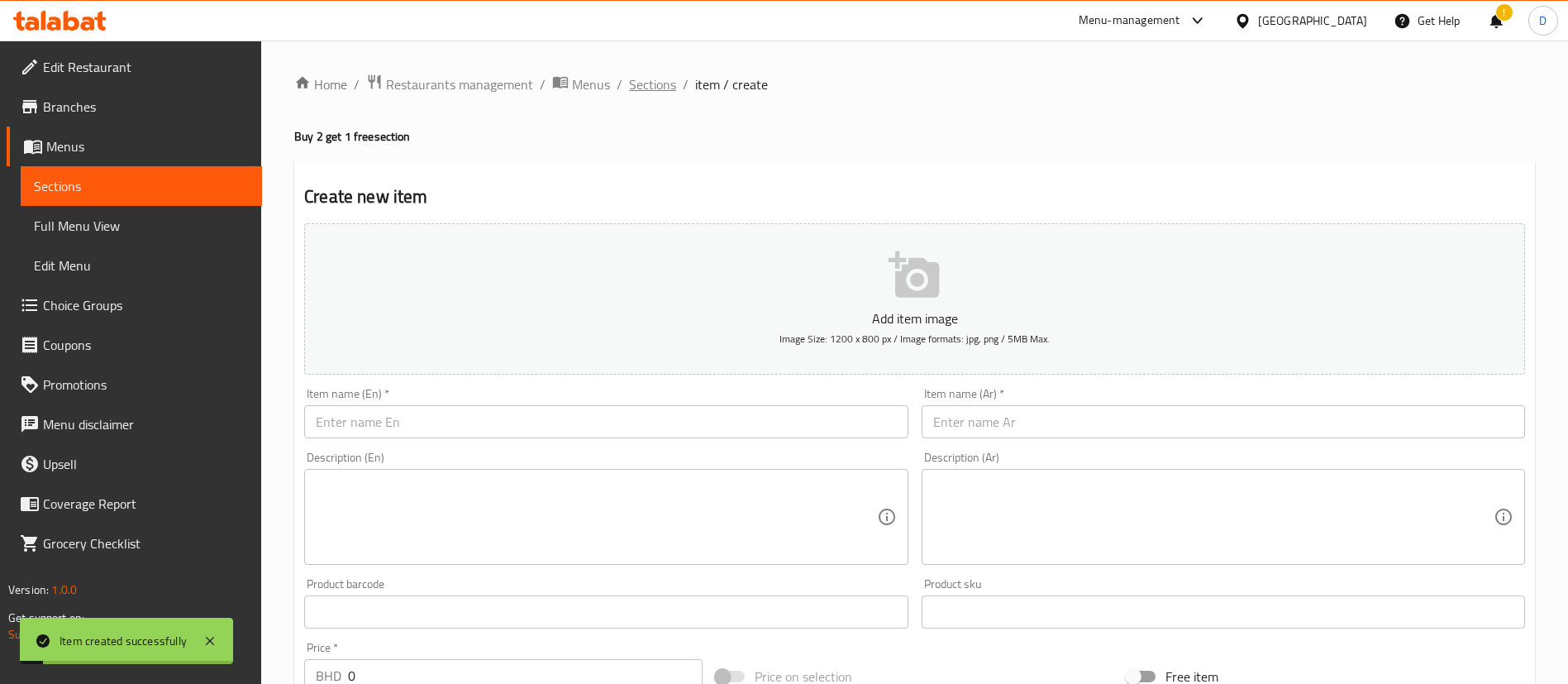
click at [662, 91] on span "Sections" at bounding box center [652, 84] width 47 height 20
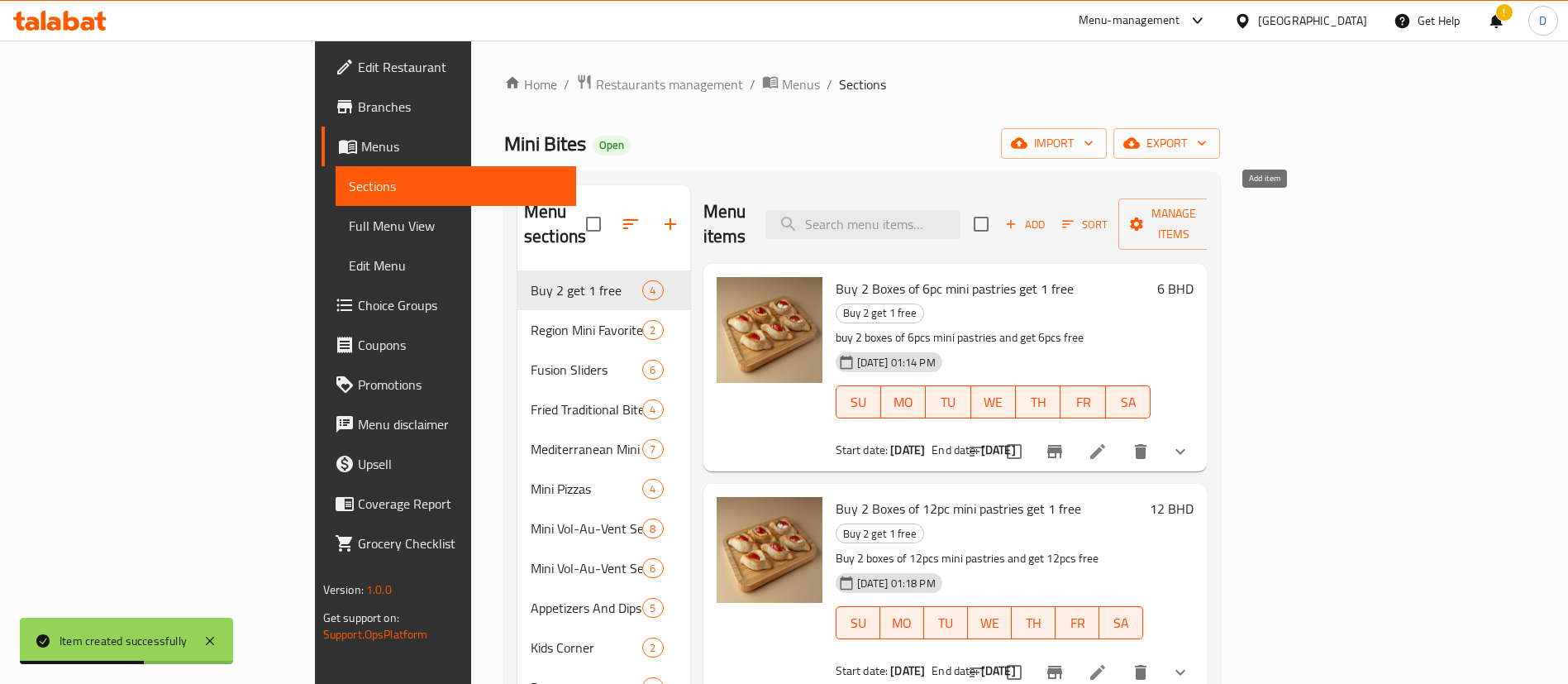
click at [1047, 215] on span "Add" at bounding box center [1025, 224] width 44 height 19
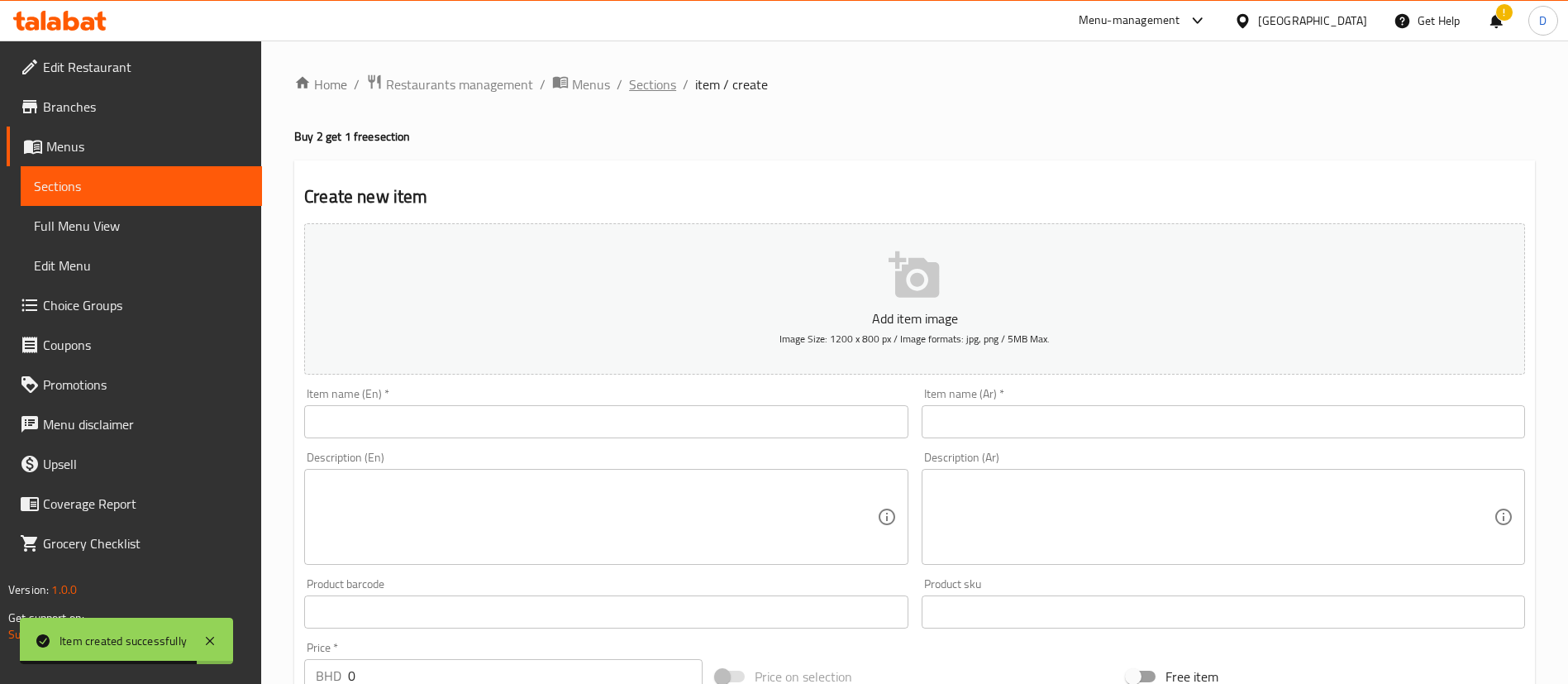
click at [644, 84] on span "Sections" at bounding box center [652, 84] width 47 height 20
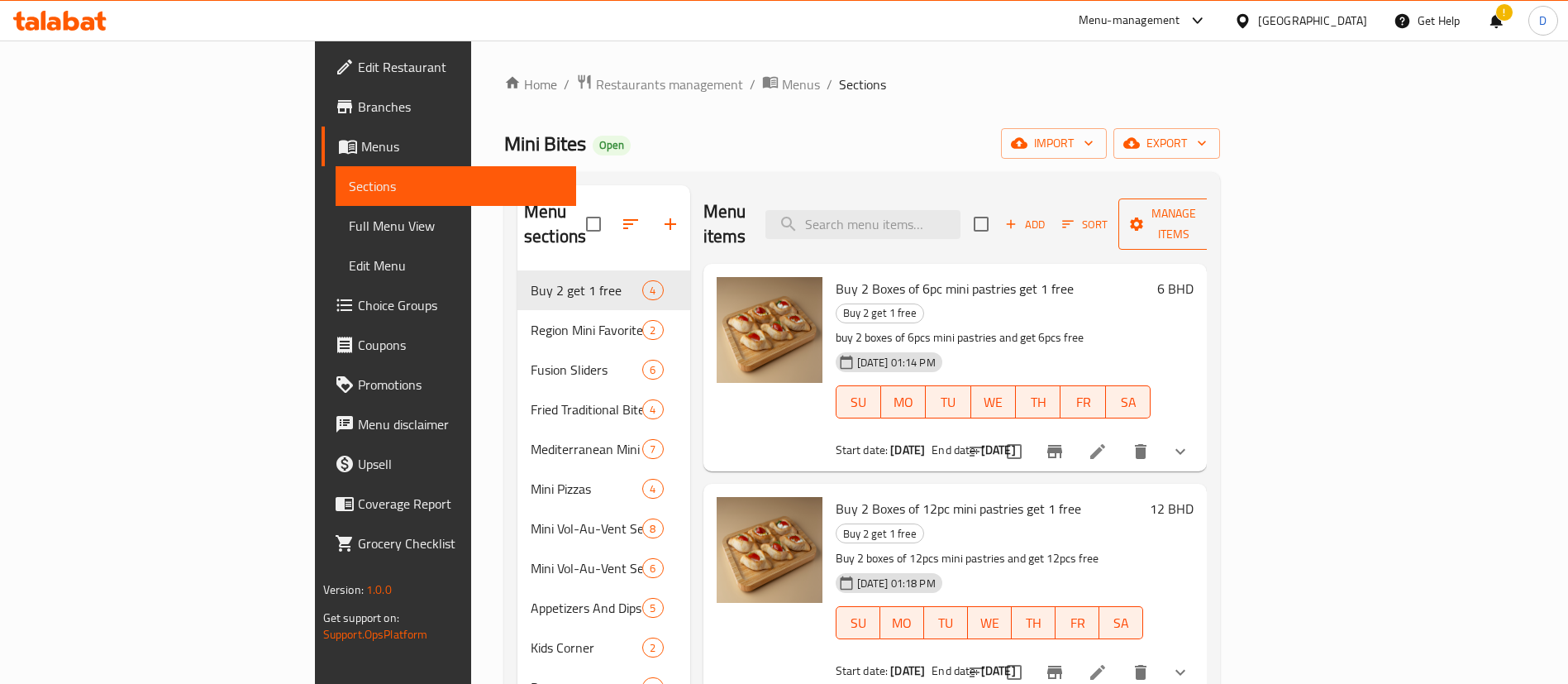
click at [1215, 213] on span "Manage items" at bounding box center [1174, 224] width 85 height 41
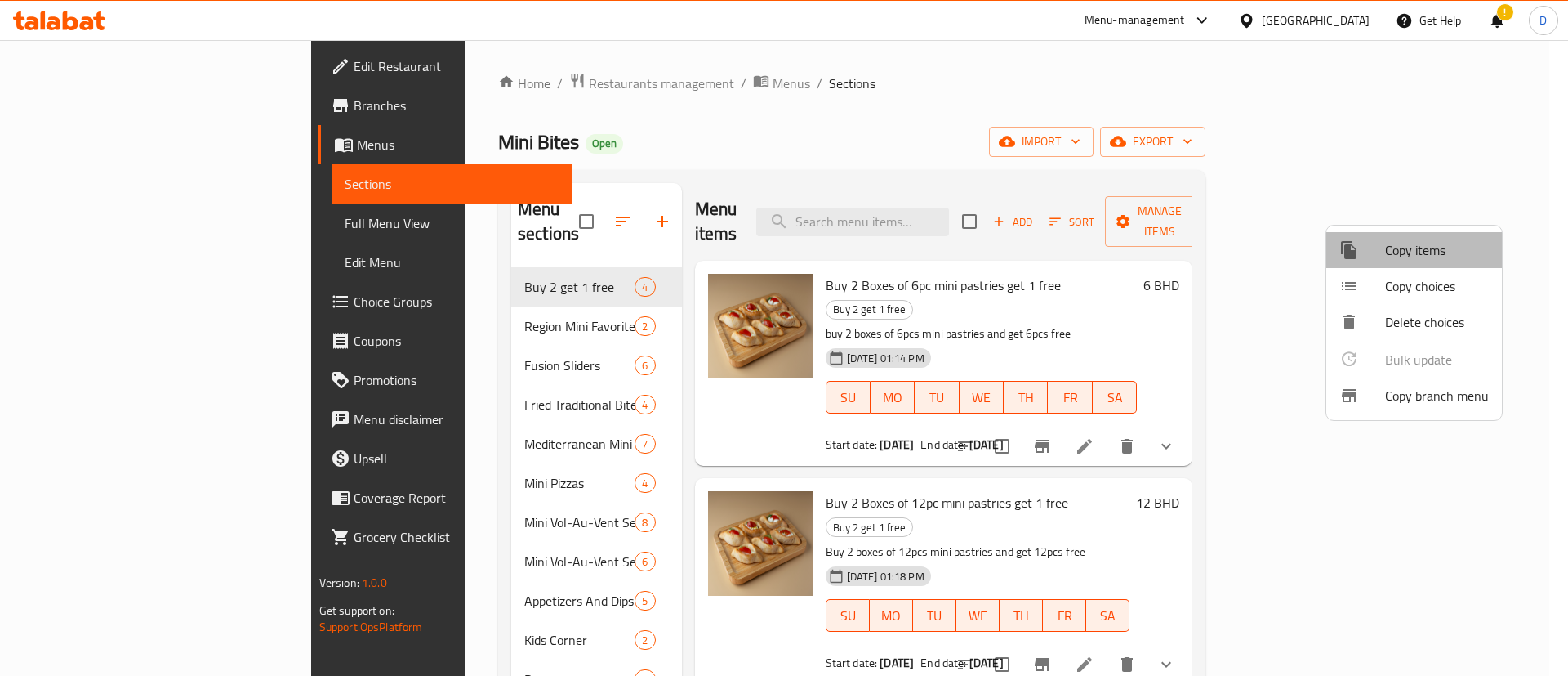
click at [1448, 249] on span "Copy items" at bounding box center [1437, 249] width 104 height 20
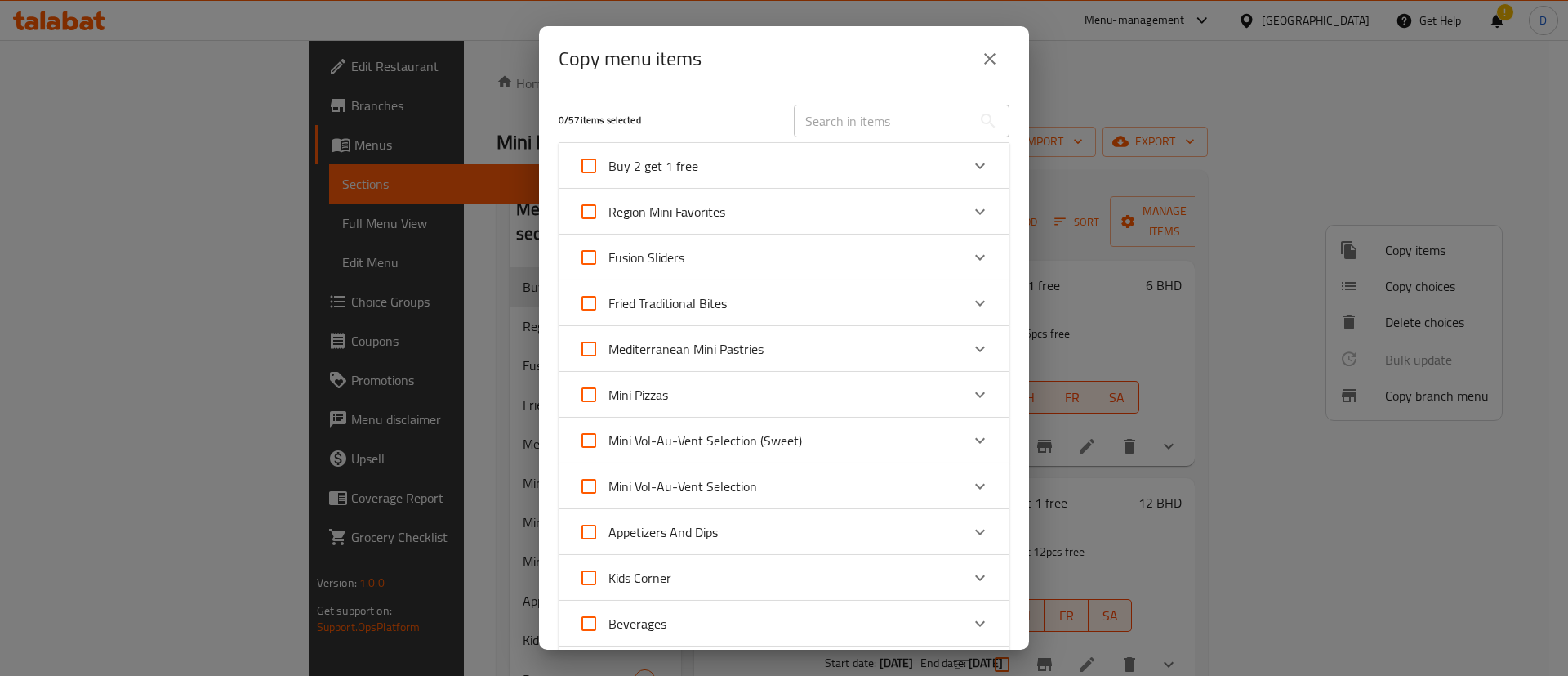
click at [970, 167] on icon "Expand" at bounding box center [980, 166] width 20 height 20
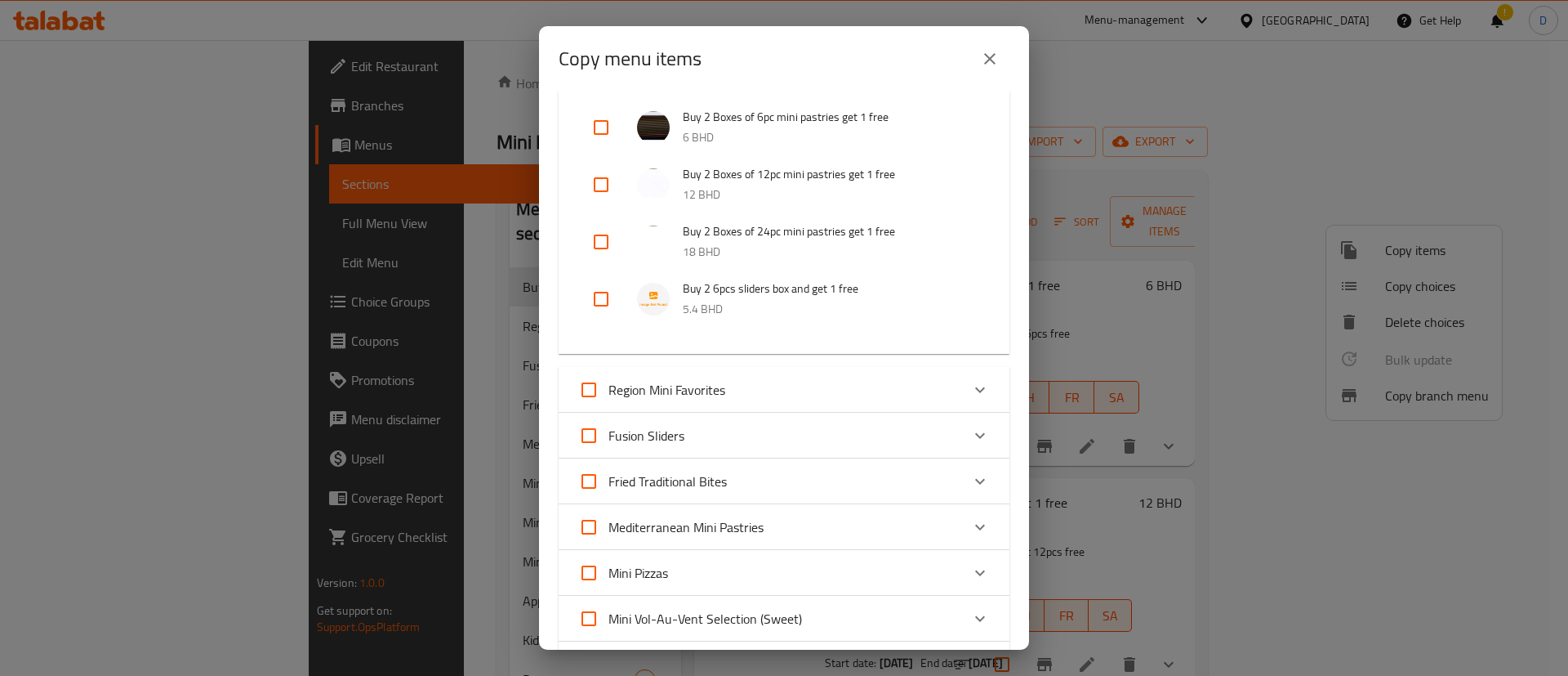
drag, startPoint x: 604, startPoint y: 308, endPoint x: 664, endPoint y: 348, distance: 72.1
click at [603, 308] on input "checkbox" at bounding box center [600, 299] width 39 height 39
checkbox input "true"
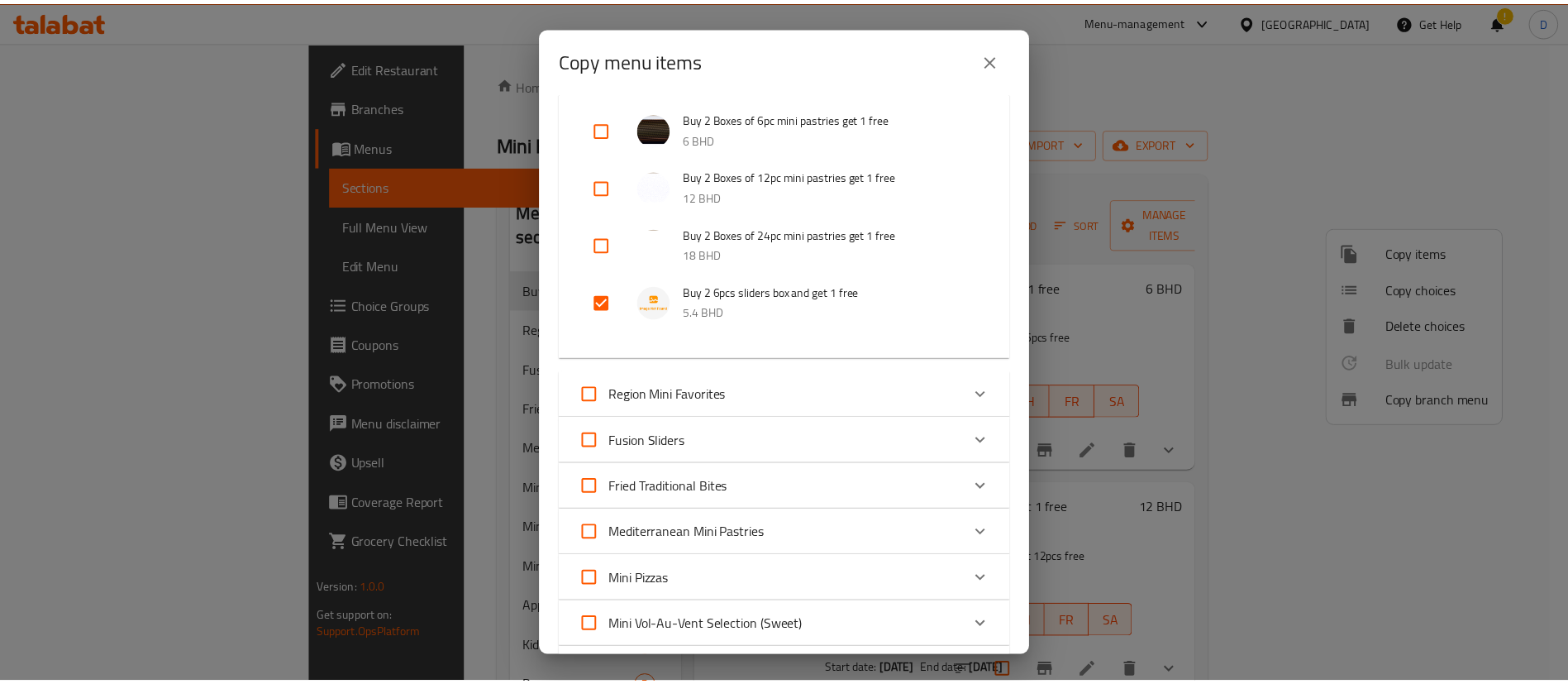
scroll to position [586, 0]
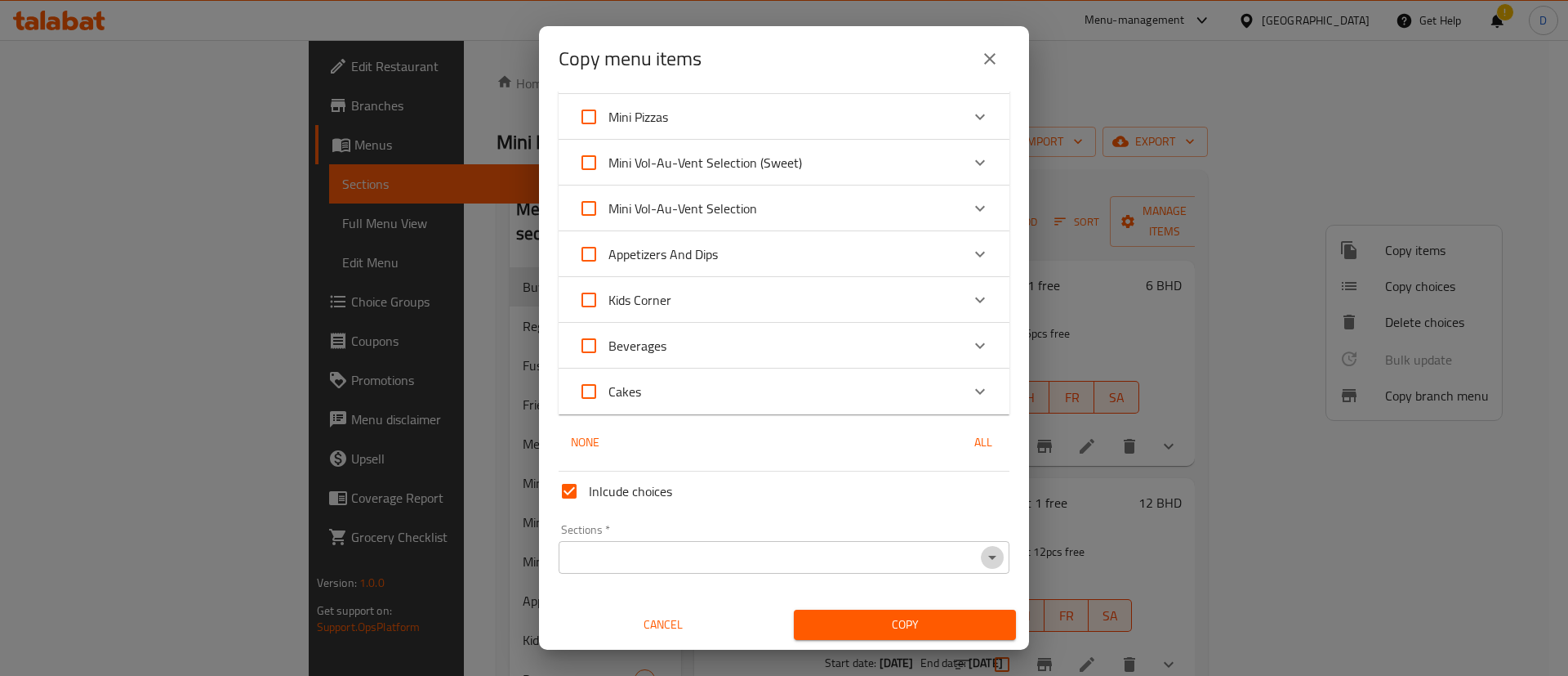
click at [982, 547] on icon "Open" at bounding box center [991, 557] width 20 height 20
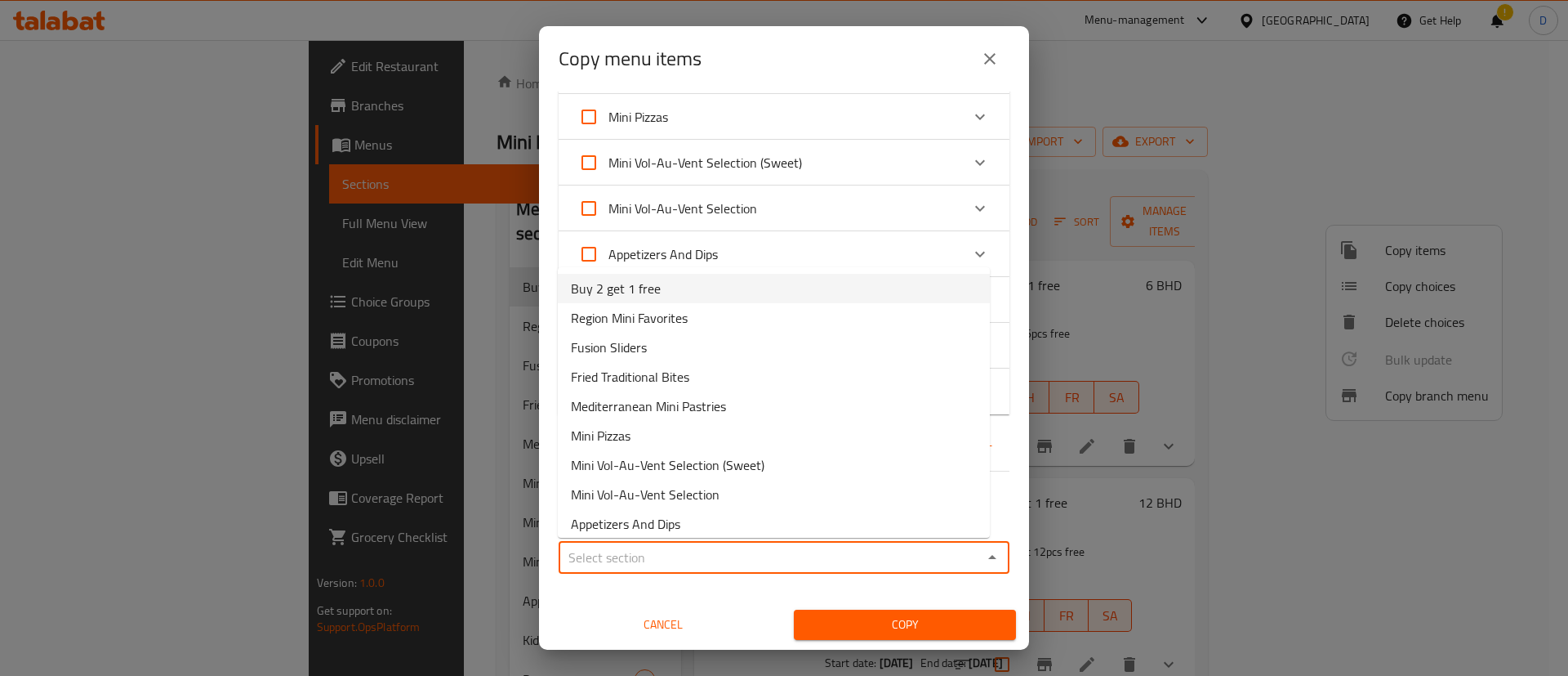
click at [673, 293] on li "Buy 2 get 1 free" at bounding box center [774, 288] width 432 height 30
type input "Buy 2 get 1 free"
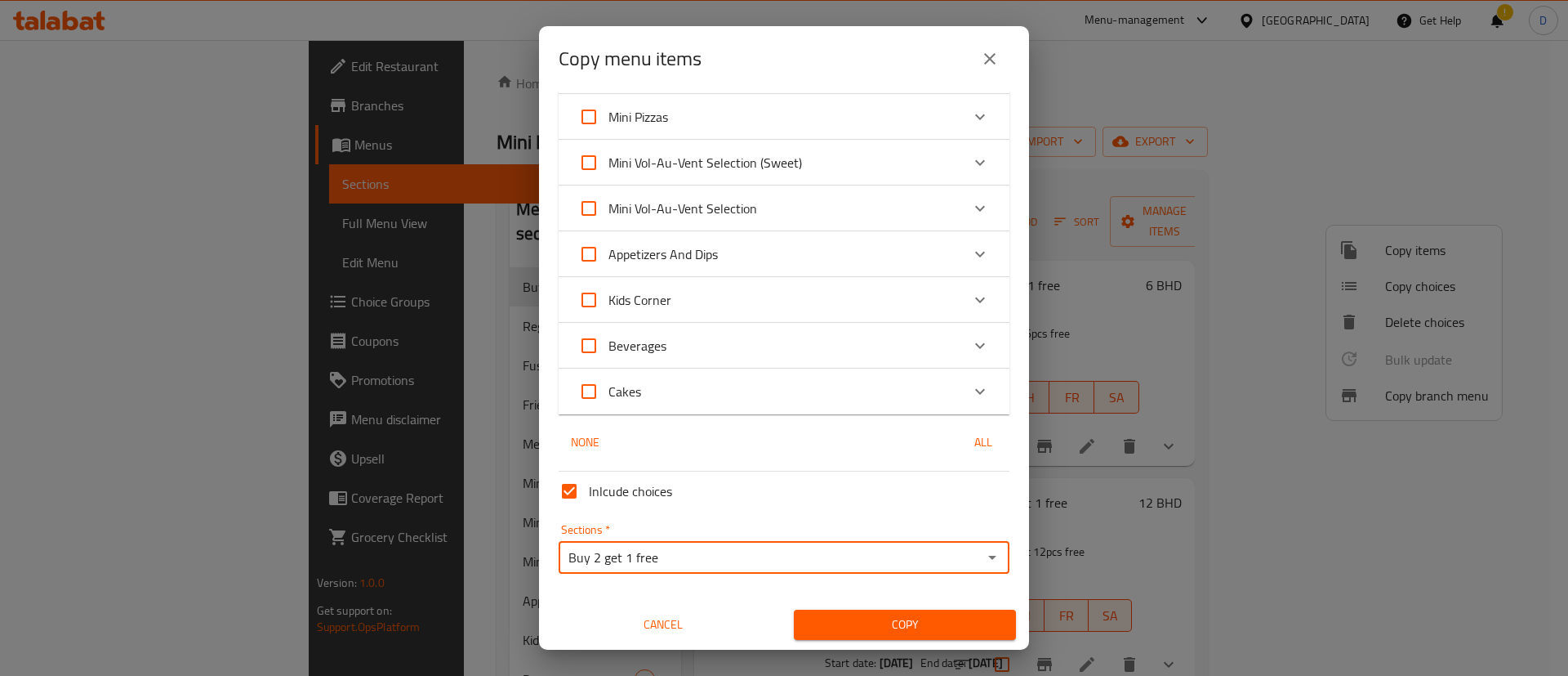
click at [904, 611] on button "Copy" at bounding box center [904, 625] width 222 height 30
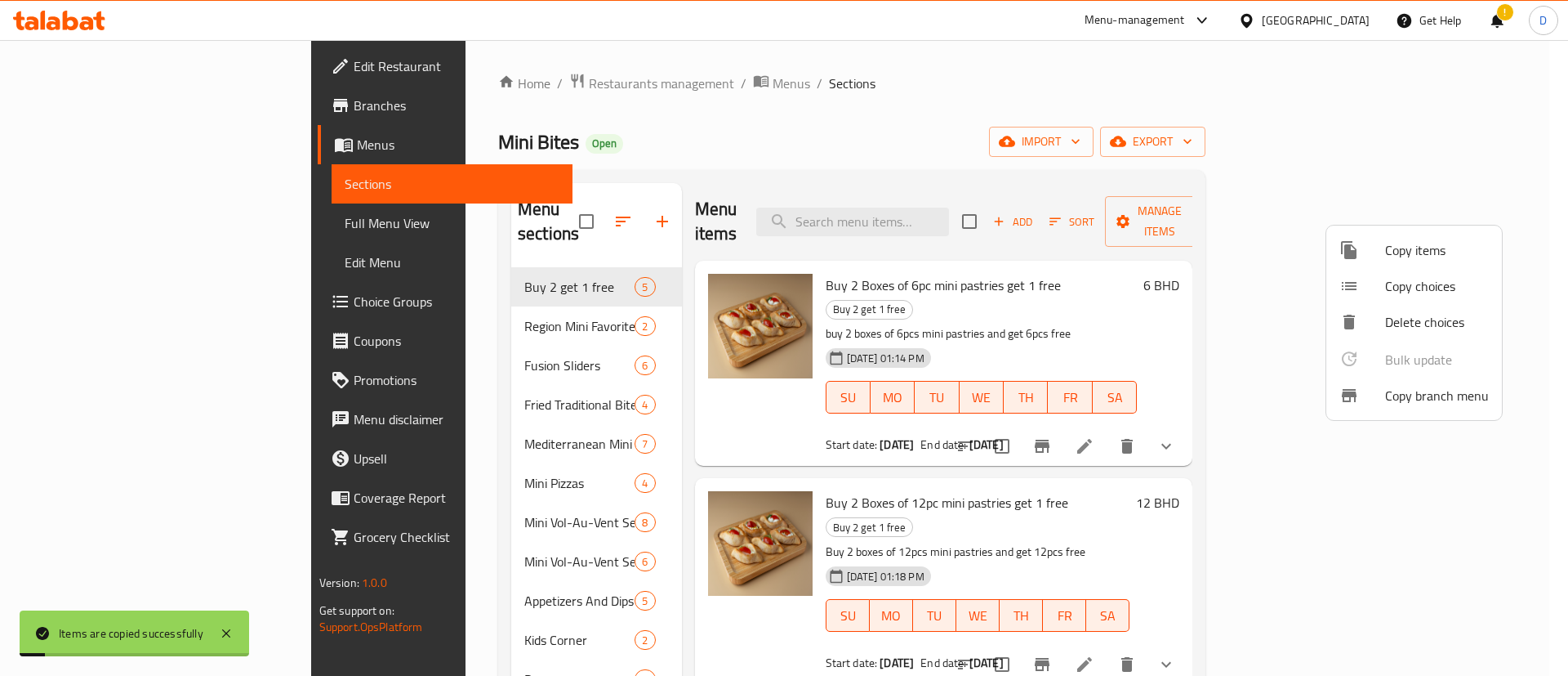
click at [1166, 233] on div at bounding box center [784, 338] width 1568 height 676
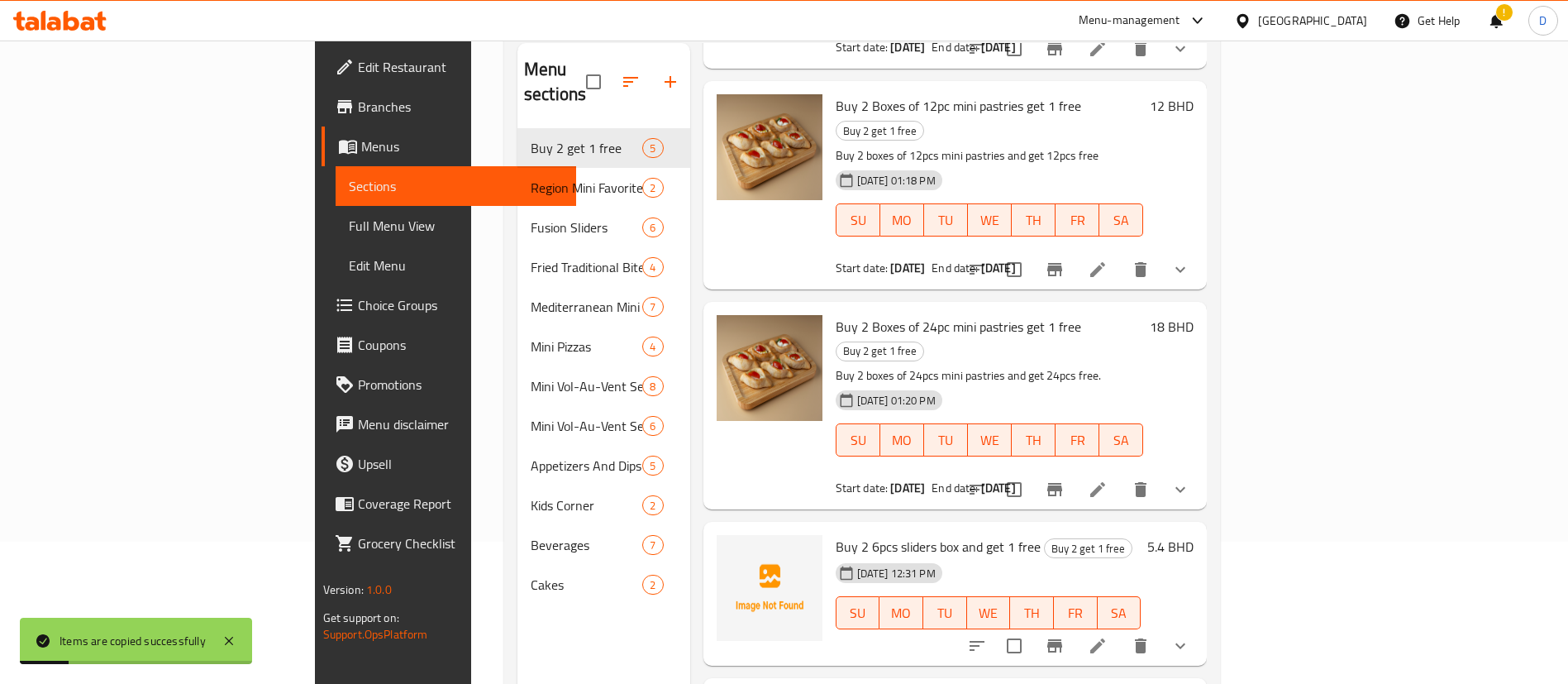
scroll to position [231, 0]
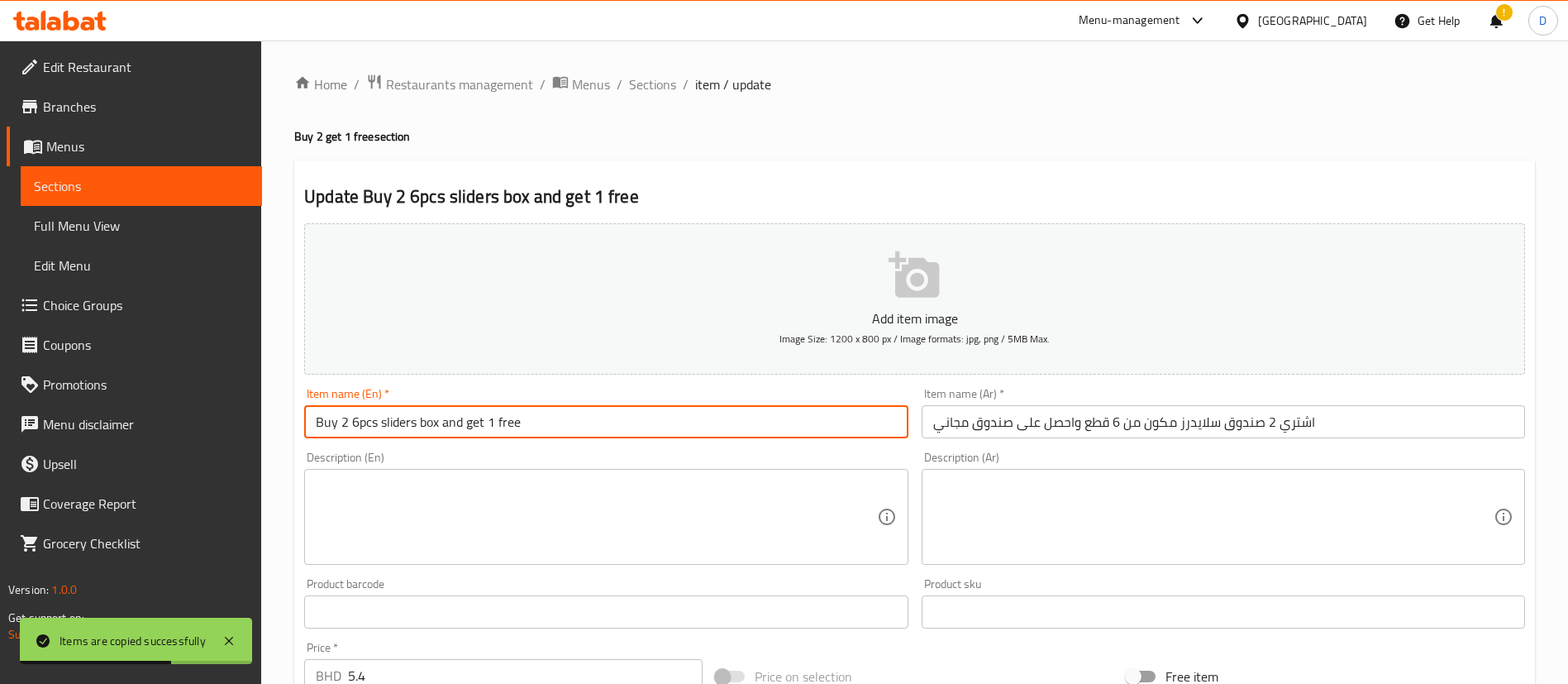
click at [356, 420] on input "Buy 2 6pcs sliders box and get 1 free" at bounding box center [606, 422] width 604 height 33
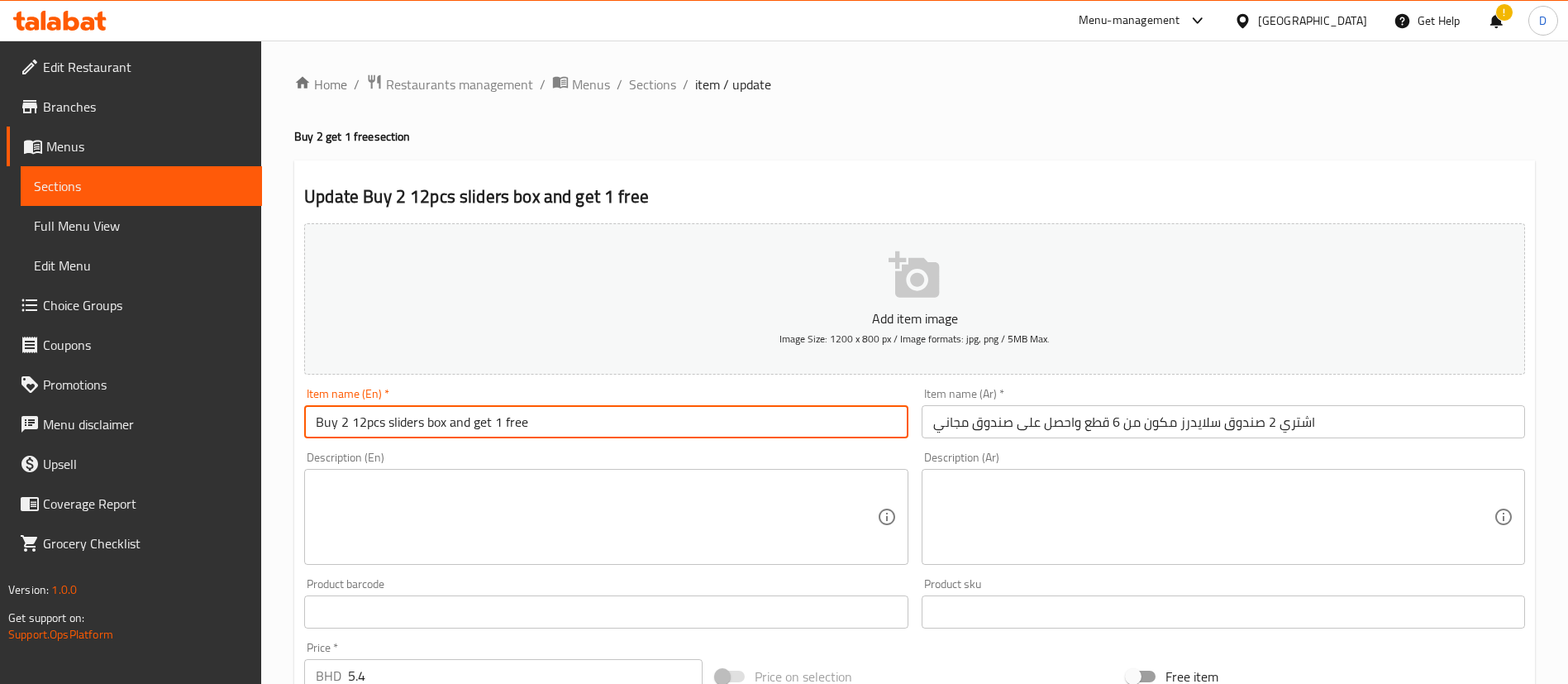
type input "Buy 2 12pcs sliders box and get 1 free"
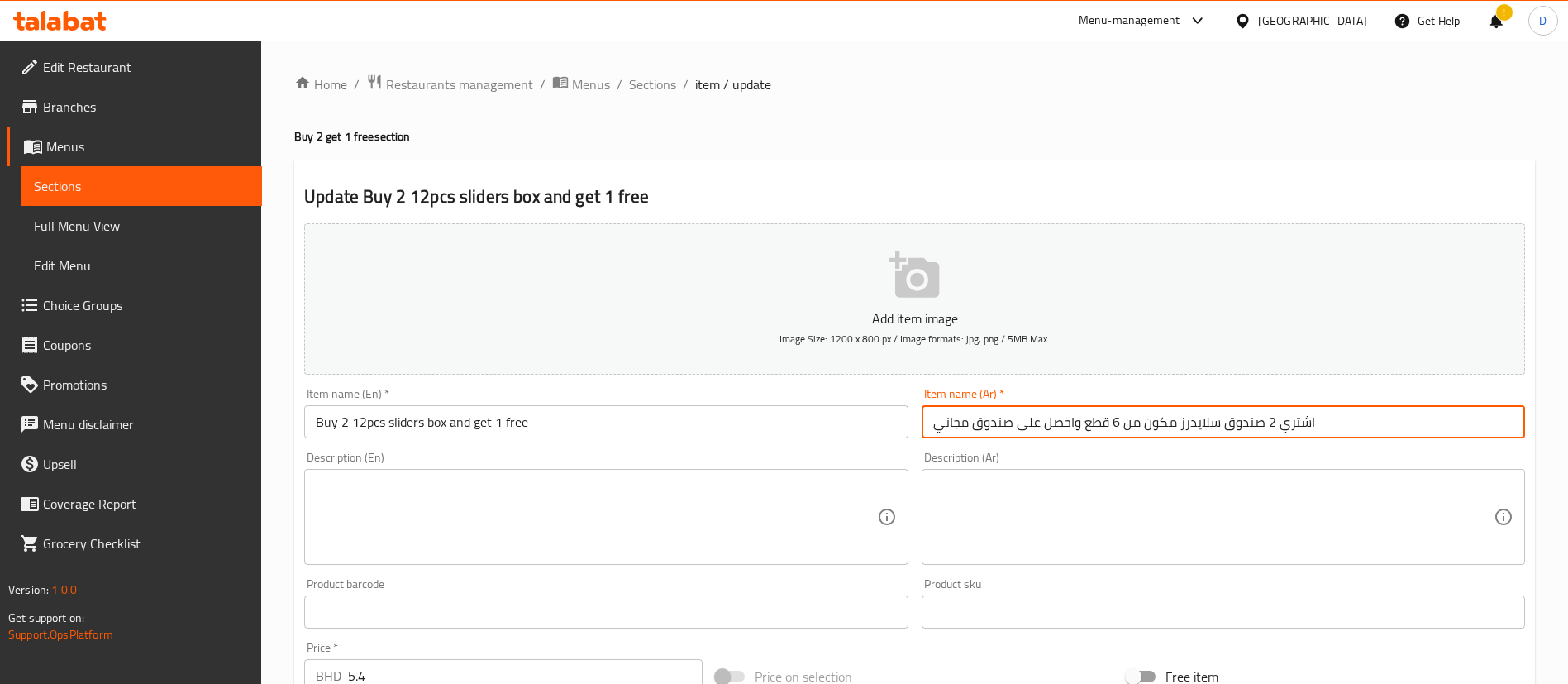
click at [1111, 420] on input "اشتري 2 صندوق سلايدرز مكون من 6 قطع واحصل على صندوق مجاني" at bounding box center [1223, 422] width 604 height 33
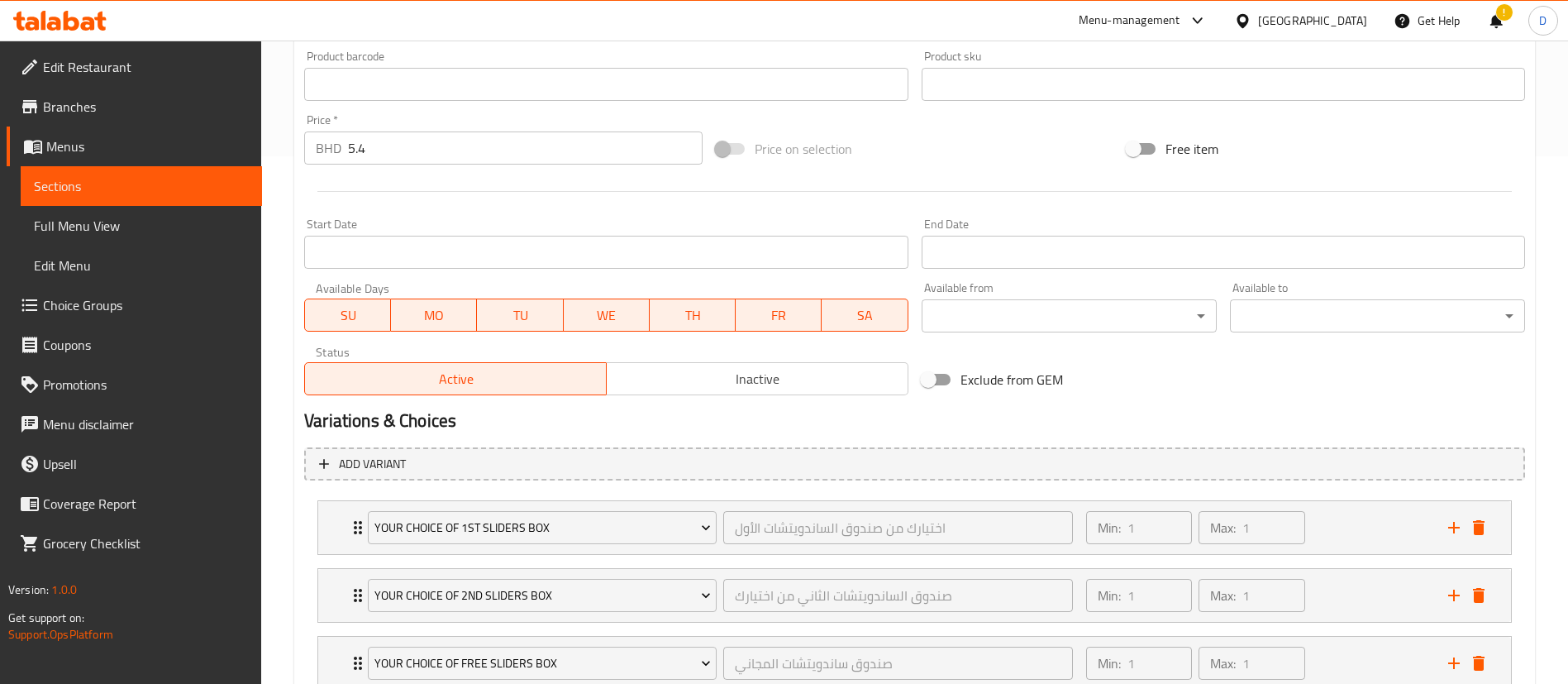
scroll to position [647, 0]
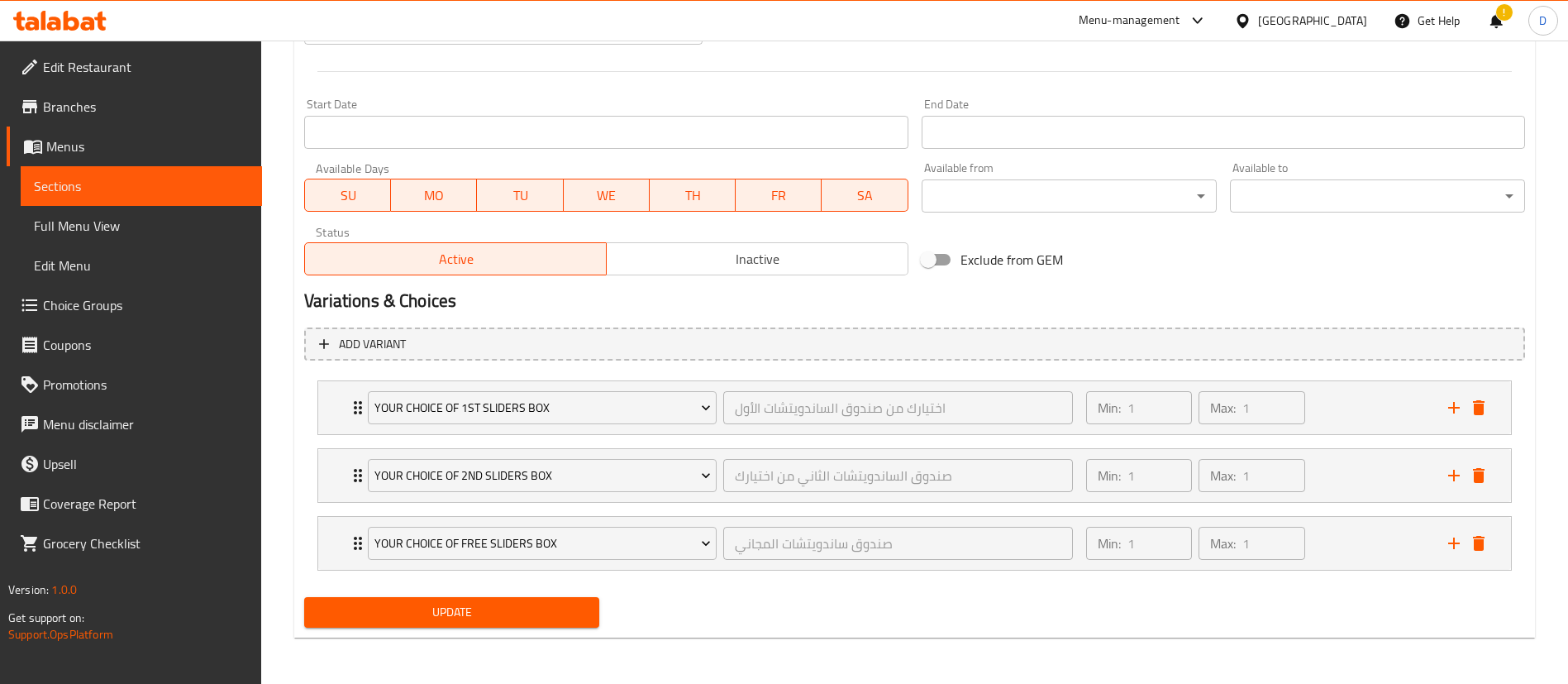
type input "اشتري 2 صندوق سلايدرز مكون من 12 قطع واحصل على صندوق مجاني"
click at [447, 602] on span "Update" at bounding box center [452, 612] width 269 height 20
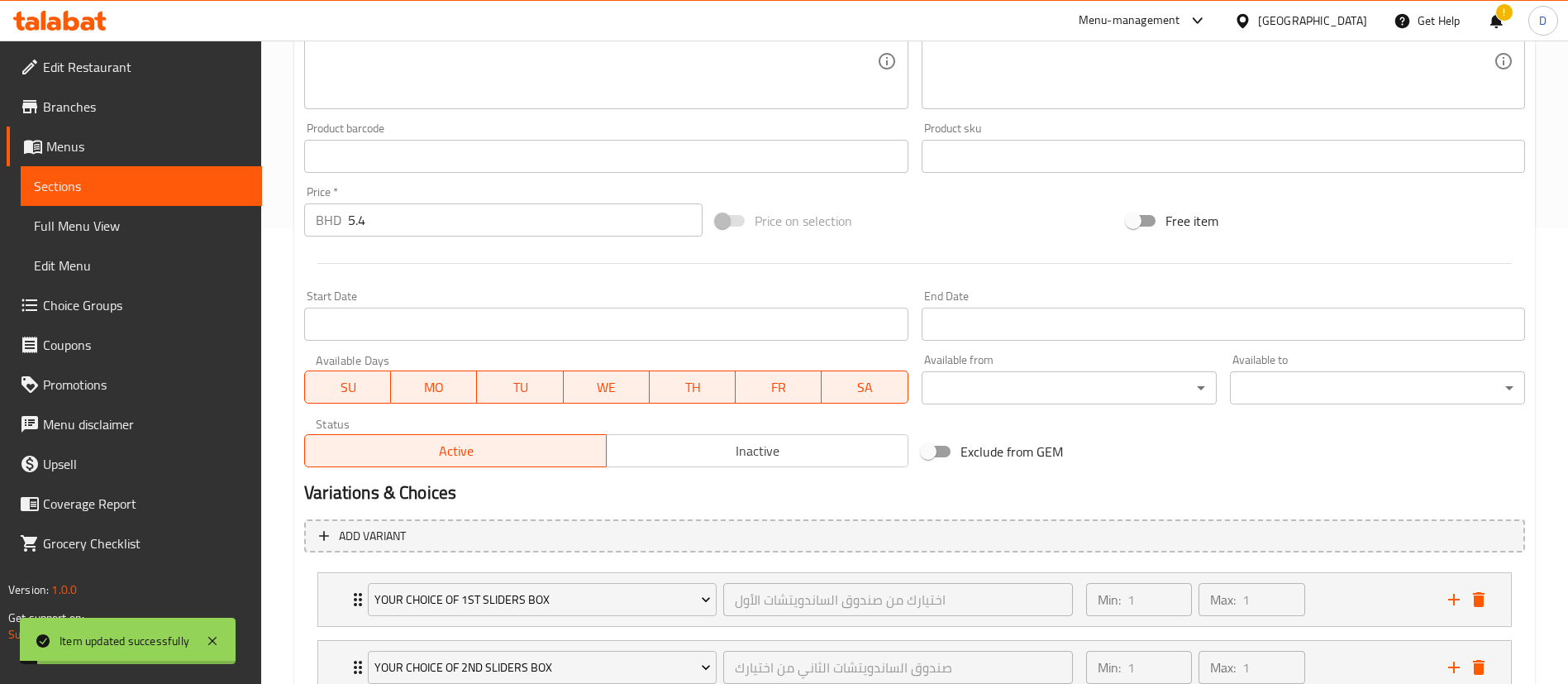
scroll to position [400, 0]
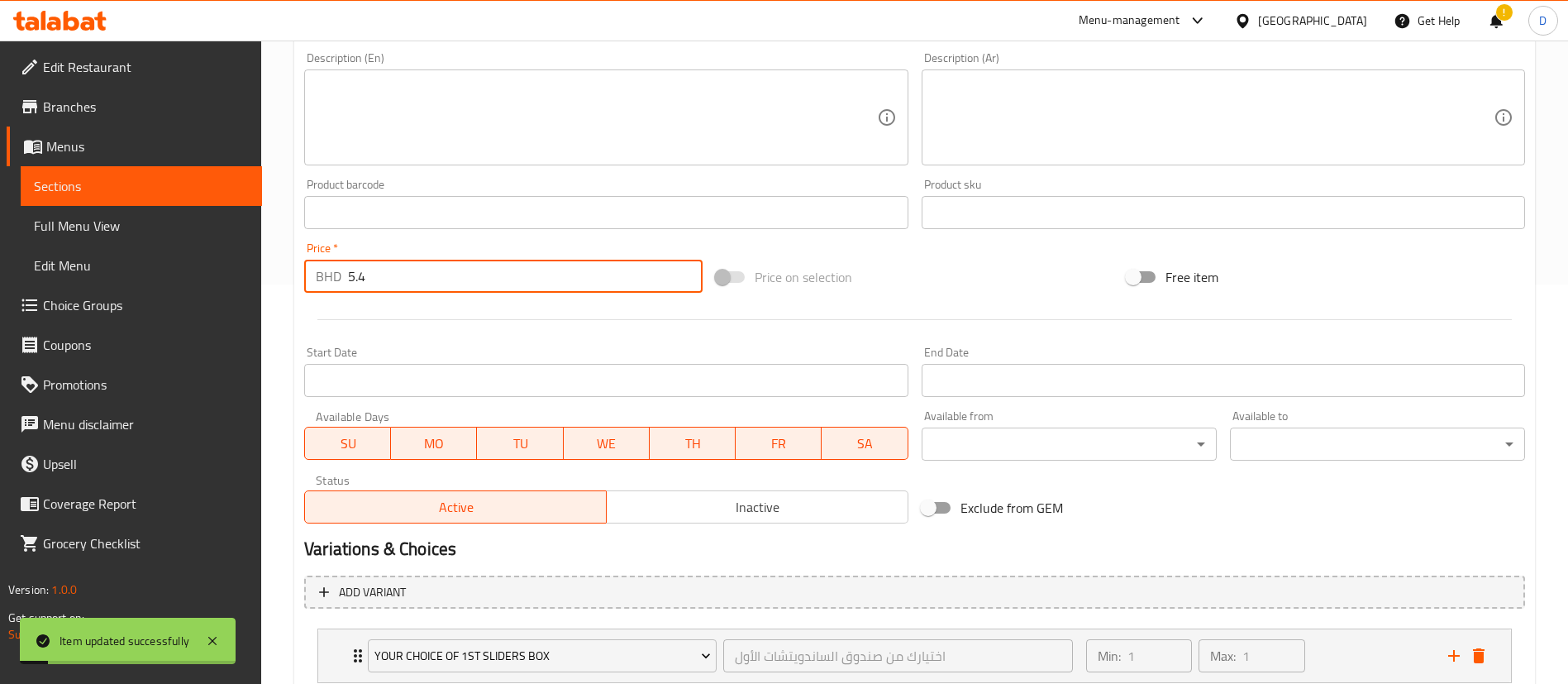
drag, startPoint x: 389, startPoint y: 277, endPoint x: 344, endPoint y: 271, distance: 45.4
click at [344, 271] on div "BHD 5.4 Price *" at bounding box center [504, 276] width 399 height 33
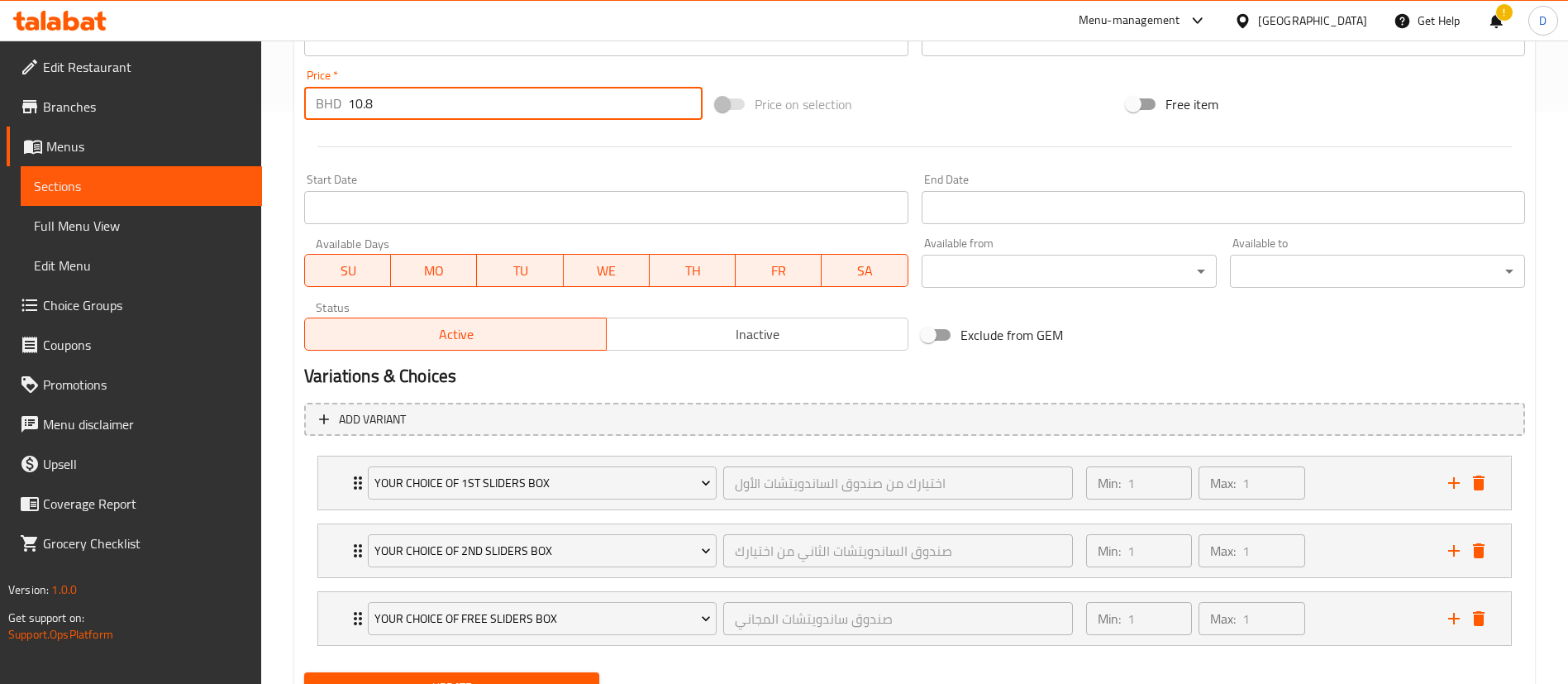
scroll to position [647, 0]
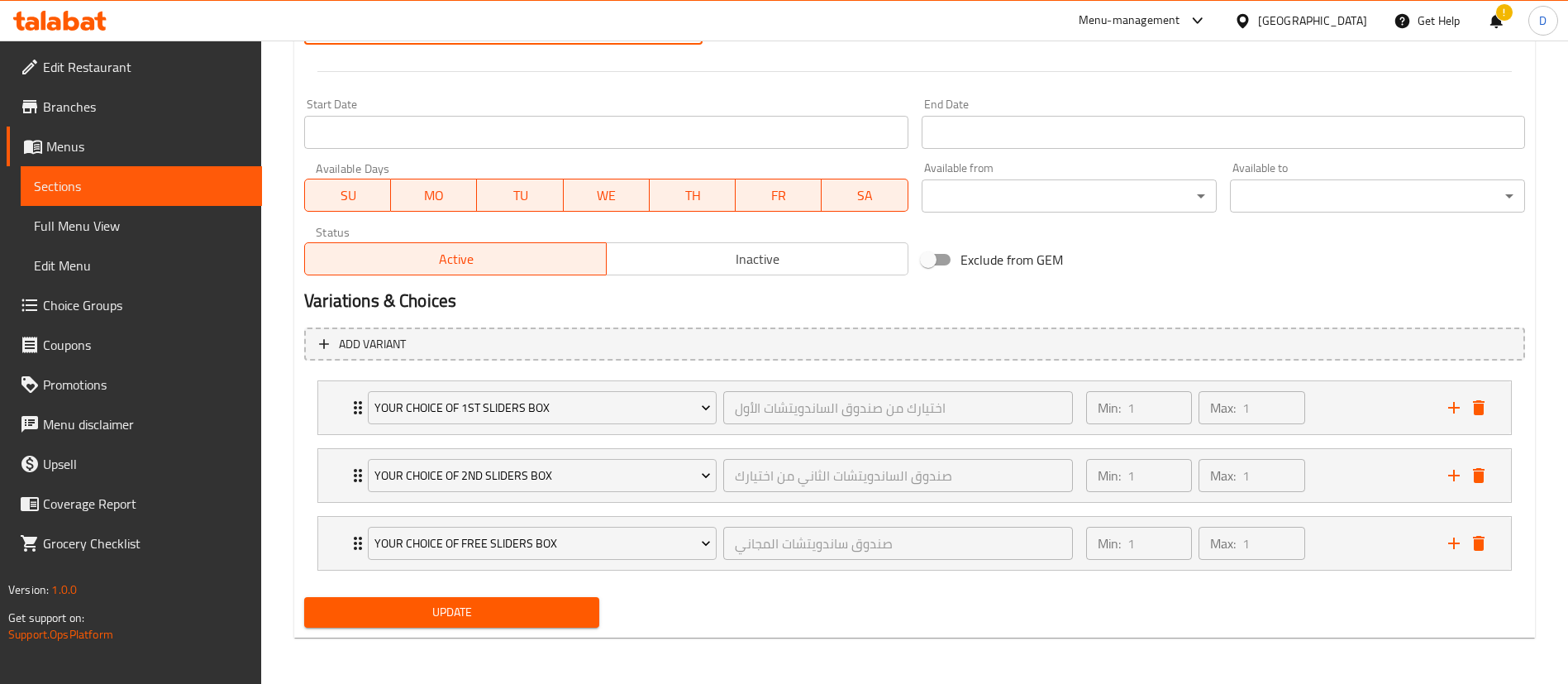
type input "10.8"
click at [478, 622] on button "Update" at bounding box center [452, 613] width 295 height 31
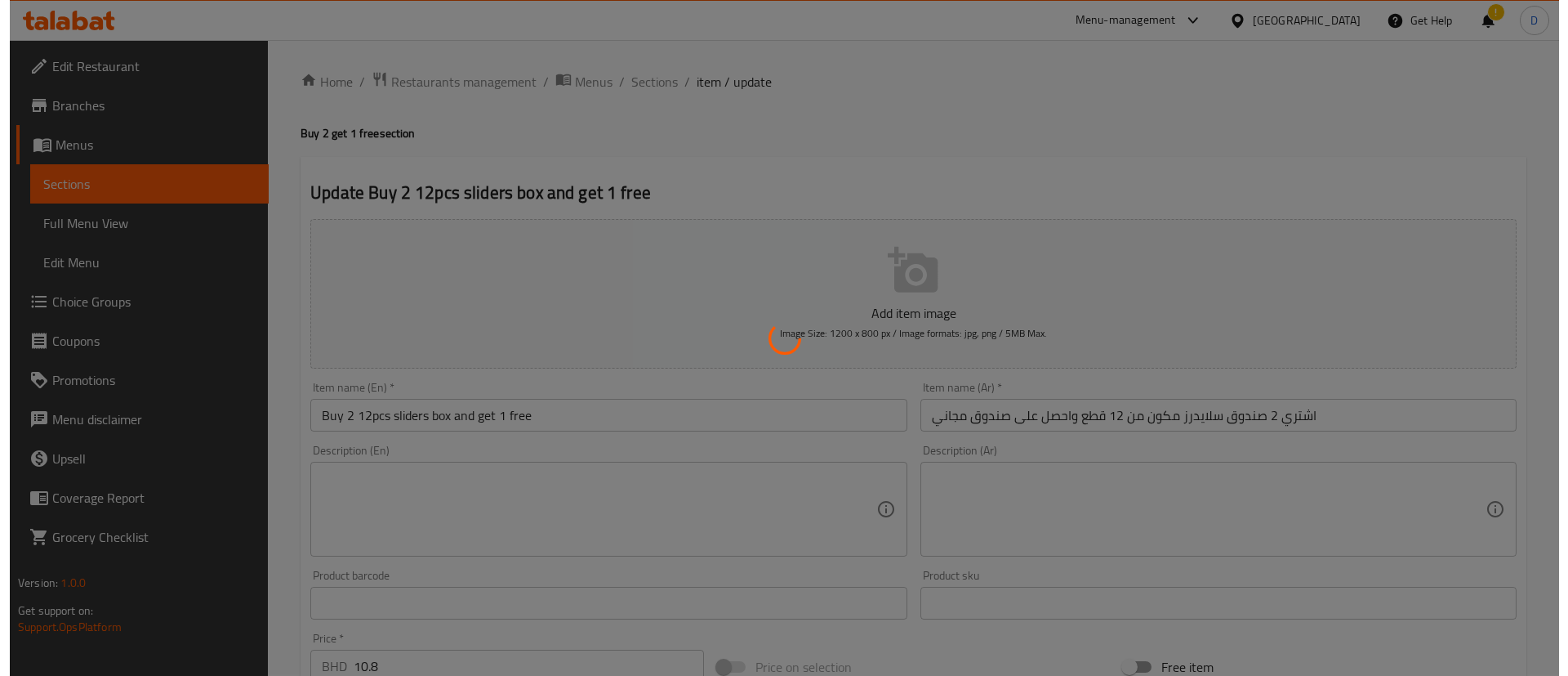
scroll to position [0, 0]
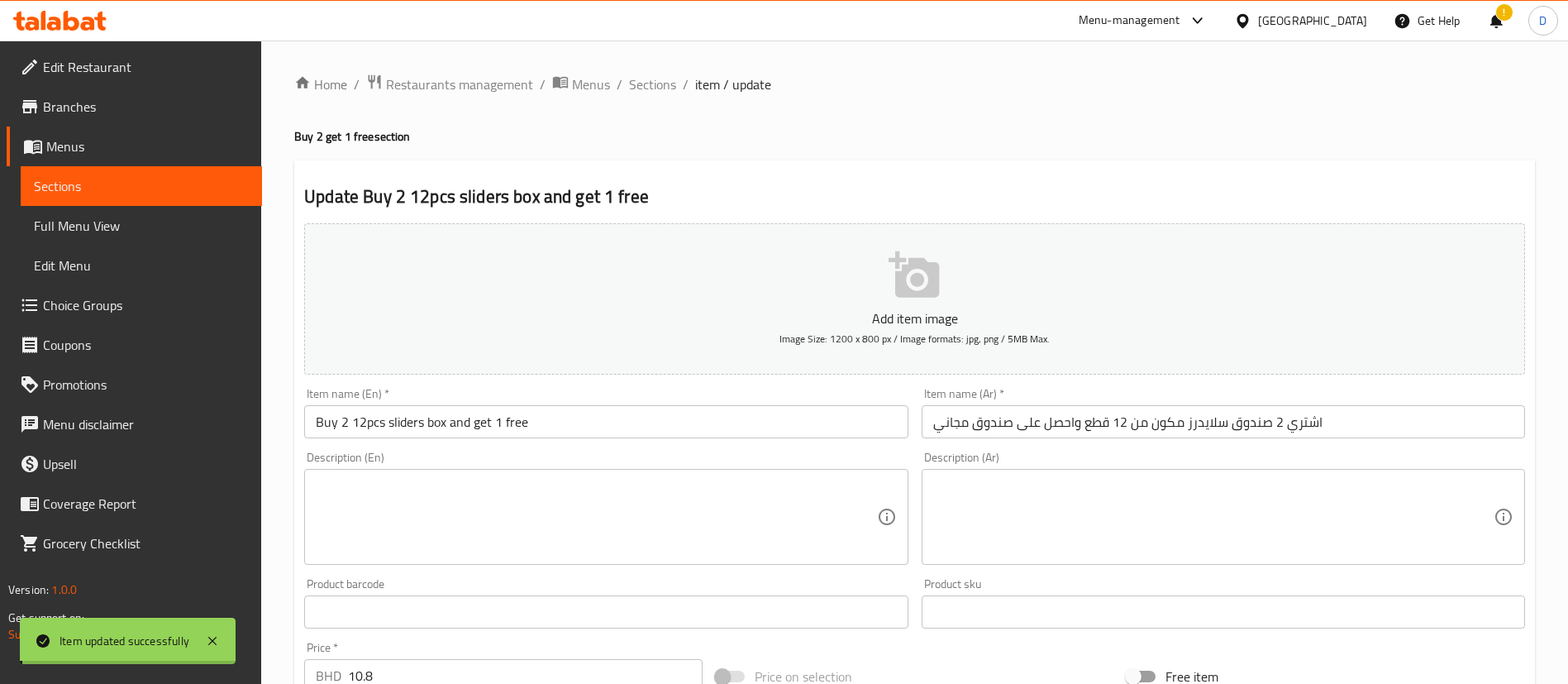
click at [662, 107] on div "Home / Restaurants management / Menus / Sections / item / update Buy 2 get 1 fr…" at bounding box center [915, 685] width 1241 height 1224
click at [650, 77] on span "Sections" at bounding box center [652, 84] width 47 height 20
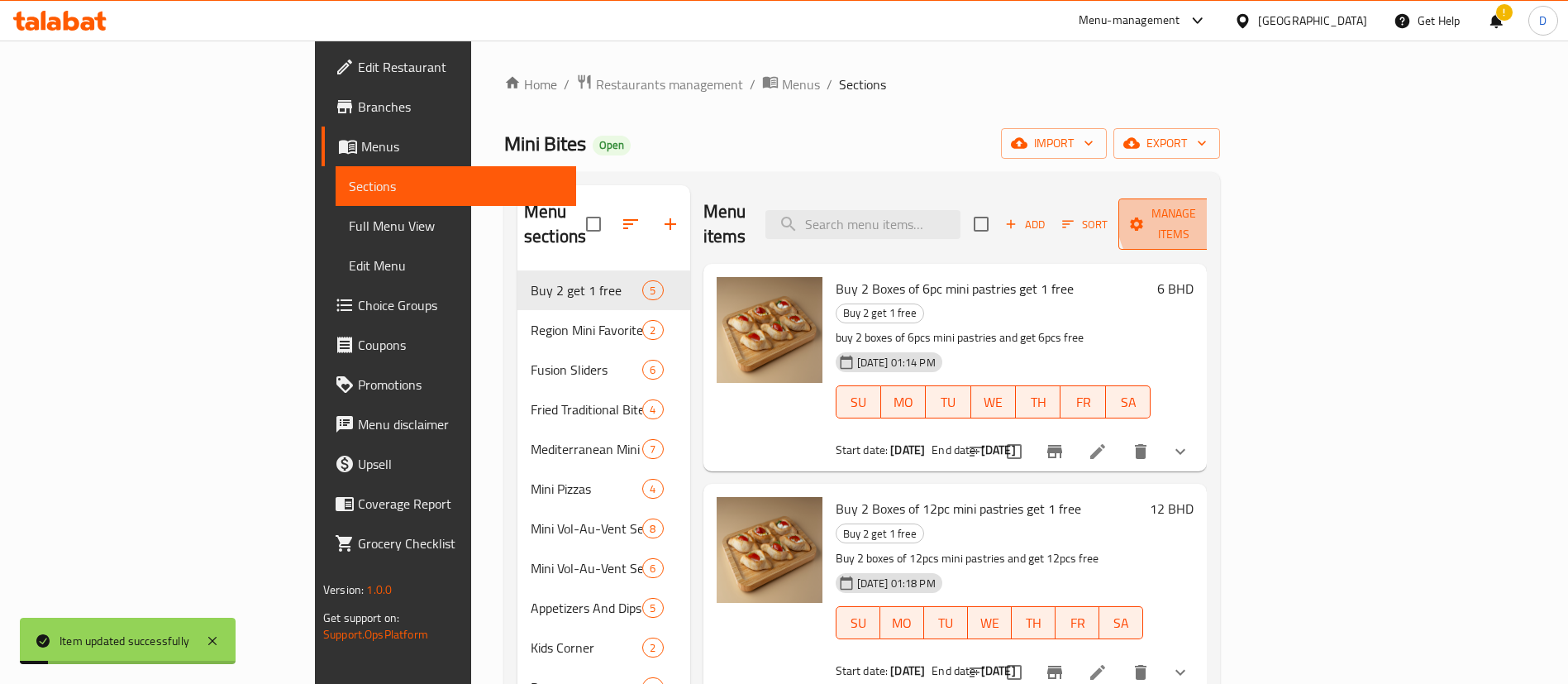
click at [1215, 215] on span "Manage items" at bounding box center [1174, 224] width 85 height 41
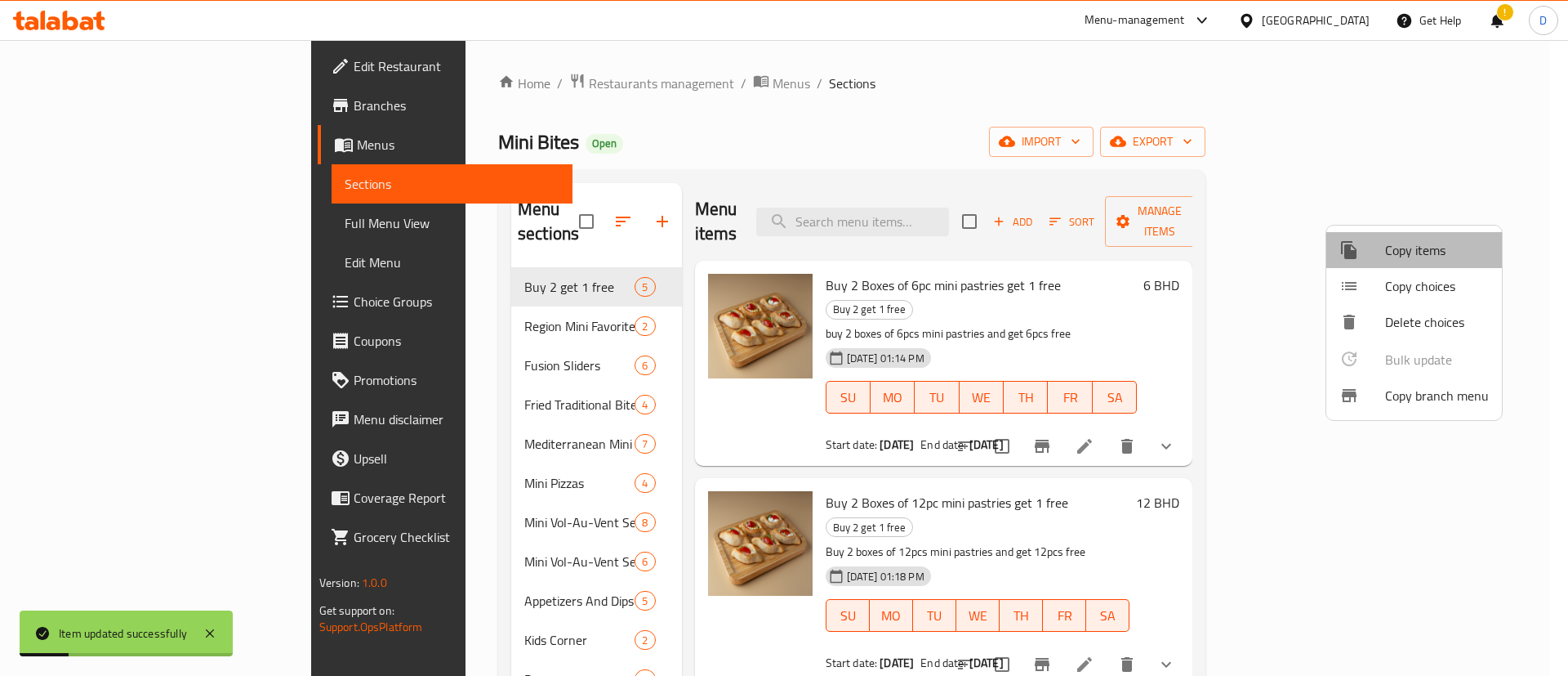
click at [1416, 251] on span "Copy items" at bounding box center [1437, 249] width 104 height 20
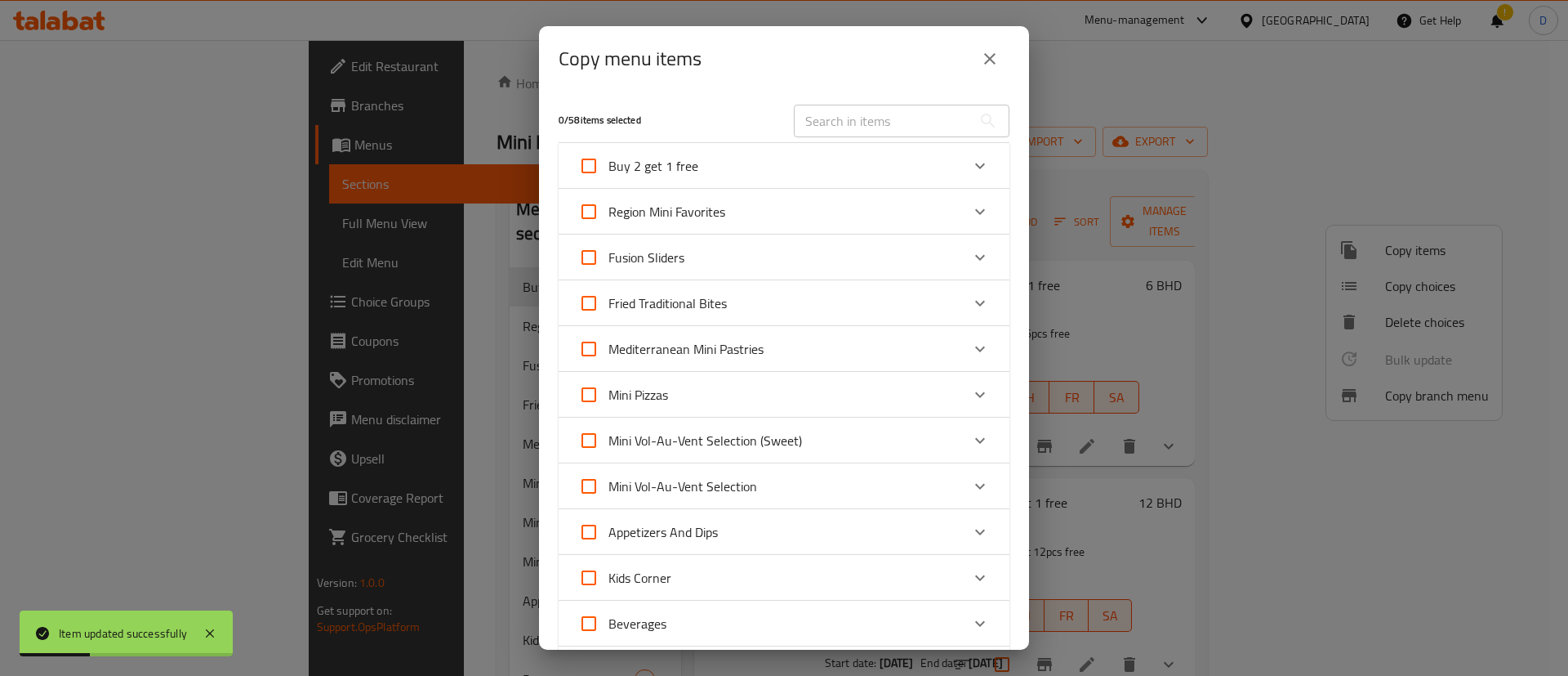
click at [696, 155] on div "Buy 2 get 1 free" at bounding box center [770, 166] width 382 height 39
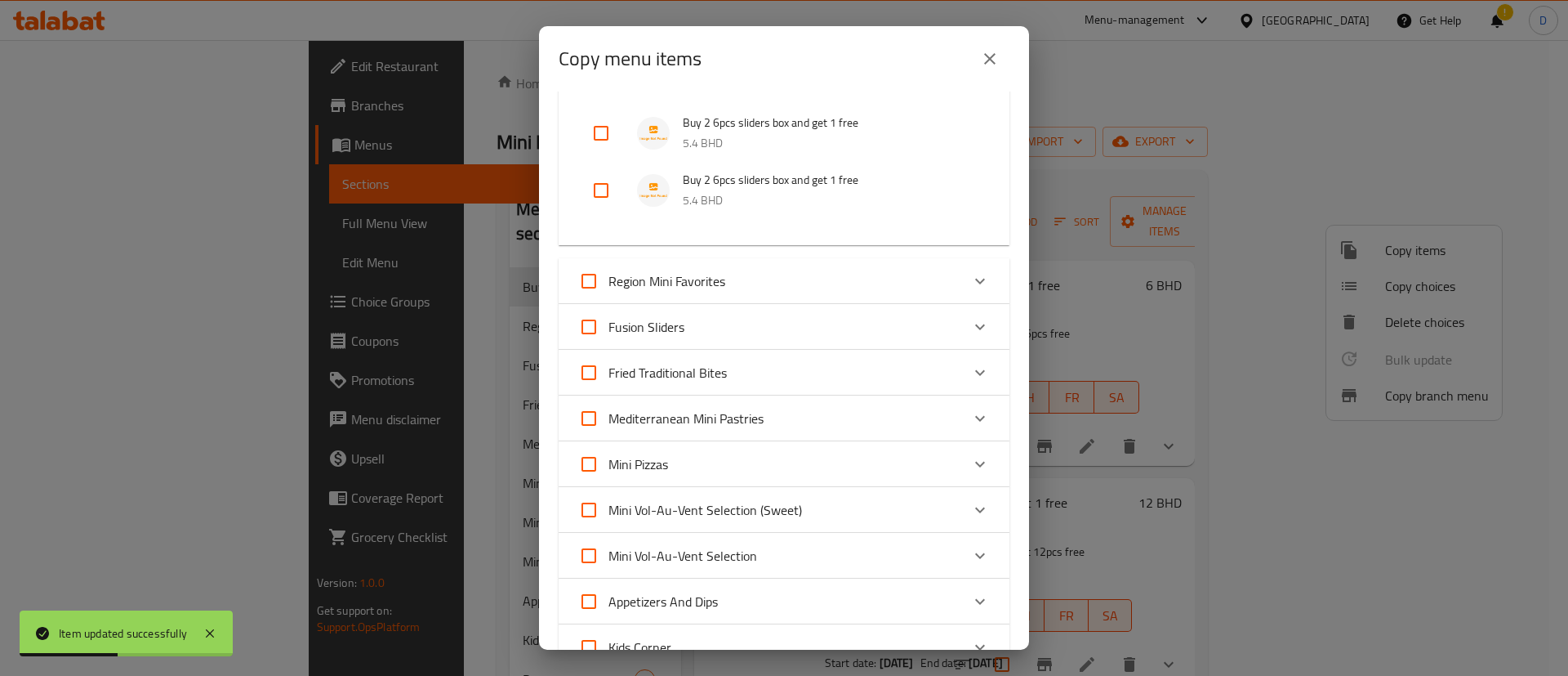
scroll to position [268, 0]
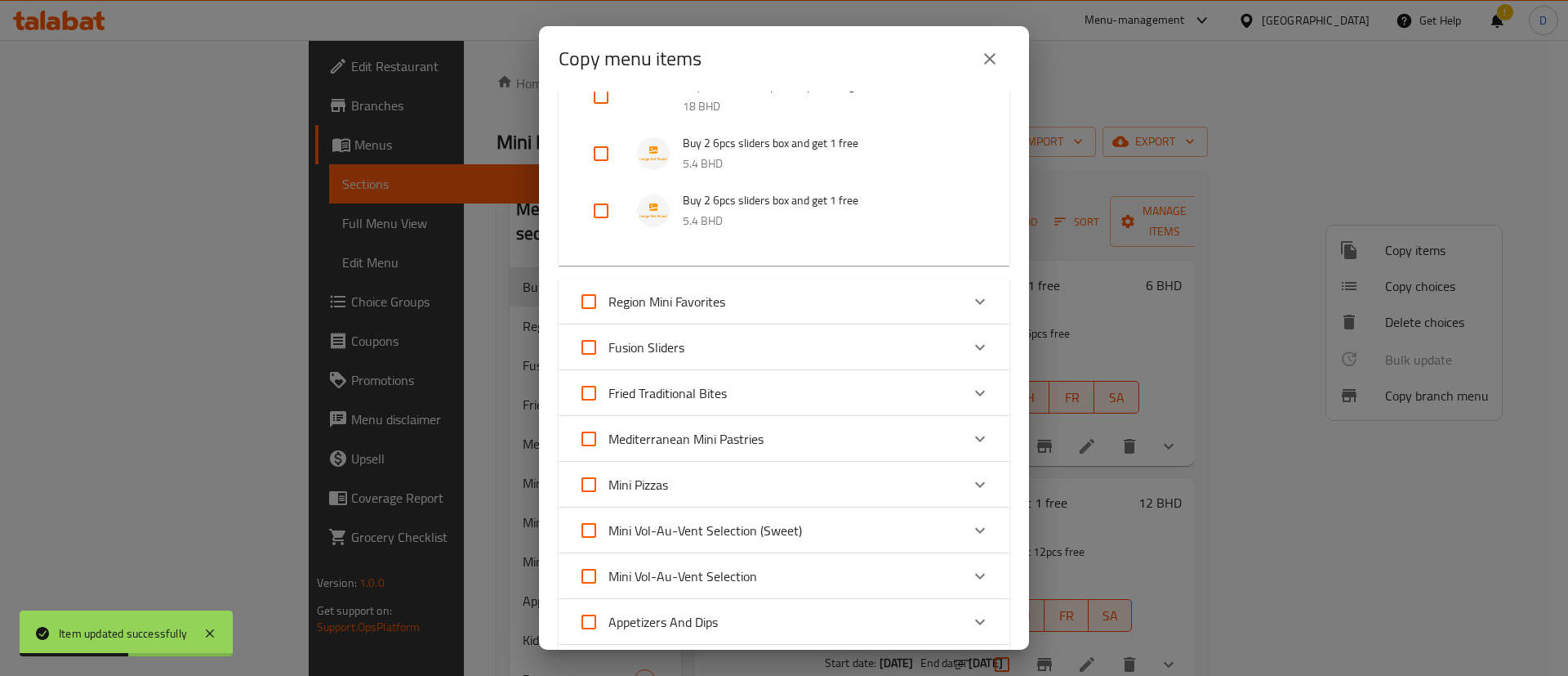
drag, startPoint x: 597, startPoint y: 212, endPoint x: 671, endPoint y: 310, distance: 122.8
click at [597, 214] on input "checkbox" at bounding box center [600, 210] width 39 height 39
checkbox input "true"
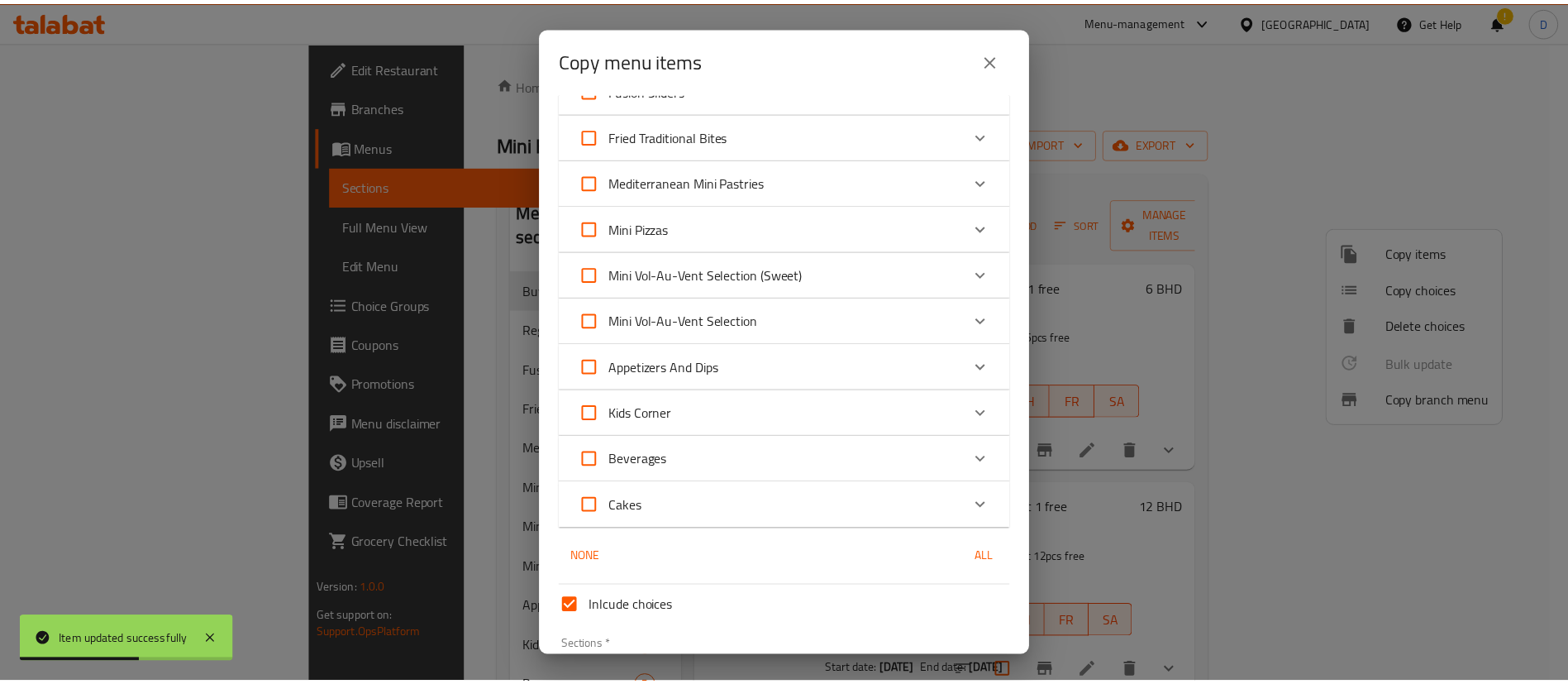
scroll to position [644, 0]
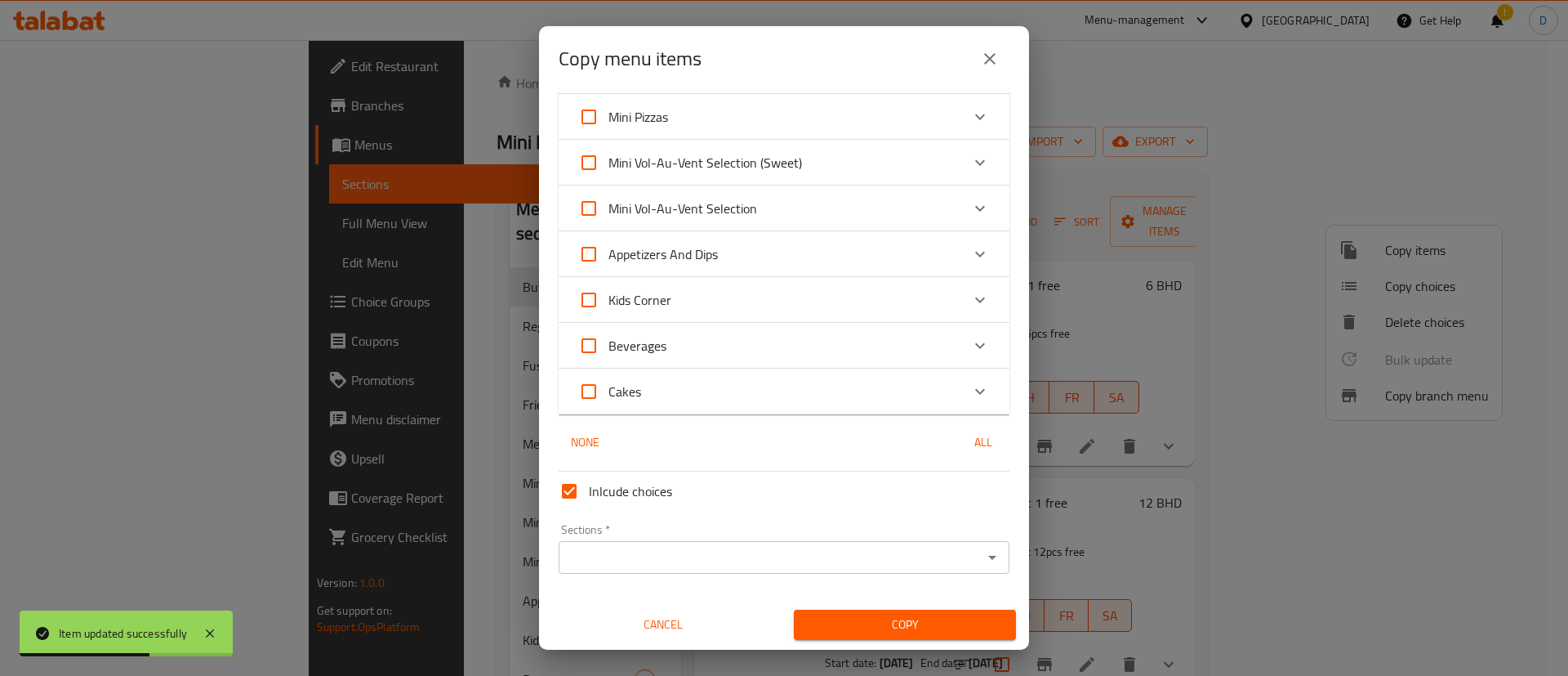
click at [879, 559] on input "Sections   *" at bounding box center [770, 557] width 414 height 23
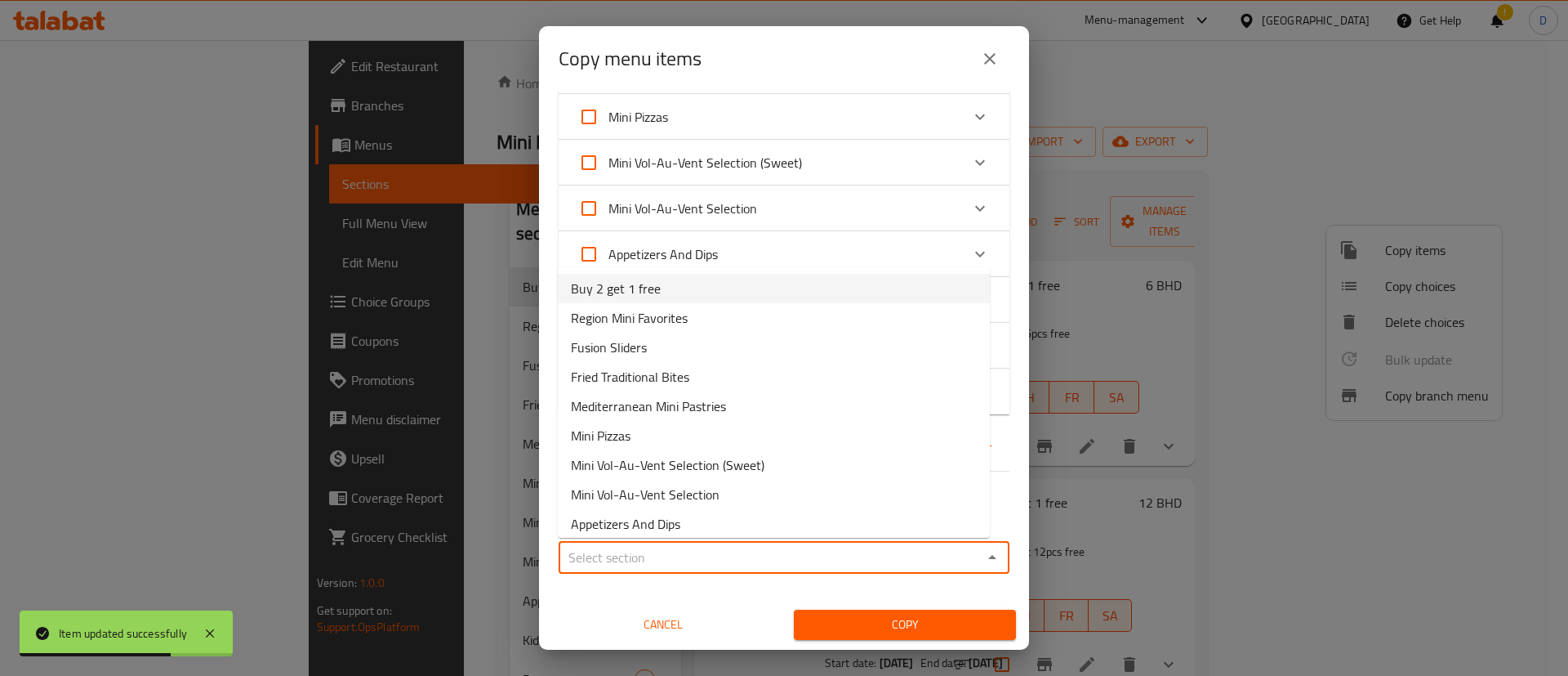
click at [681, 292] on li "Buy 2 get 1 free" at bounding box center [774, 288] width 432 height 30
type input "Buy 2 get 1 free"
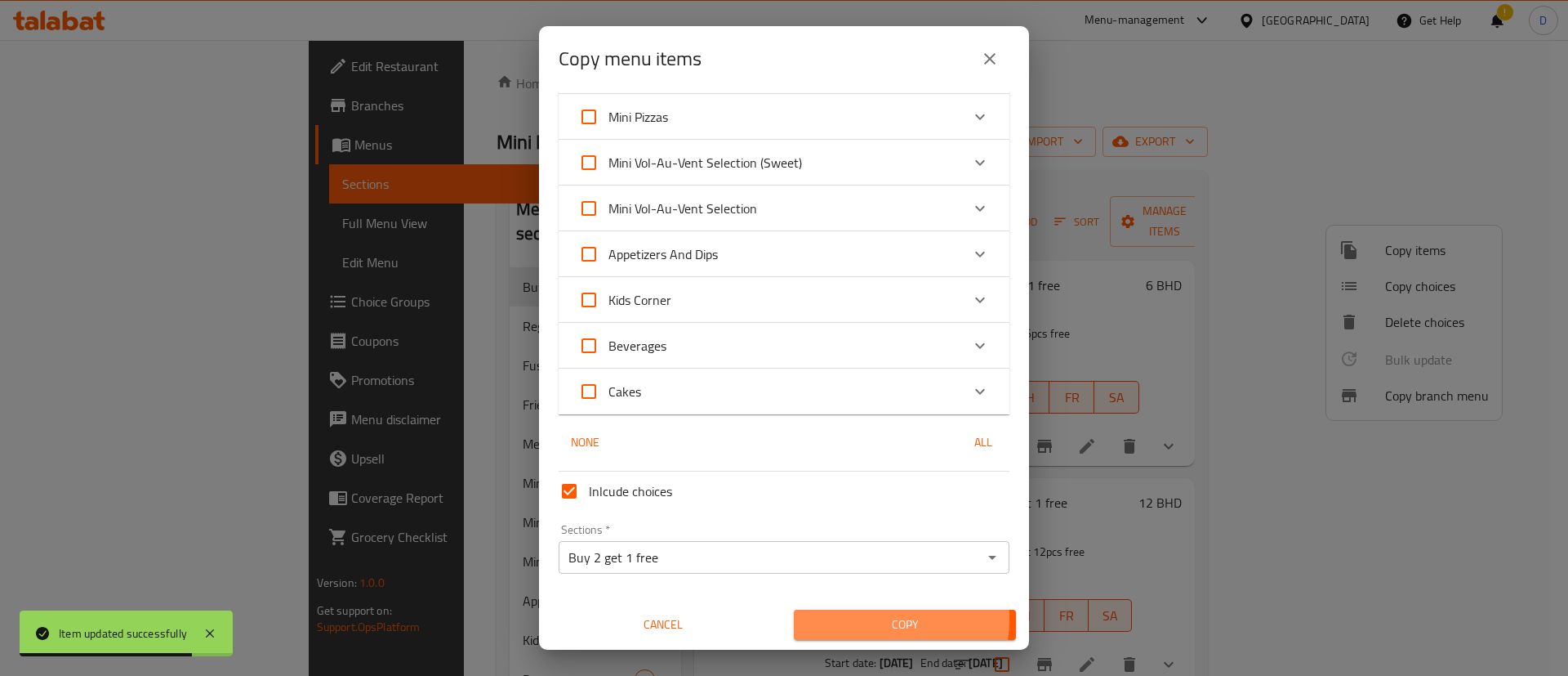
click at [865, 620] on span "Copy" at bounding box center [905, 624] width 196 height 20
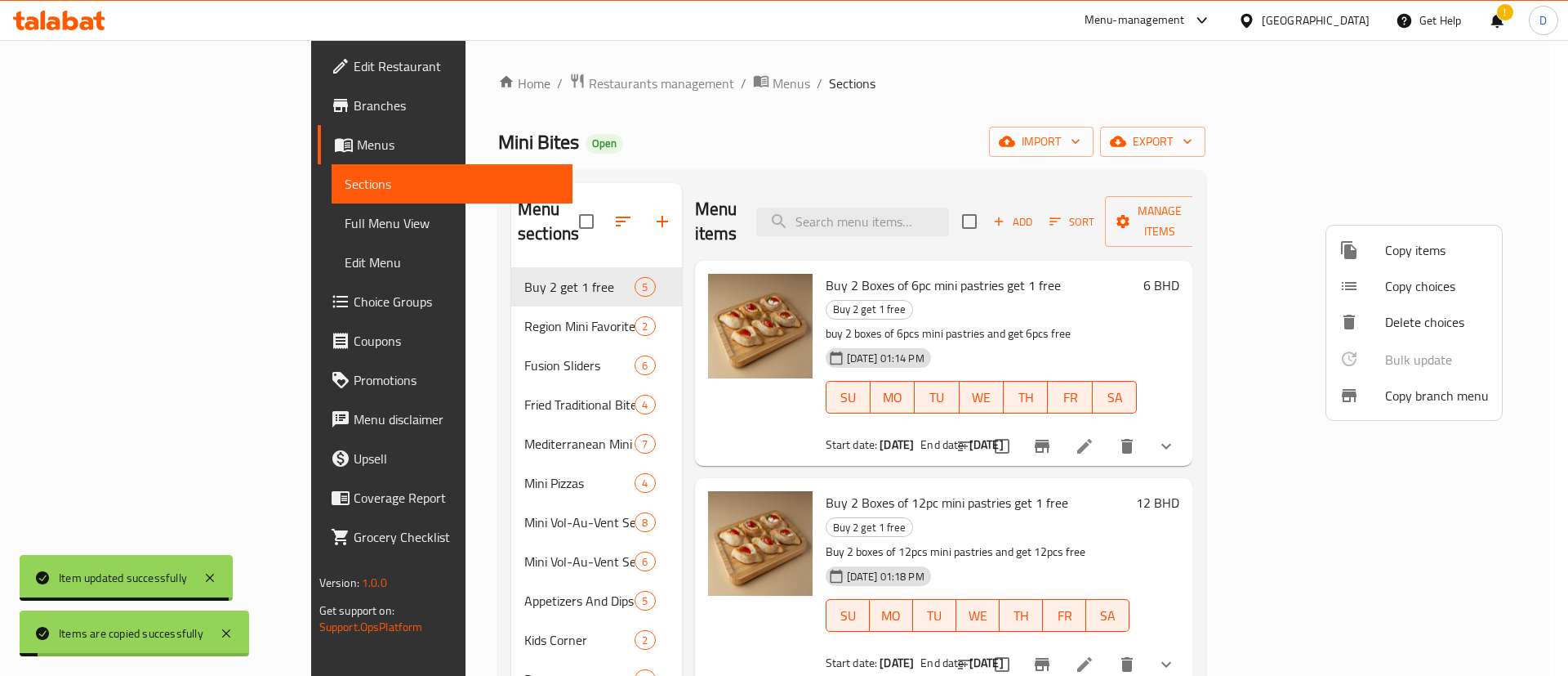
click at [852, 123] on div at bounding box center [784, 338] width 1568 height 676
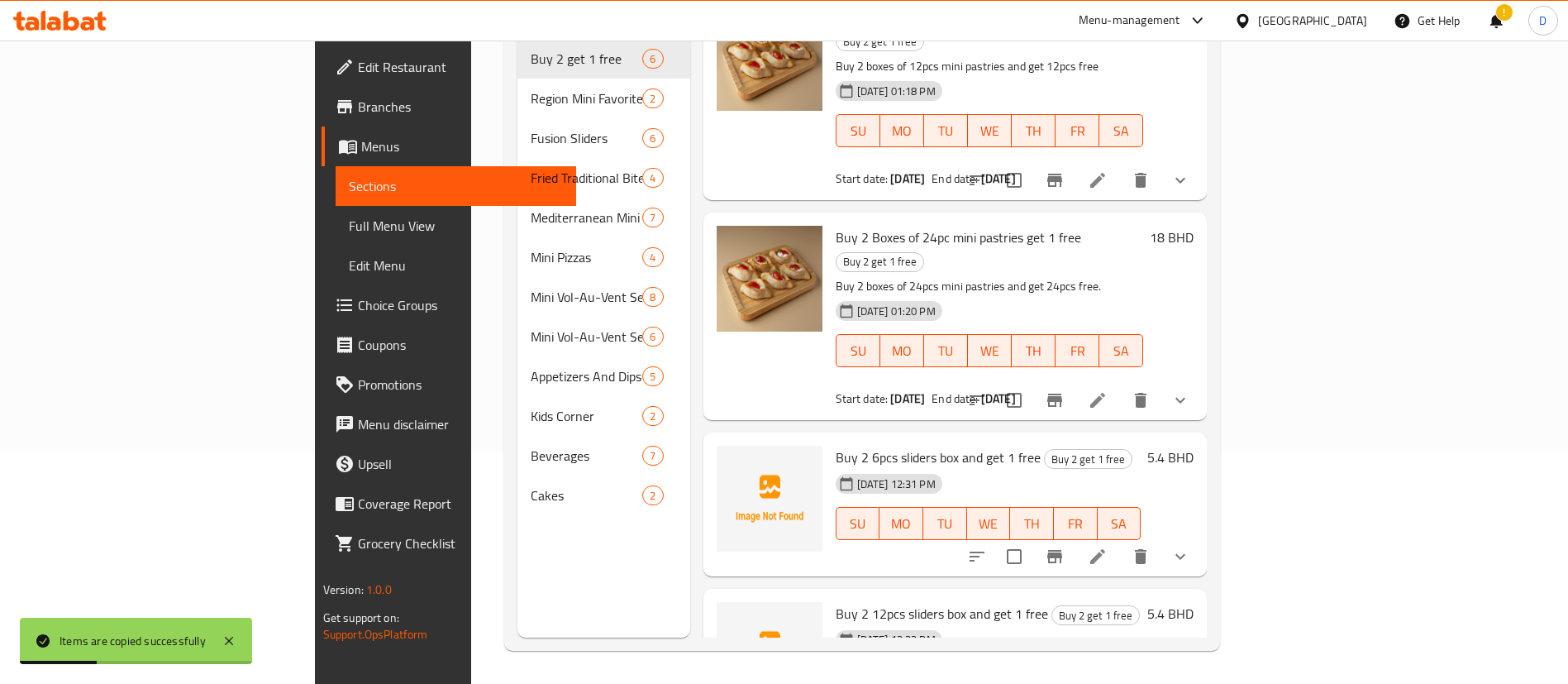
scroll to position [417, 0]
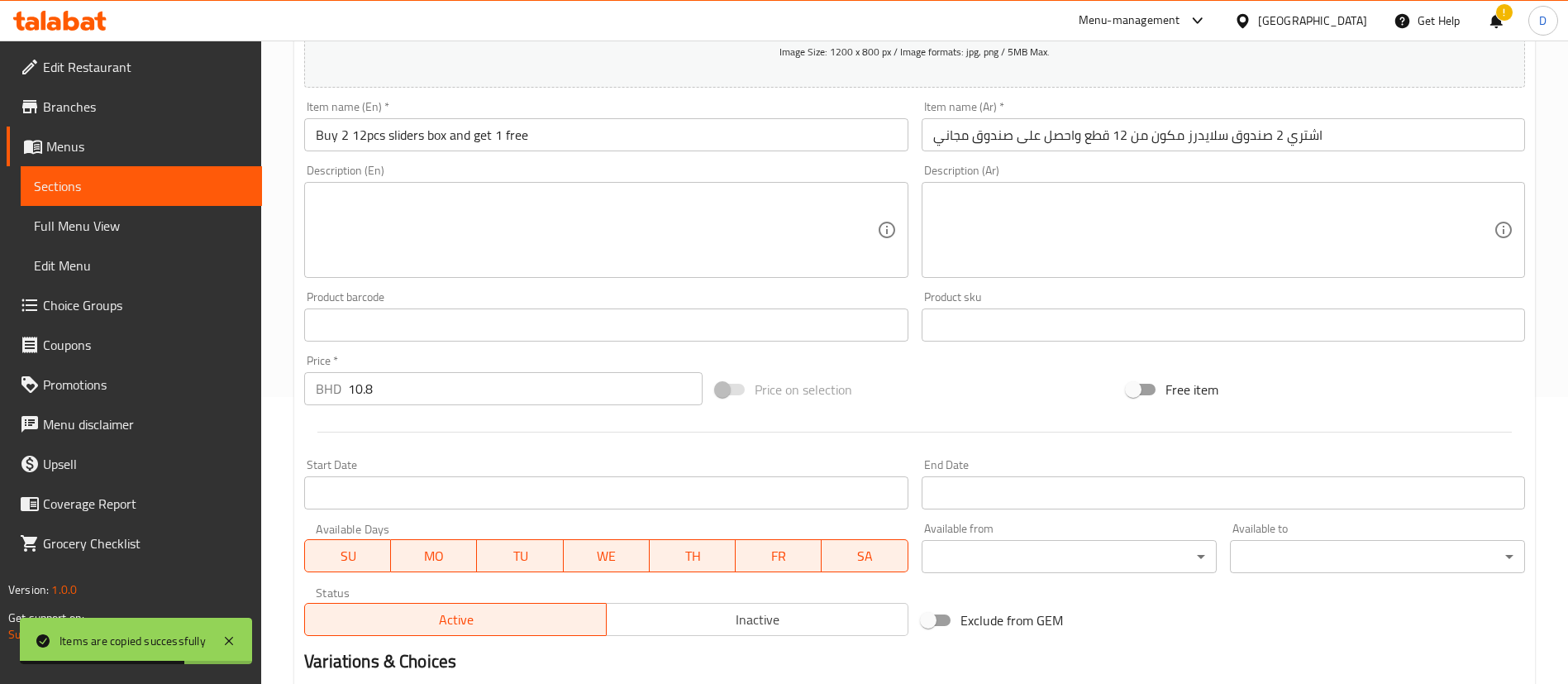
scroll to position [248, 0]
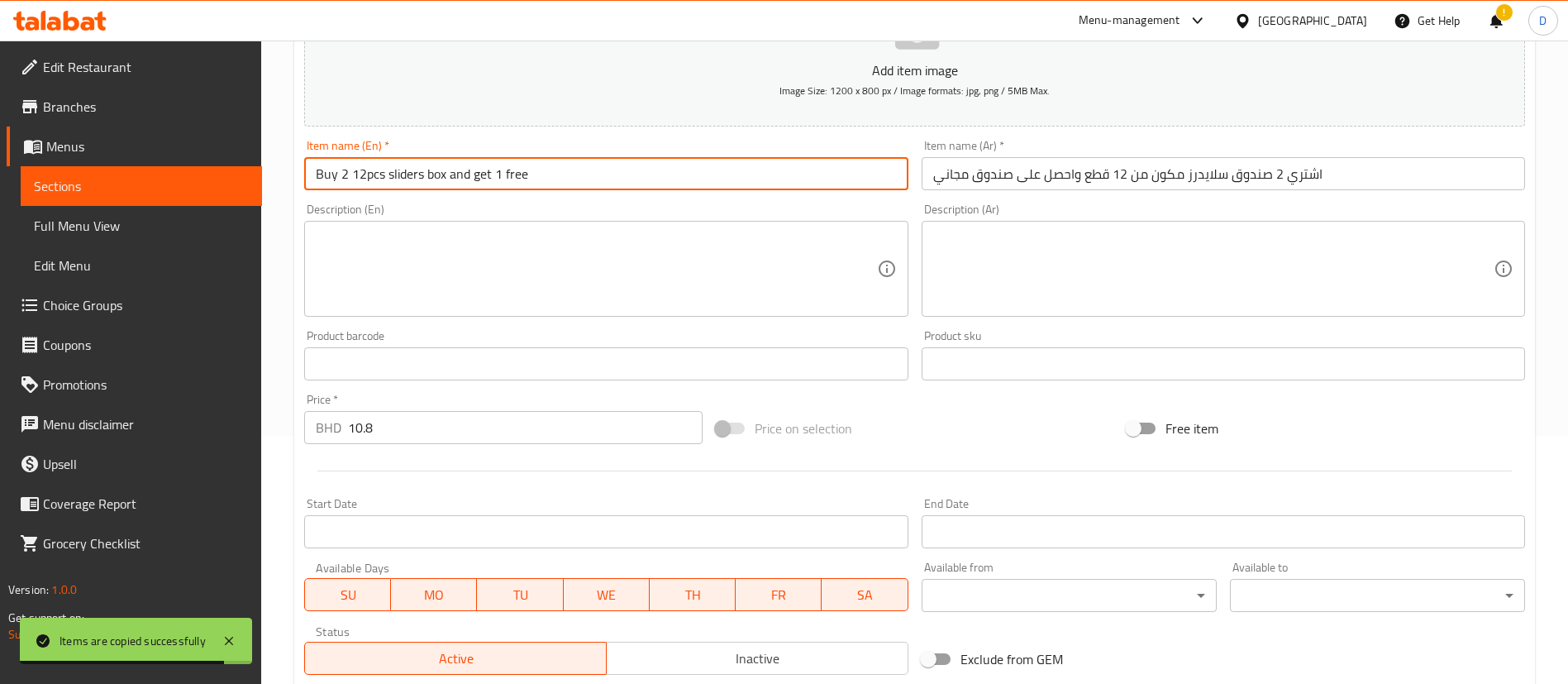
click at [358, 170] on input "Buy 2 12pcs sliders box and get 1 free" at bounding box center [606, 173] width 604 height 33
click at [358, 173] on input "Buy 2 12pcs sliders box and get 1 free" at bounding box center [606, 173] width 604 height 33
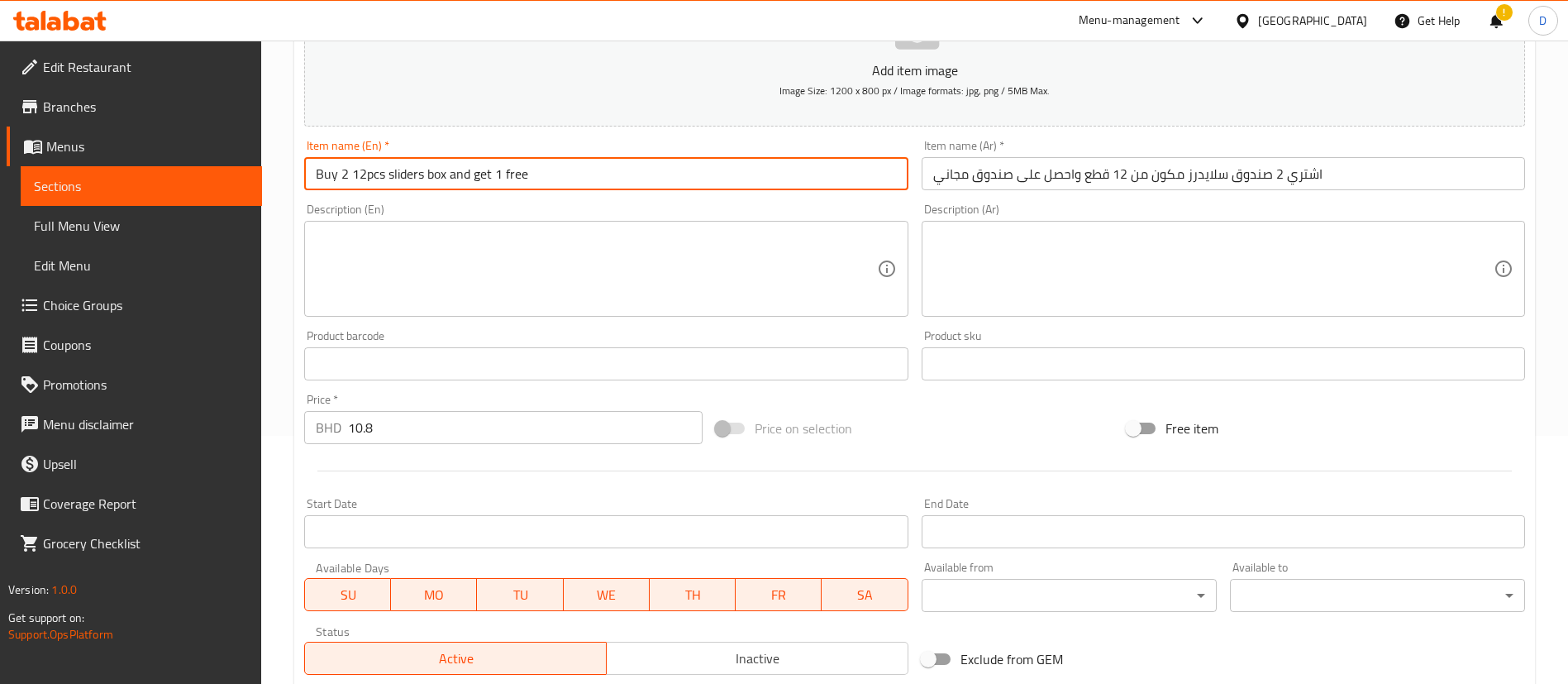
click at [357, 172] on input "Buy 2 12pcs sliders box and get 1 free" at bounding box center [606, 173] width 604 height 33
drag, startPoint x: 353, startPoint y: 172, endPoint x: 362, endPoint y: 172, distance: 9.0
click at [362, 172] on input "Buy 2 12pcs sliders box and get 1 free" at bounding box center [606, 173] width 604 height 33
type input "Buy 2 24pcs sliders box and get 1 free"
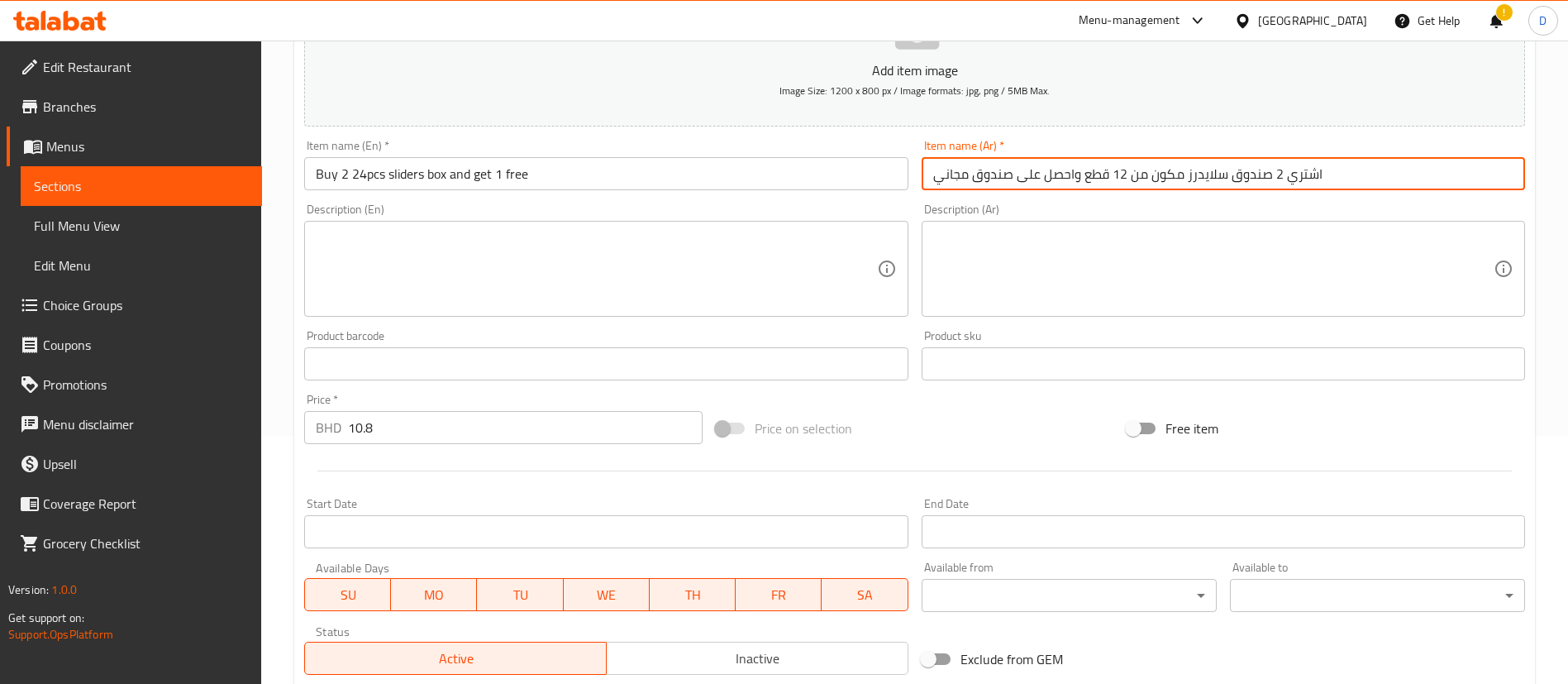
drag, startPoint x: 1123, startPoint y: 170, endPoint x: 1113, endPoint y: 171, distance: 10.0
click at [1113, 171] on input "اشتري 2 صندوق سلايدرز مكون من 12 قطع واحصل على صندوق مجاني" at bounding box center [1223, 173] width 604 height 33
type input "اشتري 2 صندوق سلايدرز مكون من 24 قطع واحصل على صندوق مجاني"
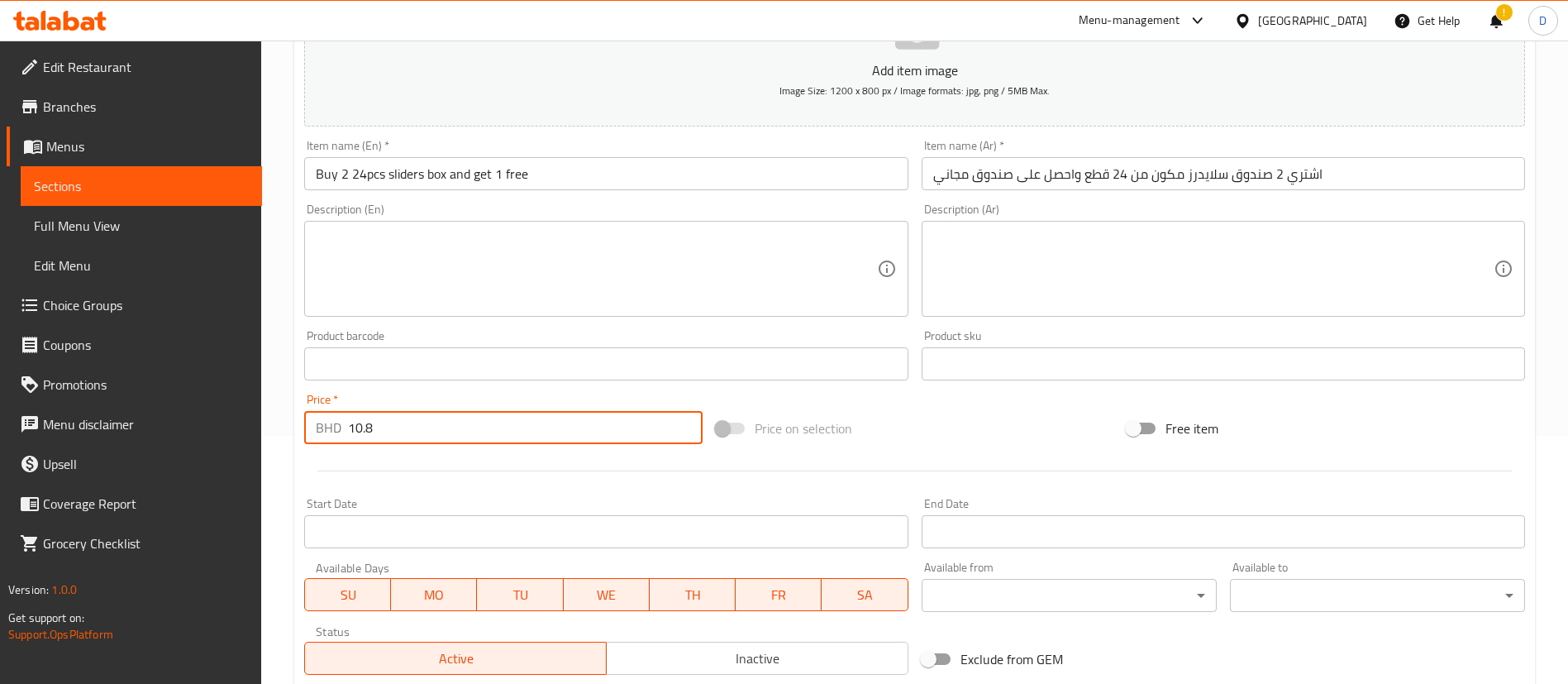
drag, startPoint x: 382, startPoint y: 424, endPoint x: 337, endPoint y: 434, distance: 46.1
click at [337, 434] on div "BHD 10.8 Price *" at bounding box center [504, 428] width 399 height 33
click at [413, 404] on div "Price   * BHD 10.8 Price *" at bounding box center [504, 419] width 399 height 50
click at [396, 427] on input "10.8" at bounding box center [525, 428] width 354 height 33
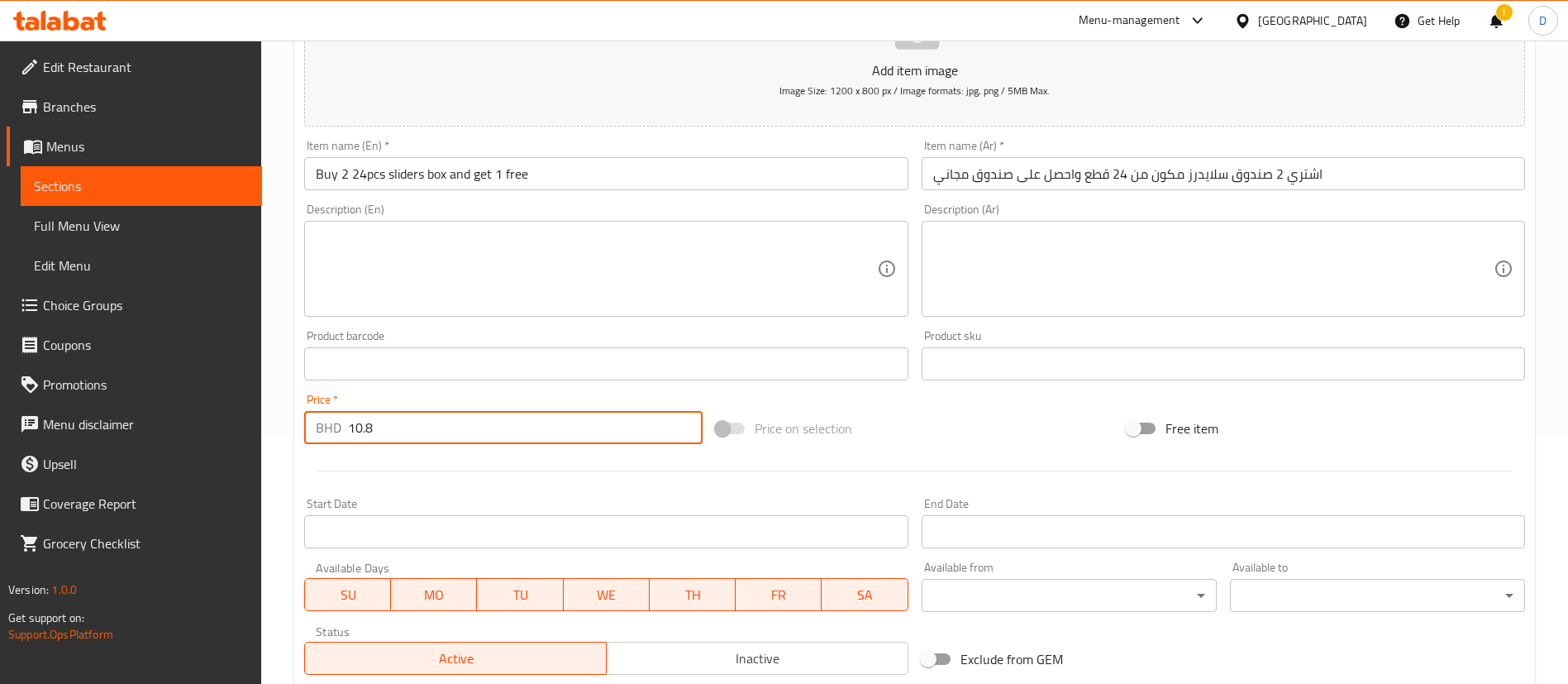
click at [396, 427] on input "10.8" at bounding box center [525, 428] width 354 height 33
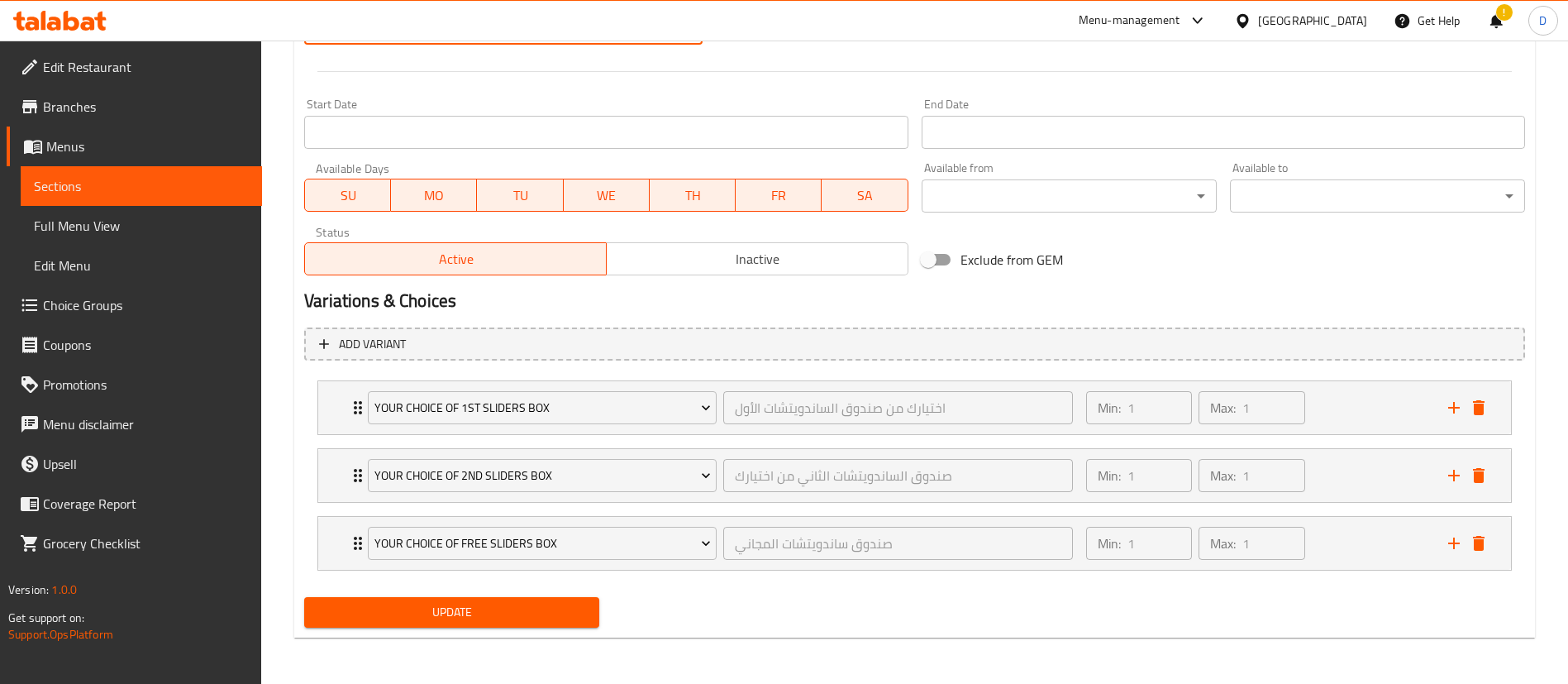
type input "21.6"
click at [538, 618] on span "Update" at bounding box center [452, 612] width 269 height 20
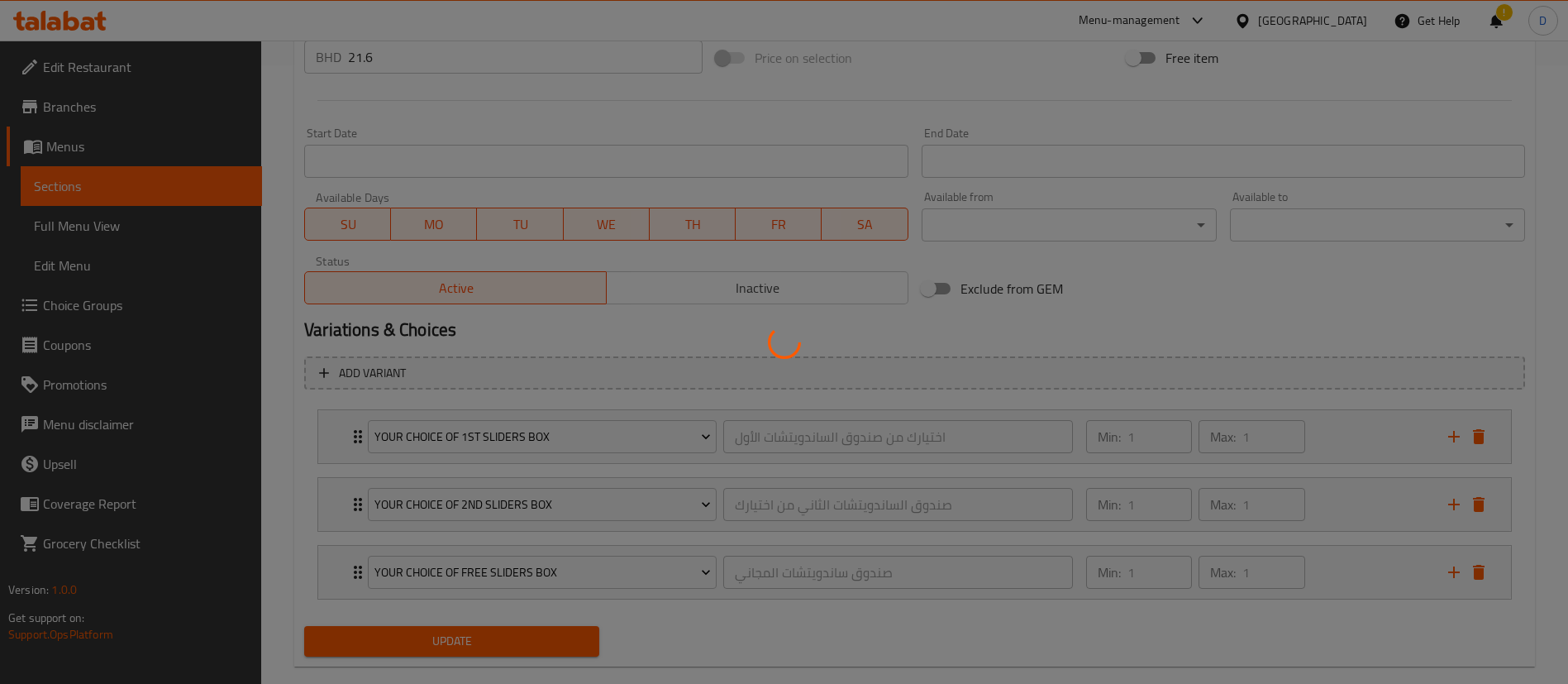
scroll to position [0, 0]
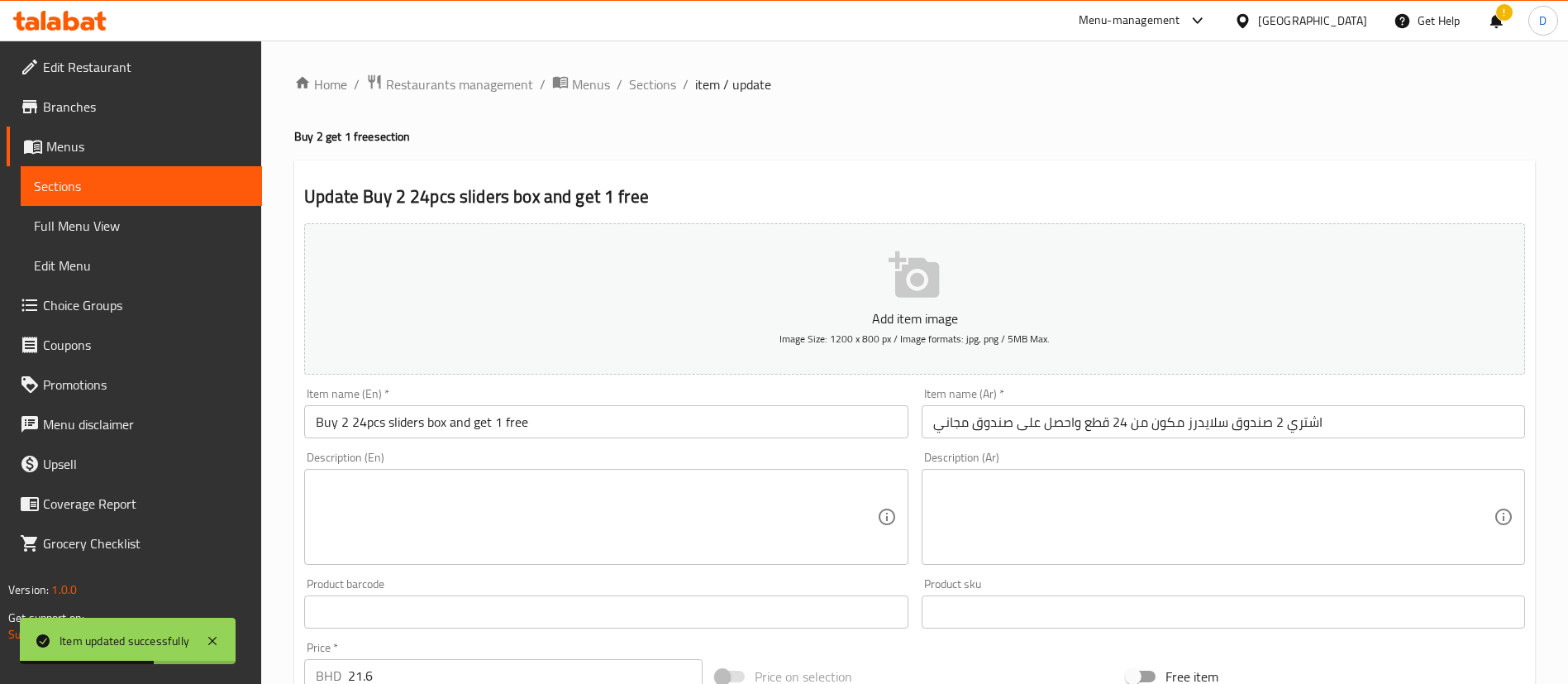
click at [1035, 108] on div "Home / Restaurants management / Menus / Sections / item / update Buy 2 get 1 fr…" at bounding box center [915, 685] width 1241 height 1224
drag, startPoint x: 668, startPoint y: 89, endPoint x: 714, endPoint y: 117, distance: 53.9
click at [667, 89] on span "Sections" at bounding box center [652, 84] width 47 height 20
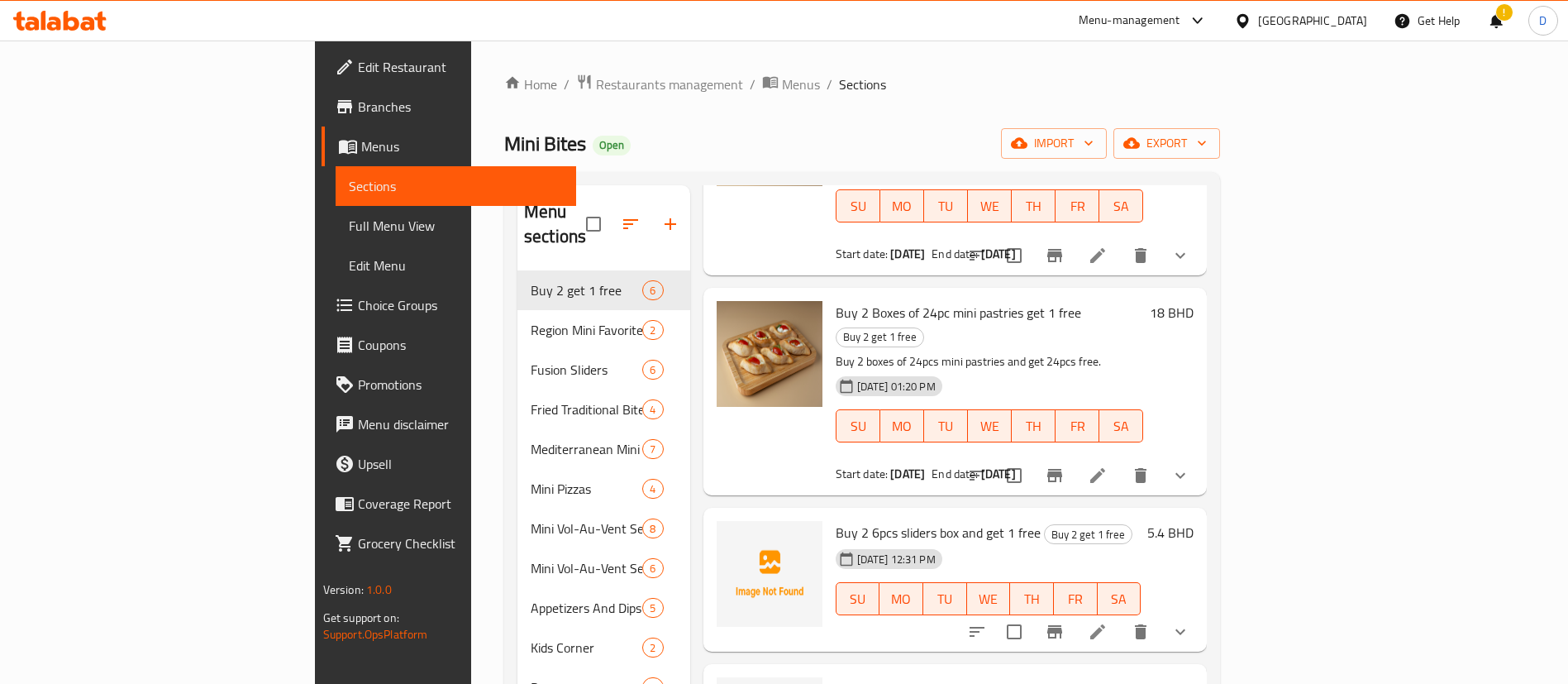
scroll to position [231, 0]
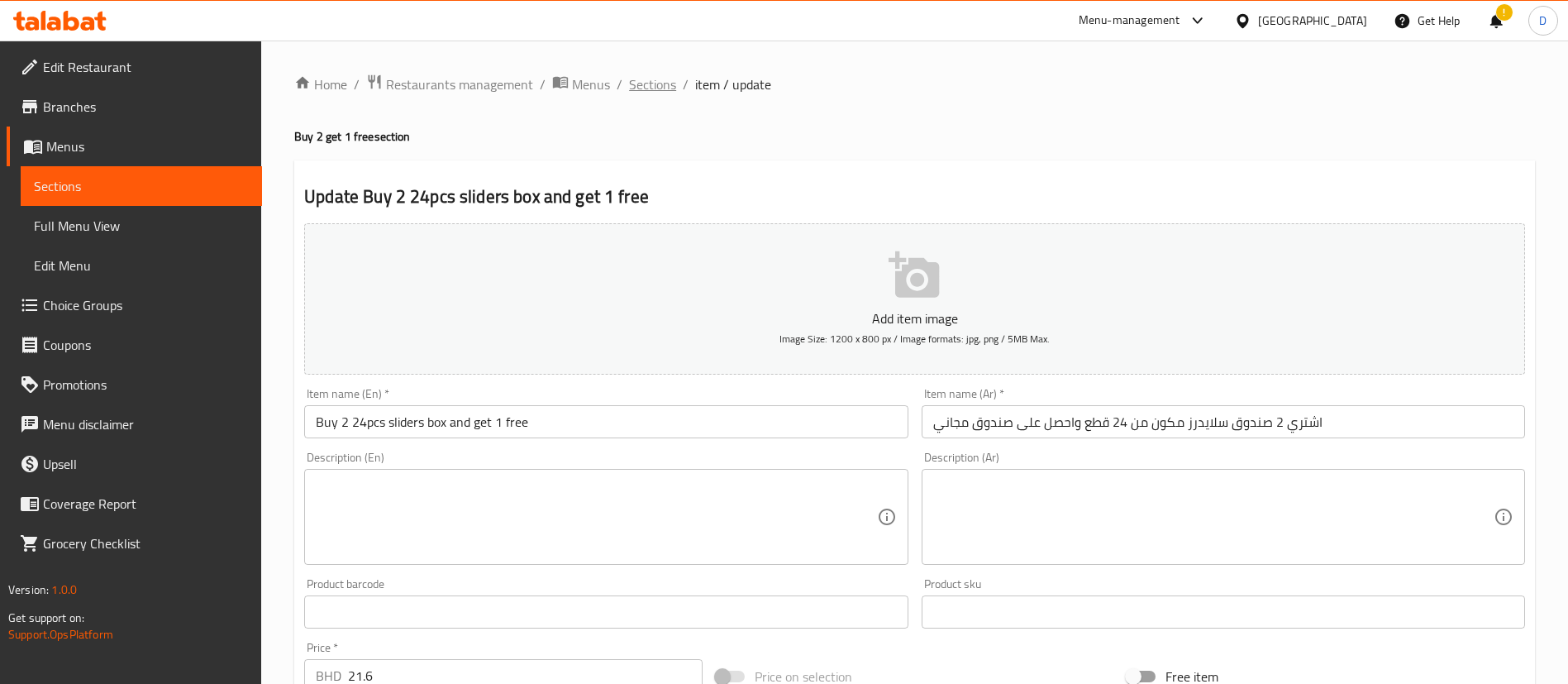
click at [643, 91] on span "Sections" at bounding box center [652, 84] width 47 height 20
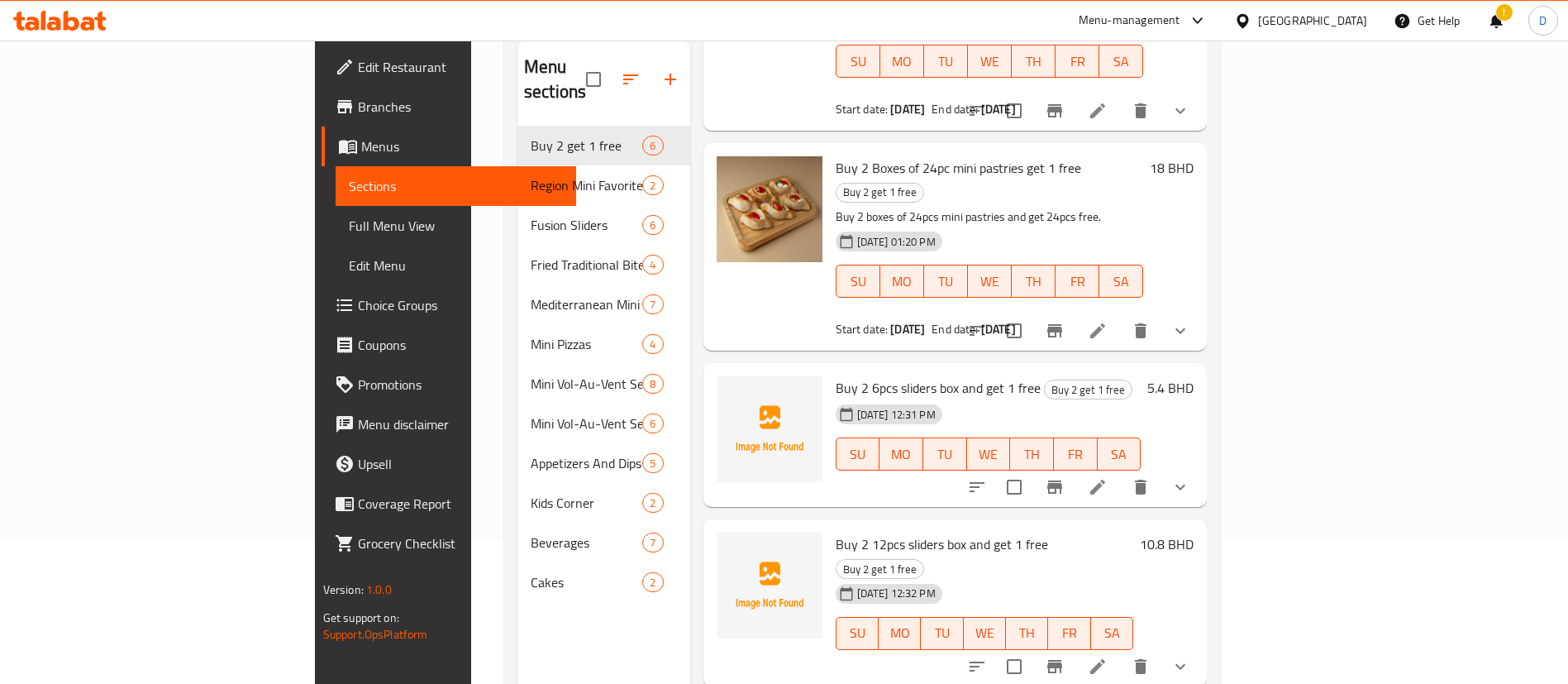
scroll to position [231, 0]
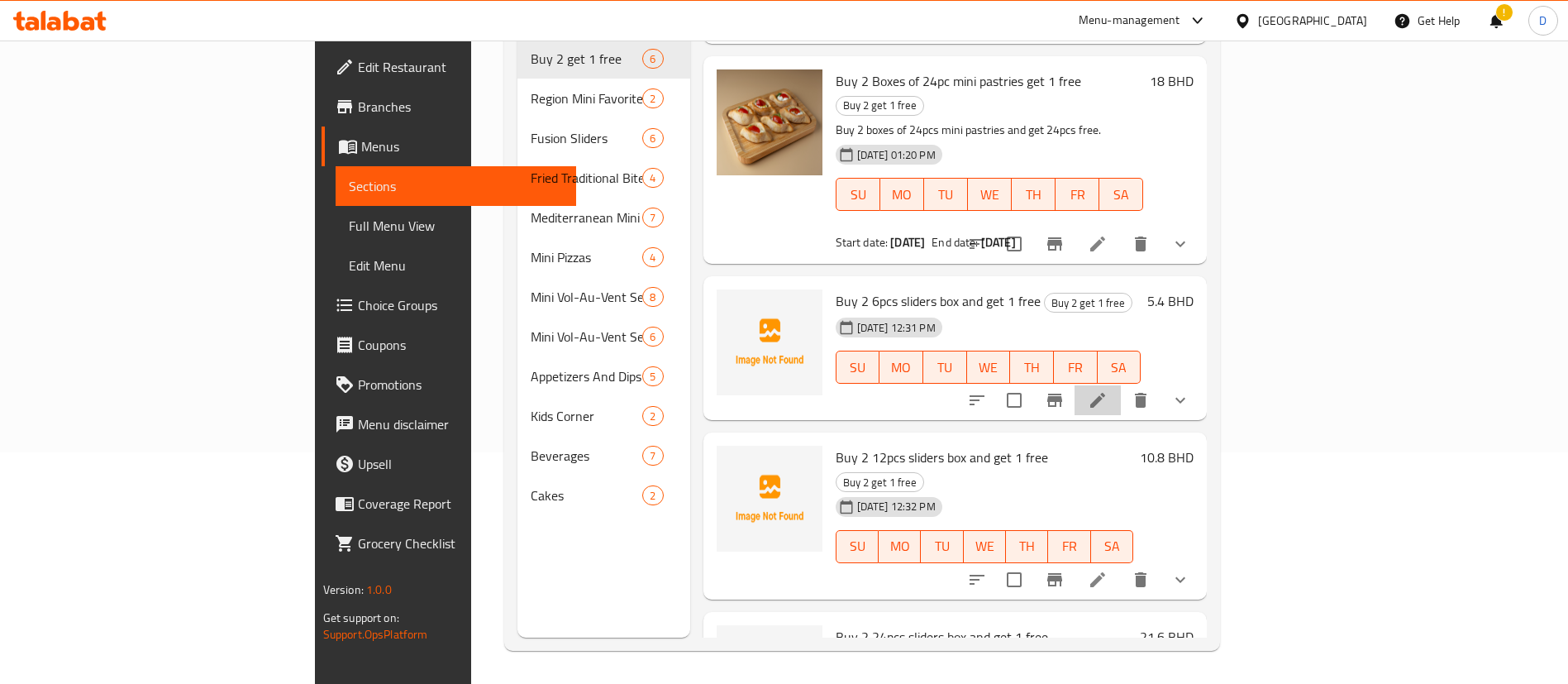
click at [1108, 390] on icon at bounding box center [1097, 400] width 20 height 20
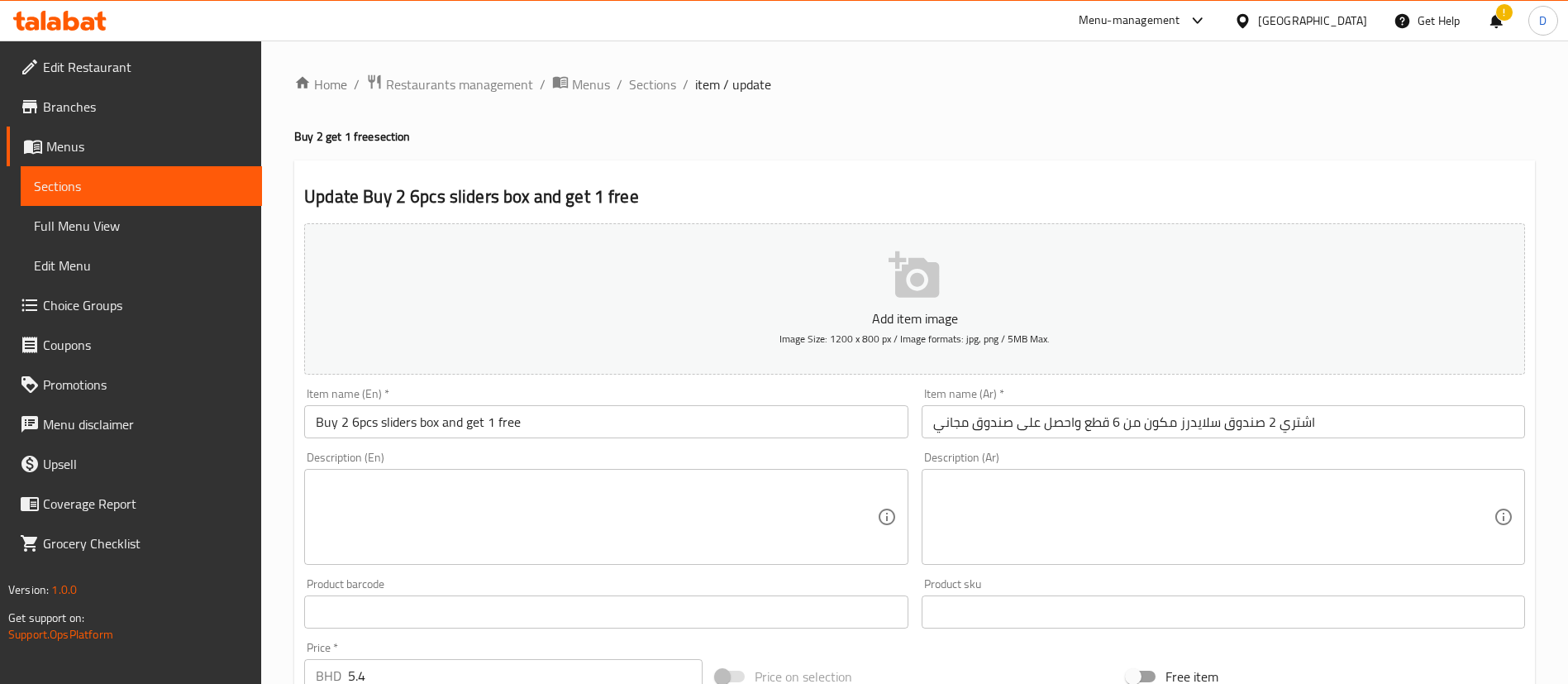
drag, startPoint x: 629, startPoint y: 87, endPoint x: 650, endPoint y: 100, distance: 24.7
click at [629, 86] on span "Sections" at bounding box center [652, 84] width 47 height 20
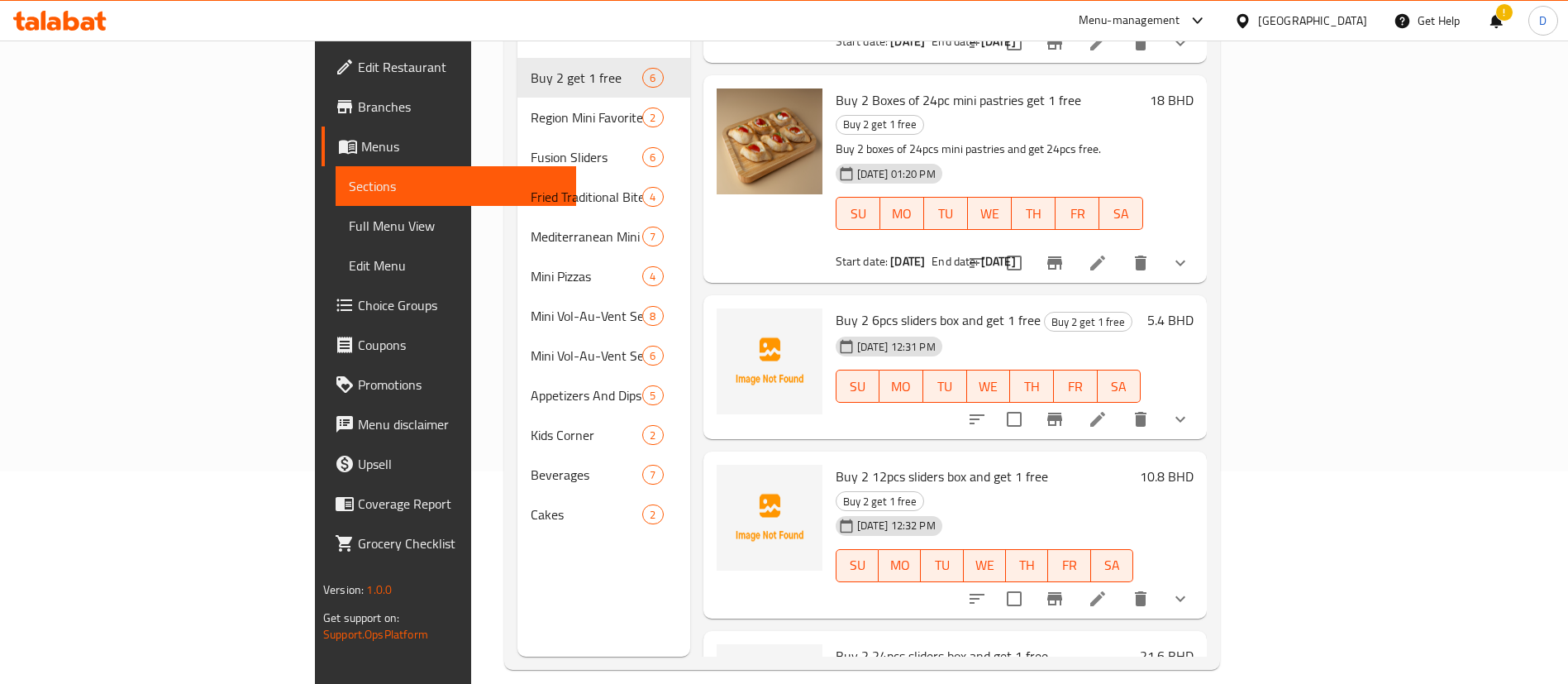
scroll to position [231, 0]
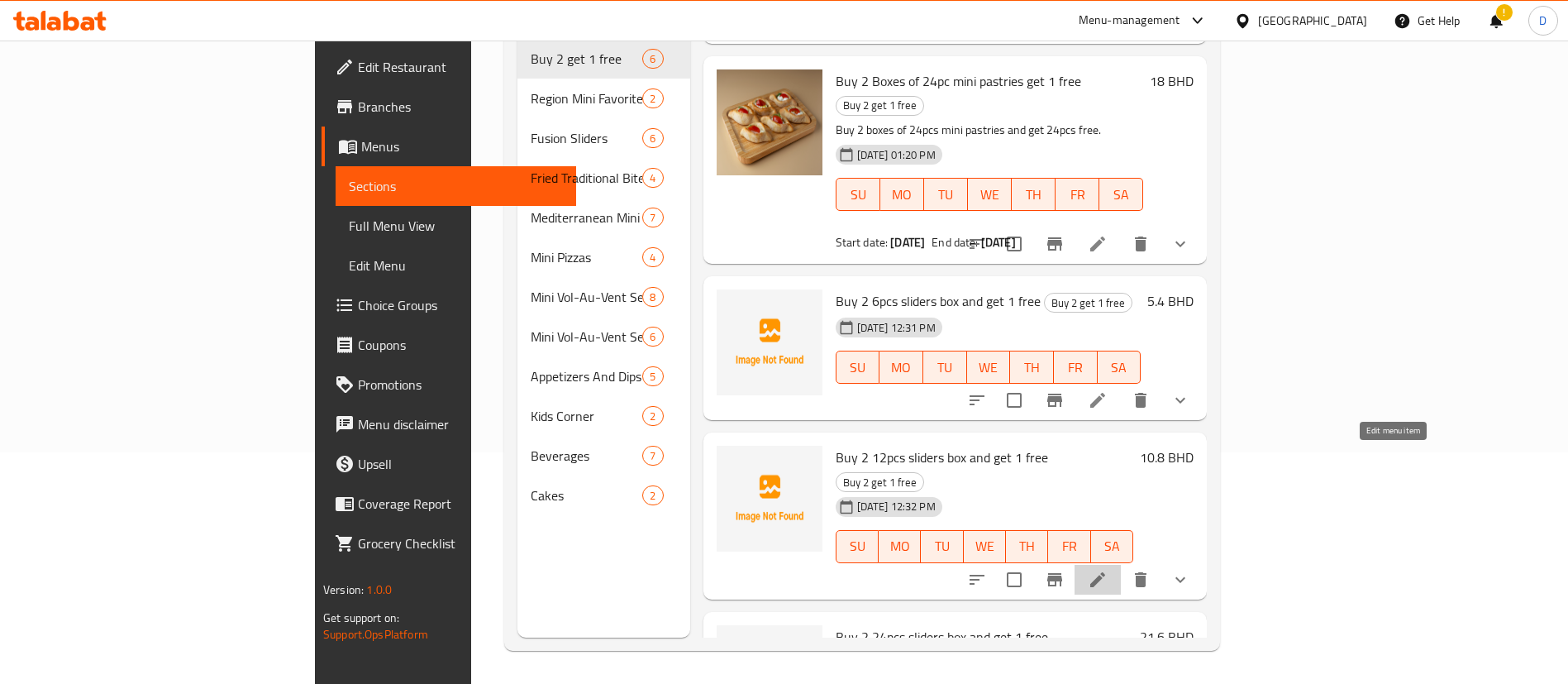
click at [1108, 569] on icon at bounding box center [1097, 579] width 20 height 20
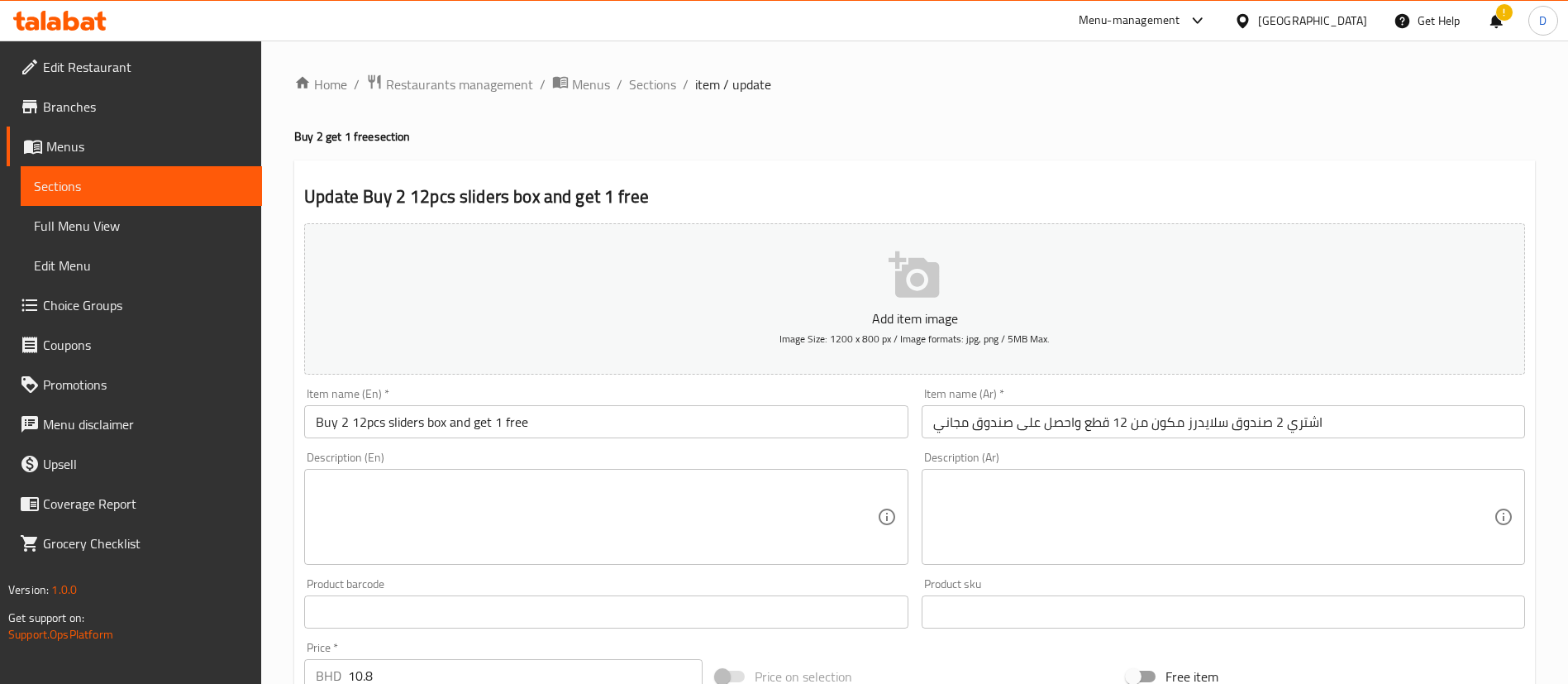
click at [802, 140] on h4 "Buy 2 get 1 free section" at bounding box center [915, 136] width 1241 height 16
click at [670, 82] on span "Sections" at bounding box center [652, 84] width 47 height 20
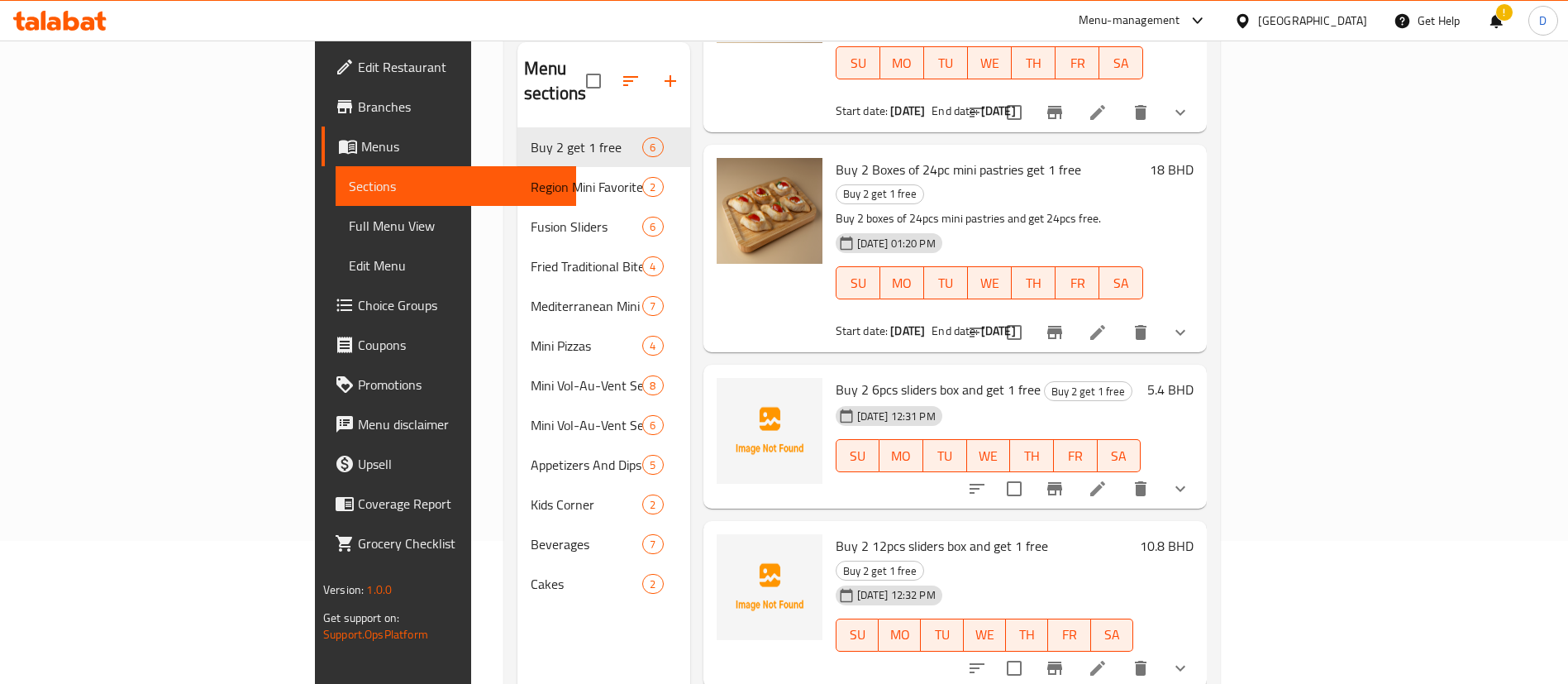
scroll to position [231, 0]
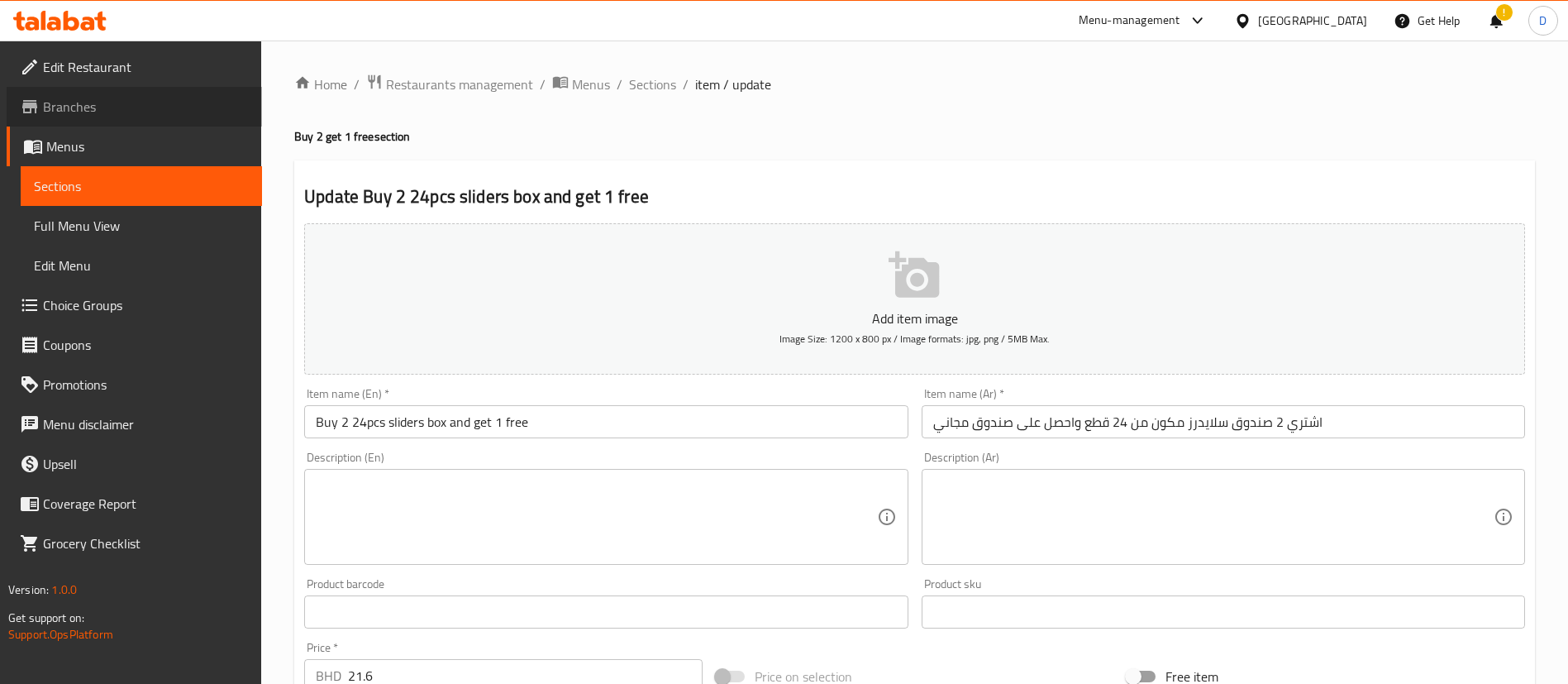
click at [119, 103] on span "Branches" at bounding box center [146, 106] width 206 height 20
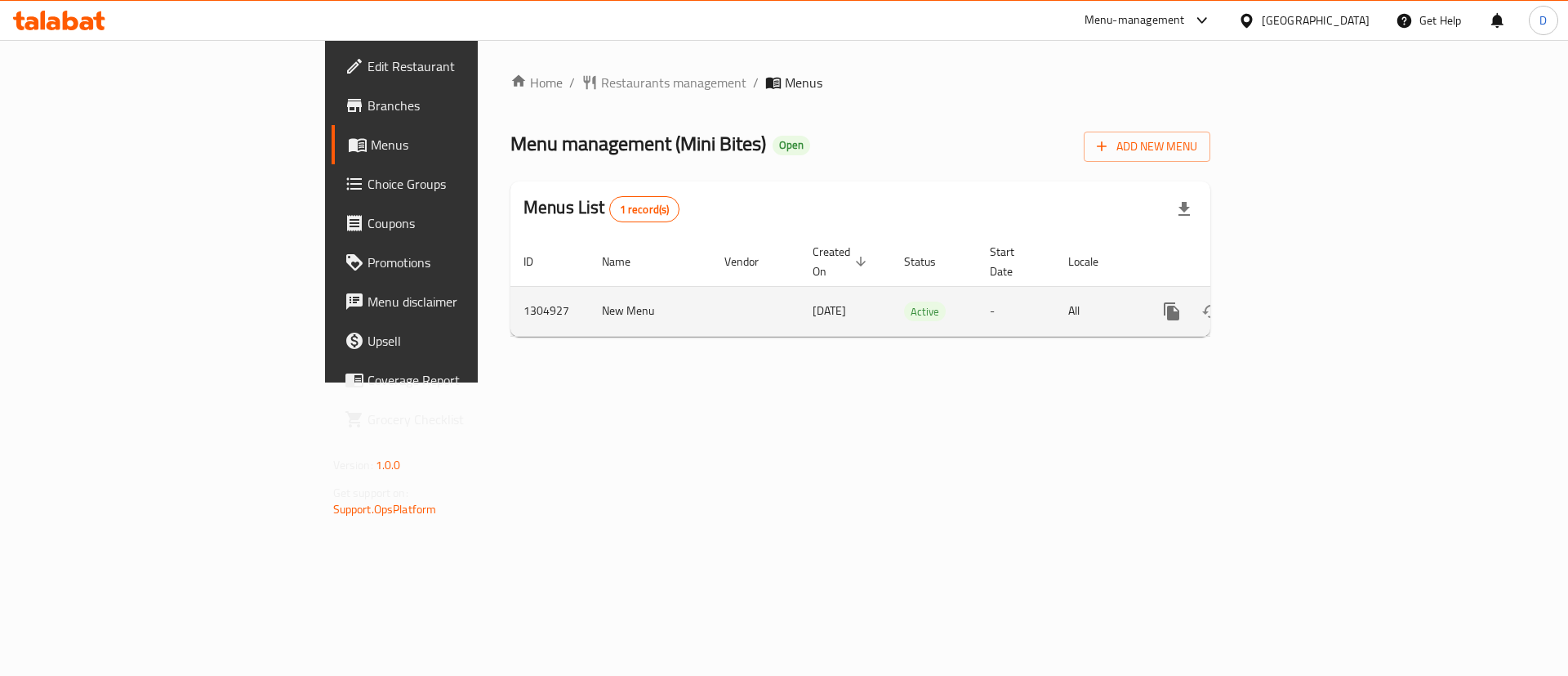
click at [1299, 302] on icon "enhanced table" at bounding box center [1289, 311] width 20 height 20
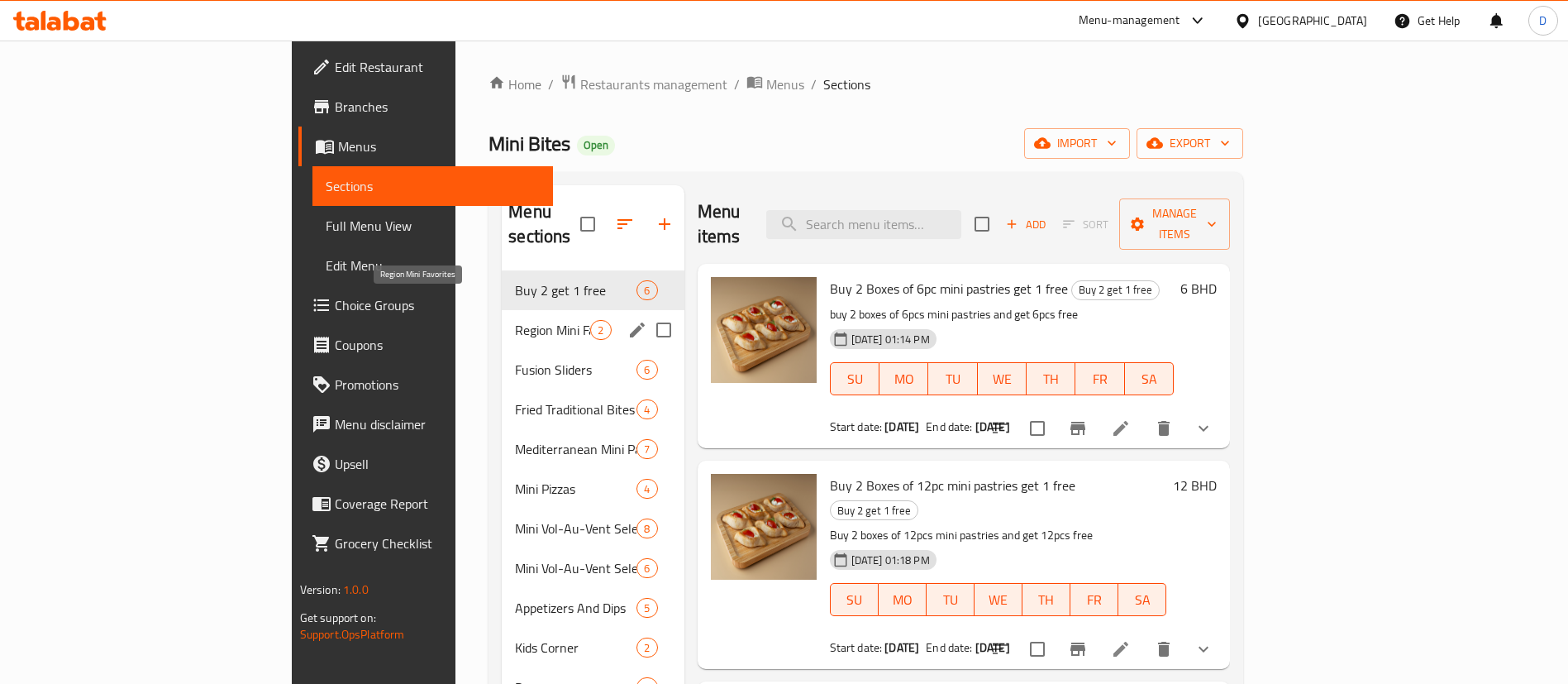
click at [515, 320] on span "Region Mini Favorites" at bounding box center [553, 329] width 75 height 20
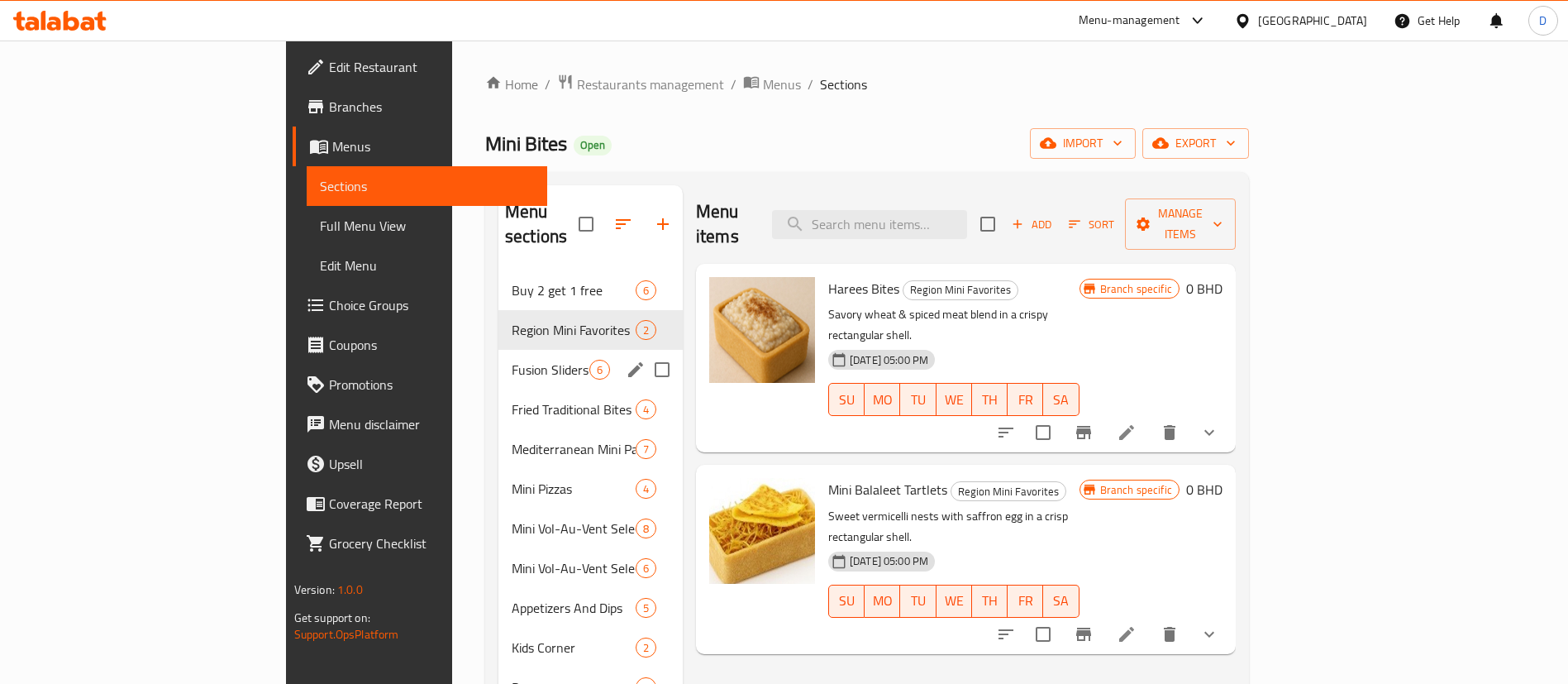
click at [499, 350] on div "Fusion Sliders 6" at bounding box center [590, 369] width 184 height 39
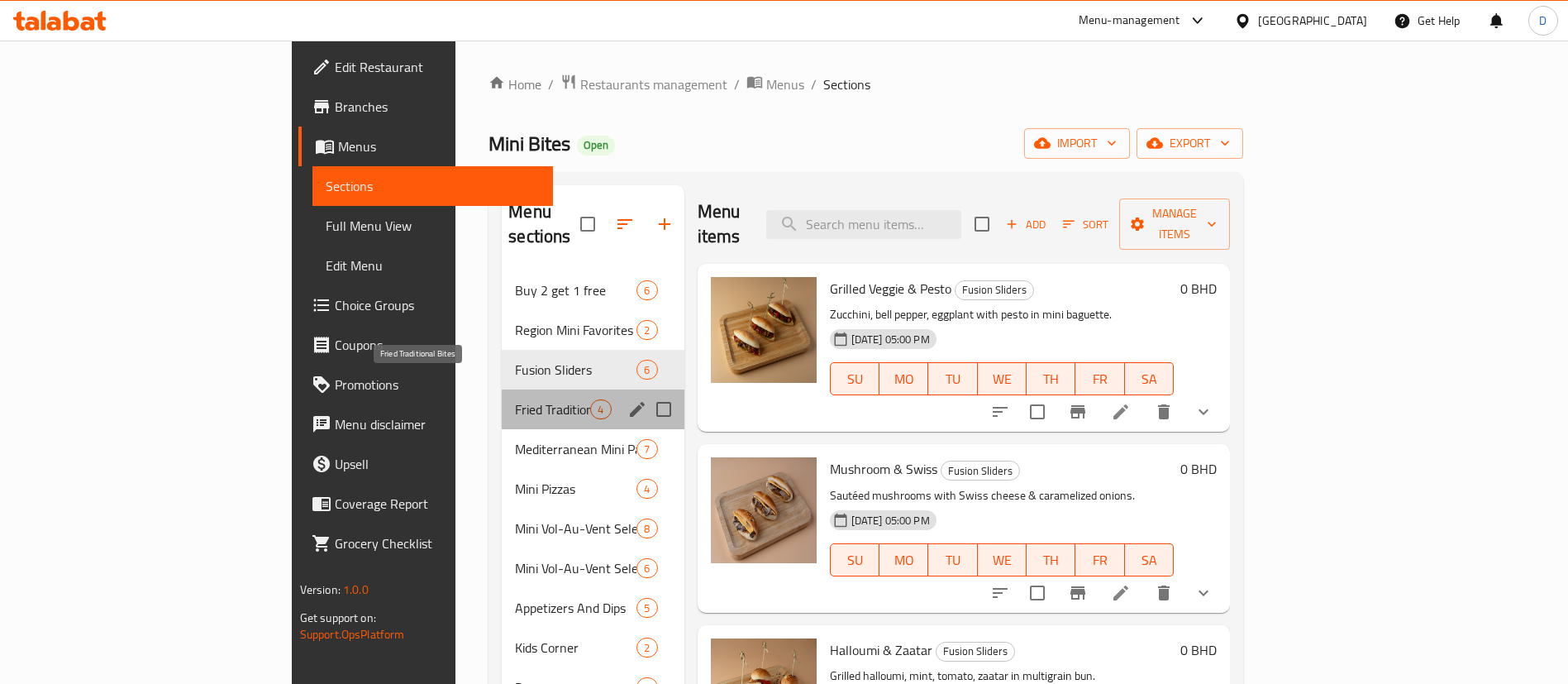
click at [515, 400] on span "Fried Traditional Bites" at bounding box center [553, 409] width 75 height 20
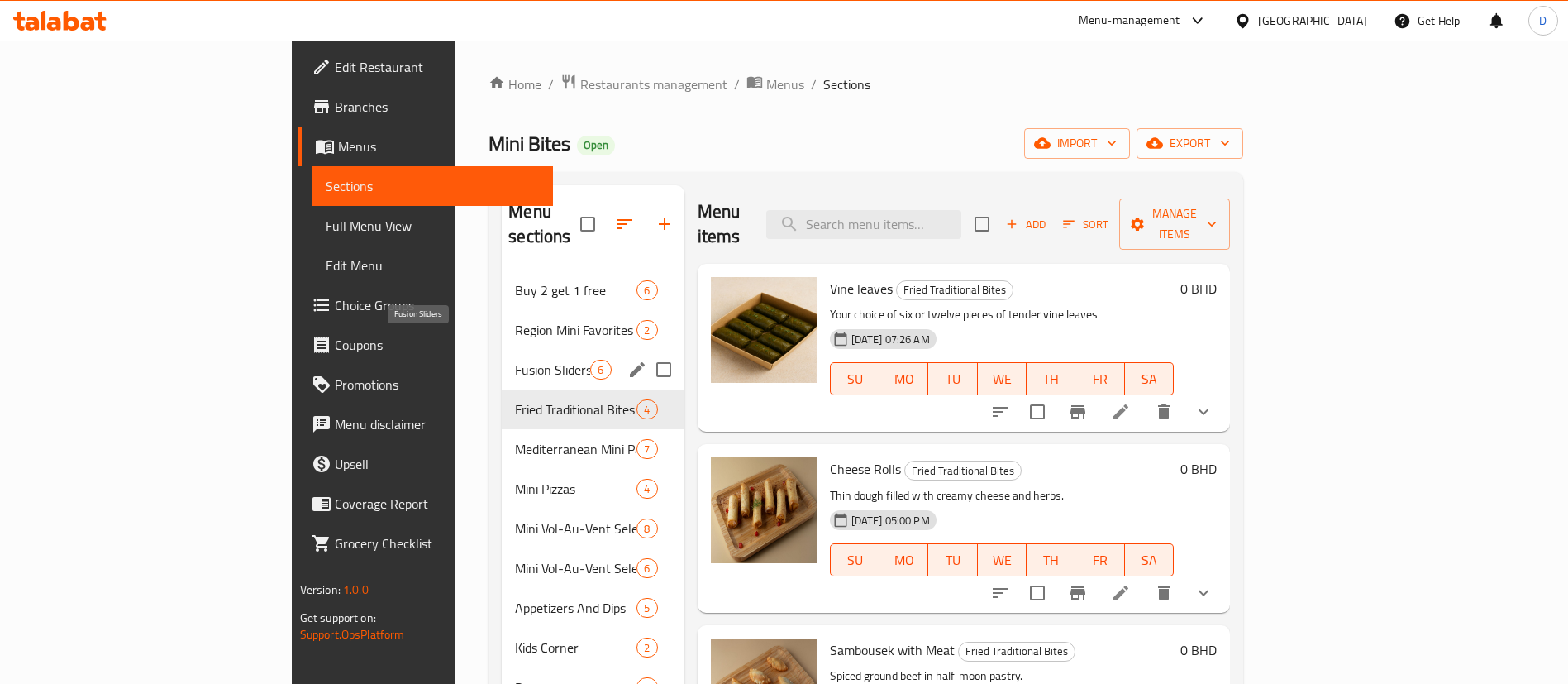
click at [515, 359] on span "Fusion Sliders" at bounding box center [553, 369] width 75 height 20
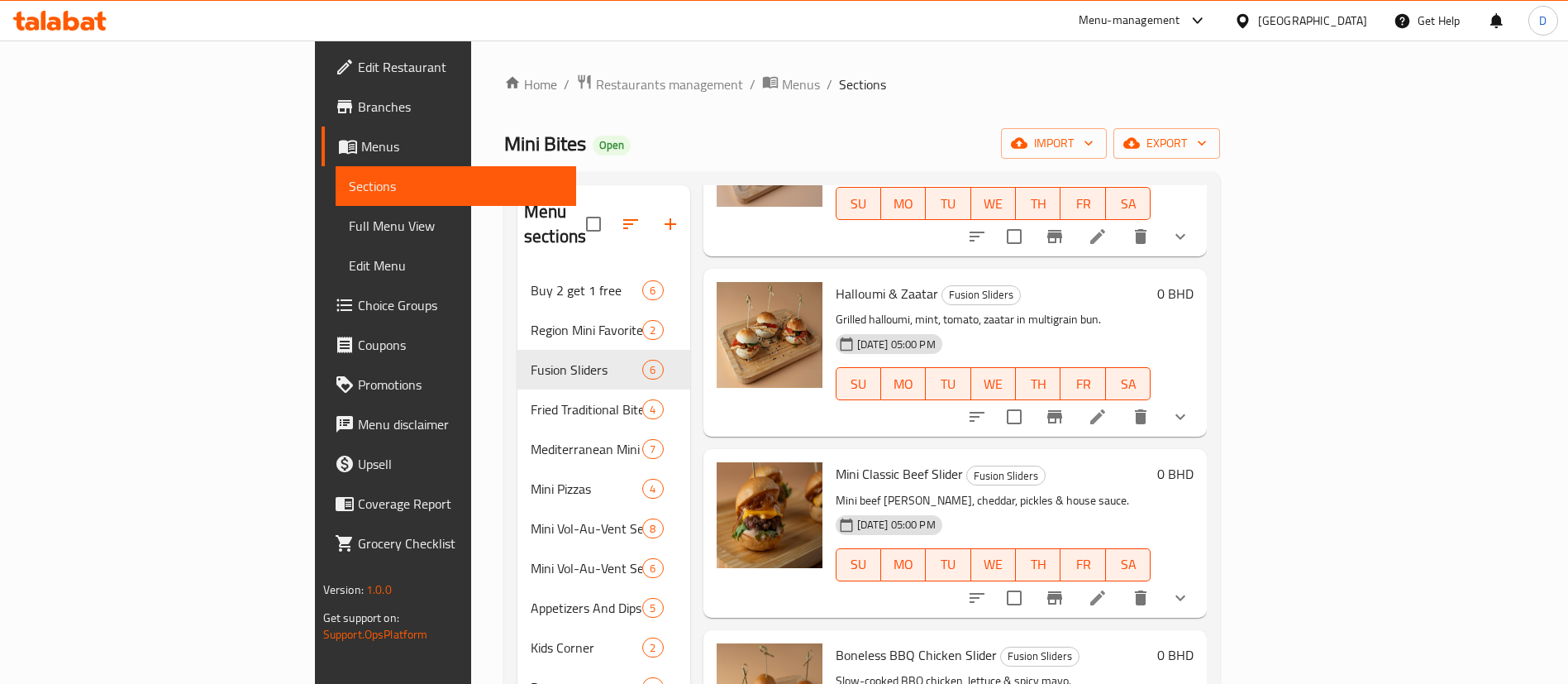
scroll to position [318, 0]
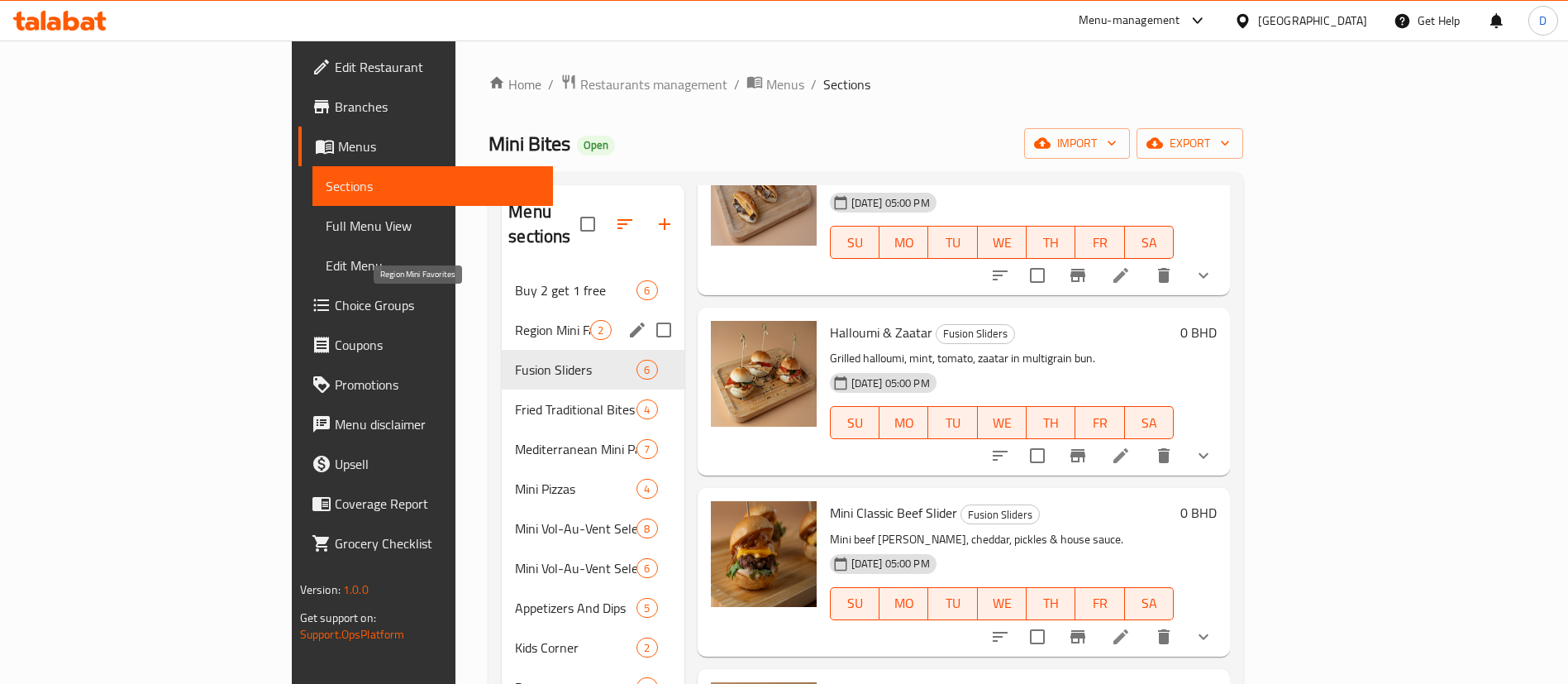
click at [515, 320] on span "Region Mini Favorites" at bounding box center [553, 329] width 75 height 20
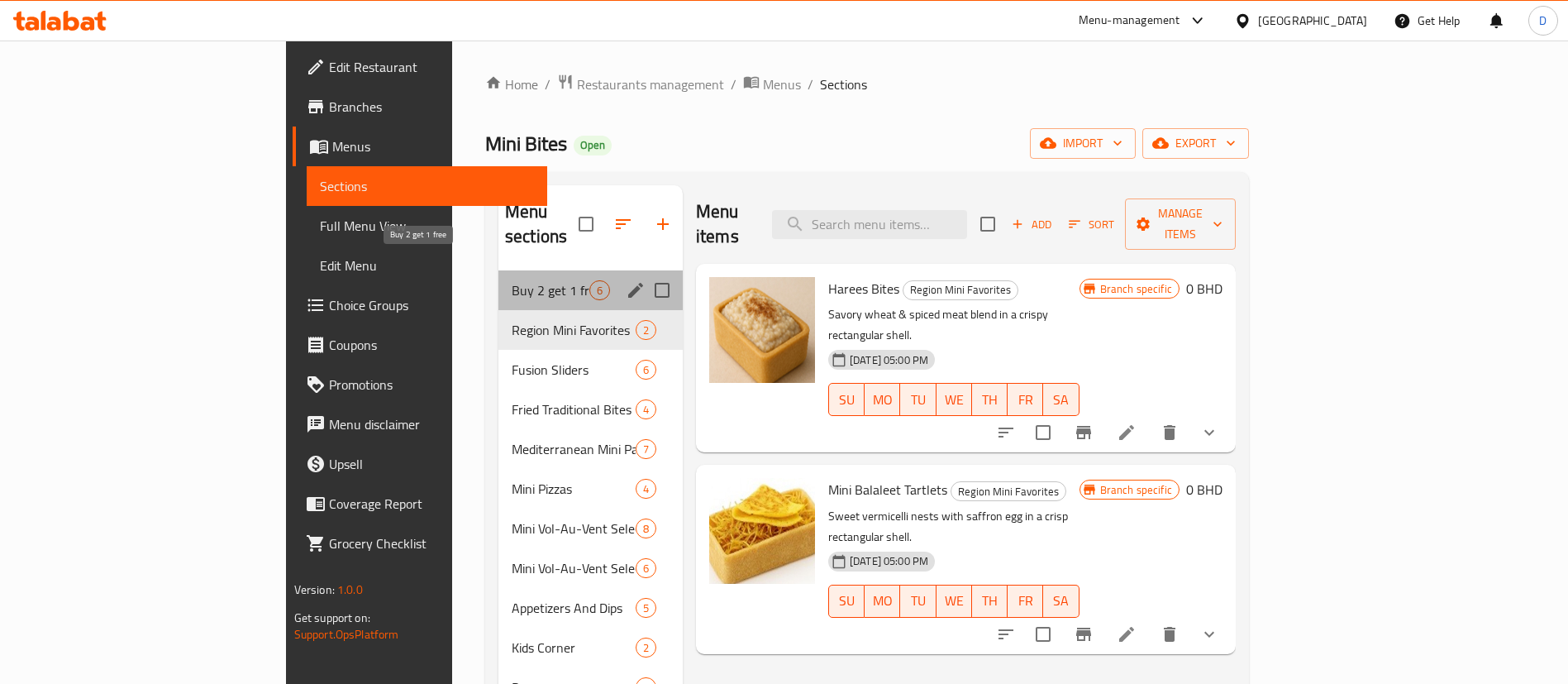
click at [511, 280] on span "Buy 2 get 1 free" at bounding box center [550, 290] width 78 height 20
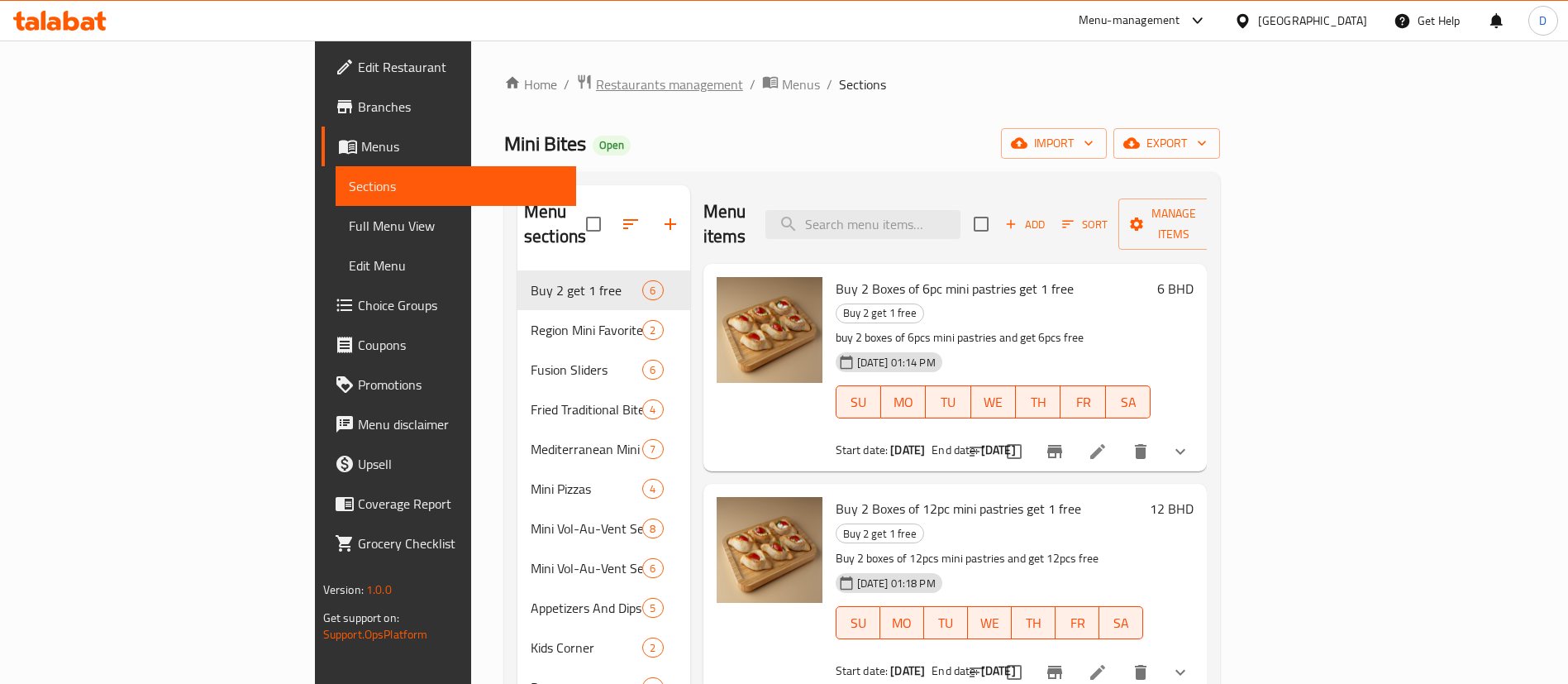
click at [576, 88] on span "breadcrumb" at bounding box center [586, 84] width 20 height 21
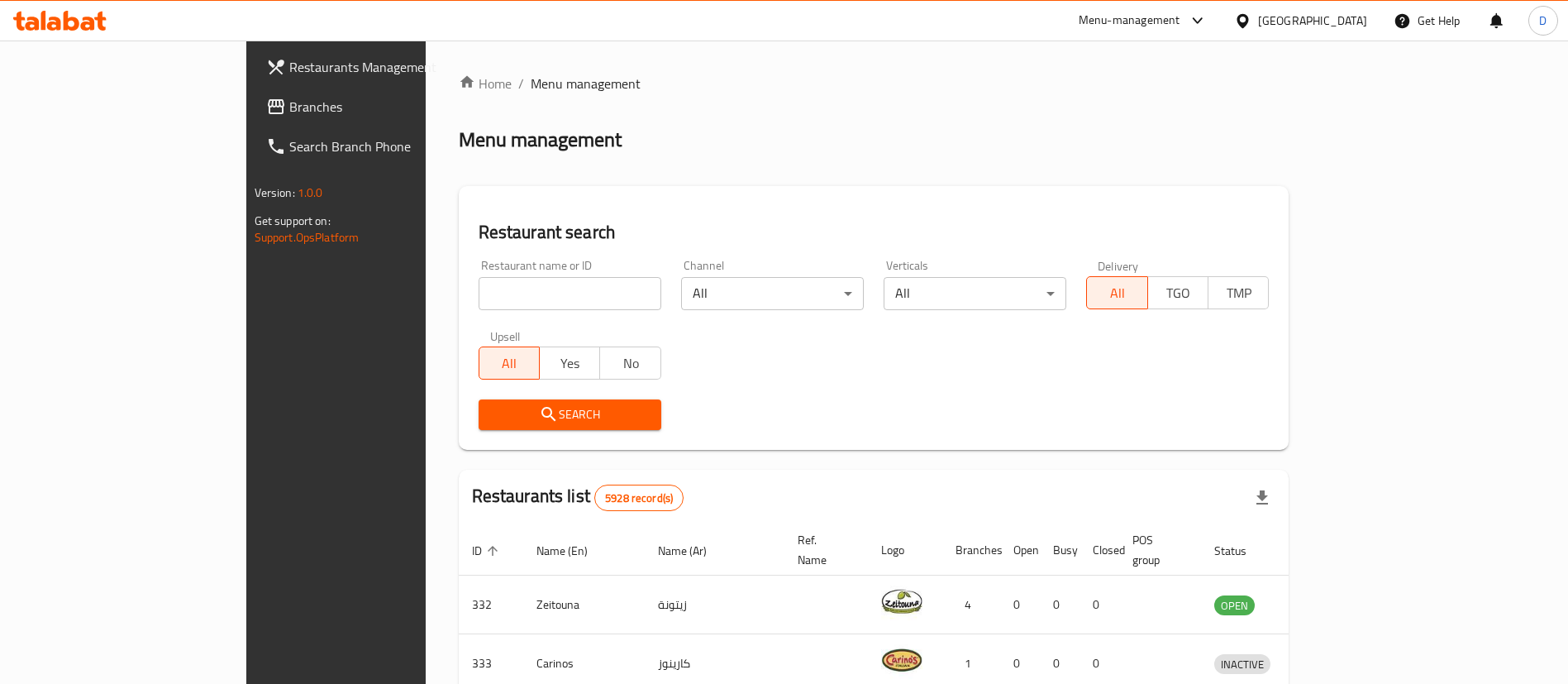
click at [479, 300] on input "search" at bounding box center [570, 294] width 183 height 33
type input "bake home bakery"
click button "Search" at bounding box center [570, 415] width 183 height 31
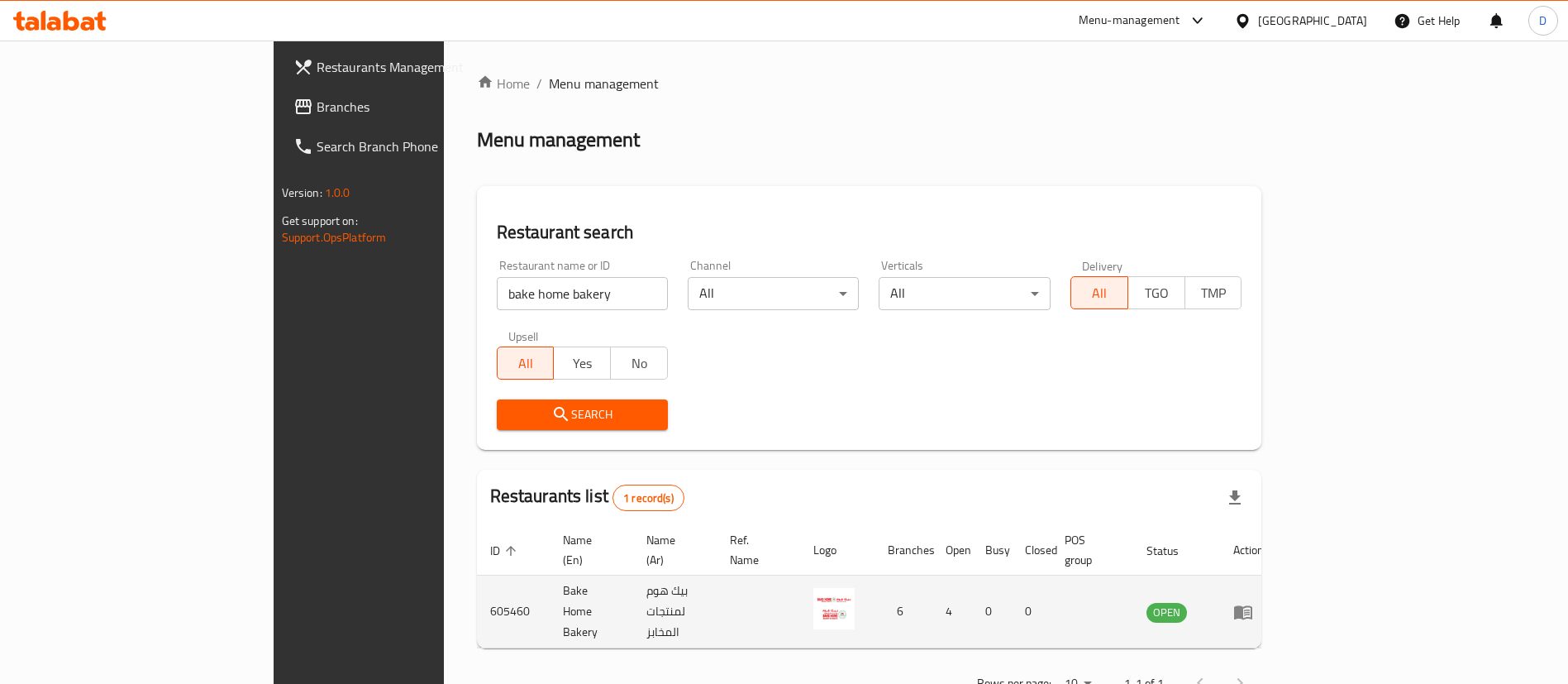
click at [1277, 577] on td "enhanced table" at bounding box center [1248, 612] width 57 height 73
click at [1253, 602] on icon "enhanced table" at bounding box center [1242, 612] width 20 height 20
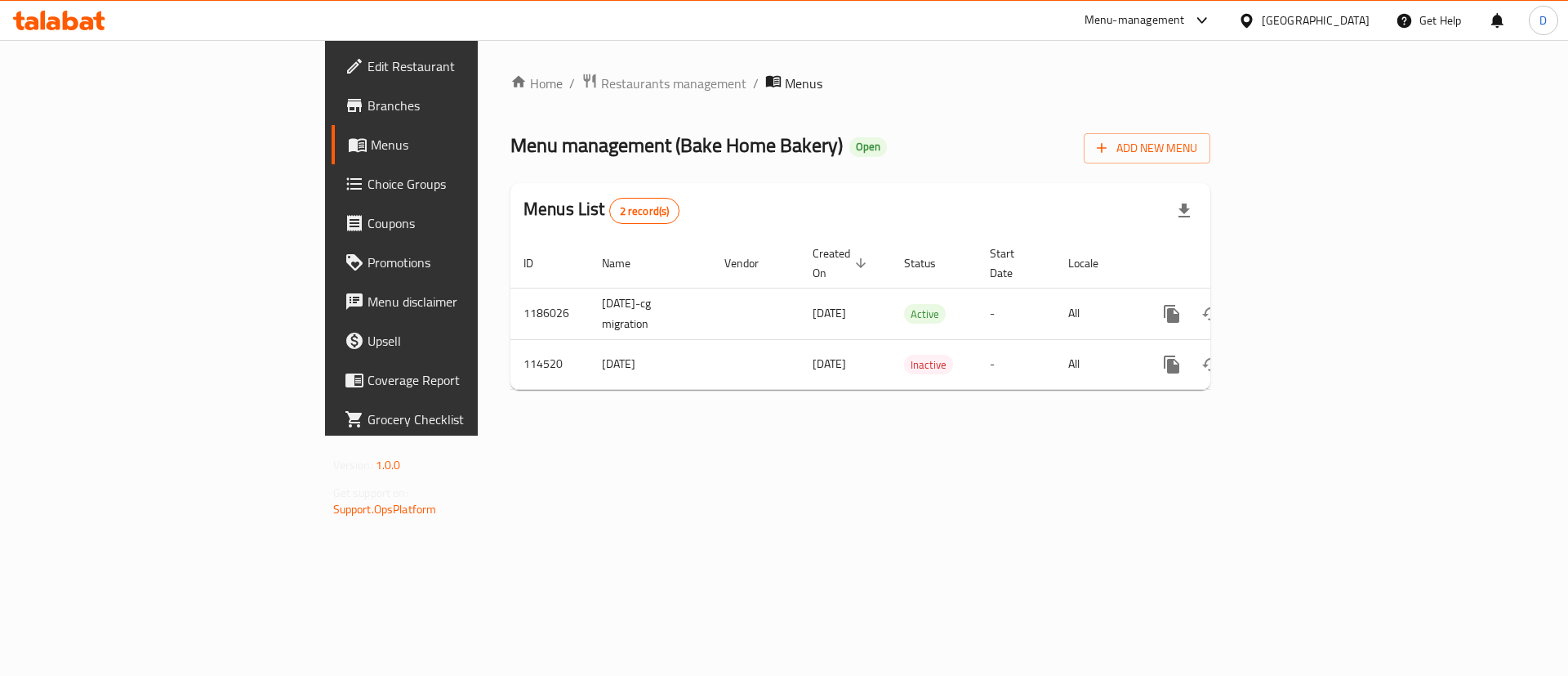
click at [367, 106] on span "Branches" at bounding box center [470, 105] width 206 height 20
